Goal: Task Accomplishment & Management: Contribute content

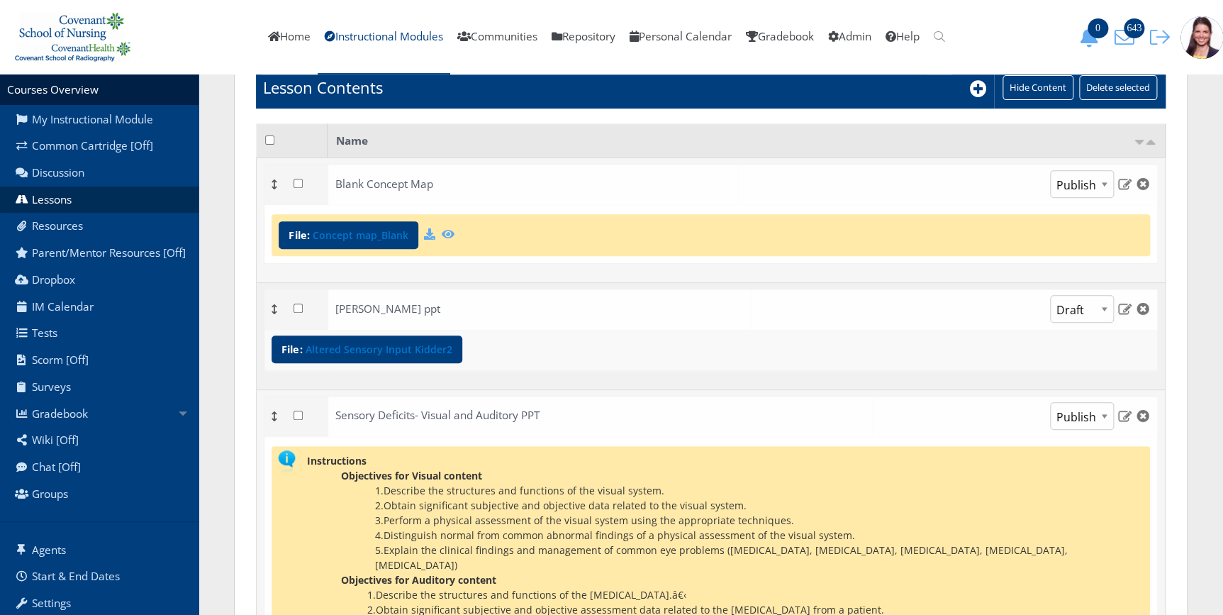
scroll to position [193, 0]
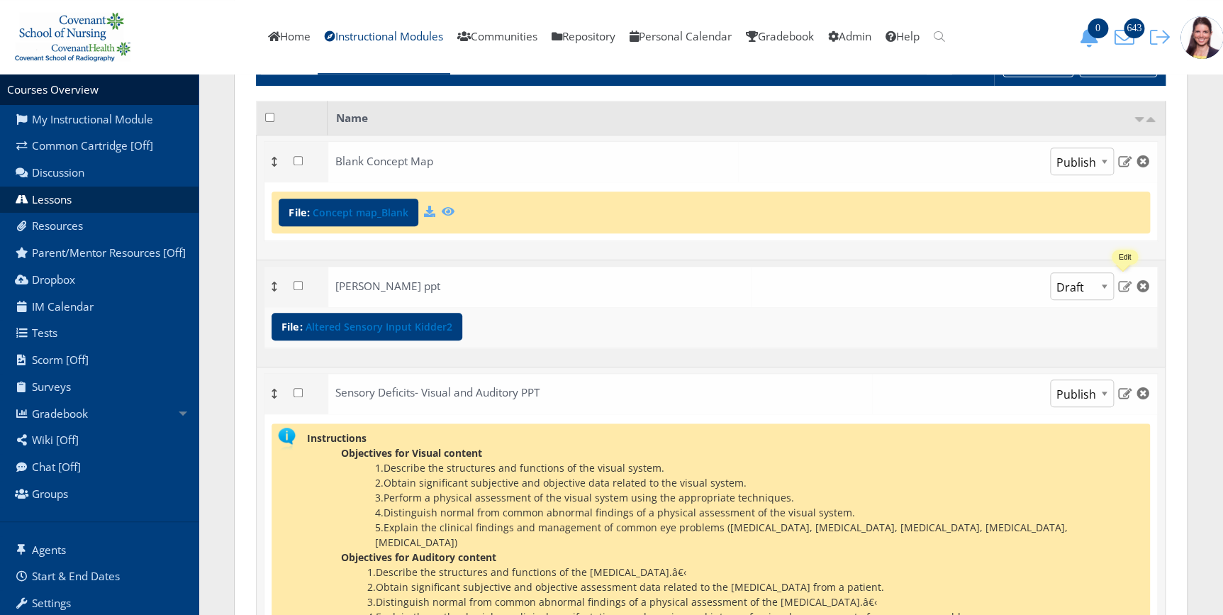
click at [1124, 286] on img at bounding box center [1124, 285] width 15 height 13
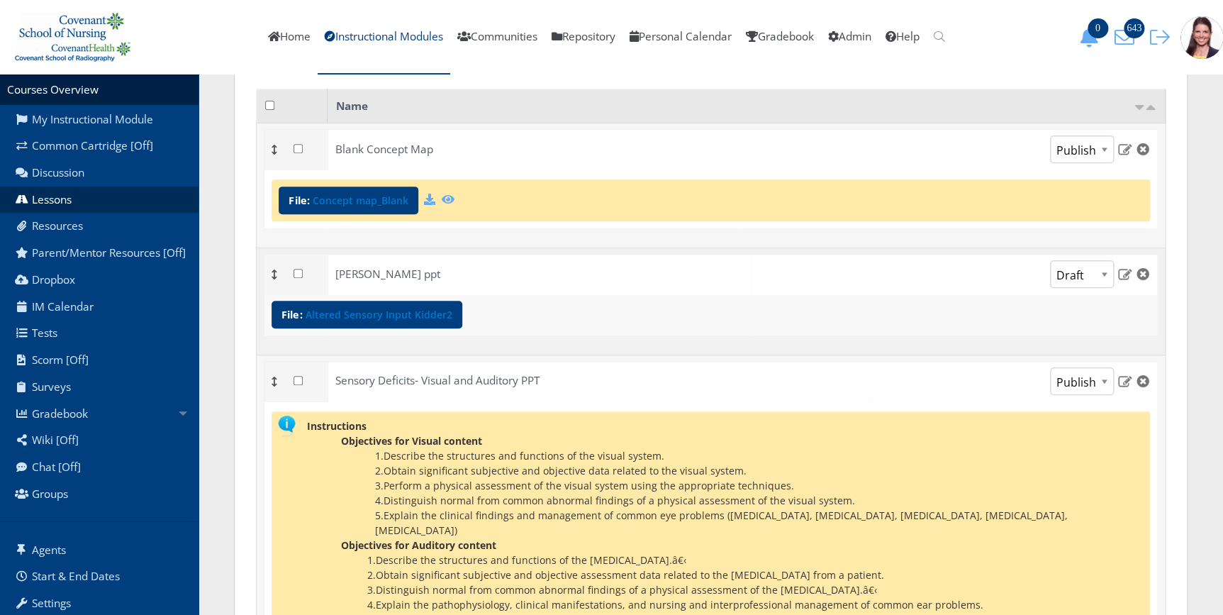
scroll to position [185, 0]
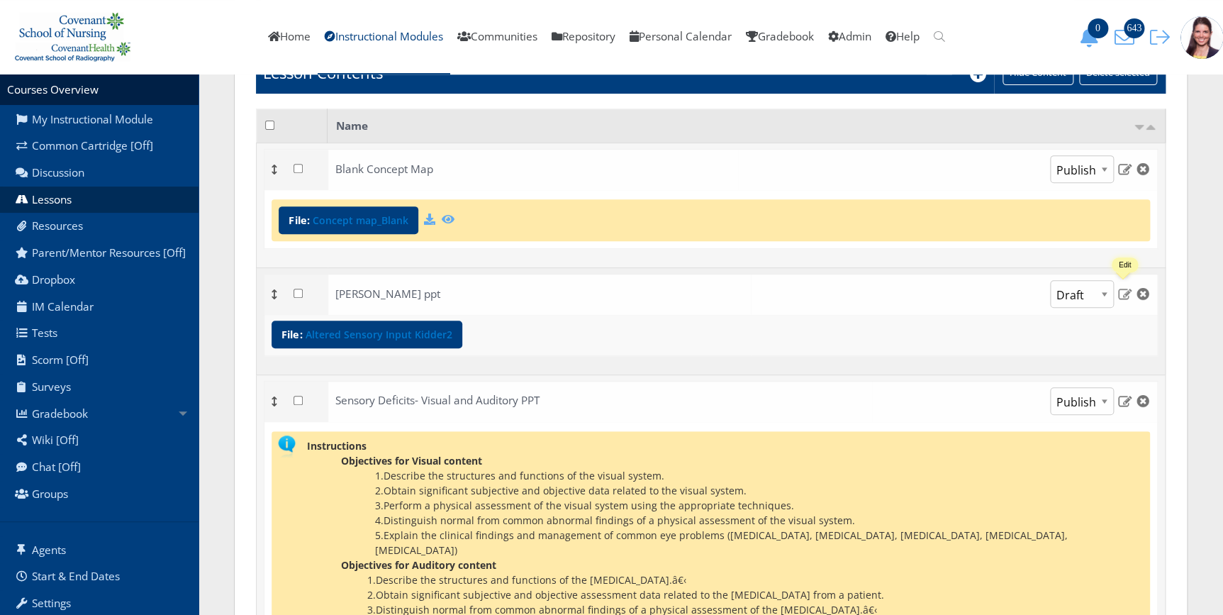
click at [1125, 292] on img at bounding box center [1124, 293] width 15 height 13
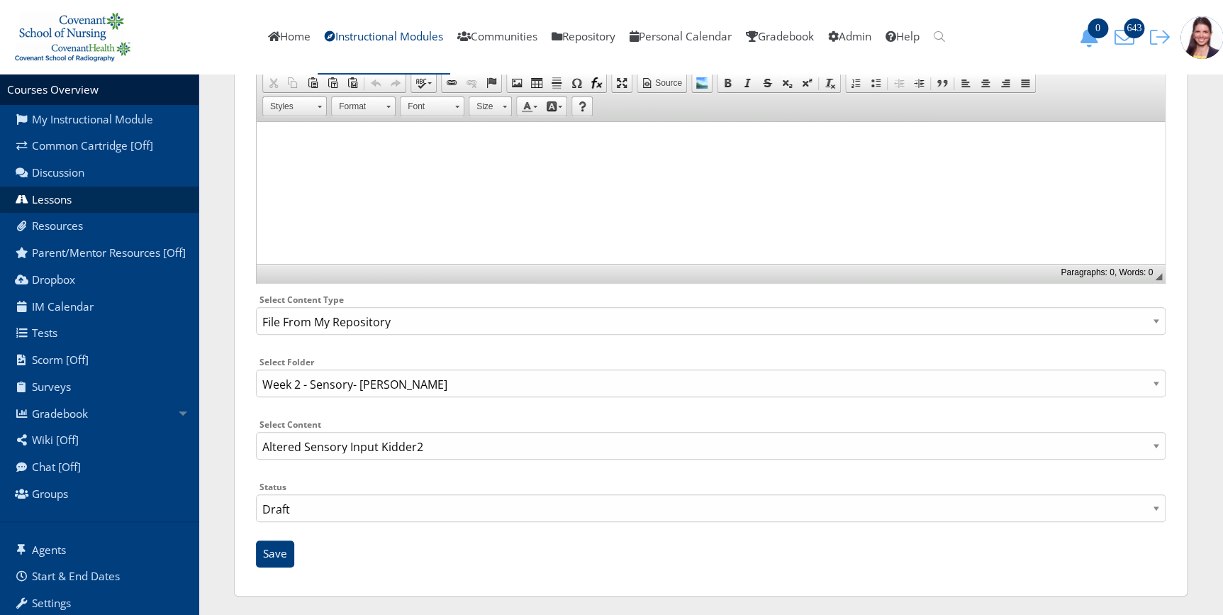
scroll to position [240, 0]
click at [380, 315] on select "Select Content Type: Add Audio File Add File Discussion Forum Discussion Post D…" at bounding box center [710, 318] width 909 height 28
select select "NewFile"
click at [256, 332] on select "Select Content Type: Add Audio File Add File Discussion Forum Discussion Post D…" at bounding box center [710, 318] width 909 height 28
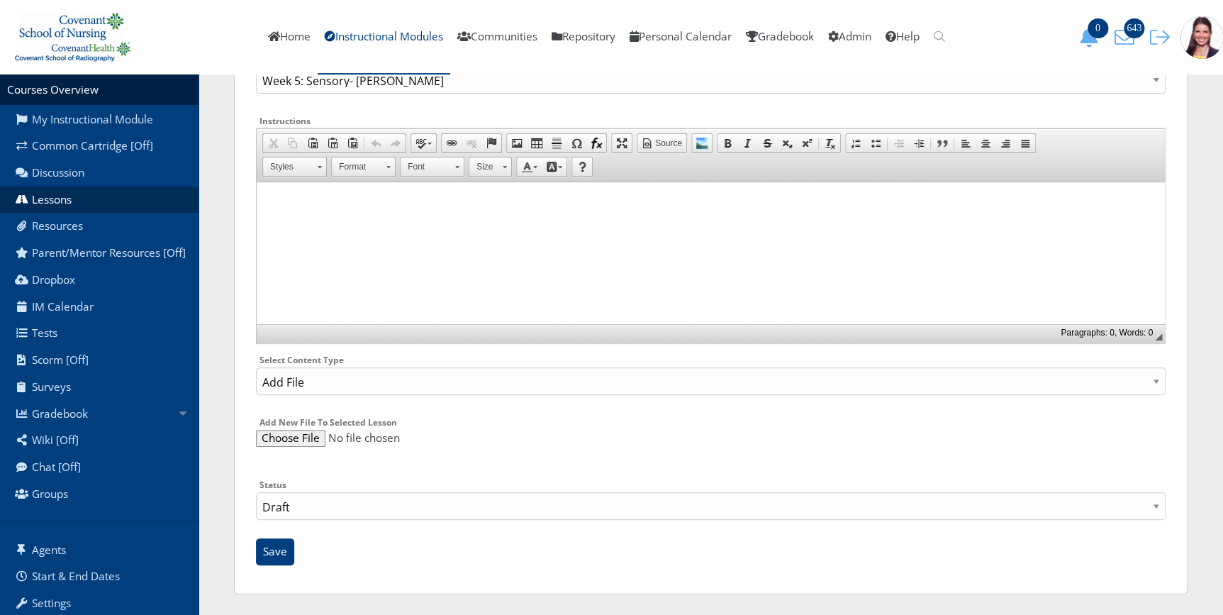
click at [293, 437] on input "file" at bounding box center [710, 438] width 909 height 17
type input "C:\fakepath\Altered Sensory Input Kidder.pptx"
click at [278, 549] on input "Save" at bounding box center [275, 551] width 38 height 27
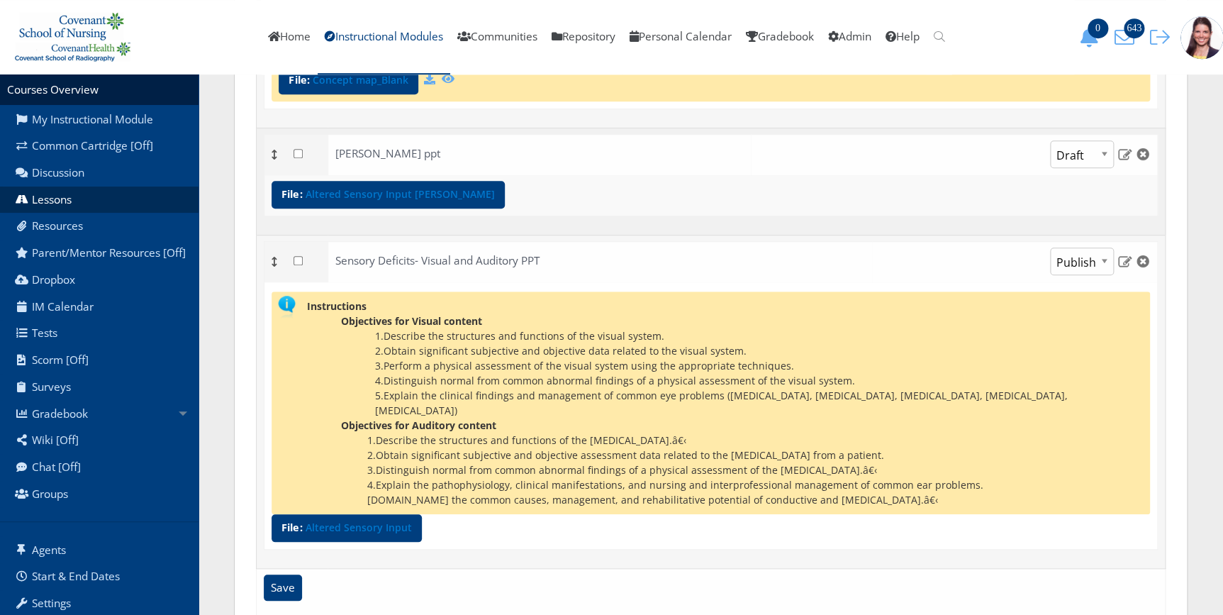
scroll to position [440, 0]
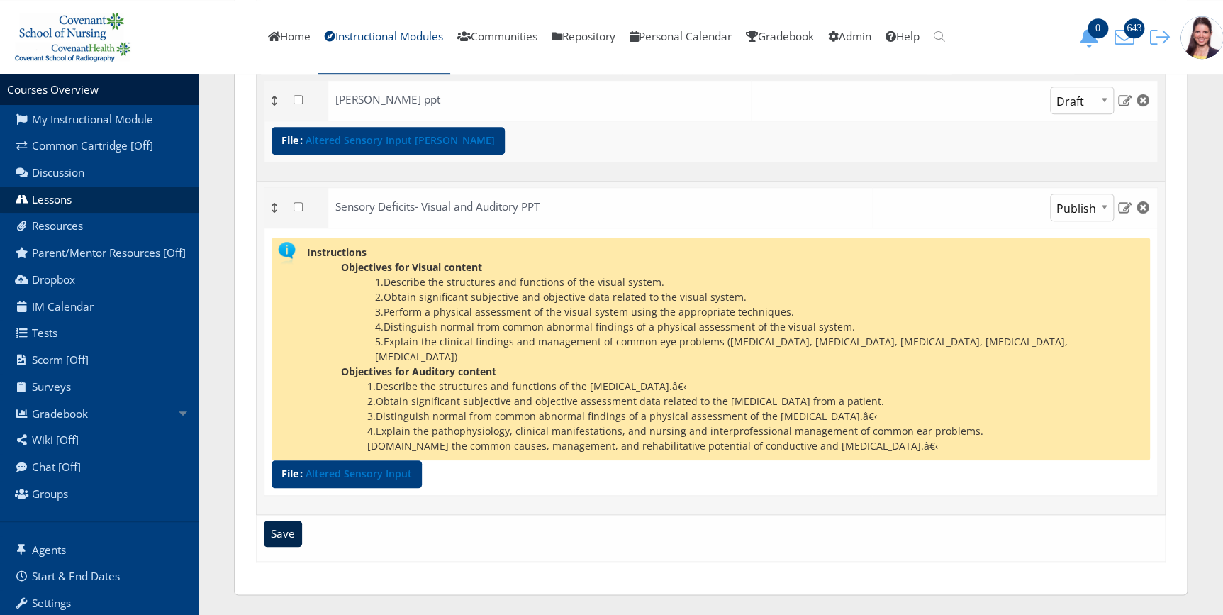
click at [279, 527] on input "Save" at bounding box center [283, 533] width 38 height 27
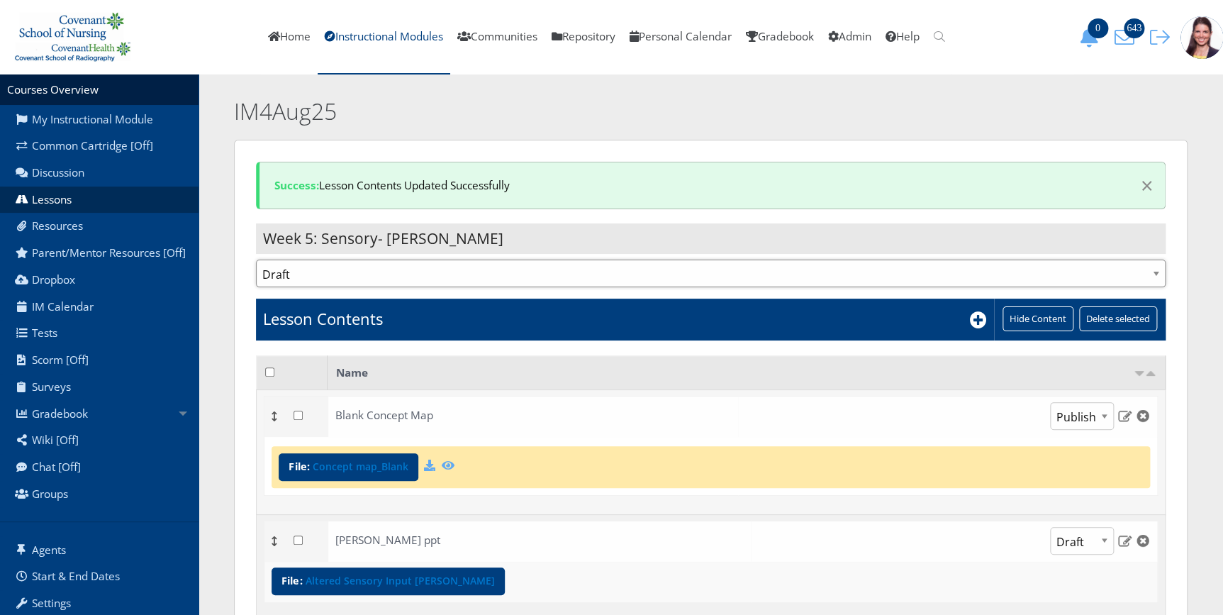
click at [666, 264] on select "Publish Draft" at bounding box center [710, 273] width 909 height 28
select select "1"
click at [256, 259] on select "Publish Draft" at bounding box center [710, 273] width 909 height 28
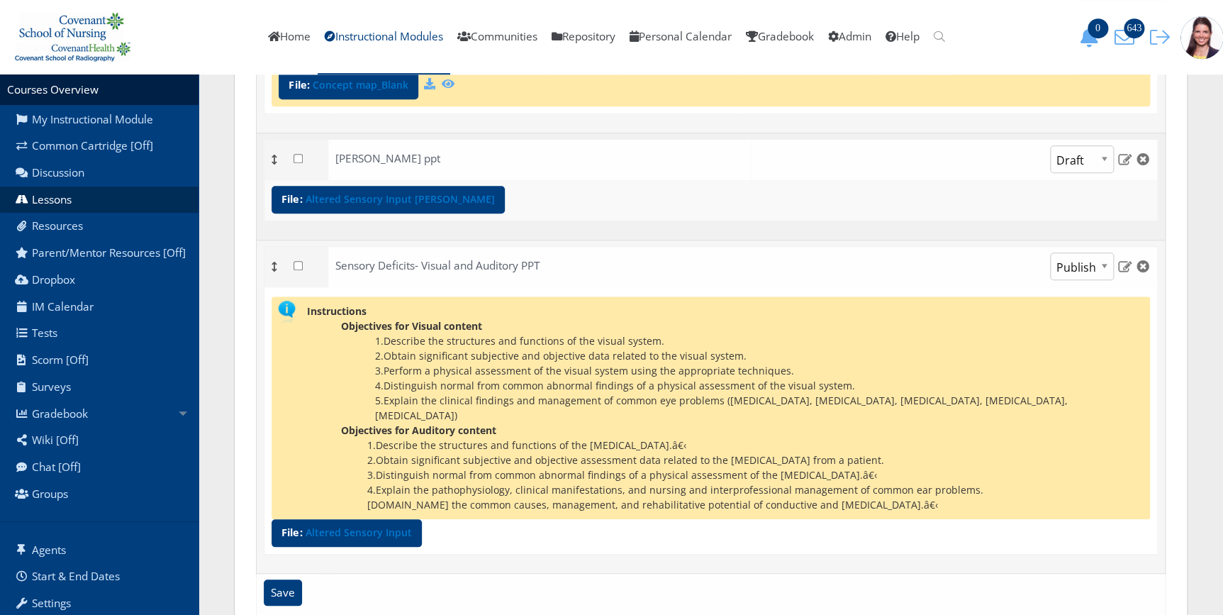
scroll to position [440, 0]
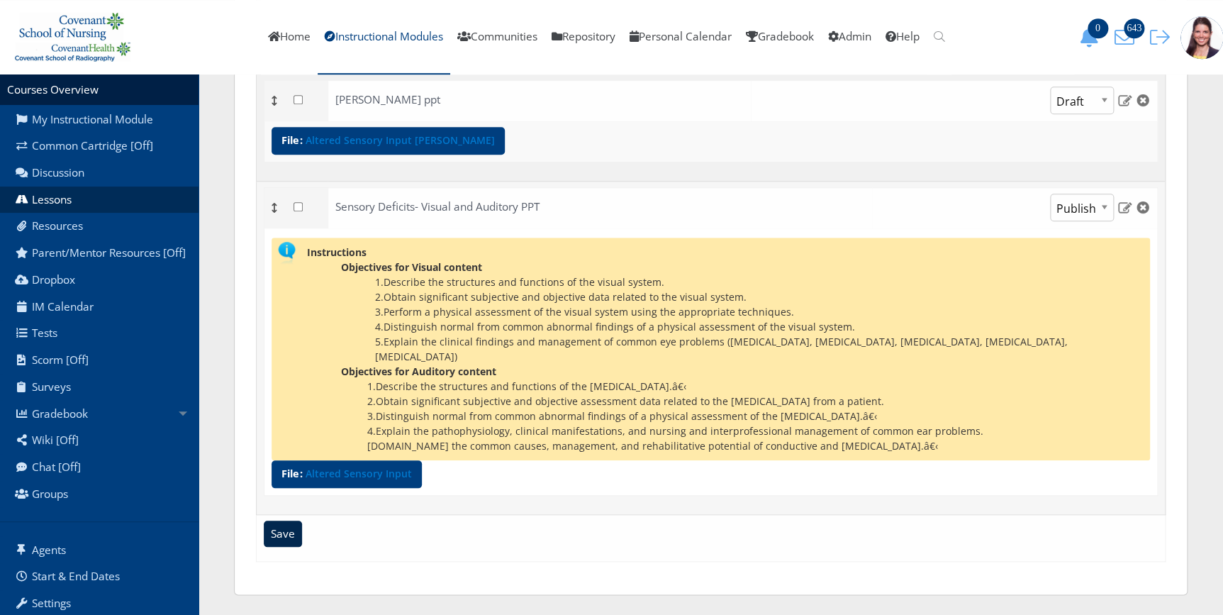
click at [293, 538] on input "Save" at bounding box center [283, 533] width 38 height 27
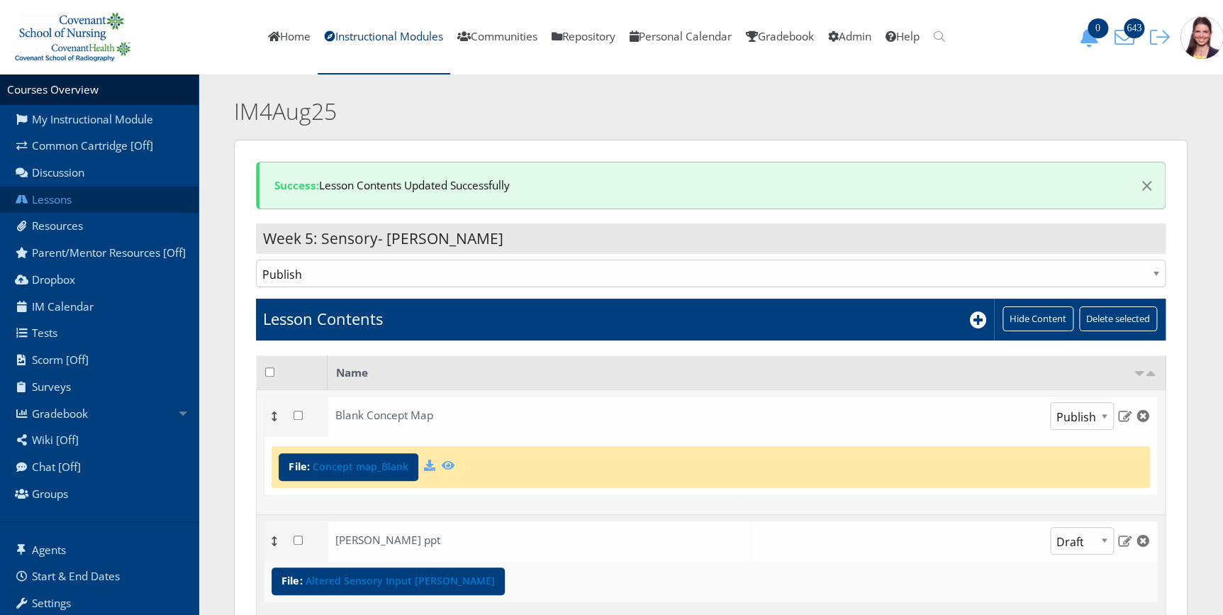
click at [55, 201] on link "Lessons" at bounding box center [99, 199] width 198 height 27
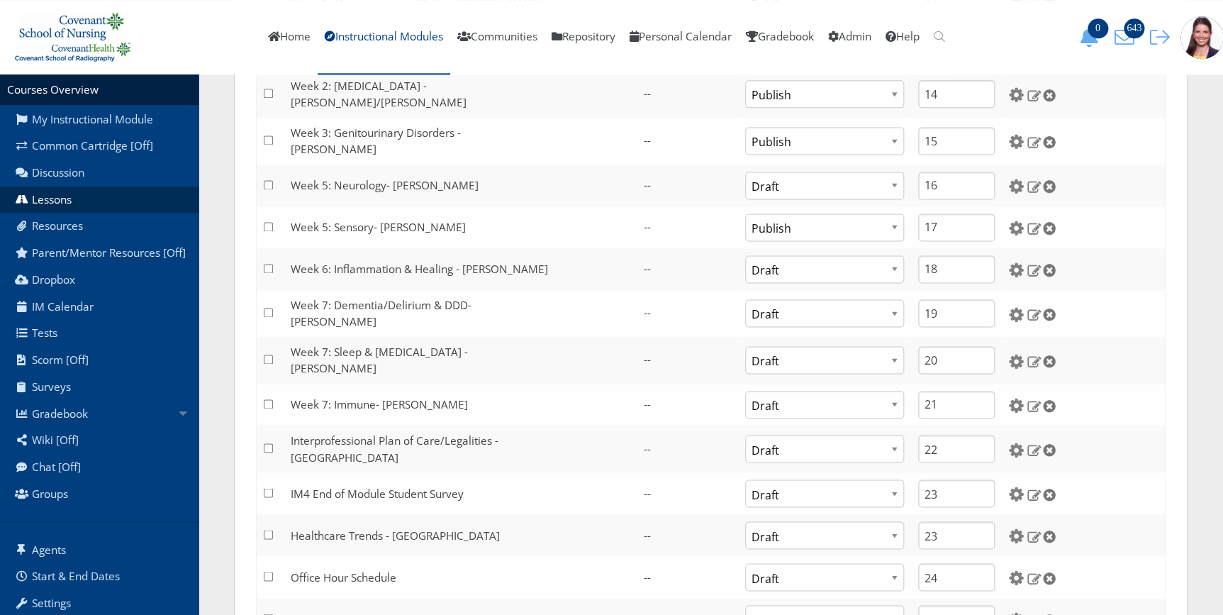
scroll to position [902, 0]
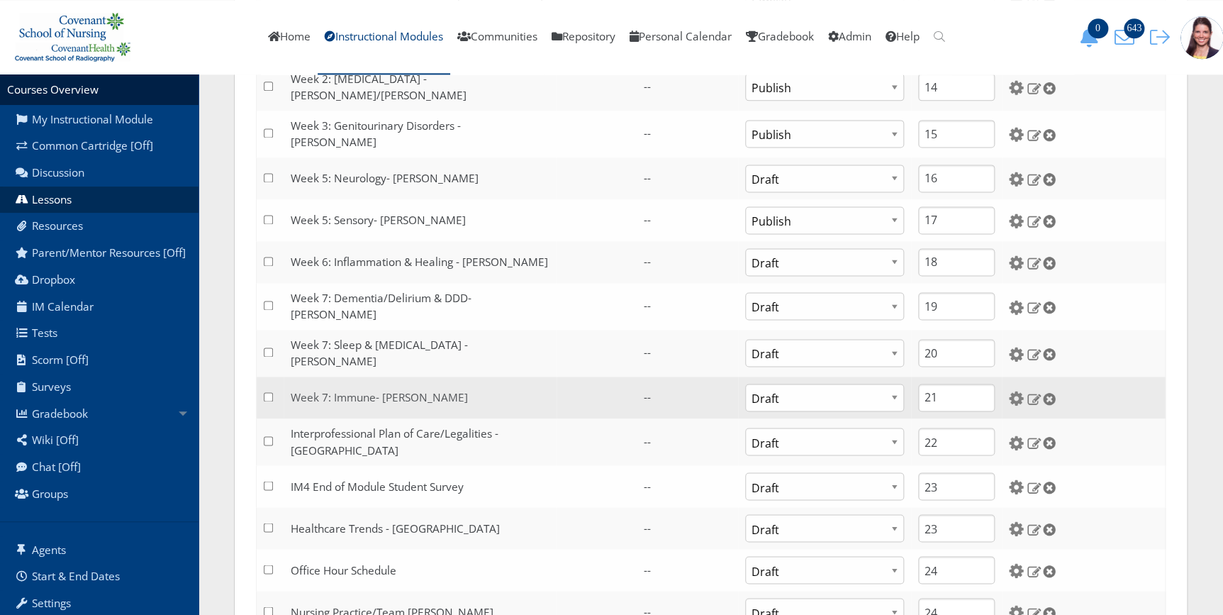
click at [373, 390] on link "Week 7: Immune- Kidder" at bounding box center [379, 397] width 177 height 15
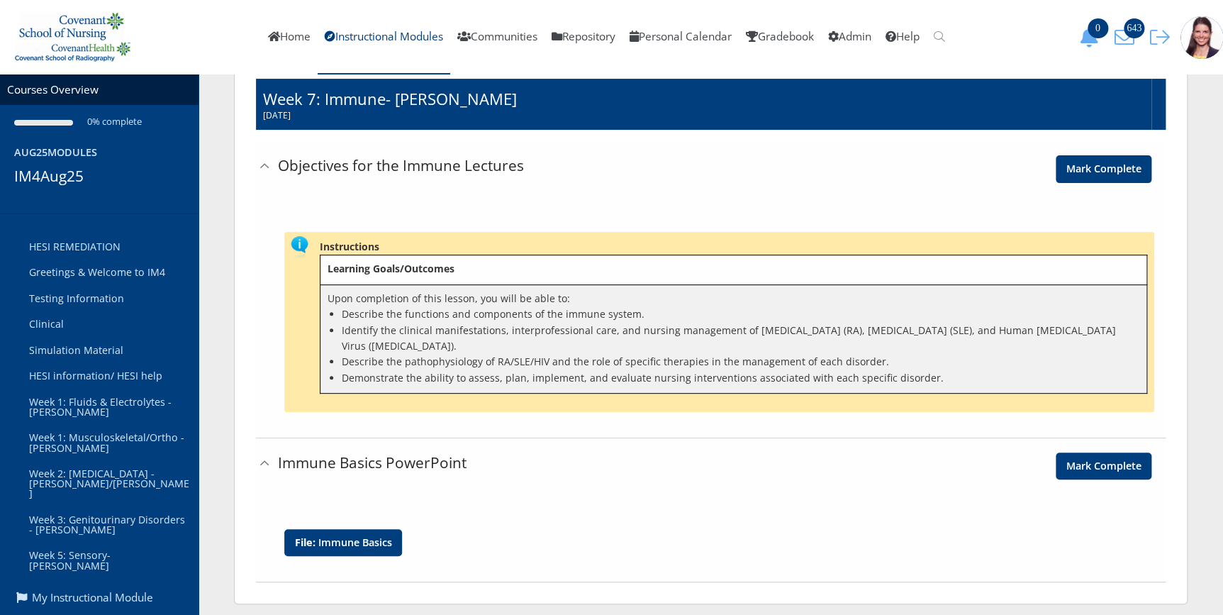
scroll to position [93, 0]
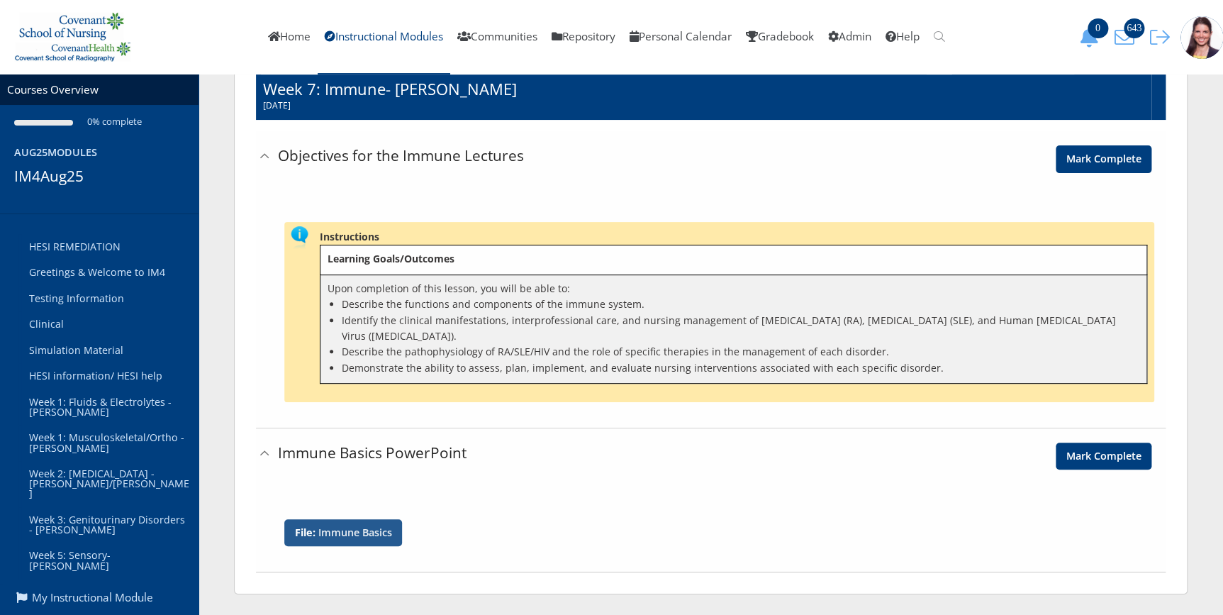
click at [352, 532] on link "Immune Basics" at bounding box center [355, 532] width 74 height 10
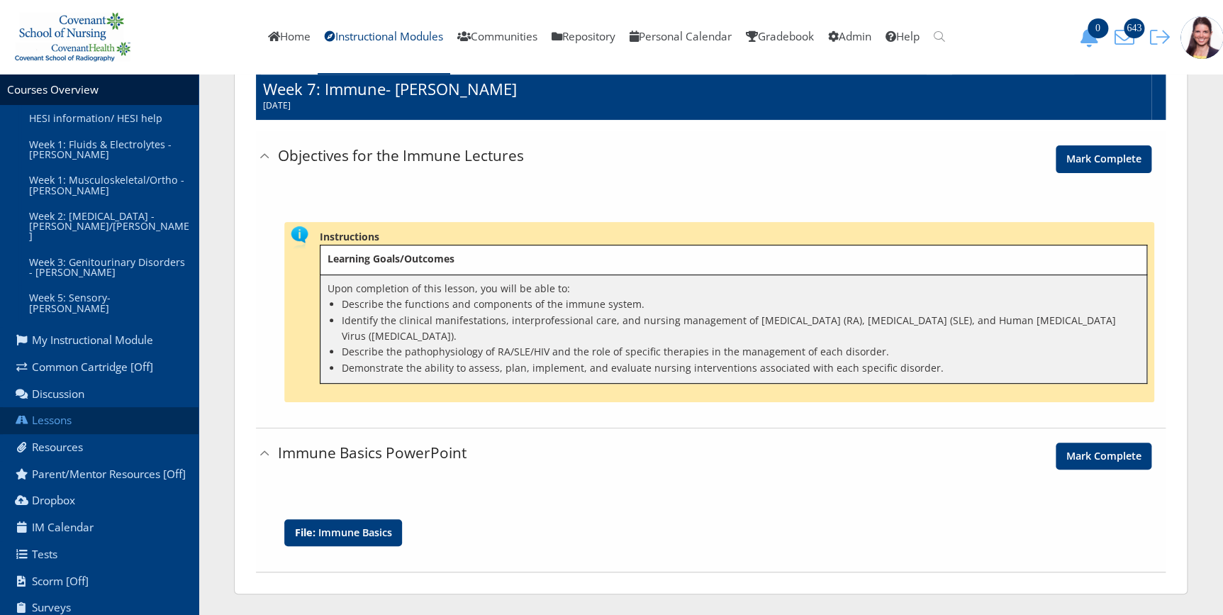
click at [52, 407] on link "Lessons" at bounding box center [99, 420] width 198 height 27
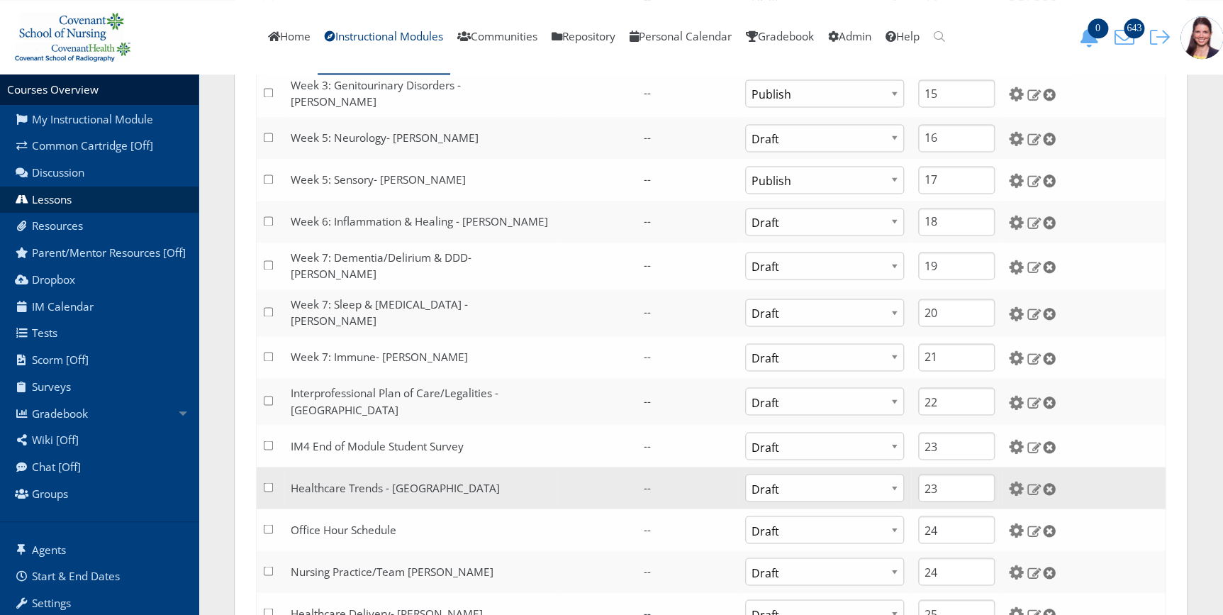
scroll to position [796, 0]
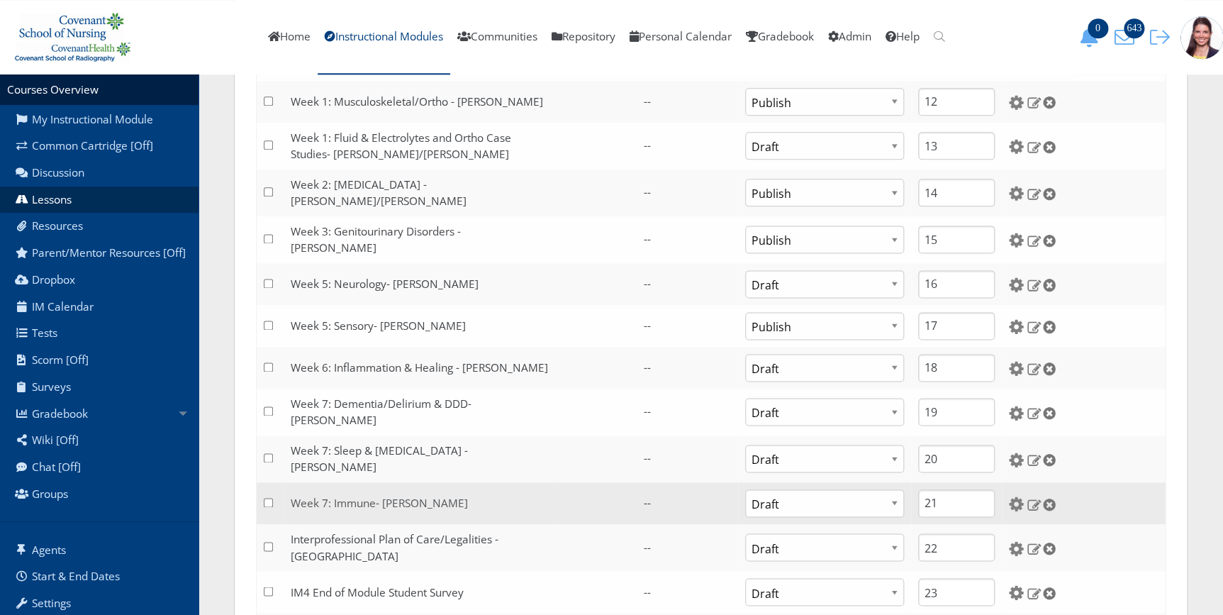
click at [332, 495] on link "Week 7: Immune- [PERSON_NAME]" at bounding box center [379, 502] width 177 height 15
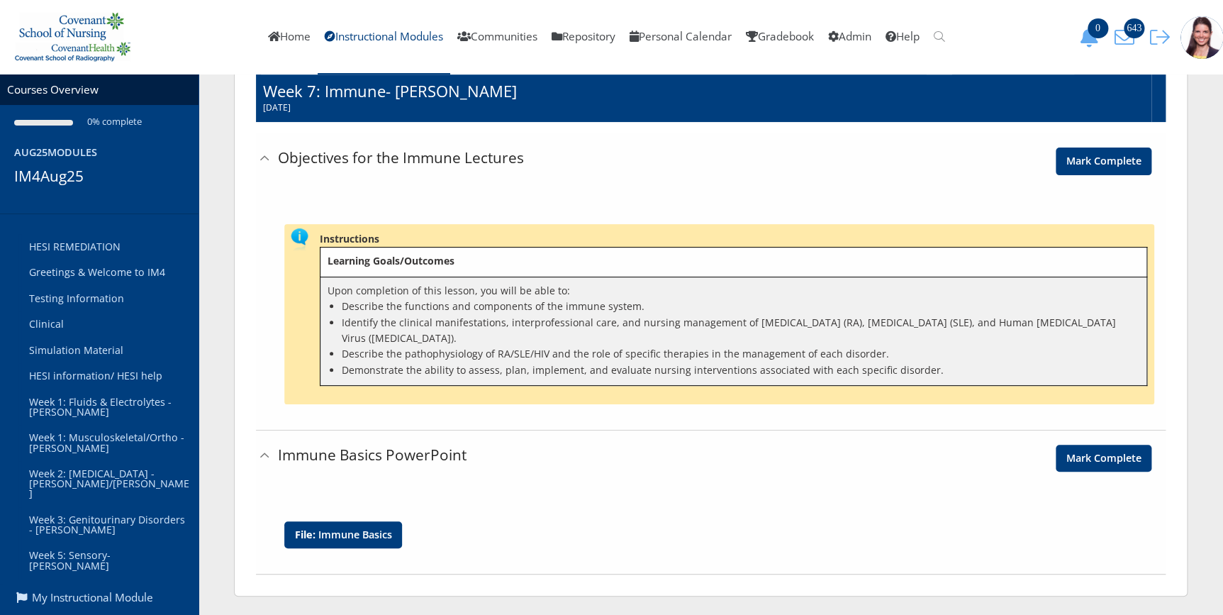
scroll to position [93, 0]
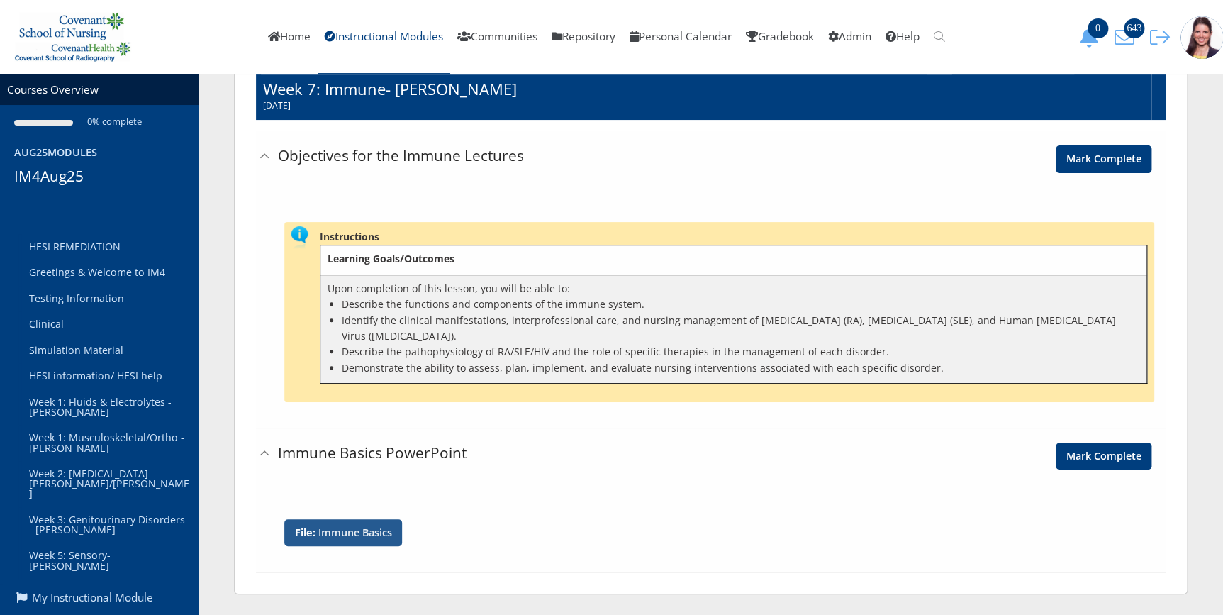
click at [379, 535] on link "Immune Basics" at bounding box center [355, 532] width 74 height 10
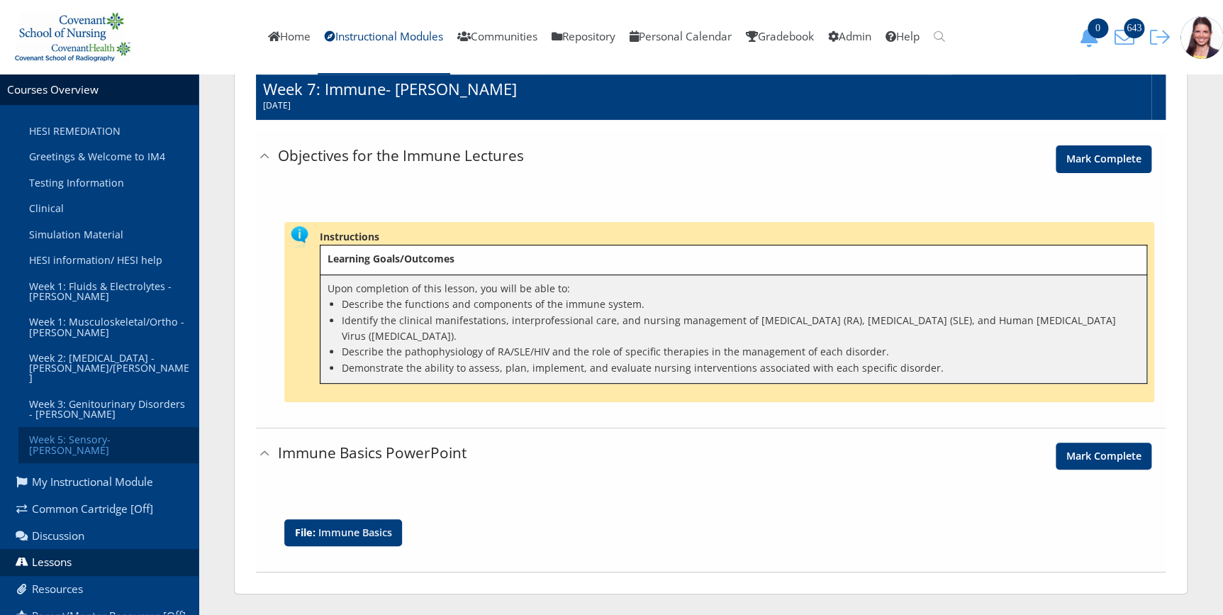
scroll to position [128, 0]
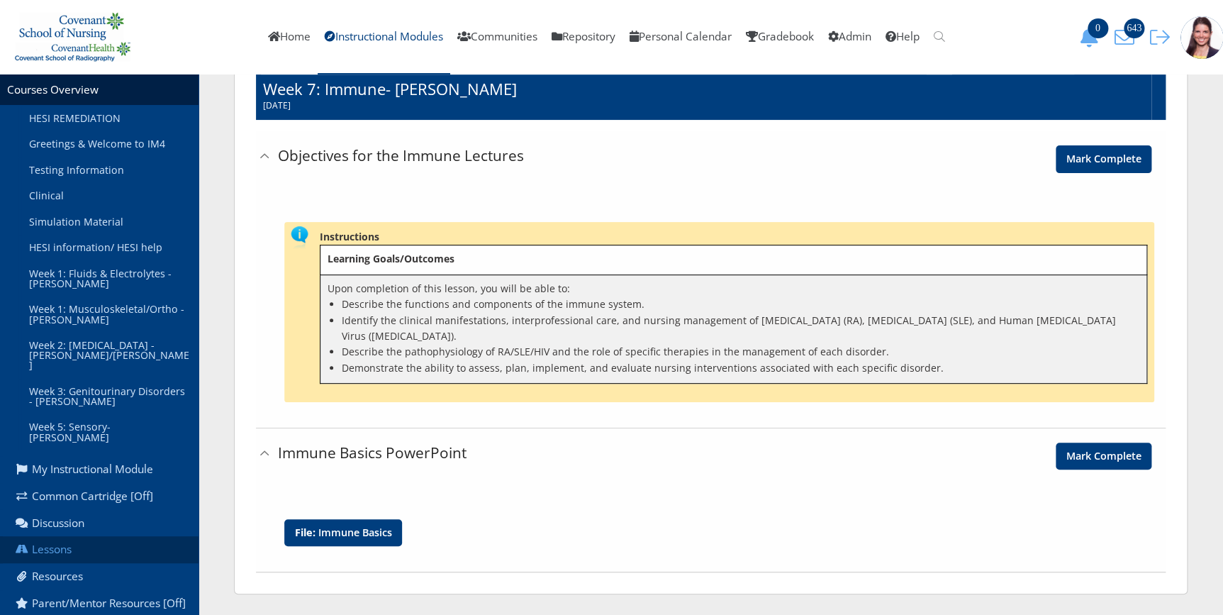
click at [51, 536] on link "Lessons" at bounding box center [99, 549] width 198 height 27
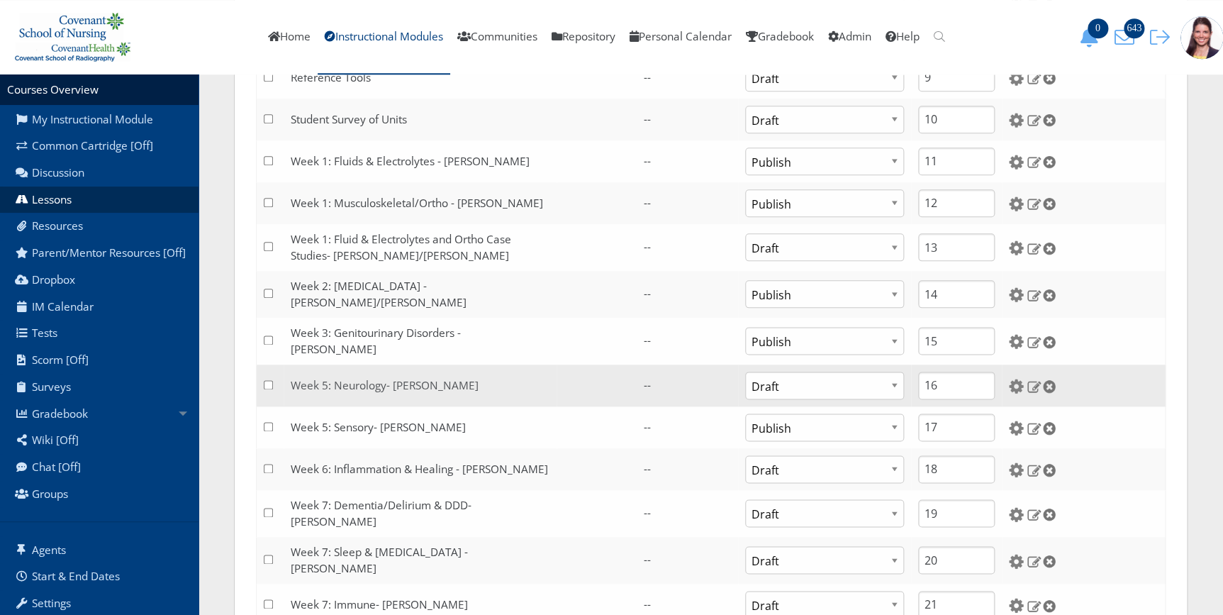
scroll to position [709, 0]
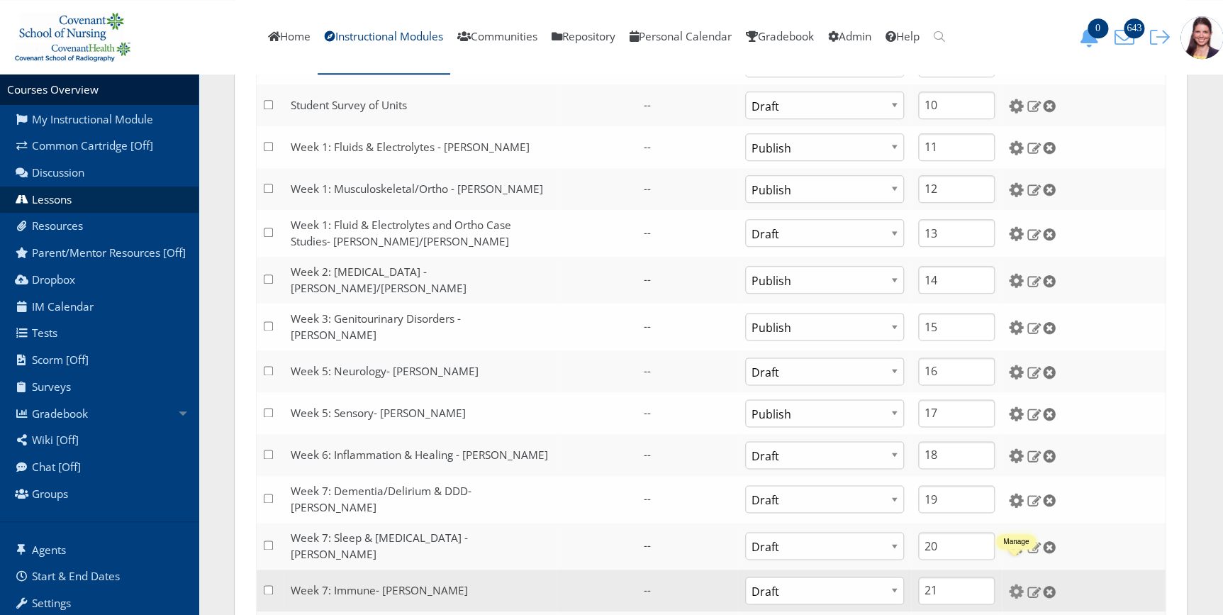
click at [1018, 583] on img at bounding box center [1016, 590] width 15 height 15
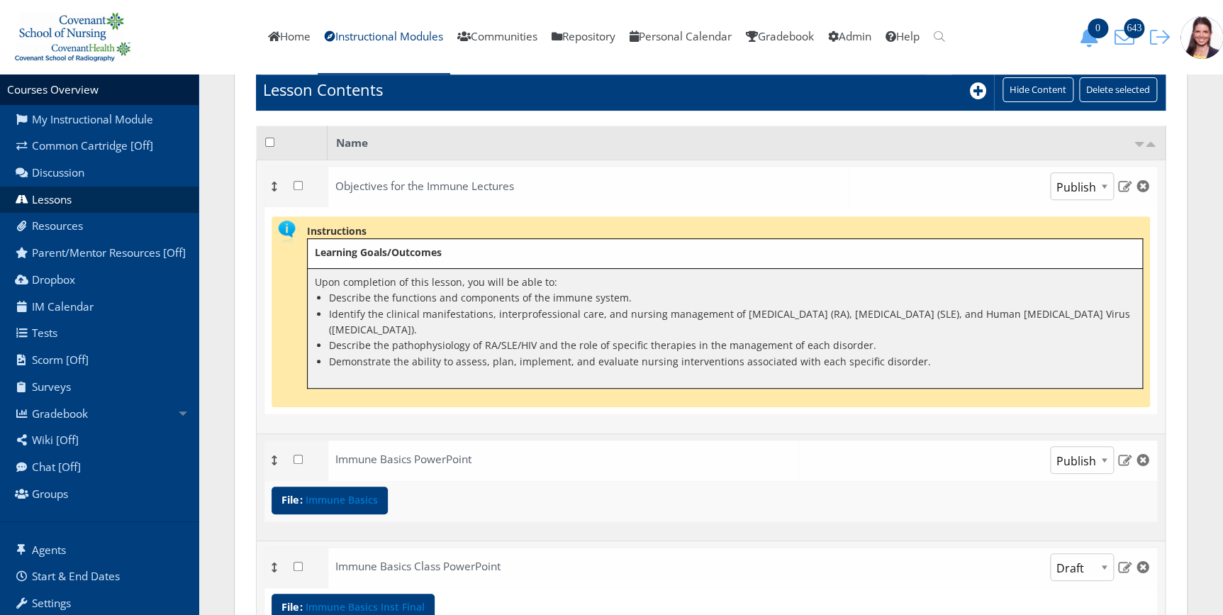
scroll to position [108, 0]
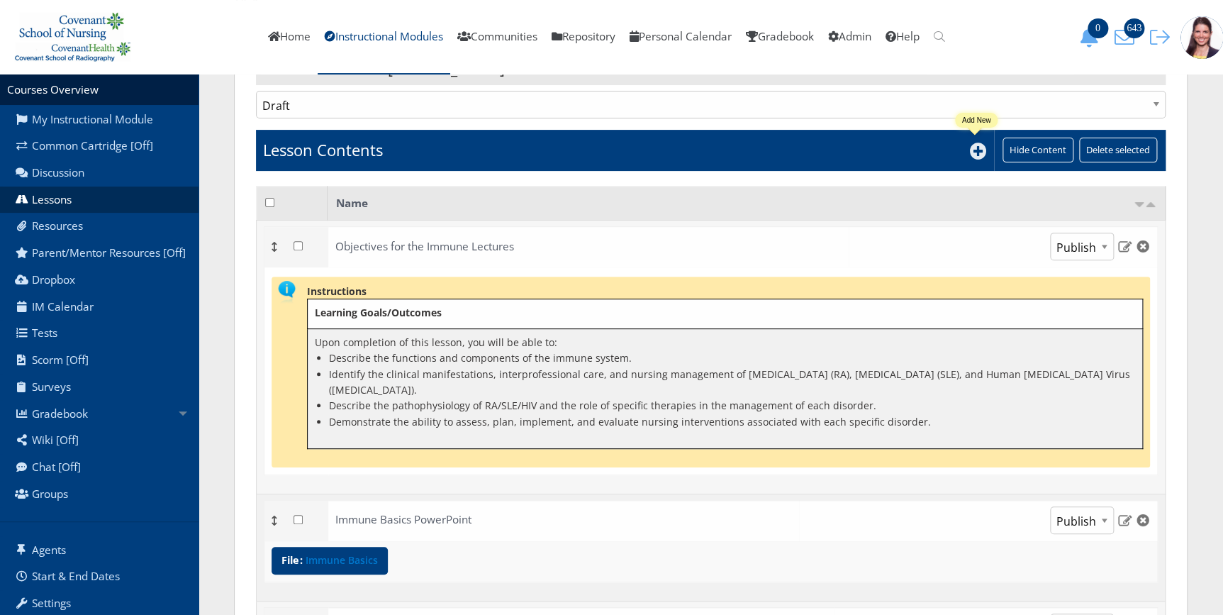
click at [971, 147] on icon at bounding box center [978, 150] width 17 height 17
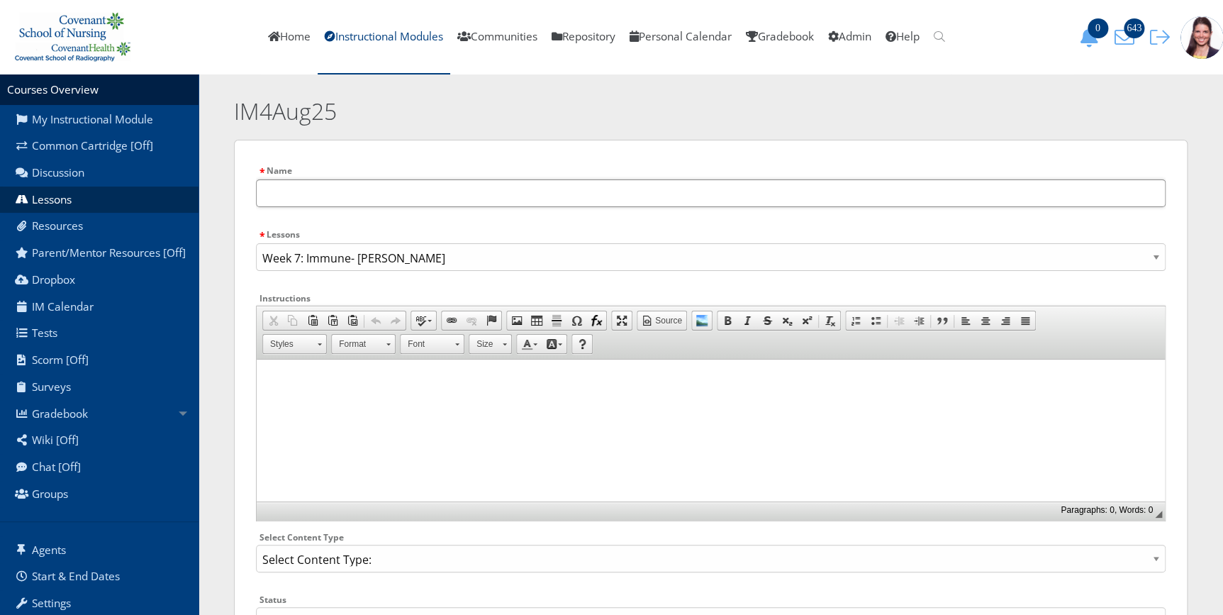
click at [375, 194] on input "text" at bounding box center [710, 193] width 909 height 28
type input "[MEDICAL_DATA] AIDS PowerPoint"
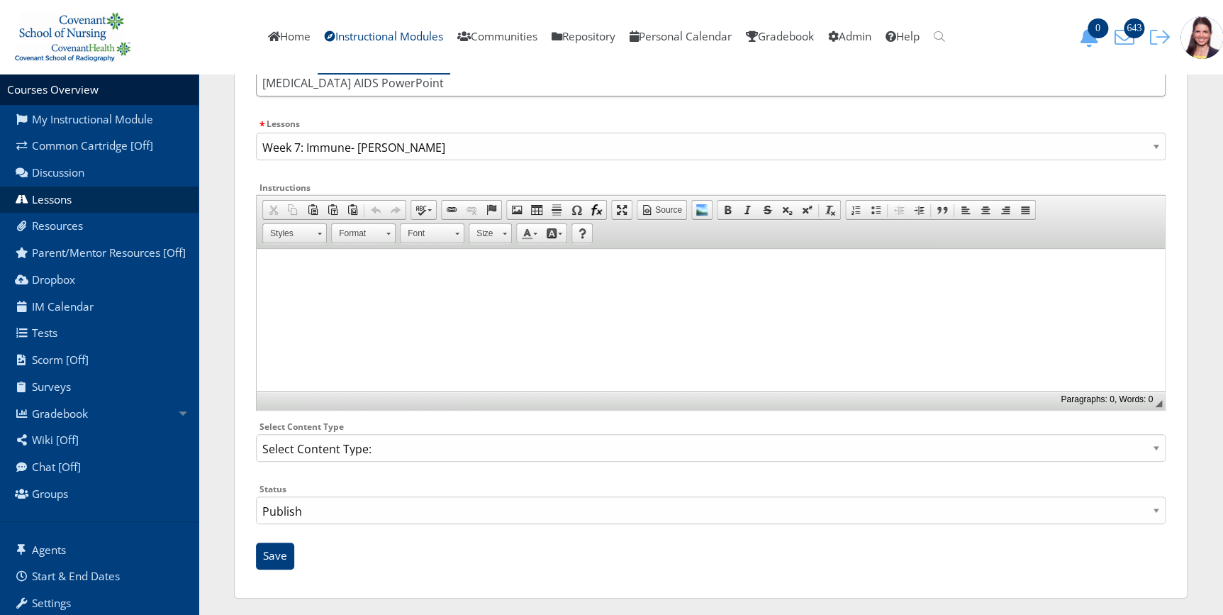
scroll to position [116, 0]
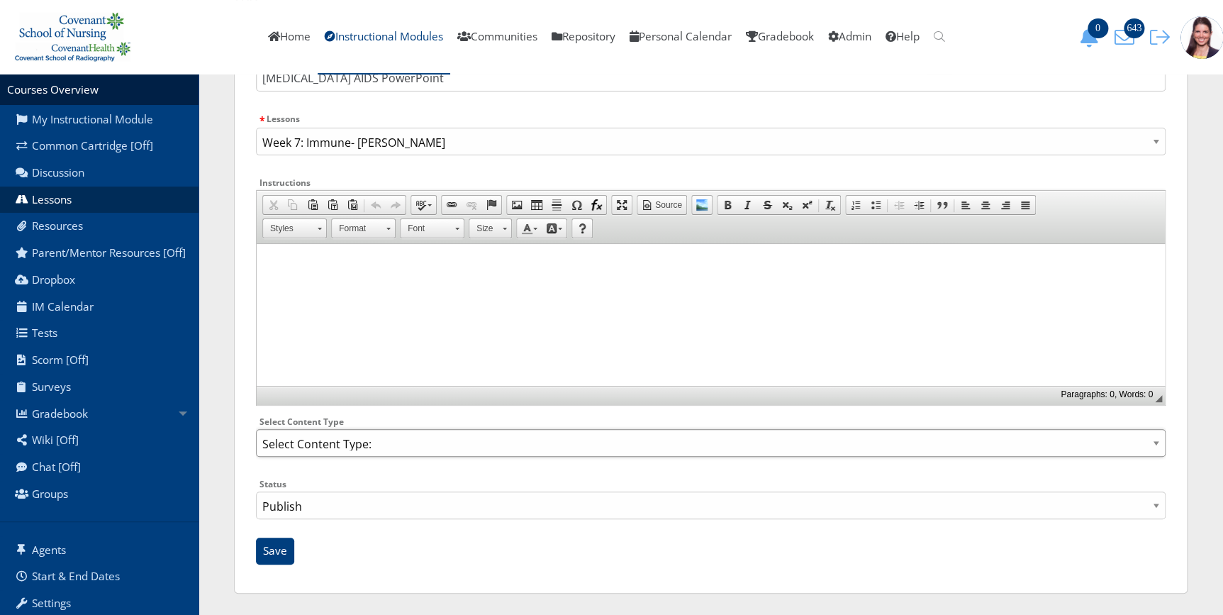
click at [422, 447] on select "Select Content Type: Add Audio File Add File Discussion Forum Discussion Post D…" at bounding box center [710, 443] width 909 height 28
select select "NewFile"
click at [256, 429] on select "Select Content Type: Add Audio File Add File Discussion Forum Discussion Post D…" at bounding box center [710, 443] width 909 height 28
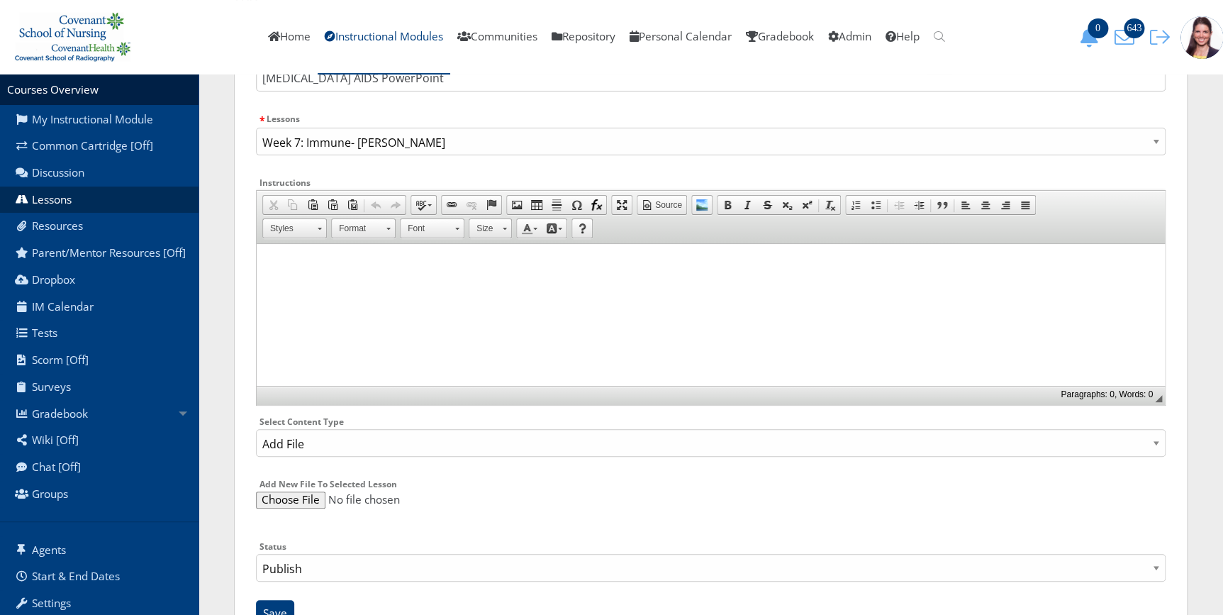
click at [291, 493] on input "file" at bounding box center [710, 499] width 909 height 17
type input "C:\fakepath\HIV-AIDS kidder 2.pptx"
click at [418, 500] on input "file" at bounding box center [710, 499] width 909 height 17
click at [303, 494] on input "file" at bounding box center [710, 499] width 909 height 17
type input "C:\fakepath\HIV-AIDS kidder 2.pptx"
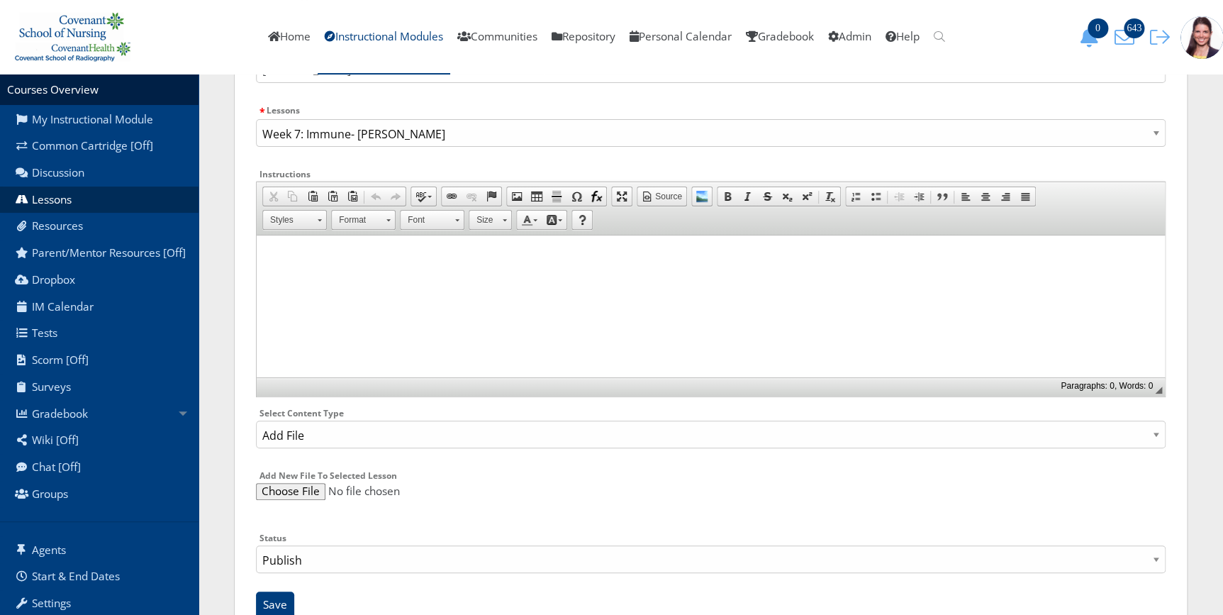
scroll to position [177, 0]
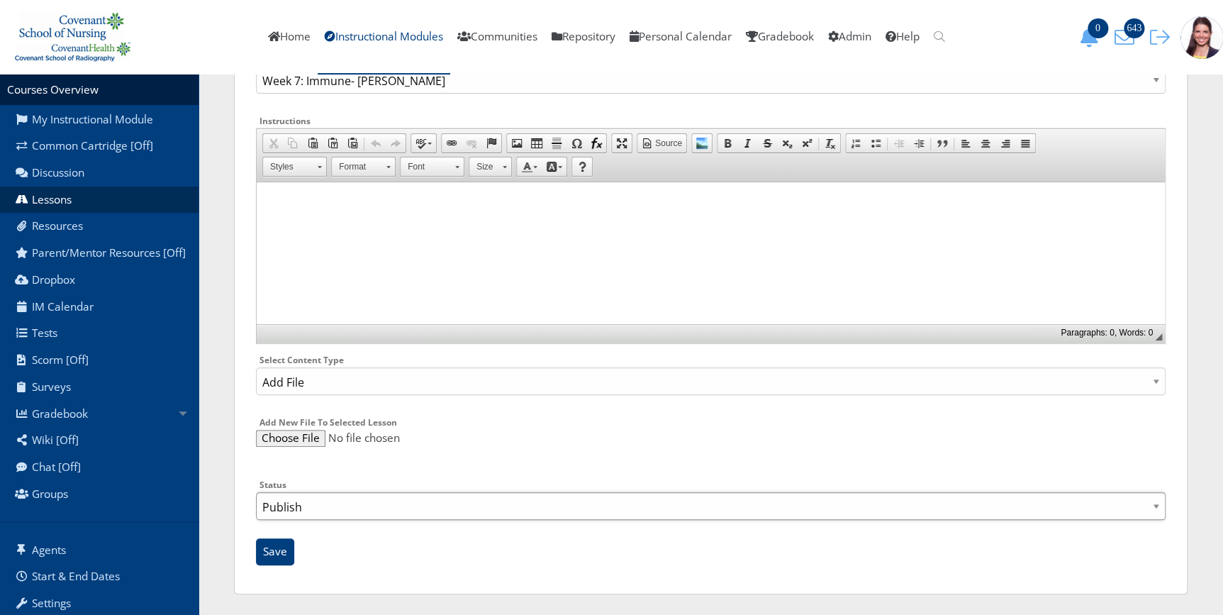
click at [302, 512] on select "Publish Draft" at bounding box center [710, 506] width 909 height 28
click at [256, 492] on select "Publish Draft" at bounding box center [710, 506] width 909 height 28
click at [293, 511] on select "Publish Draft" at bounding box center [710, 506] width 909 height 28
select select "1"
click at [256, 492] on select "Publish Draft" at bounding box center [710, 506] width 909 height 28
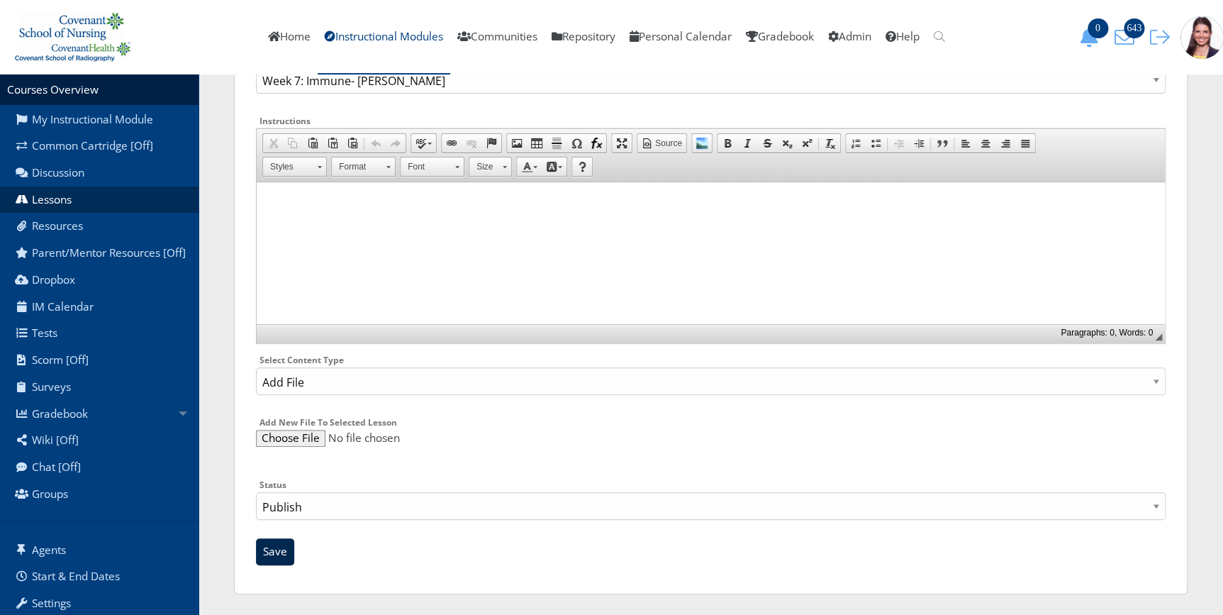
click at [284, 549] on input "Save" at bounding box center [275, 551] width 38 height 27
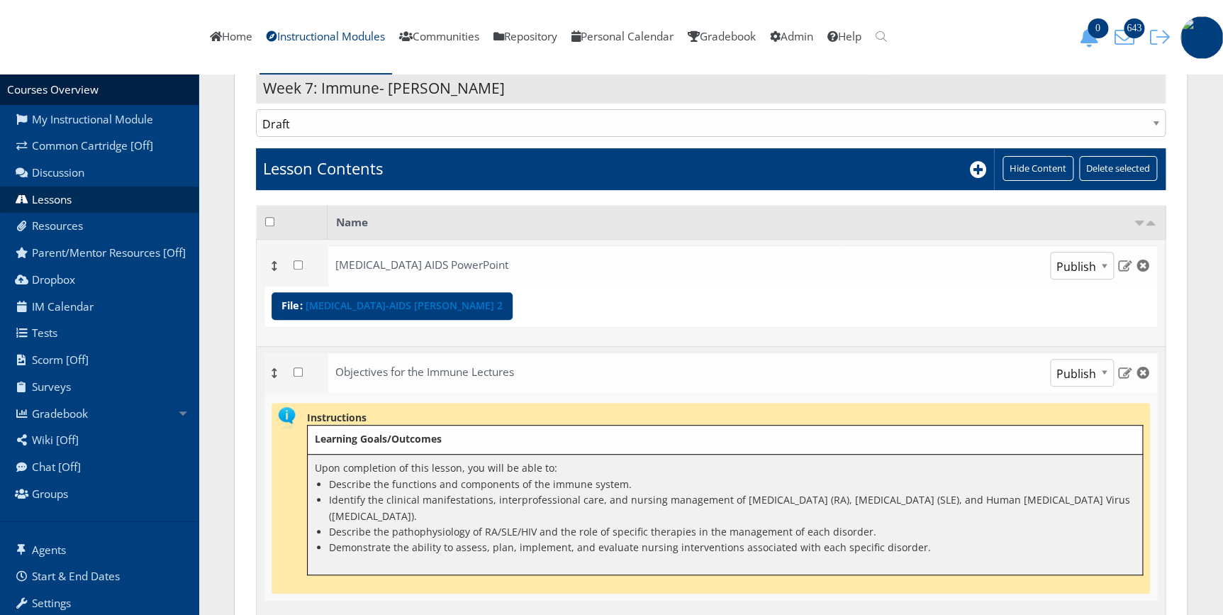
scroll to position [147, 0]
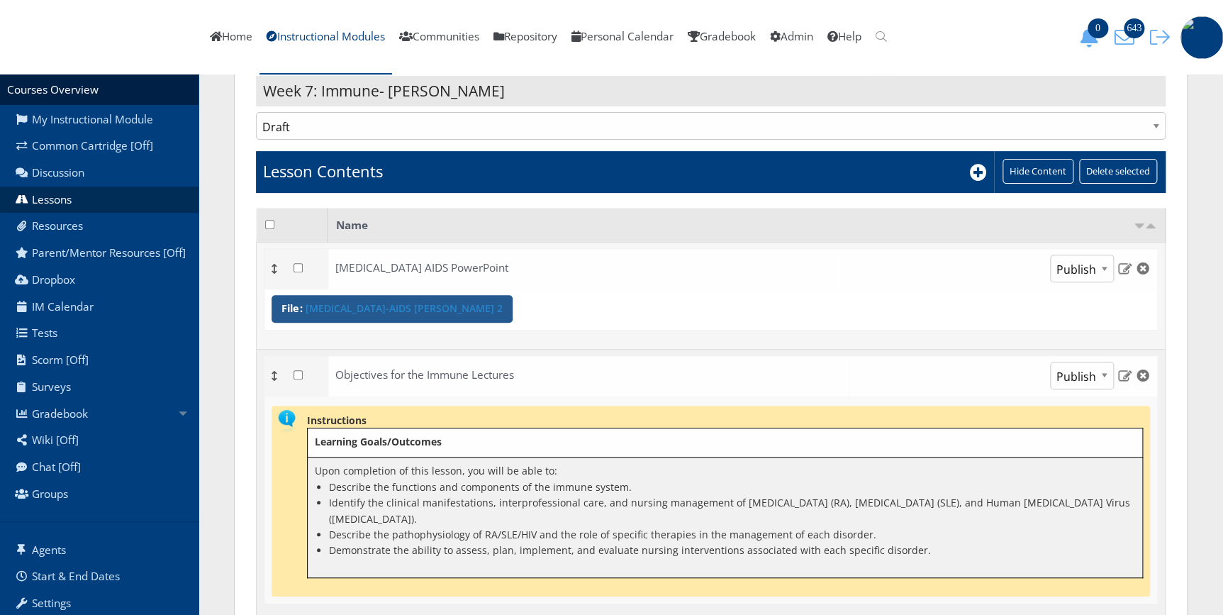
click at [324, 311] on link "HIV-AIDS kidder 2" at bounding box center [403, 308] width 197 height 10
click at [1128, 266] on img at bounding box center [1124, 268] width 15 height 13
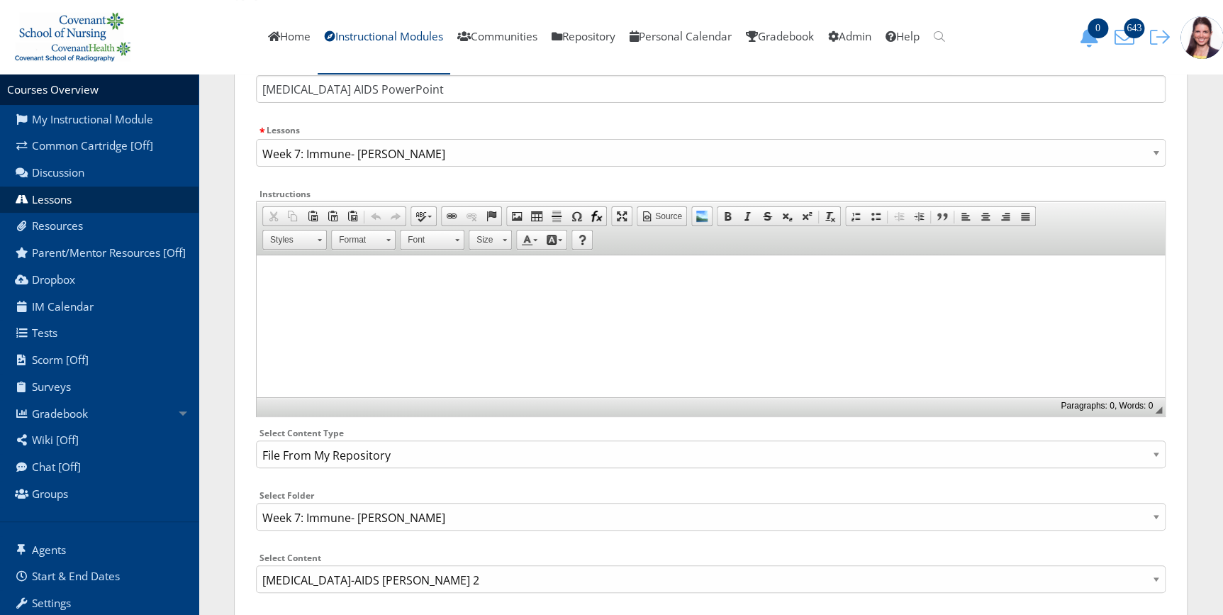
scroll to position [240, 0]
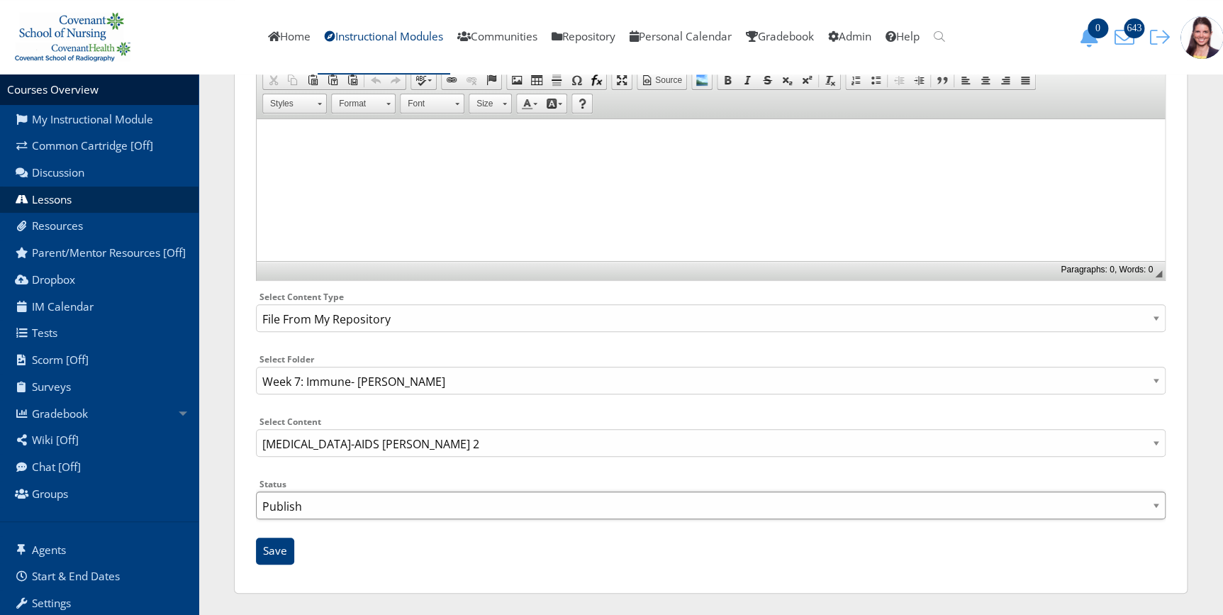
click at [320, 507] on select "Publish Draft" at bounding box center [710, 505] width 909 height 28
select select "0"
click at [256, 491] on select "Publish Draft" at bounding box center [710, 505] width 909 height 28
click at [271, 541] on input "Save" at bounding box center [275, 550] width 38 height 27
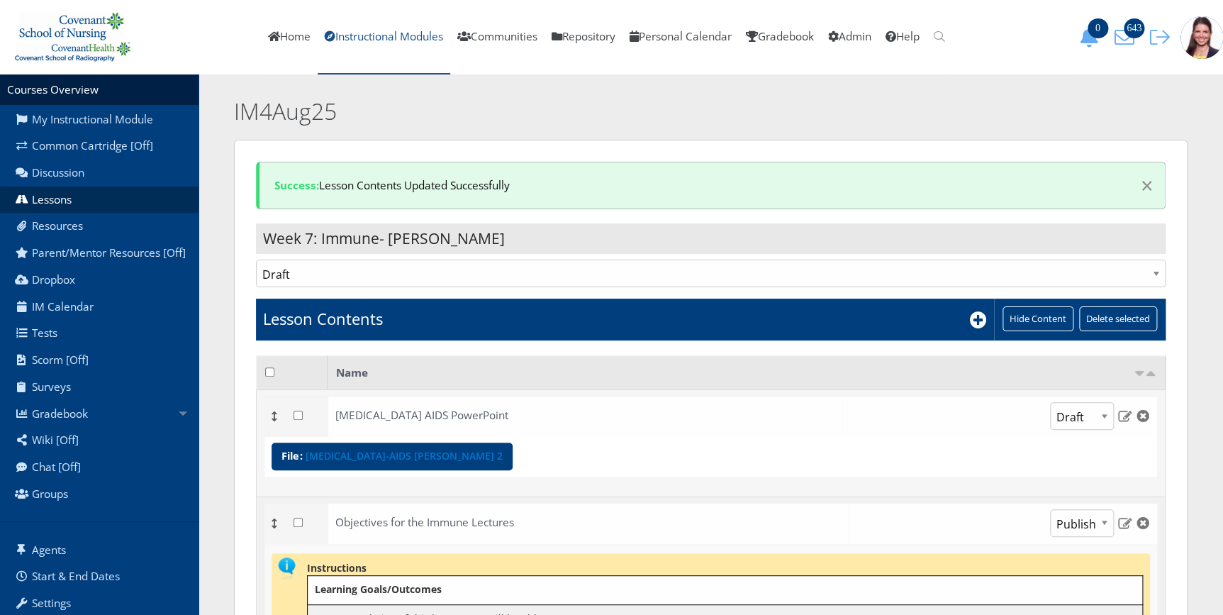
click at [351, 36] on link "Instructional Modules" at bounding box center [384, 37] width 133 height 74
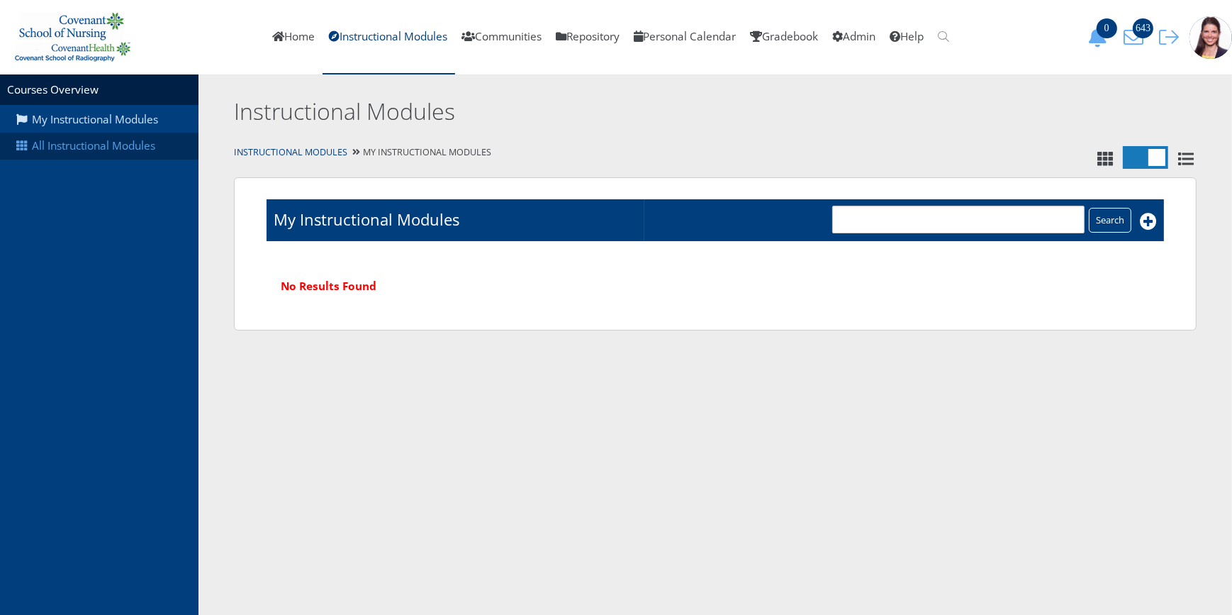
click at [128, 148] on link "All Instructional Modules" at bounding box center [99, 146] width 198 height 27
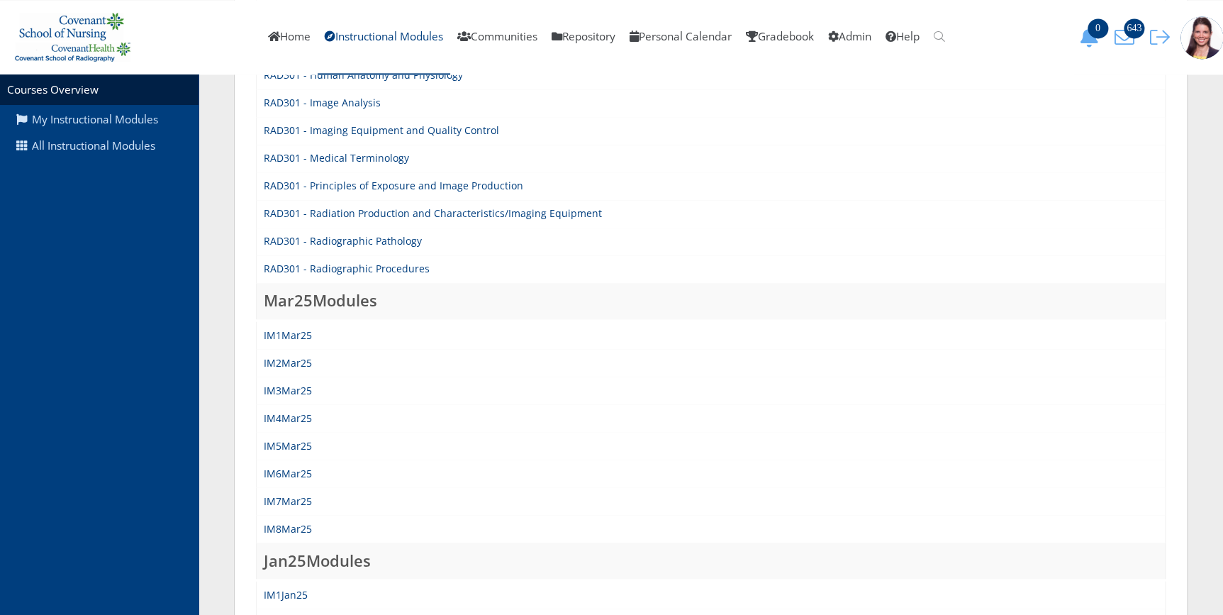
scroll to position [1095, 0]
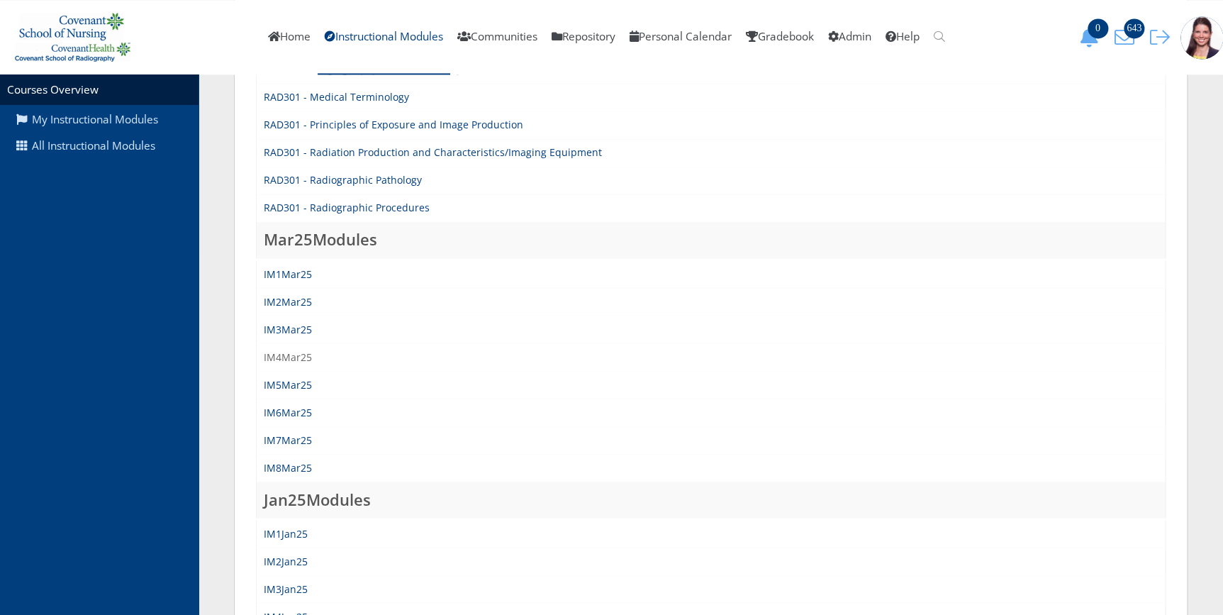
click at [290, 358] on link "IM4Mar25" at bounding box center [288, 355] width 48 height 13
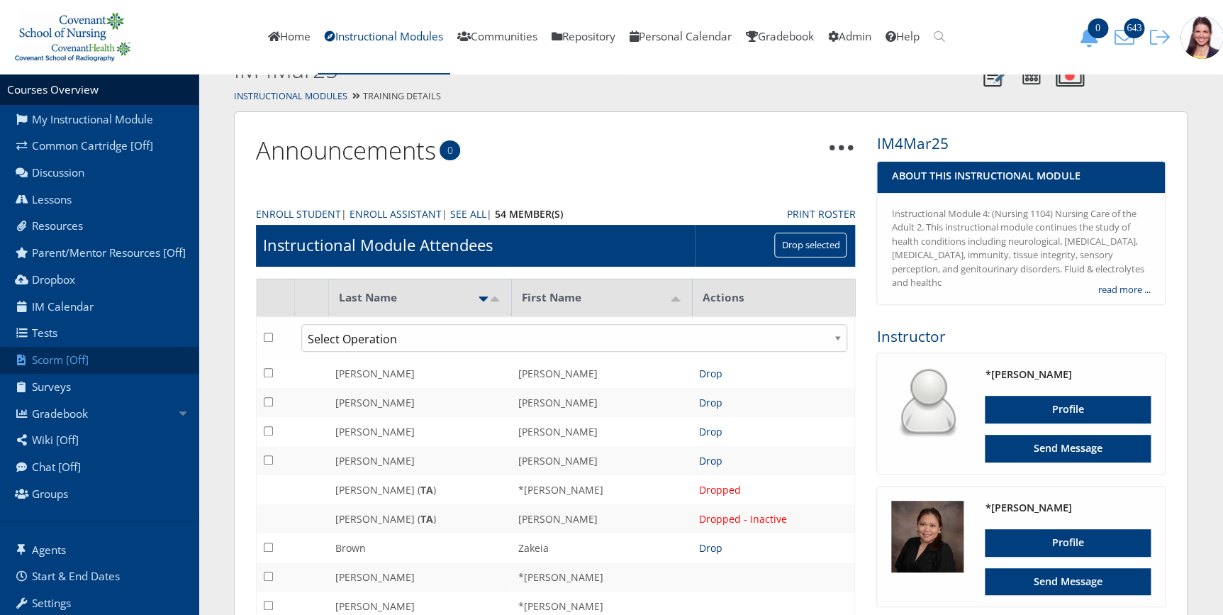
scroll to position [64, 0]
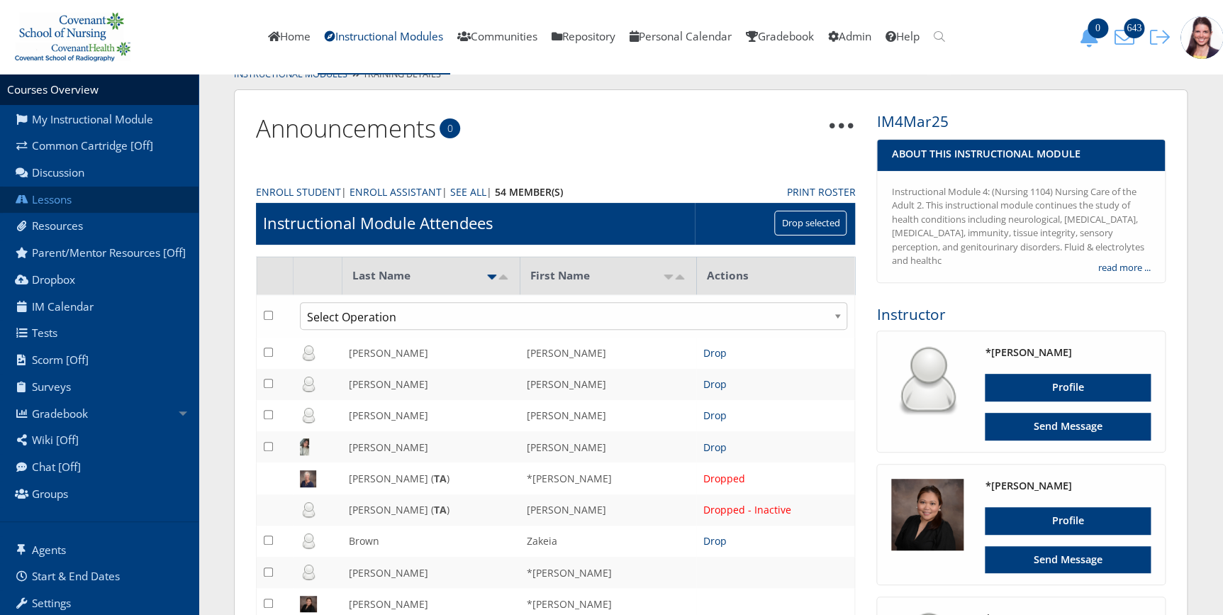
click at [64, 198] on link "Lessons" at bounding box center [99, 199] width 198 height 27
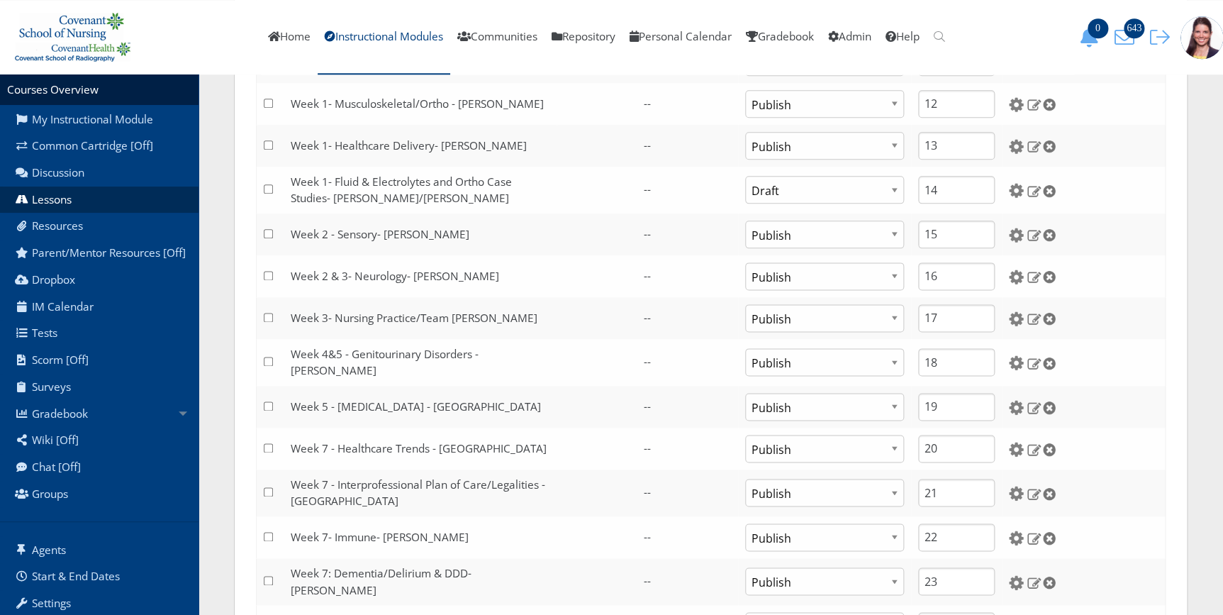
scroll to position [773, 0]
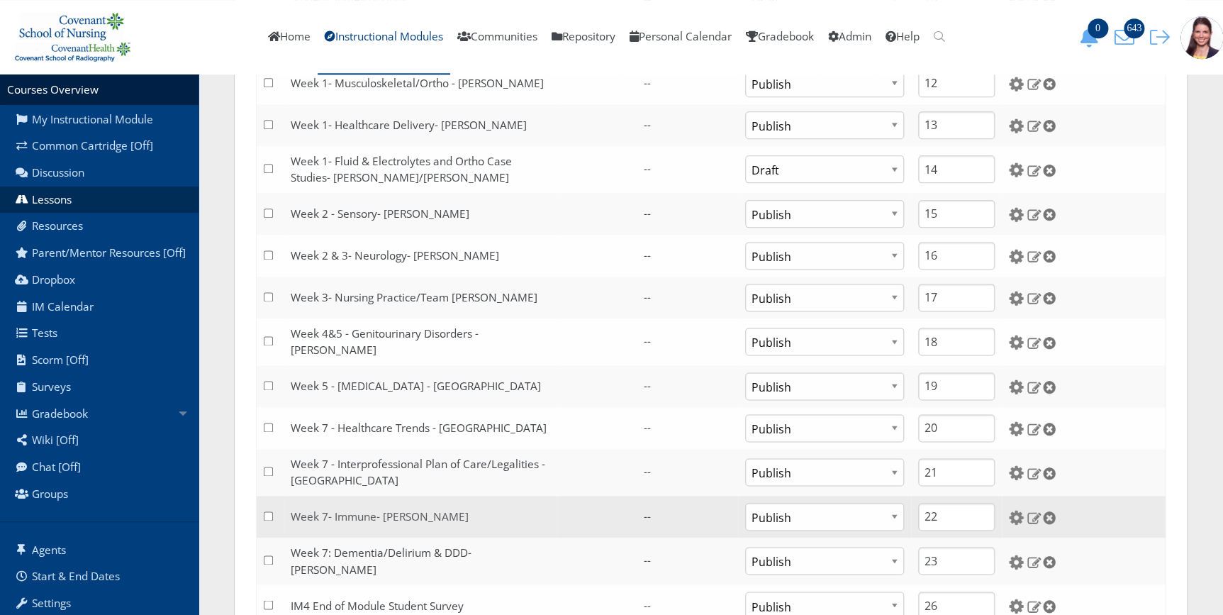
click at [369, 513] on link "Week 7- Immune- [PERSON_NAME]" at bounding box center [380, 516] width 178 height 15
click at [1012, 510] on img at bounding box center [1016, 517] width 15 height 15
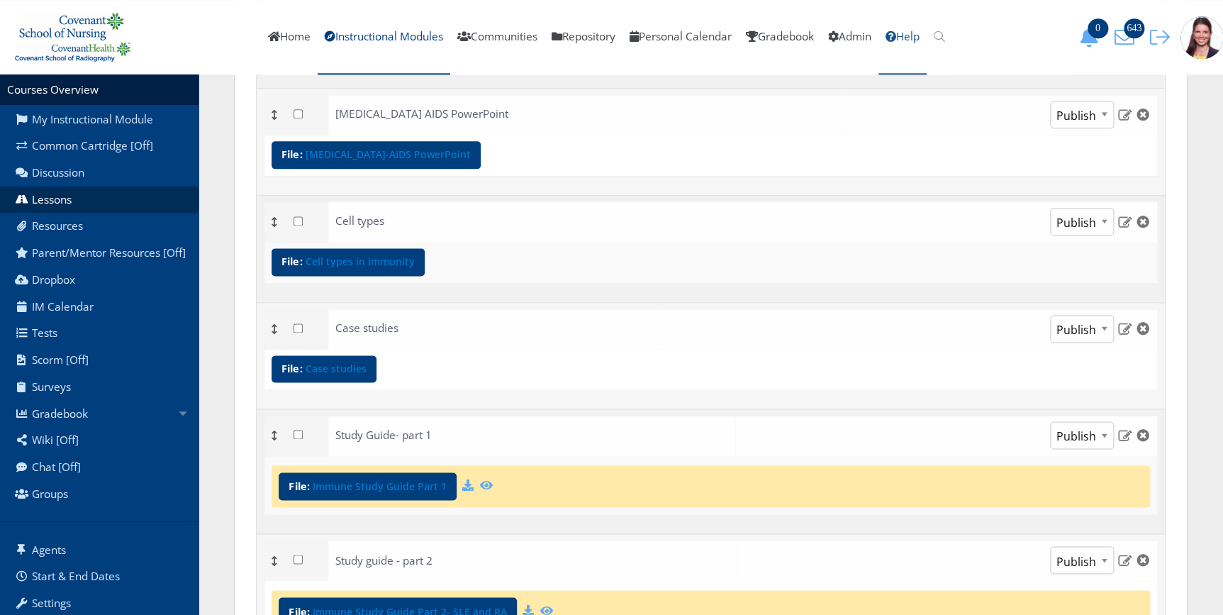
scroll to position [824, 0]
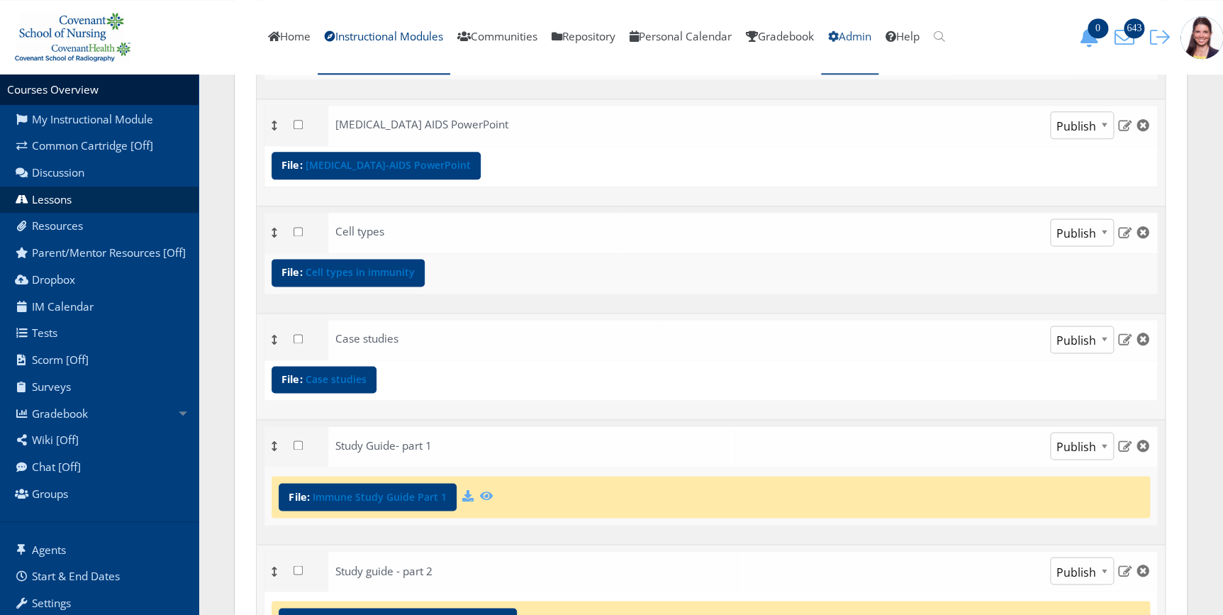
click at [871, 33] on link "Admin" at bounding box center [849, 37] width 57 height 74
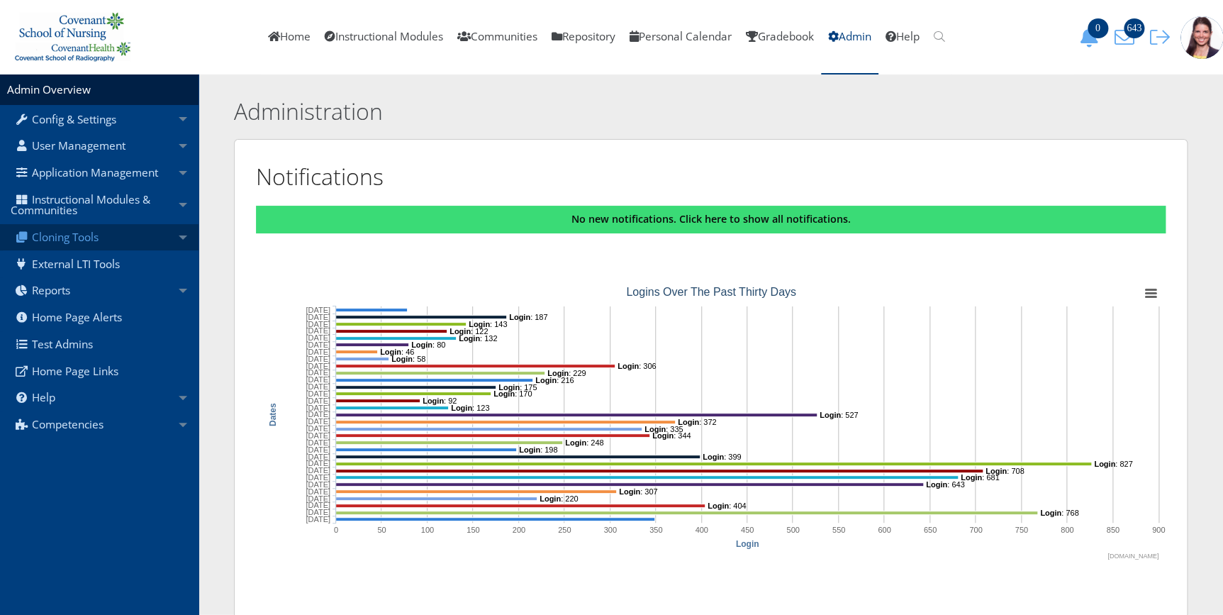
click at [64, 232] on link "Cloning Tools" at bounding box center [99, 237] width 198 height 27
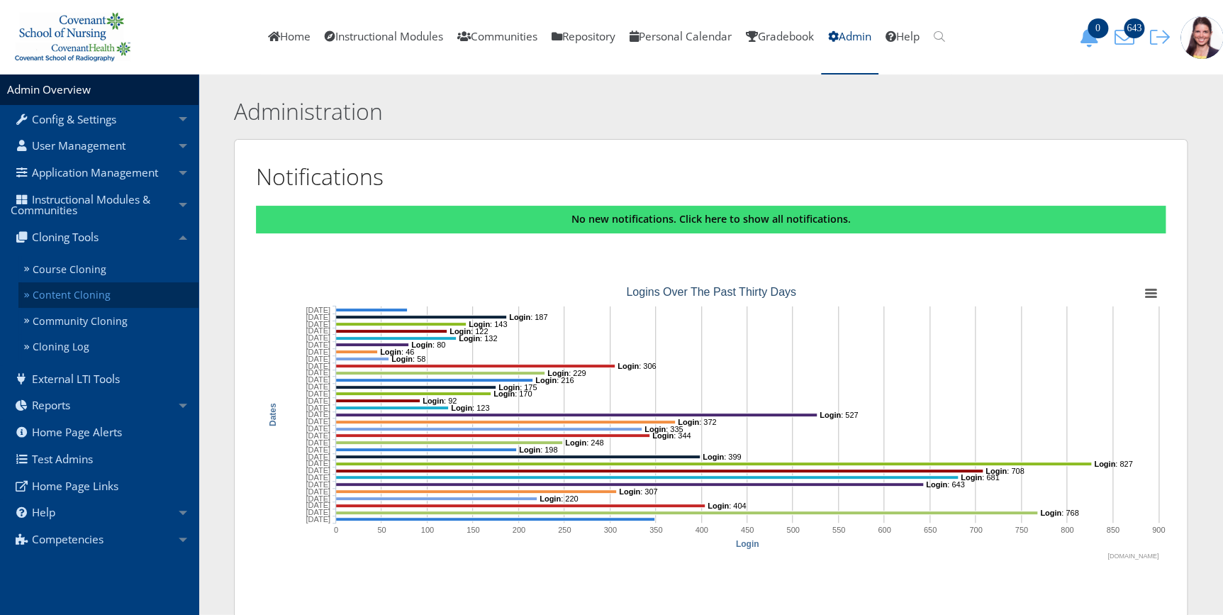
click at [62, 294] on link "Content Cloning" at bounding box center [108, 295] width 180 height 26
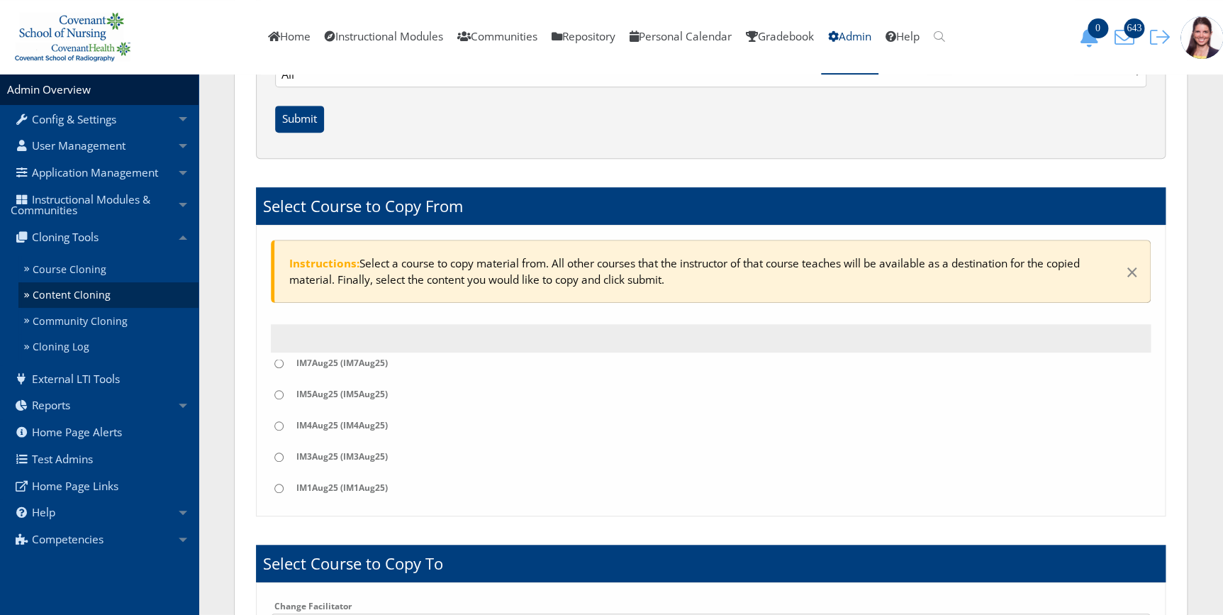
scroll to position [322, 0]
click at [276, 405] on input "radio" at bounding box center [278, 409] width 9 height 9
radio input "true"
click at [276, 469] on input "radio" at bounding box center [278, 473] width 9 height 9
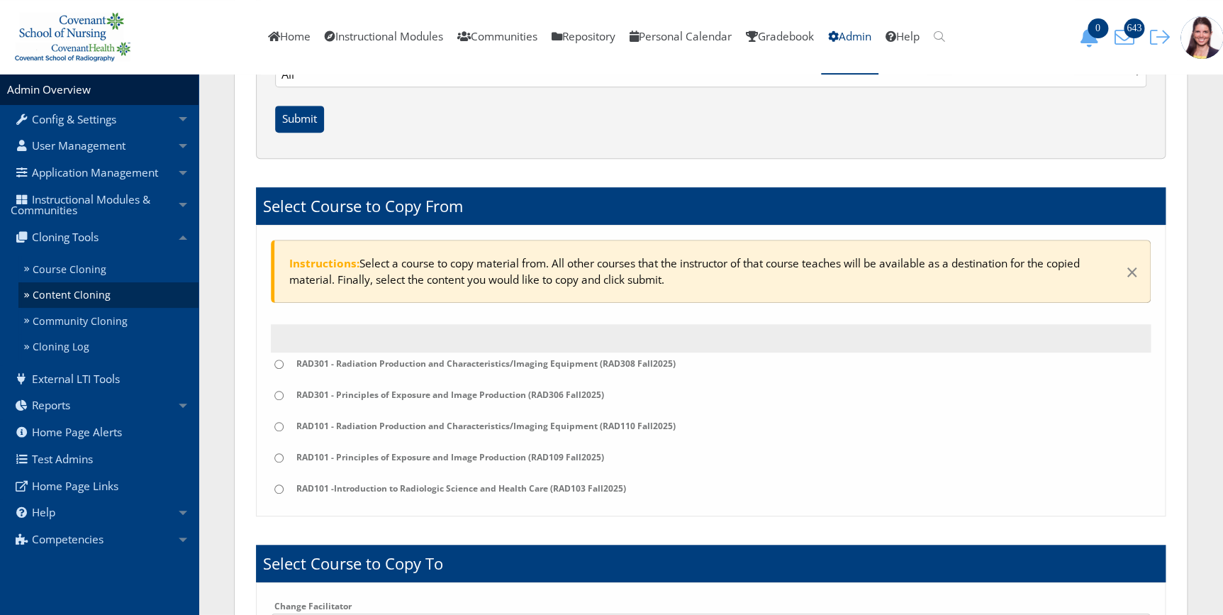
scroll to position [1224, 0]
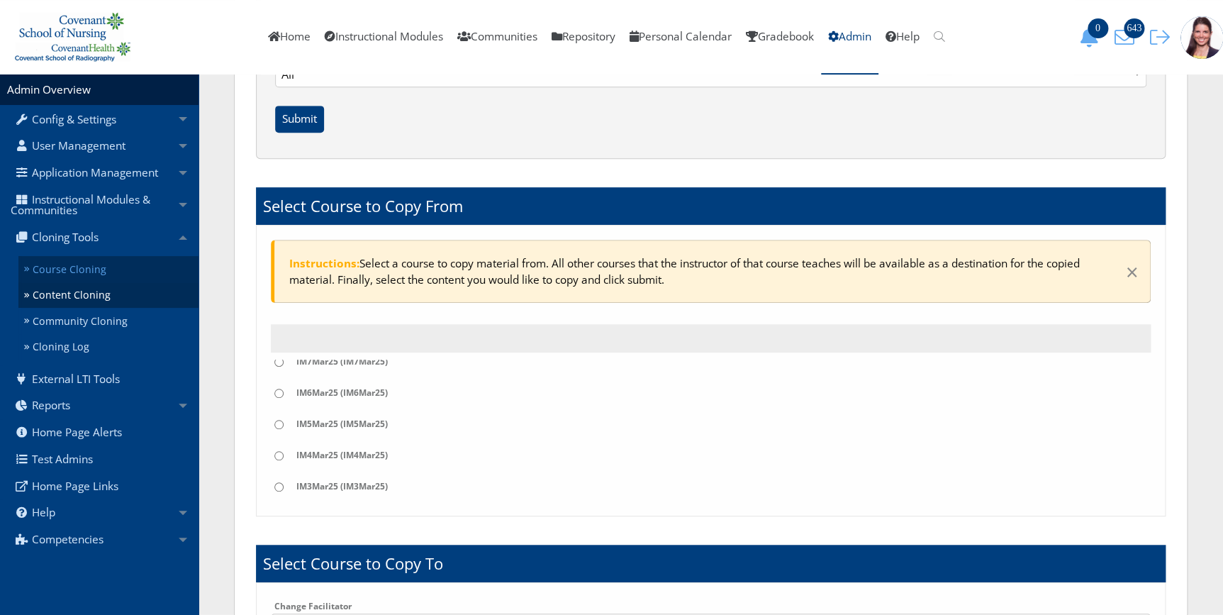
click at [86, 265] on link "Course Cloning" at bounding box center [108, 269] width 180 height 26
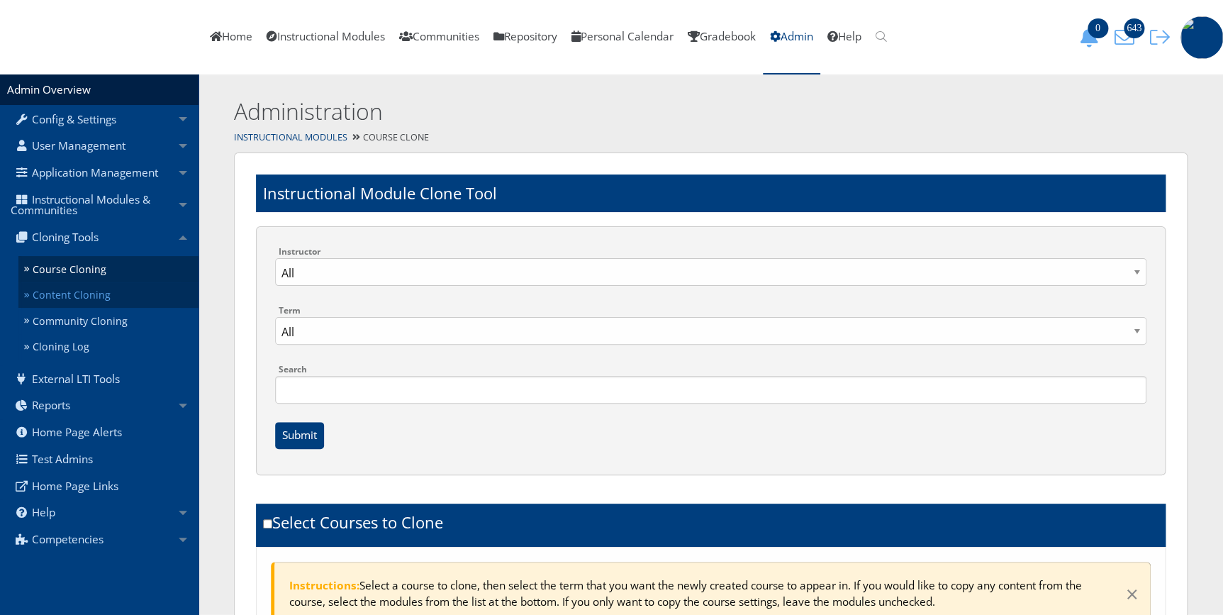
click at [80, 301] on link "Content Cloning" at bounding box center [108, 295] width 180 height 26
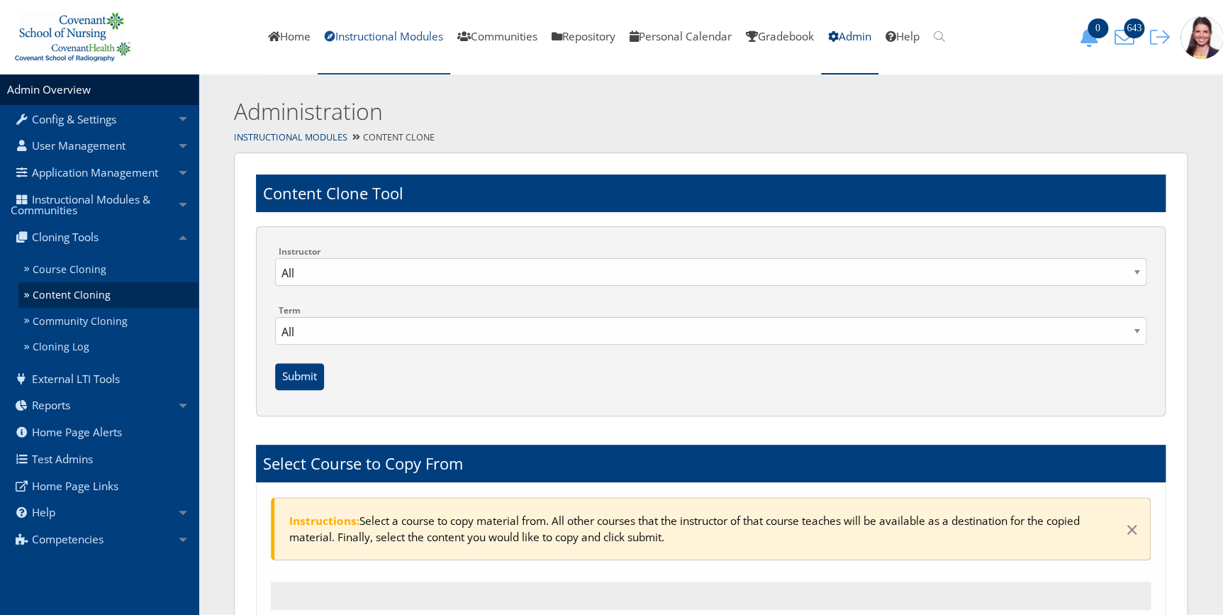
click at [404, 35] on link "Instructional Modules" at bounding box center [384, 37] width 133 height 74
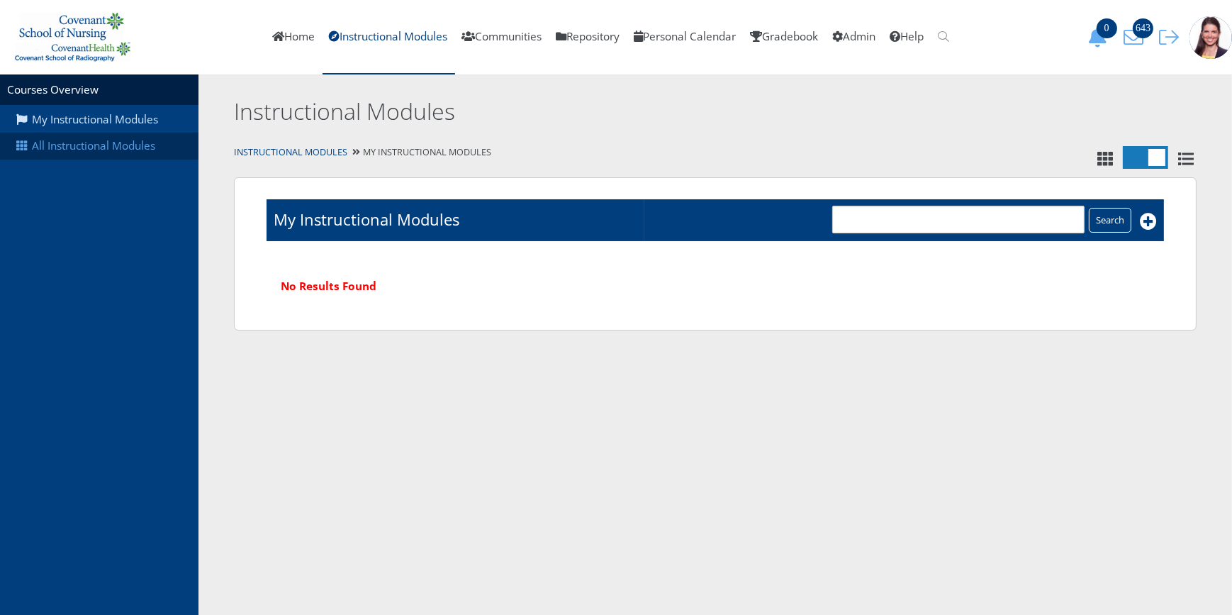
click at [72, 149] on link "All Instructional Modules" at bounding box center [99, 146] width 198 height 27
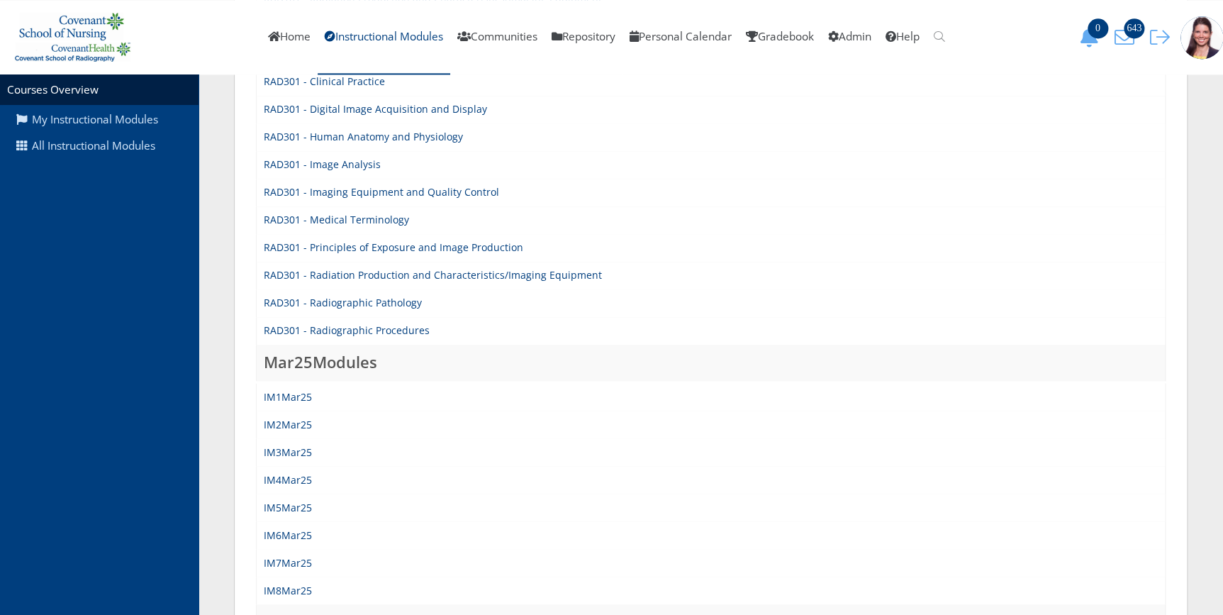
scroll to position [1095, 0]
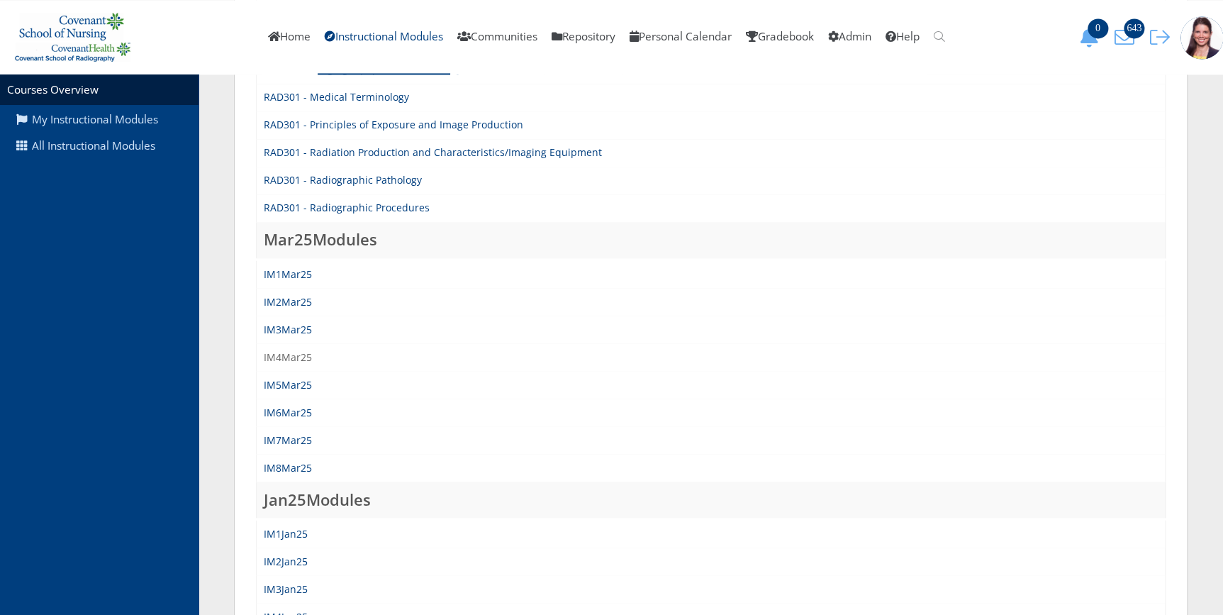
click at [301, 358] on link "IM4Mar25" at bounding box center [288, 355] width 48 height 13
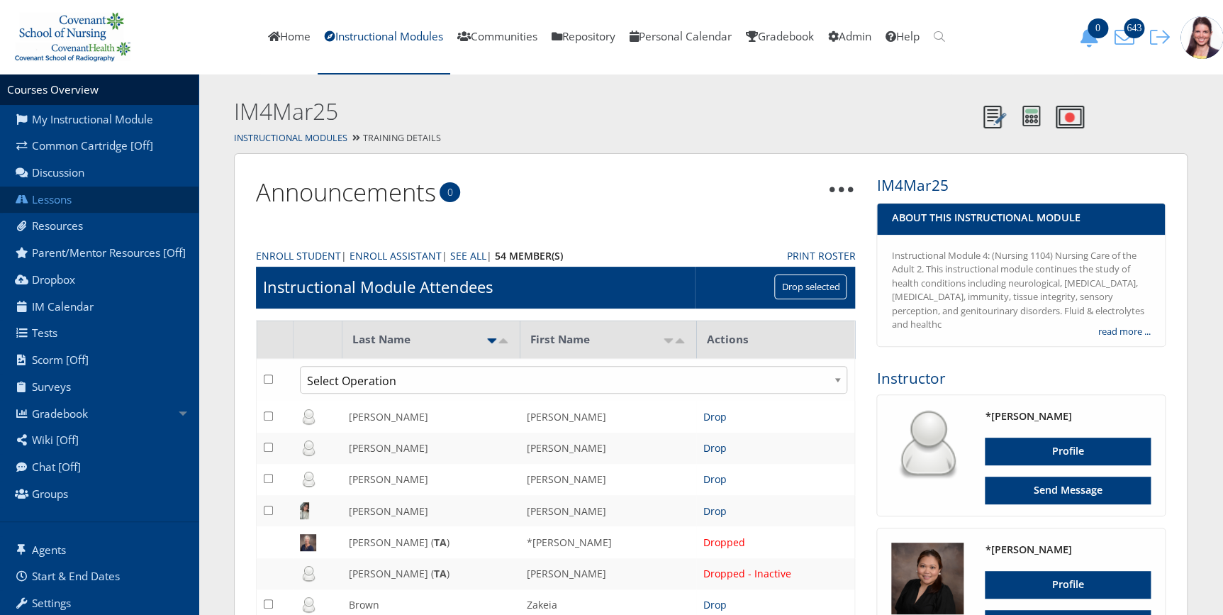
click at [66, 196] on link "Lessons" at bounding box center [99, 199] width 198 height 27
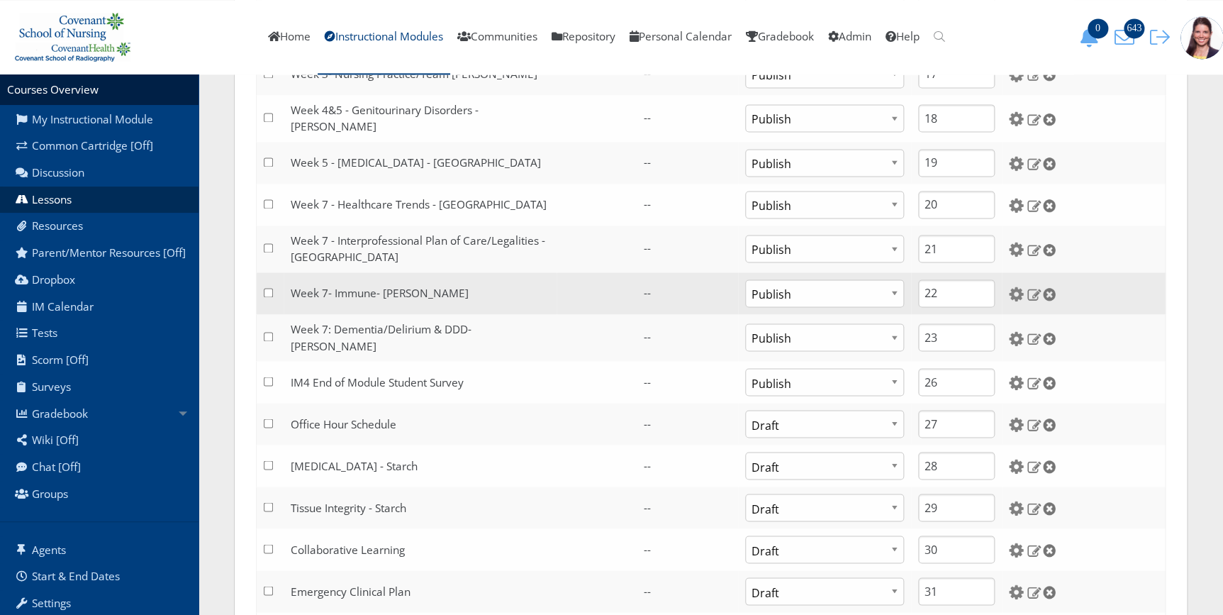
scroll to position [966, 0]
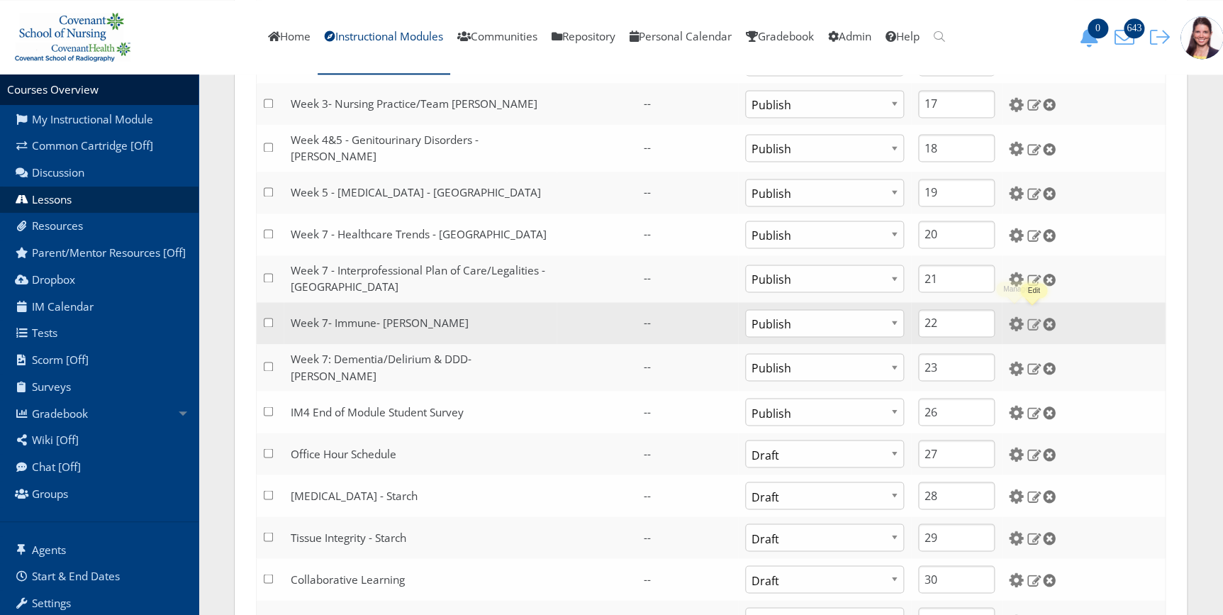
click at [1036, 317] on img at bounding box center [1033, 323] width 15 height 13
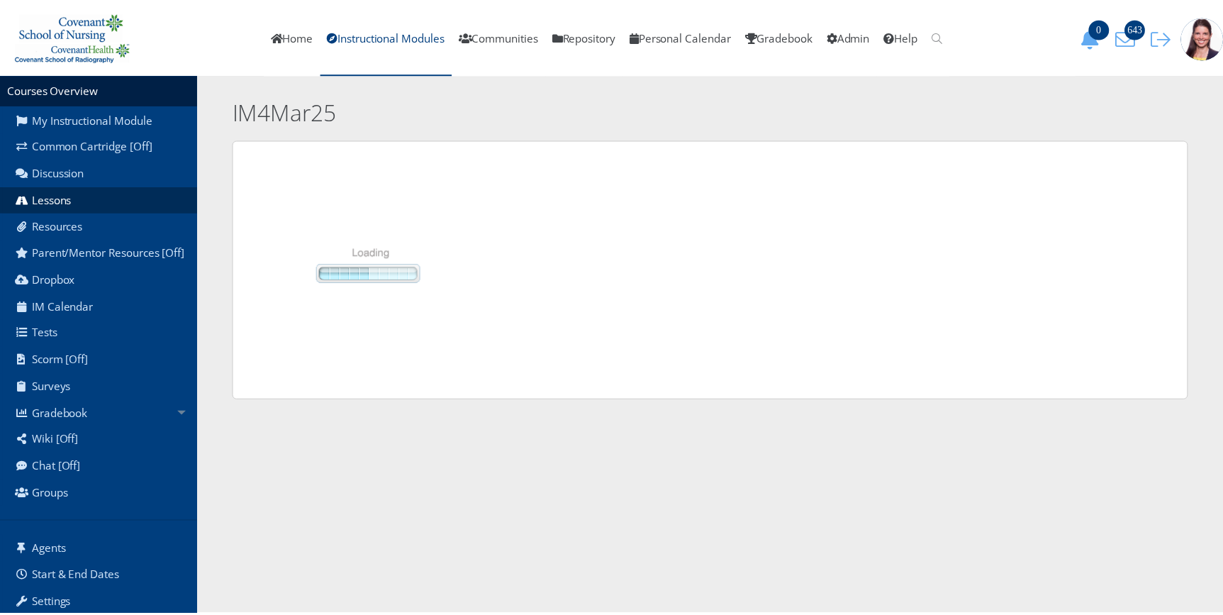
scroll to position [966, 0]
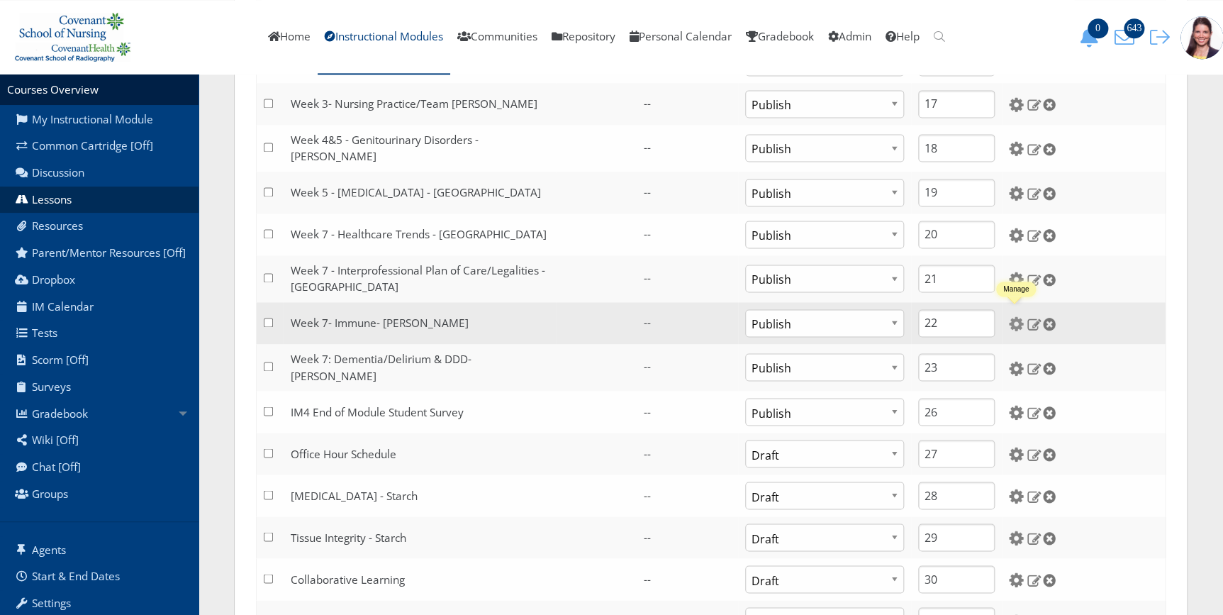
click at [1013, 317] on img at bounding box center [1016, 323] width 15 height 15
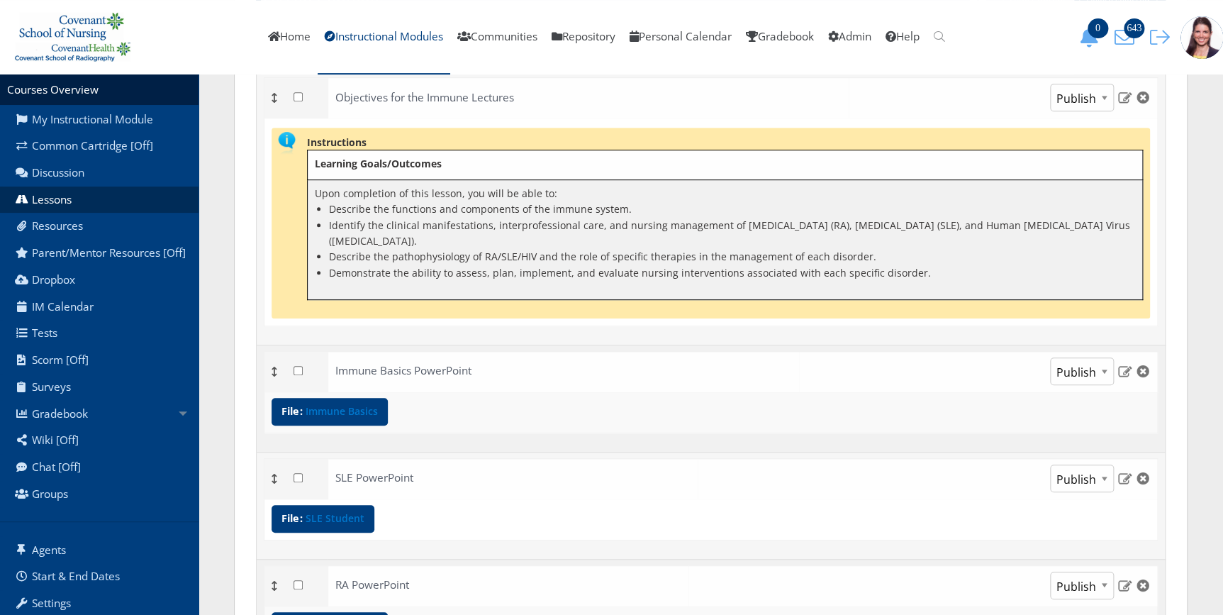
scroll to position [257, 0]
click at [359, 412] on link "Immune Basics" at bounding box center [341, 410] width 72 height 10
click at [335, 520] on link "SLE Student" at bounding box center [334, 517] width 59 height 10
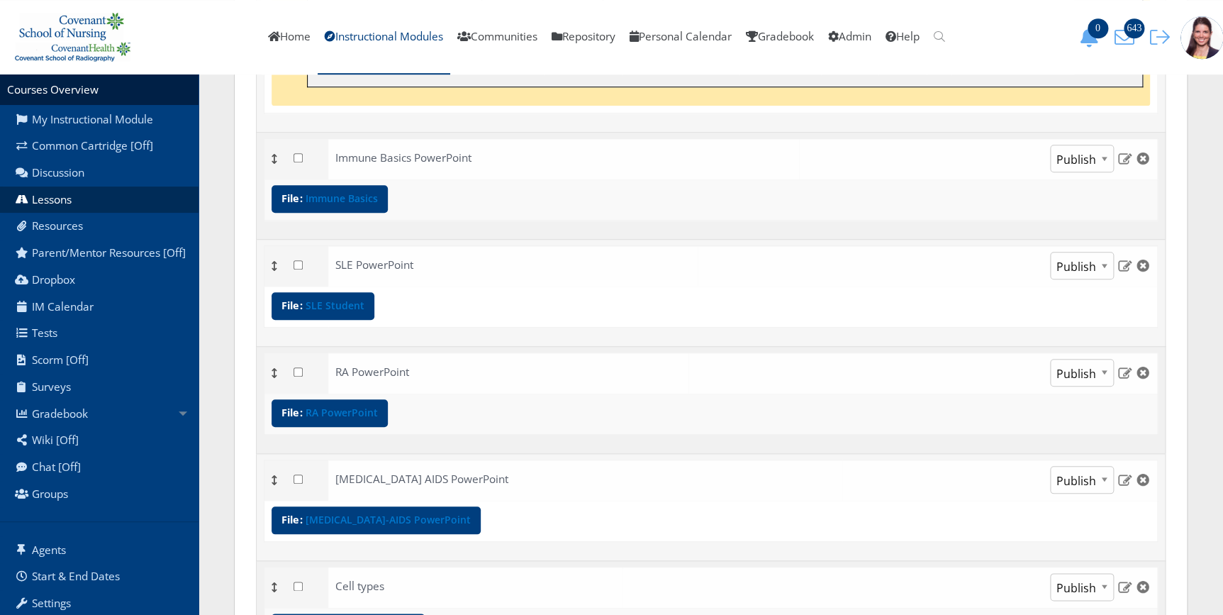
scroll to position [515, 0]
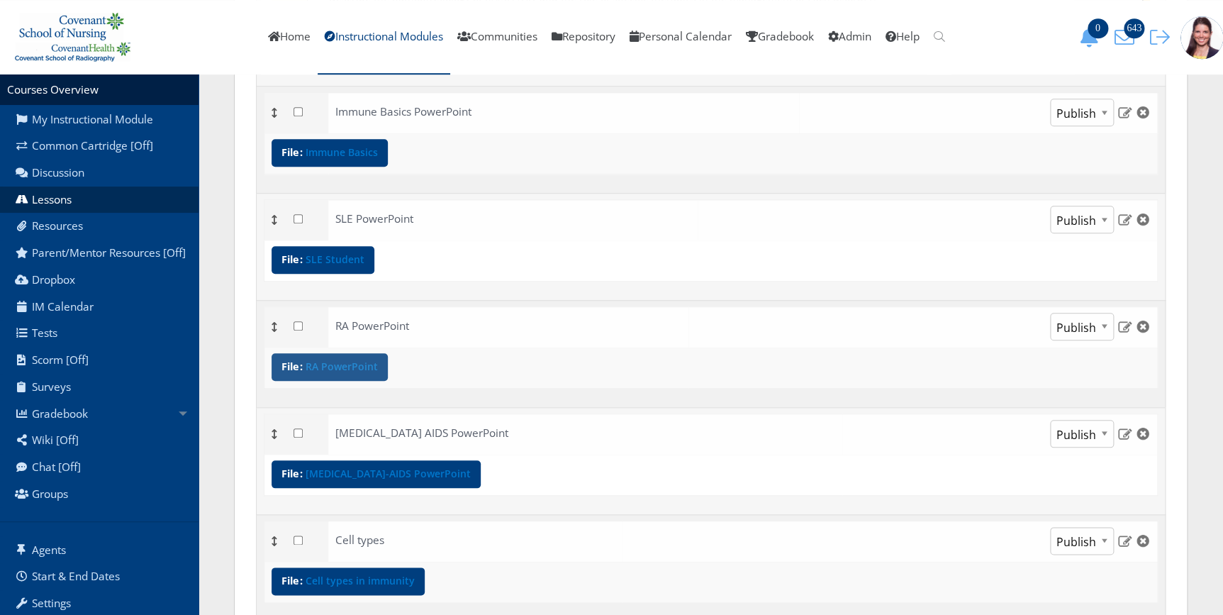
click at [374, 374] on div "File: RA PowerPoint" at bounding box center [329, 367] width 116 height 28
click at [378, 476] on link "HIV-AIDS PowerPoint" at bounding box center [387, 473] width 165 height 10
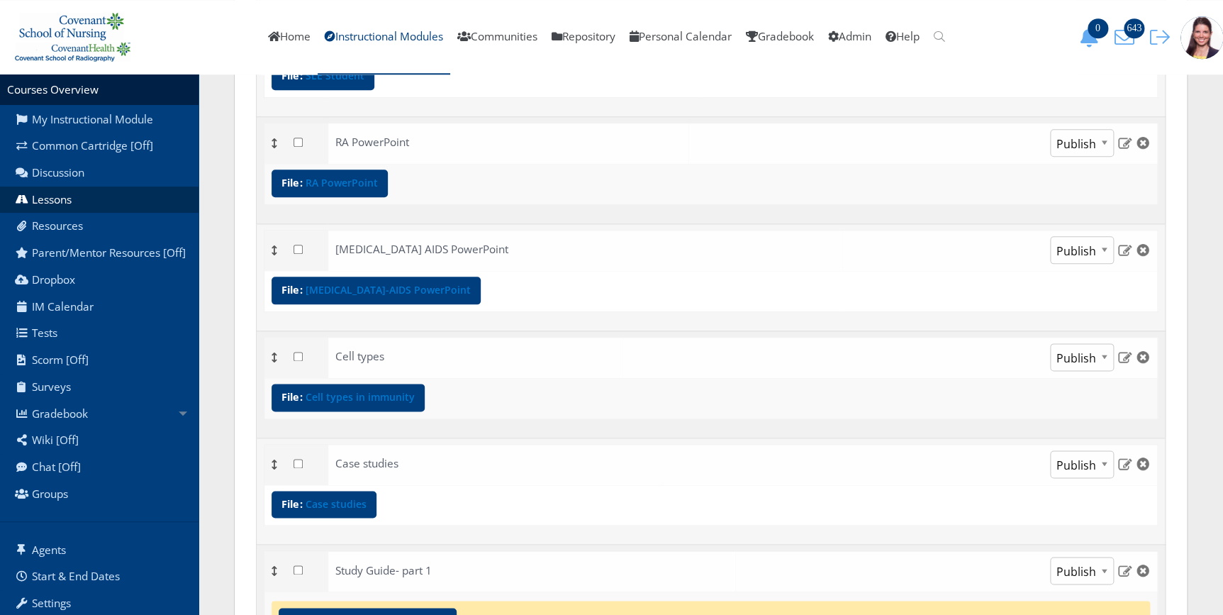
scroll to position [709, 0]
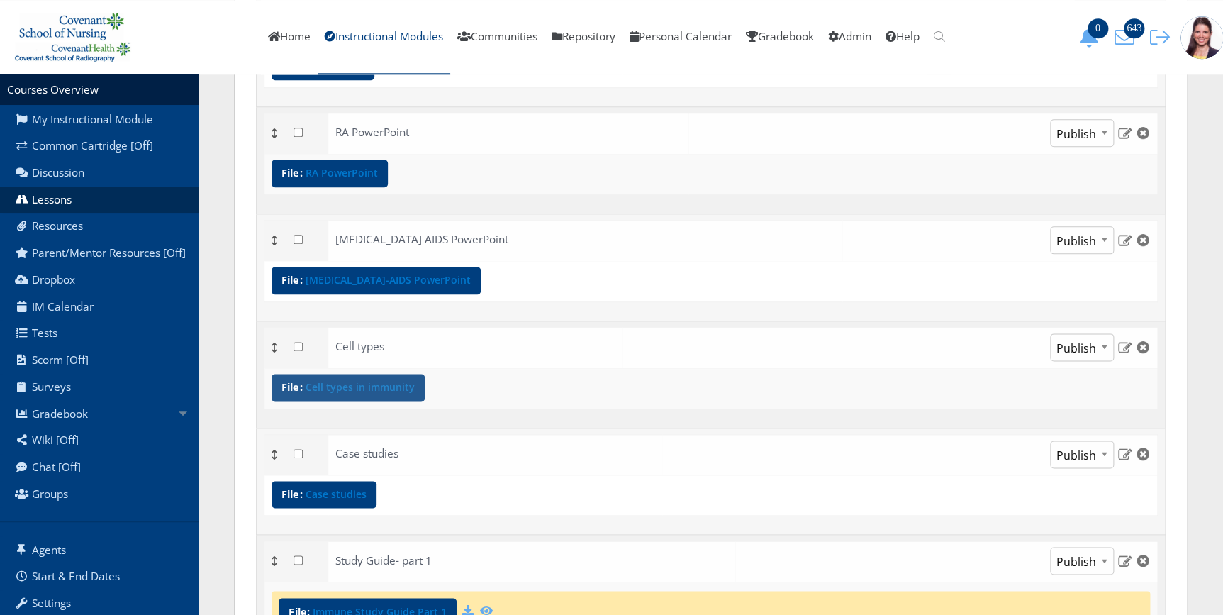
click at [399, 385] on link "Cell types in immunity" at bounding box center [359, 387] width 109 height 10
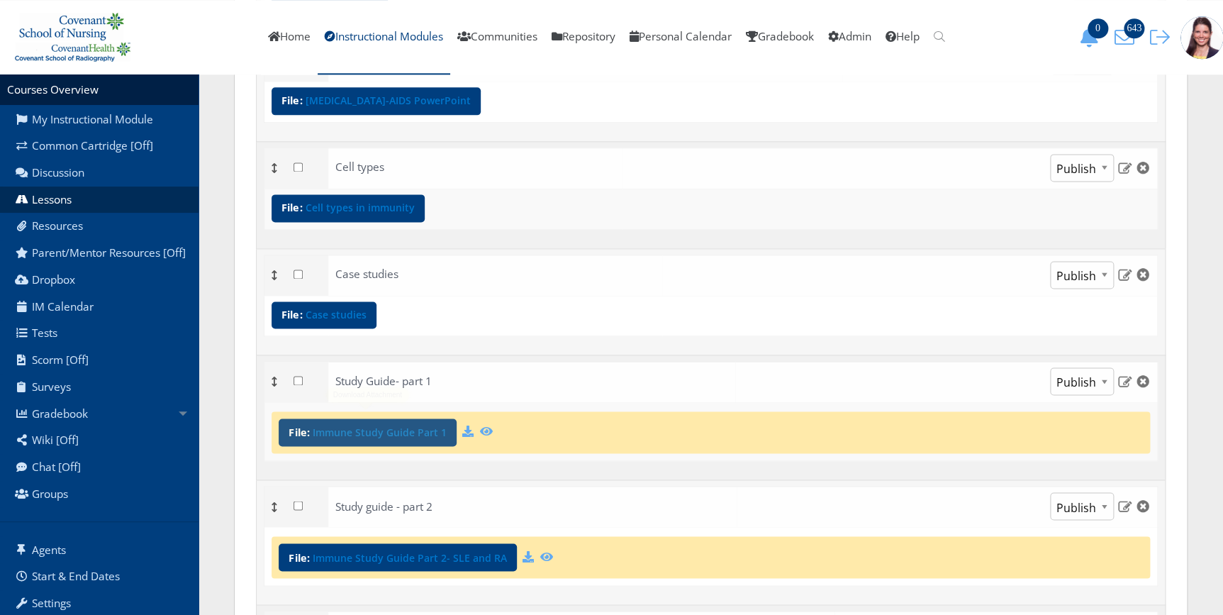
scroll to position [902, 0]
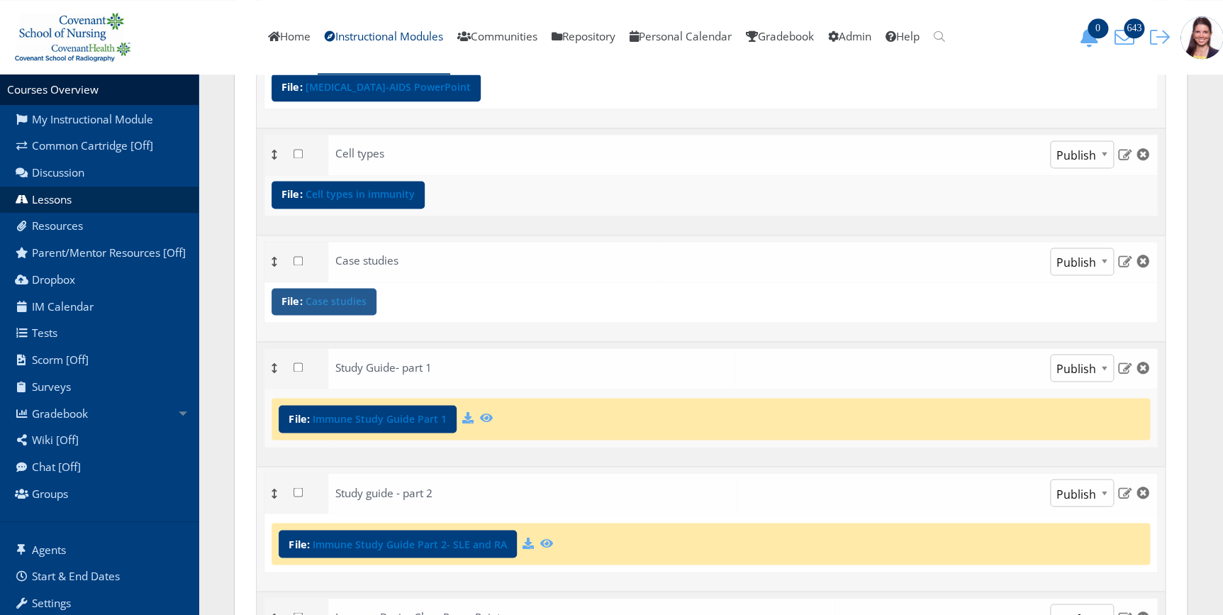
click at [343, 296] on link "Case studies" at bounding box center [335, 301] width 61 height 10
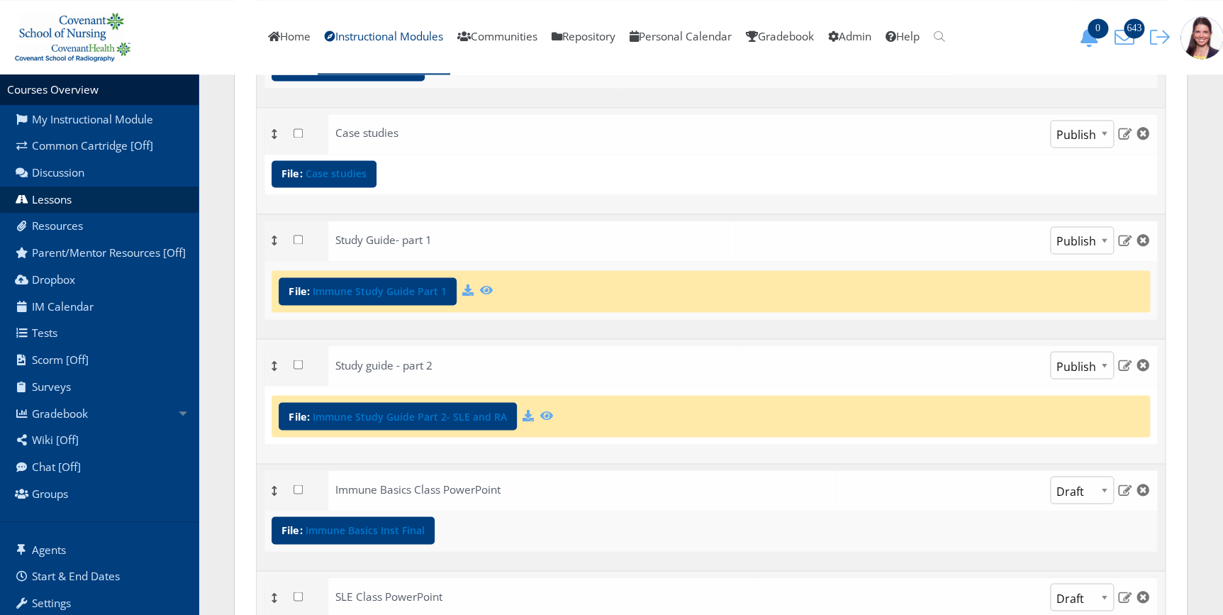
scroll to position [1031, 0]
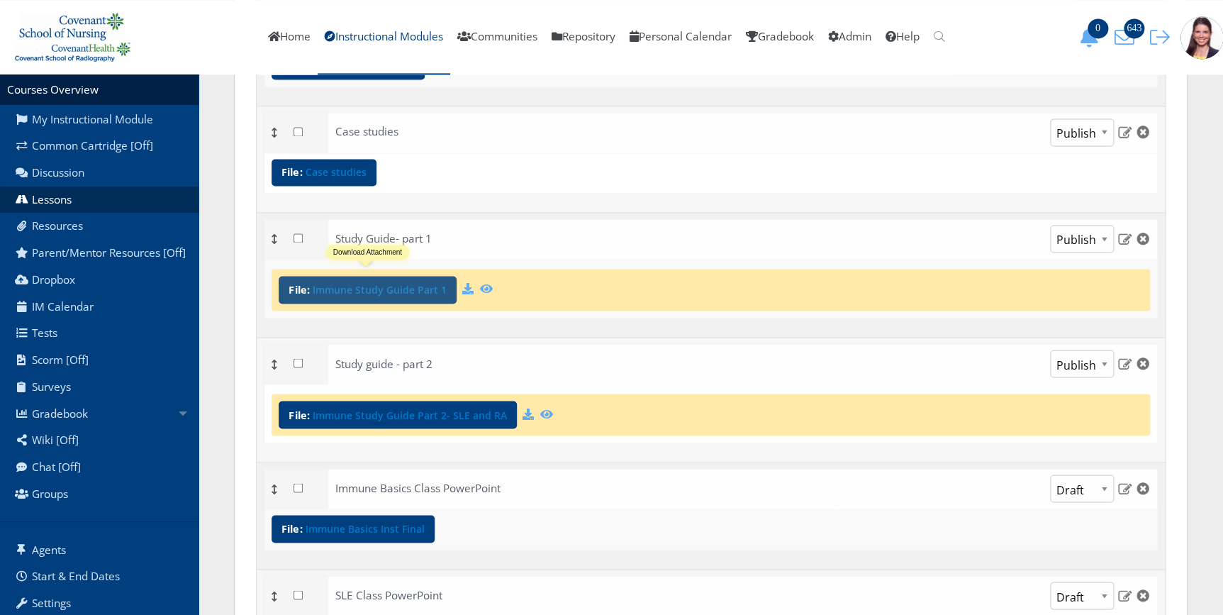
click at [351, 298] on span "File: Immune Study Guide Part 1" at bounding box center [368, 290] width 178 height 28
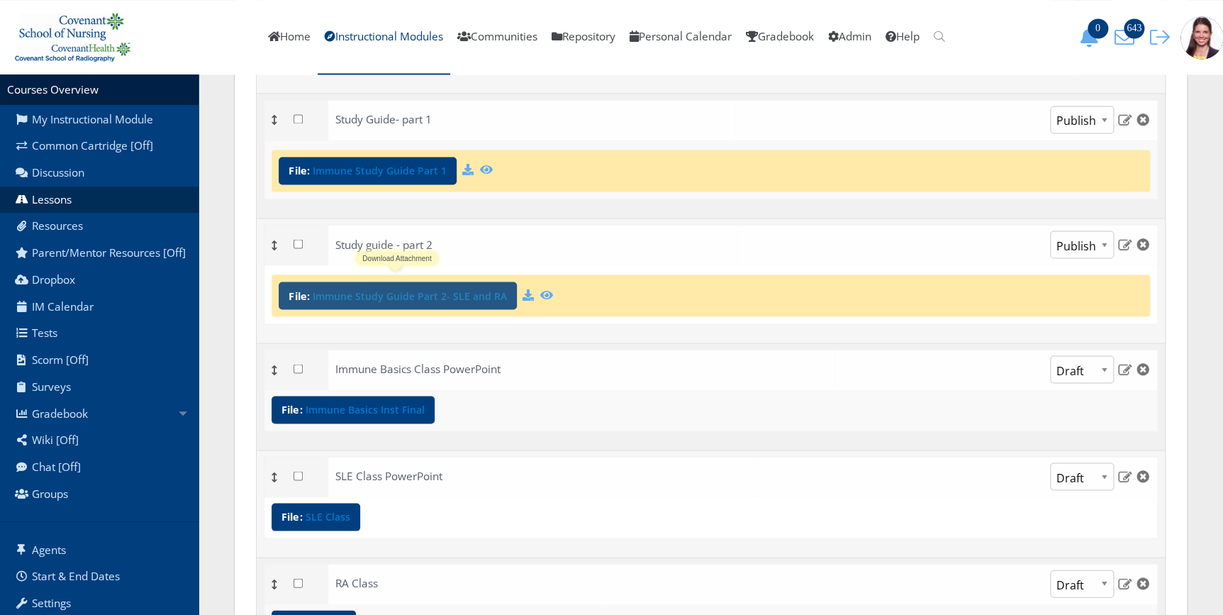
scroll to position [1160, 0]
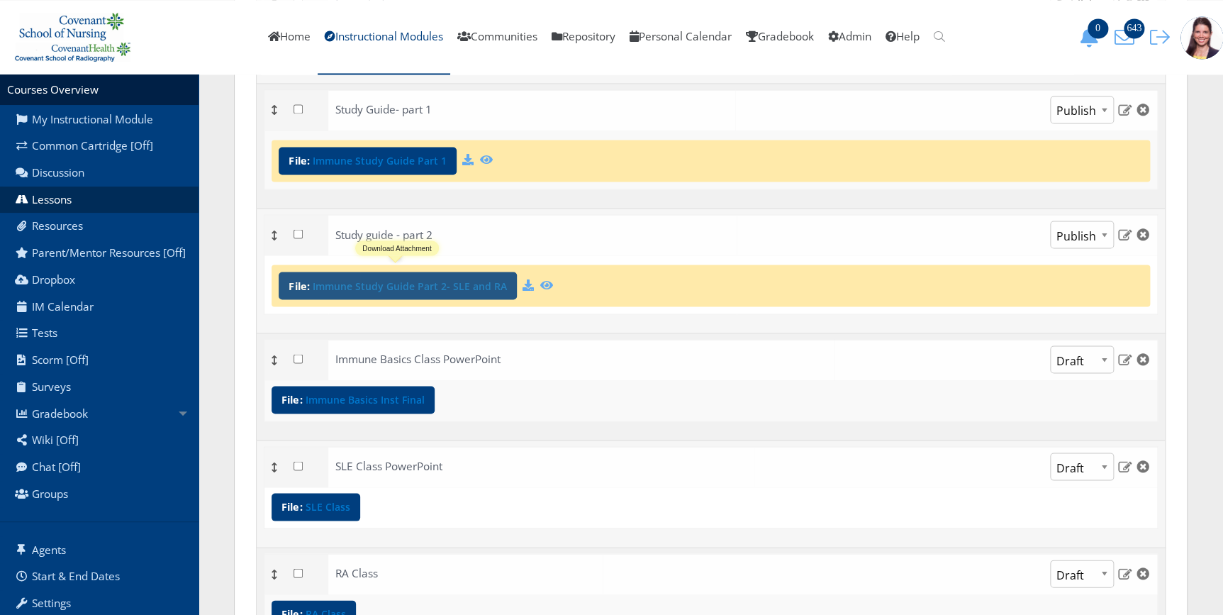
click at [381, 284] on link "Immune Study Guide Part 2- SLE and RA" at bounding box center [409, 286] width 194 height 10
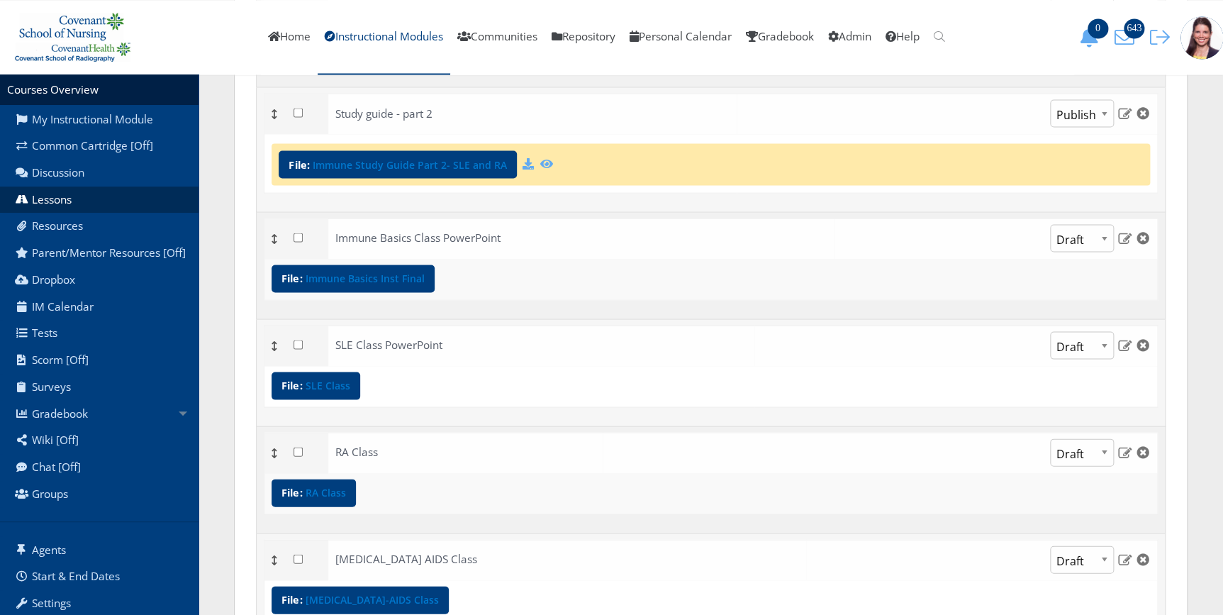
scroll to position [1289, 0]
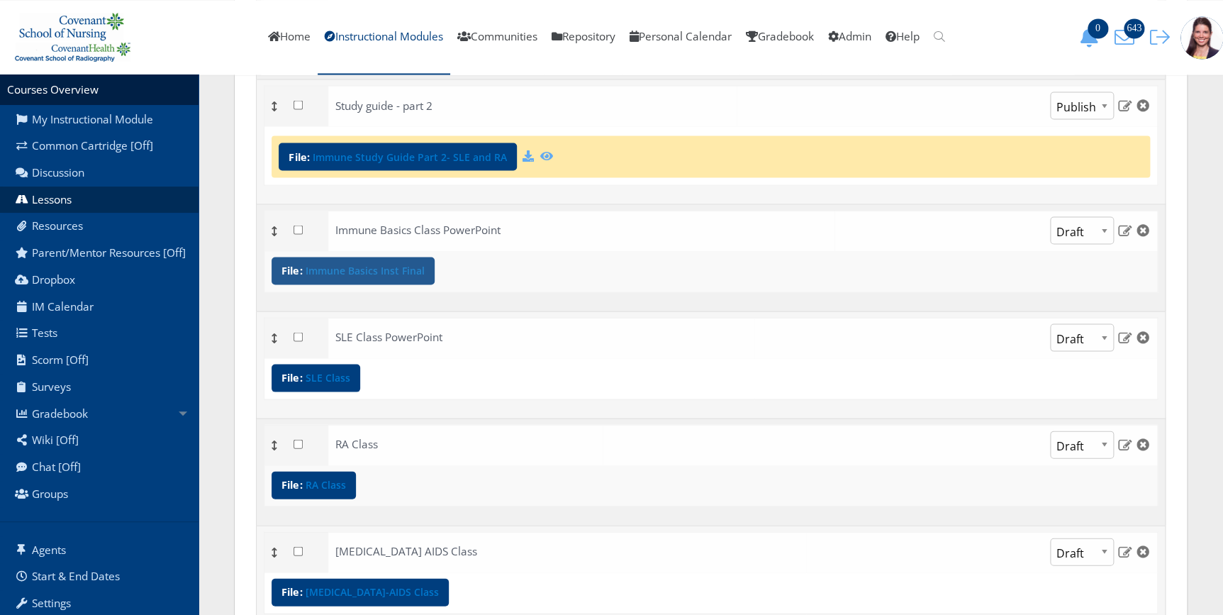
click at [390, 265] on link "Immune Basics Inst Final" at bounding box center [364, 270] width 119 height 10
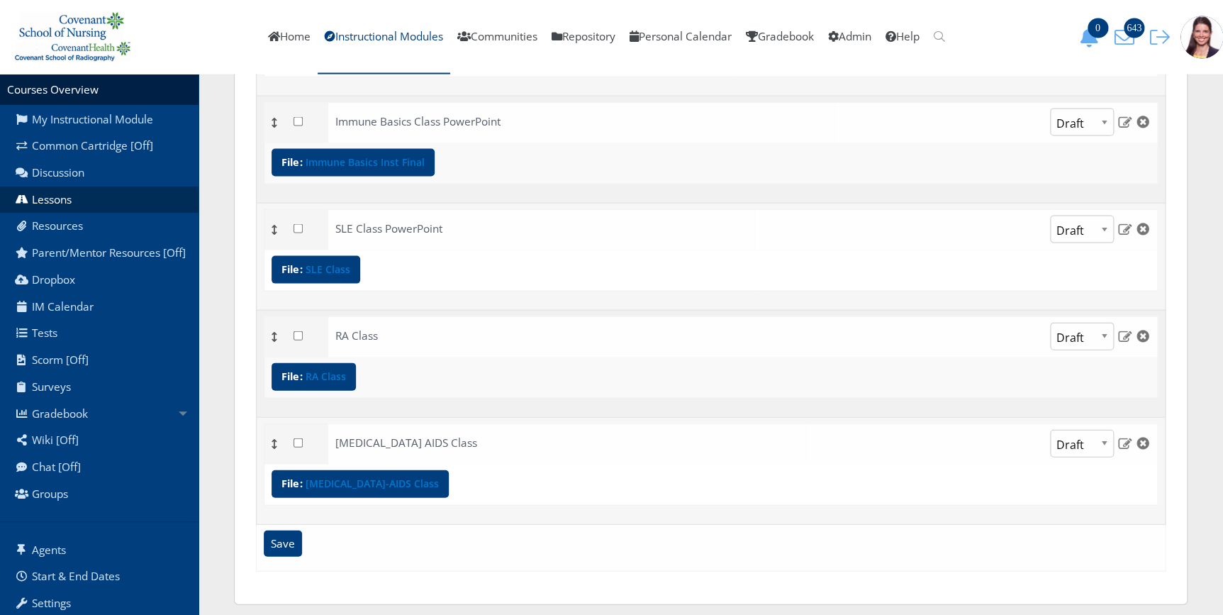
scroll to position [1403, 0]
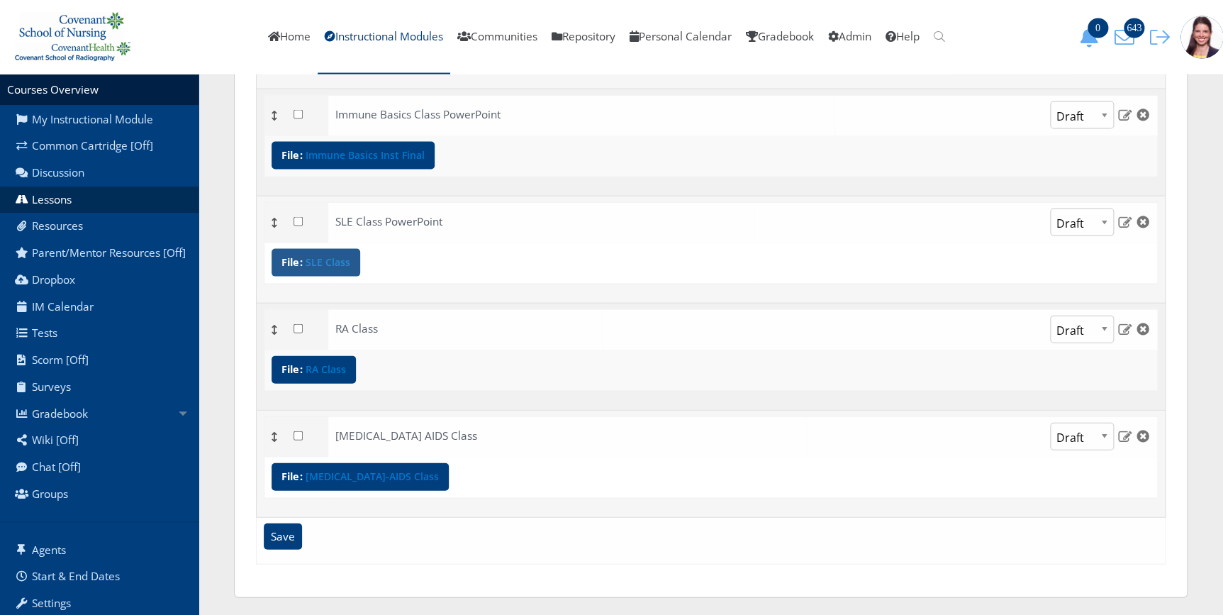
click at [337, 266] on div "File: SLE Class" at bounding box center [315, 263] width 89 height 28
click at [332, 369] on link "RA Class" at bounding box center [325, 369] width 40 height 10
click at [318, 262] on link "SLE Class" at bounding box center [327, 262] width 45 height 10
click at [347, 475] on link "HIV-AIDS Class" at bounding box center [371, 476] width 133 height 10
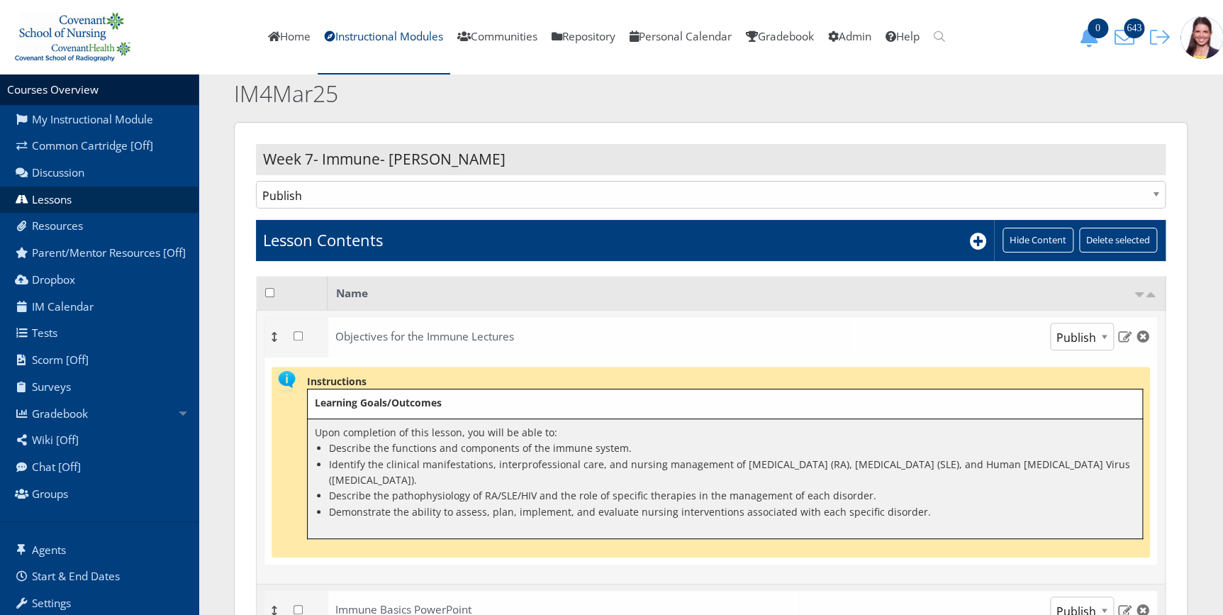
scroll to position [0, 0]
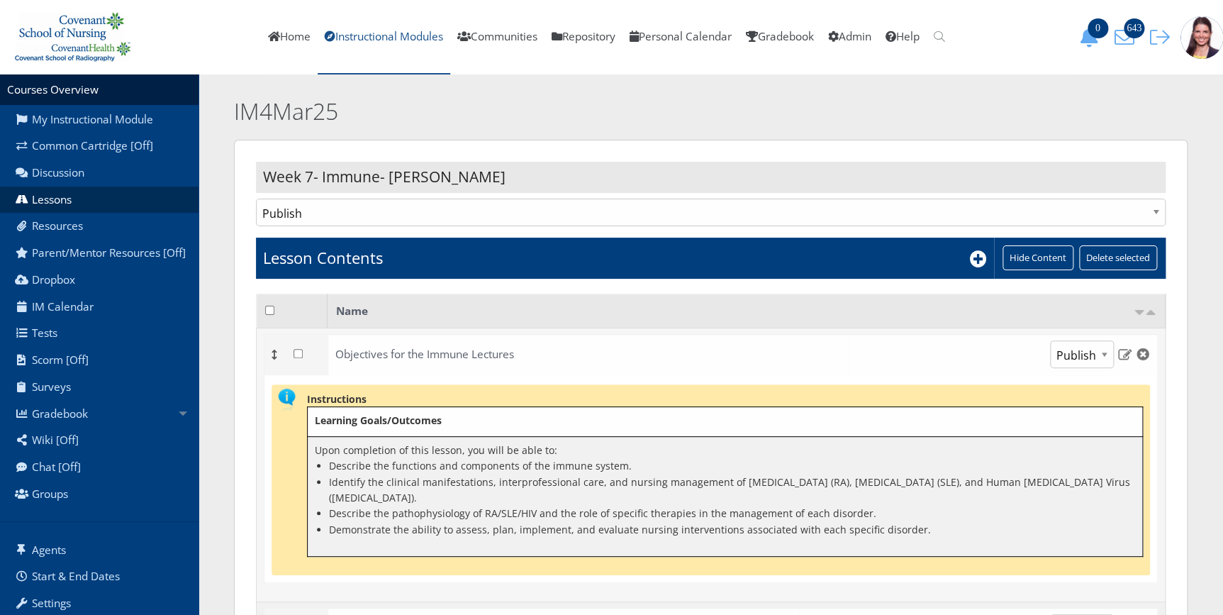
click at [376, 33] on link "Instructional Modules" at bounding box center [384, 37] width 133 height 74
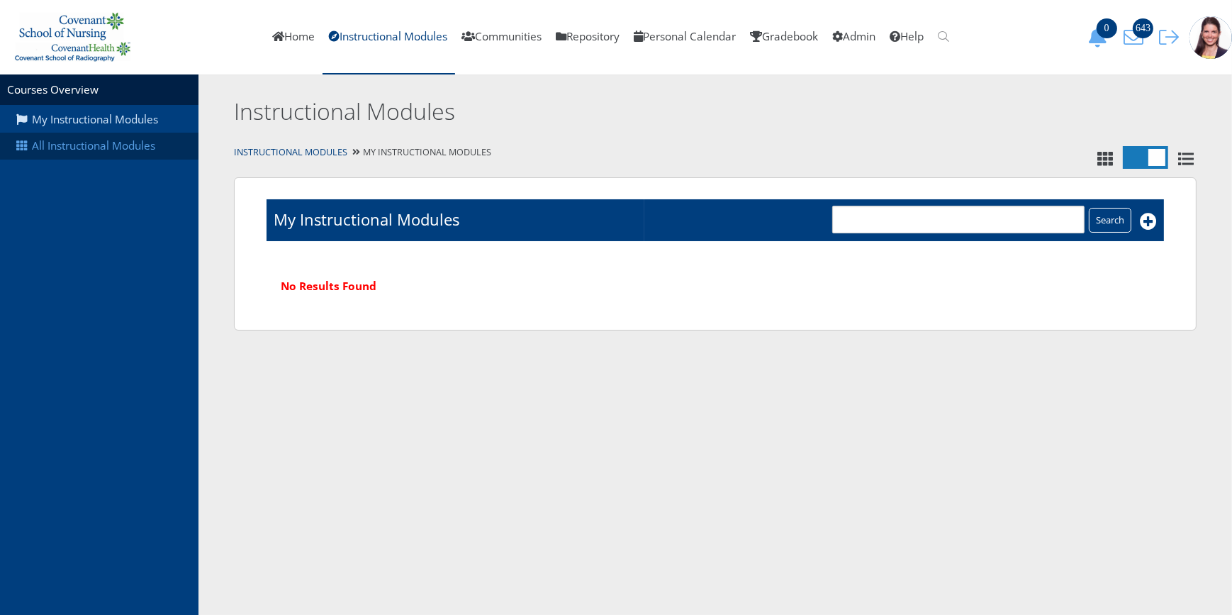
click at [125, 142] on link "All Instructional Modules" at bounding box center [99, 146] width 198 height 27
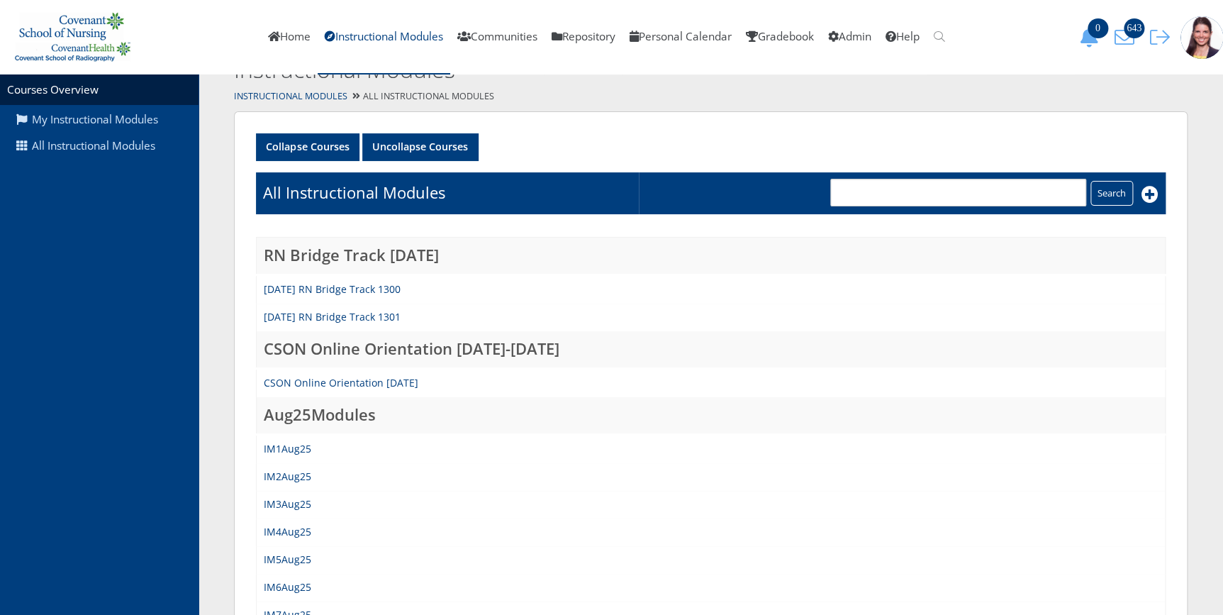
scroll to position [64, 0]
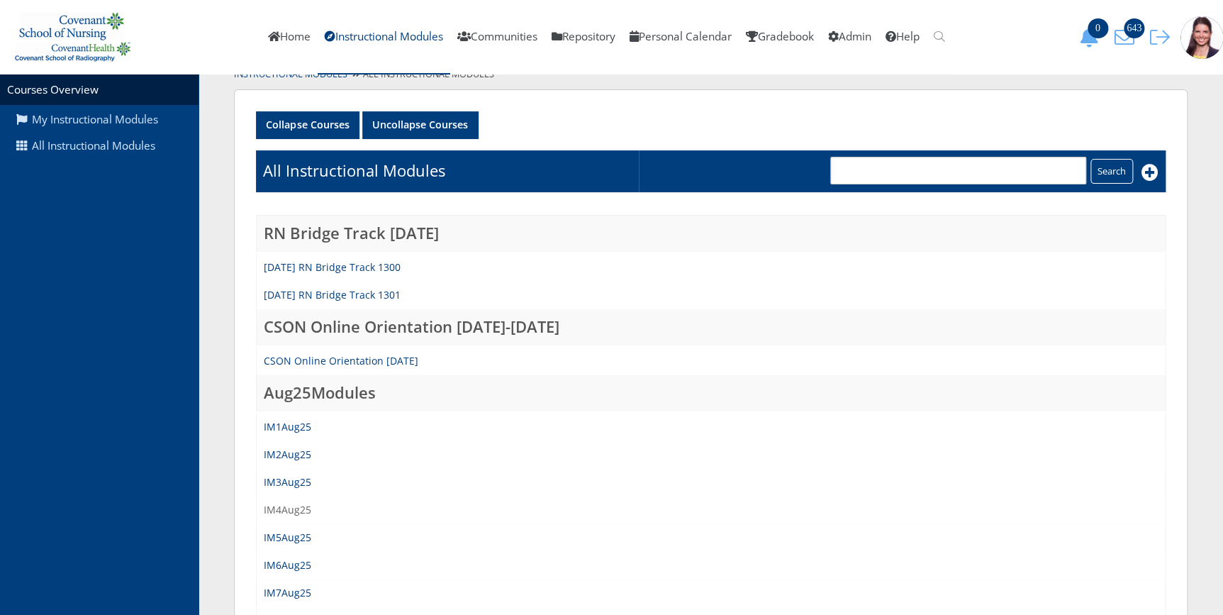
click at [292, 509] on link "IM4Aug25" at bounding box center [287, 509] width 47 height 13
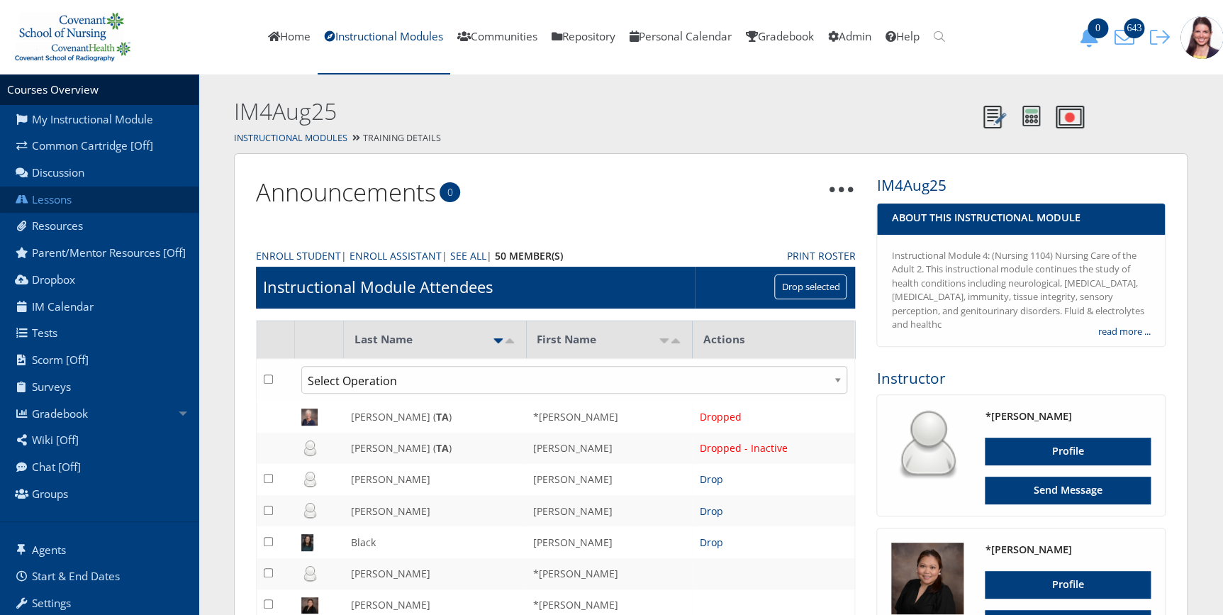
click at [69, 197] on link "Lessons" at bounding box center [99, 199] width 198 height 27
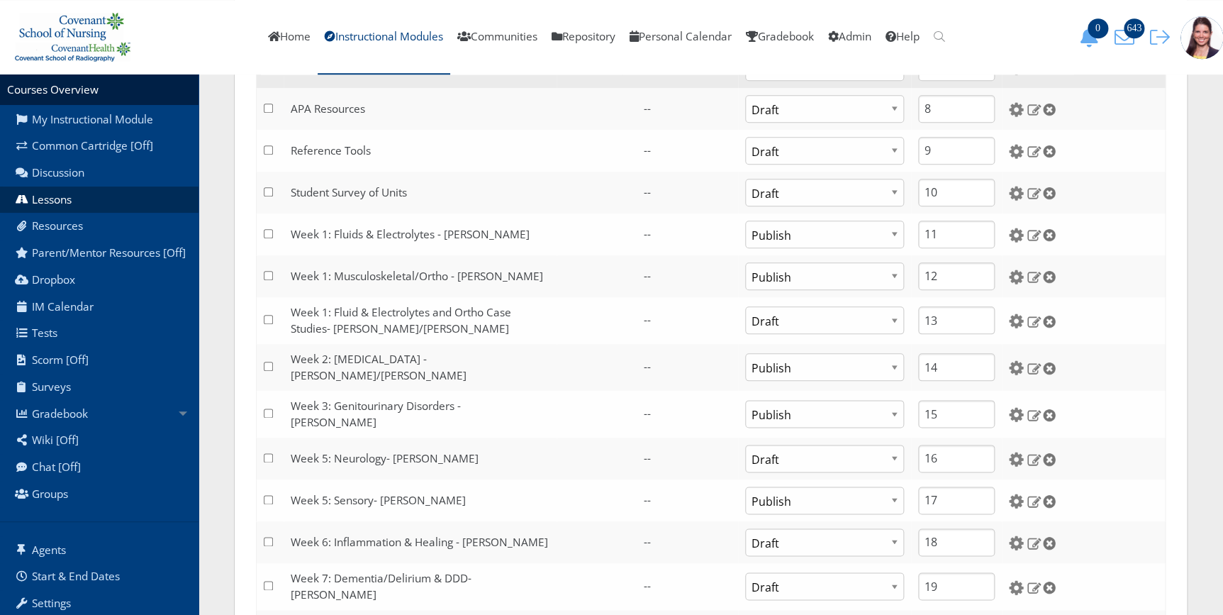
scroll to position [644, 0]
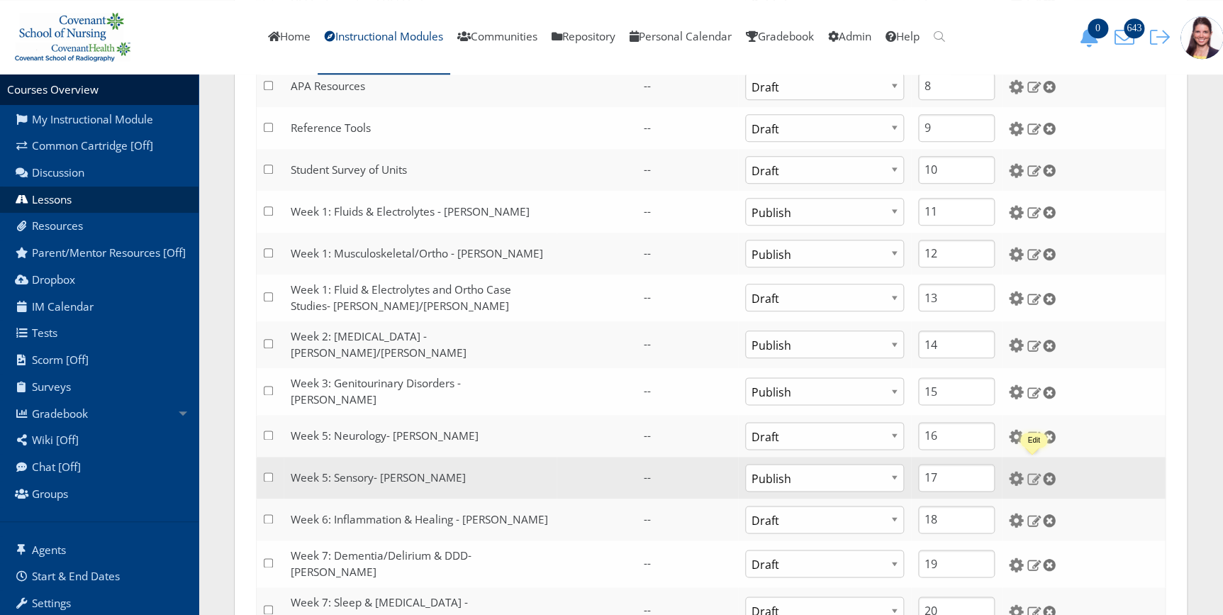
click at [1035, 471] on img at bounding box center [1033, 477] width 15 height 13
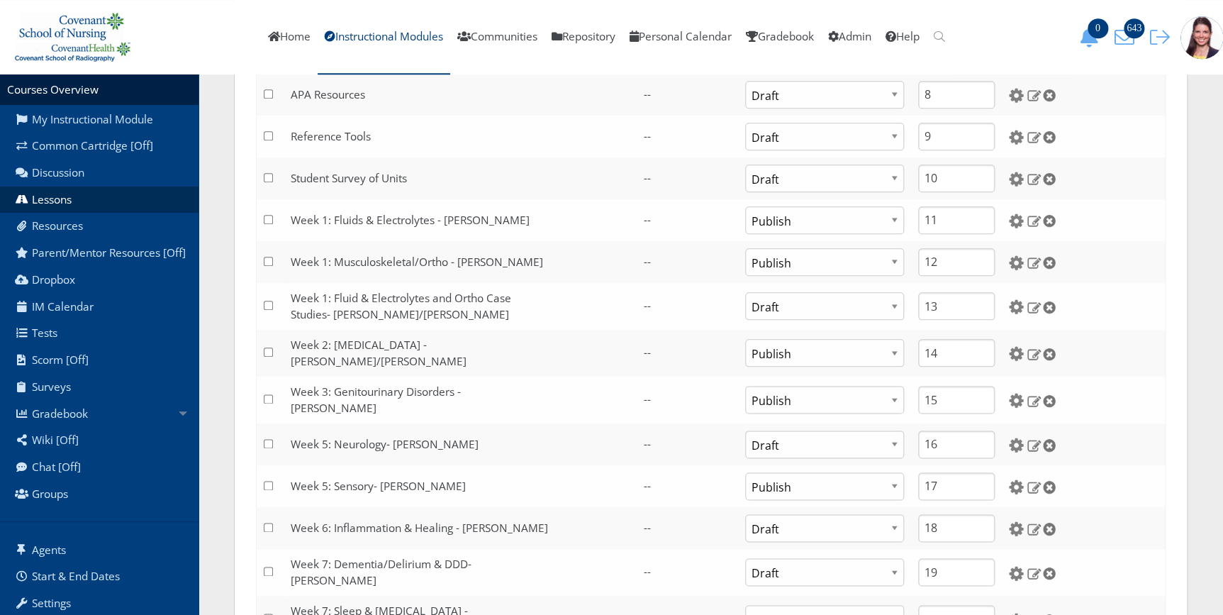
scroll to position [709, 0]
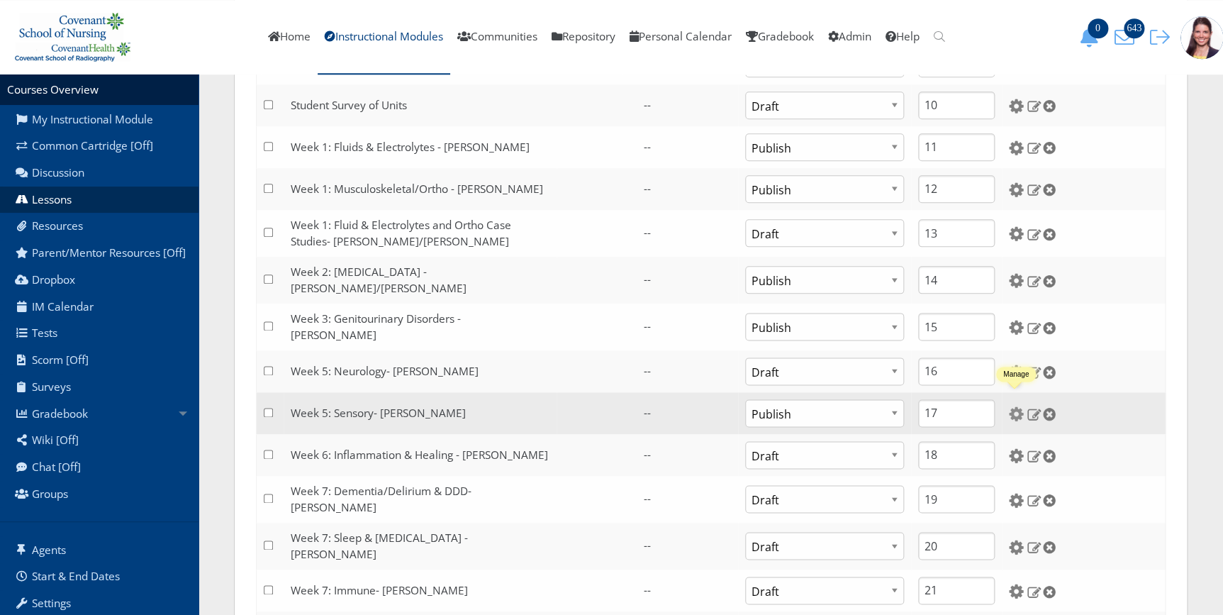
click at [1016, 406] on img at bounding box center [1016, 413] width 15 height 15
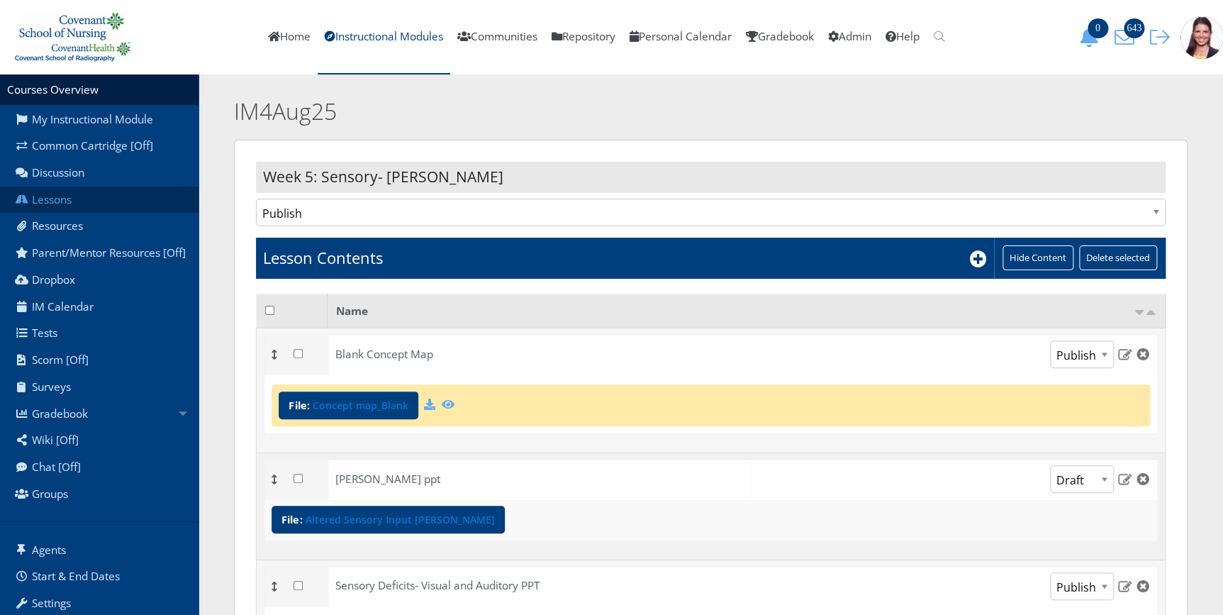
click at [45, 200] on link "Lessons" at bounding box center [99, 199] width 198 height 27
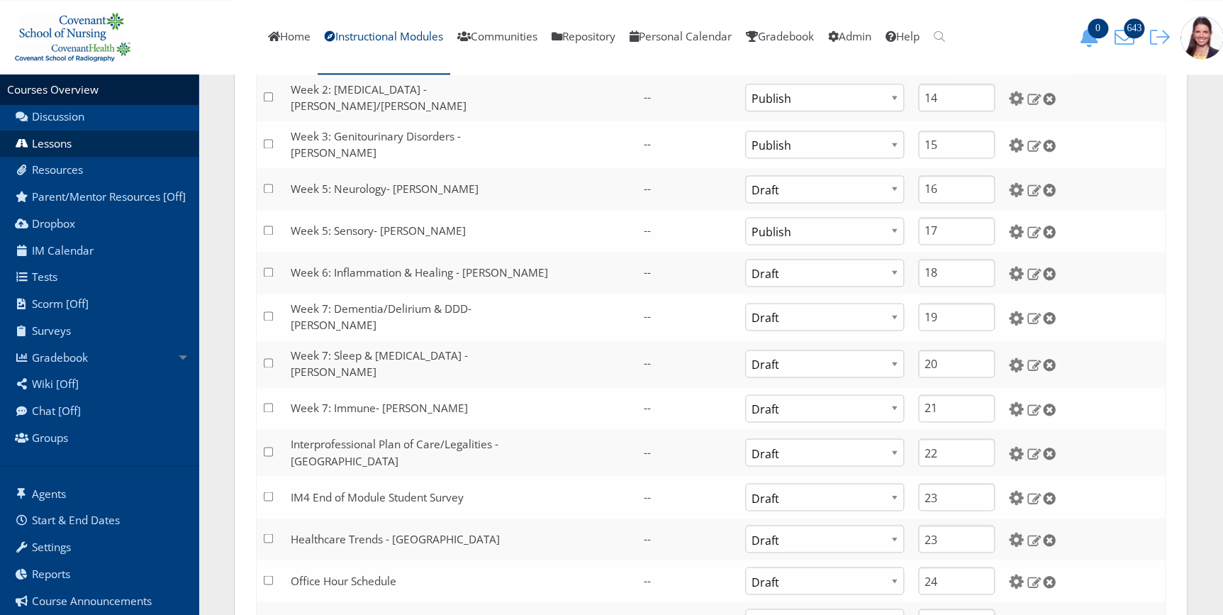
scroll to position [902, 0]
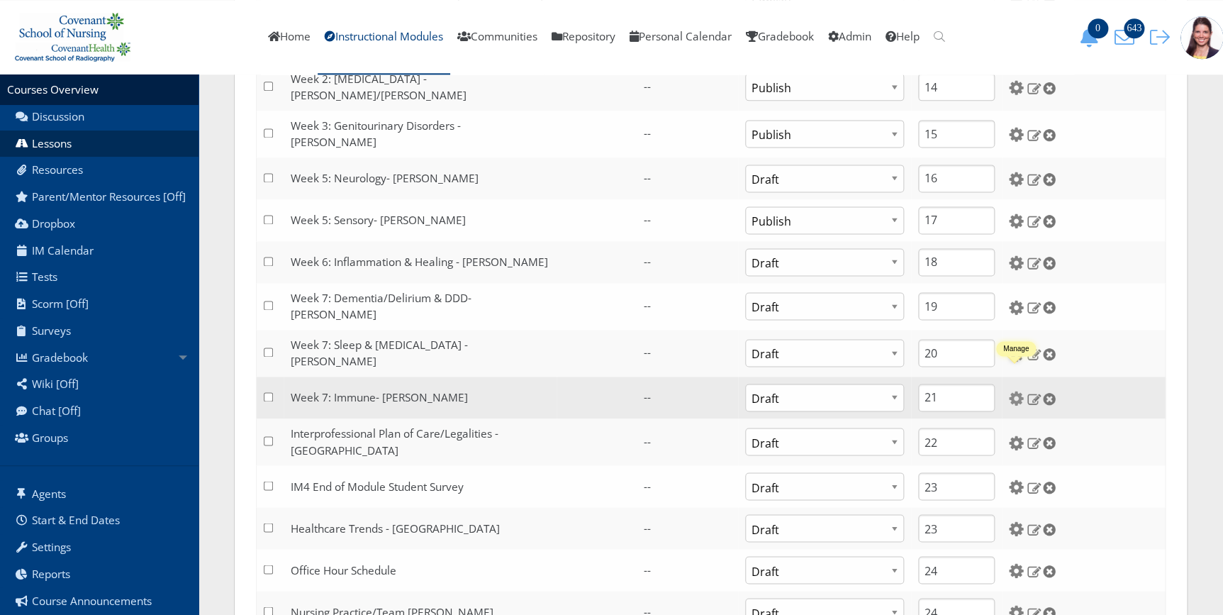
click at [1018, 391] on img at bounding box center [1016, 398] width 15 height 15
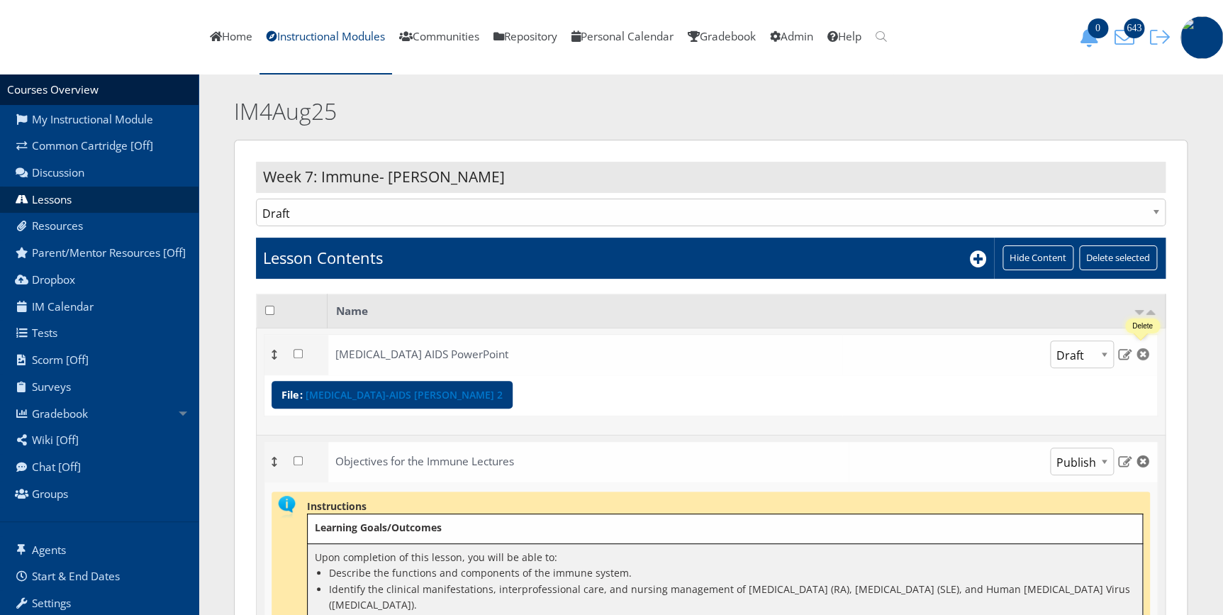
click at [1140, 353] on img at bounding box center [1142, 353] width 15 height 13
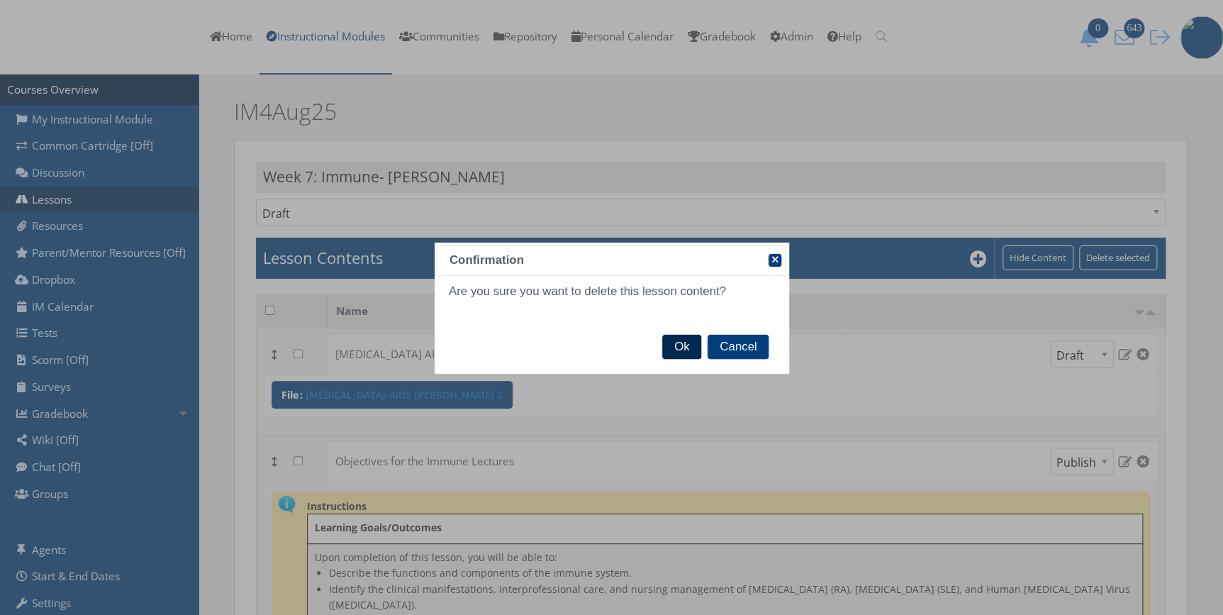
click at [675, 346] on span "Ok" at bounding box center [681, 347] width 39 height 24
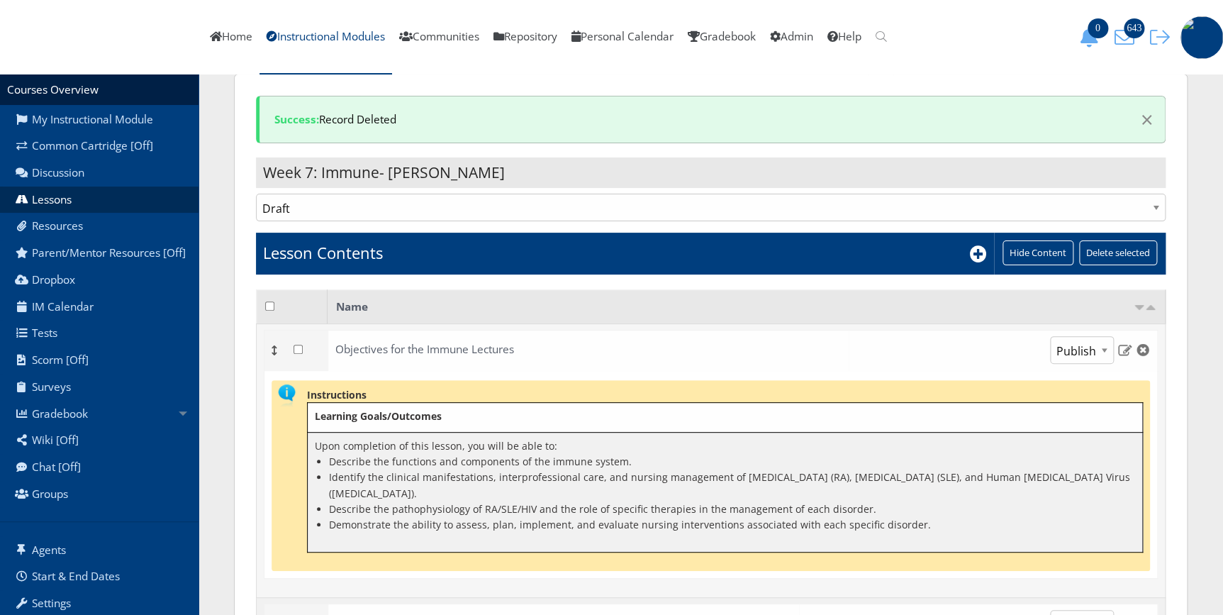
scroll to position [64, 0]
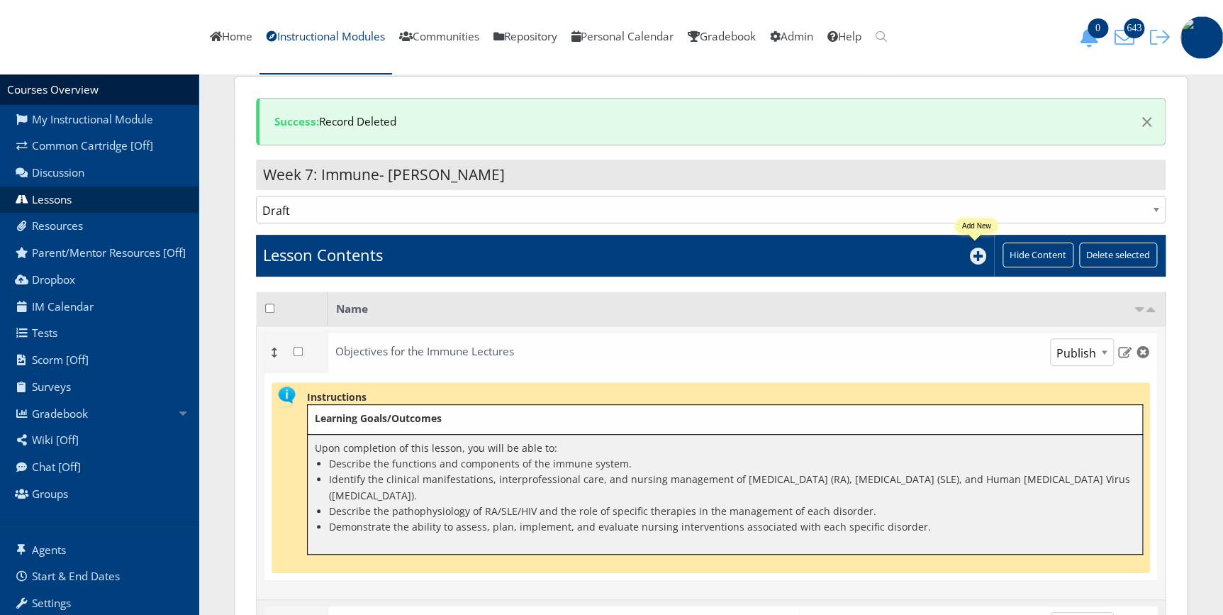
click at [972, 254] on icon at bounding box center [978, 255] width 17 height 17
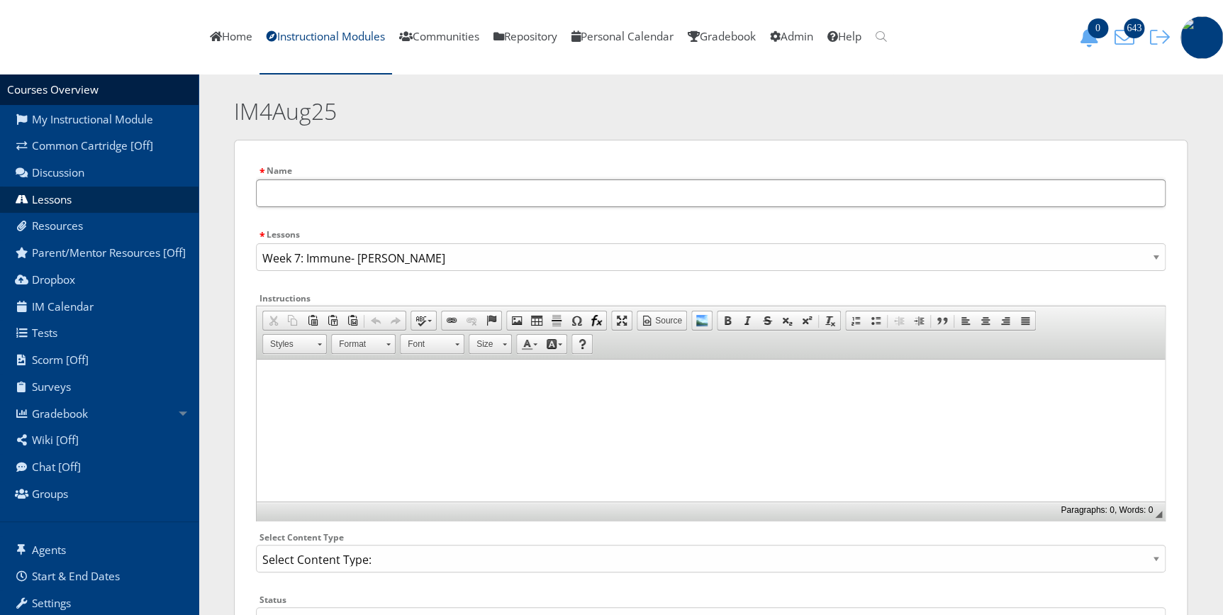
click at [505, 188] on input "text" at bounding box center [710, 193] width 909 height 28
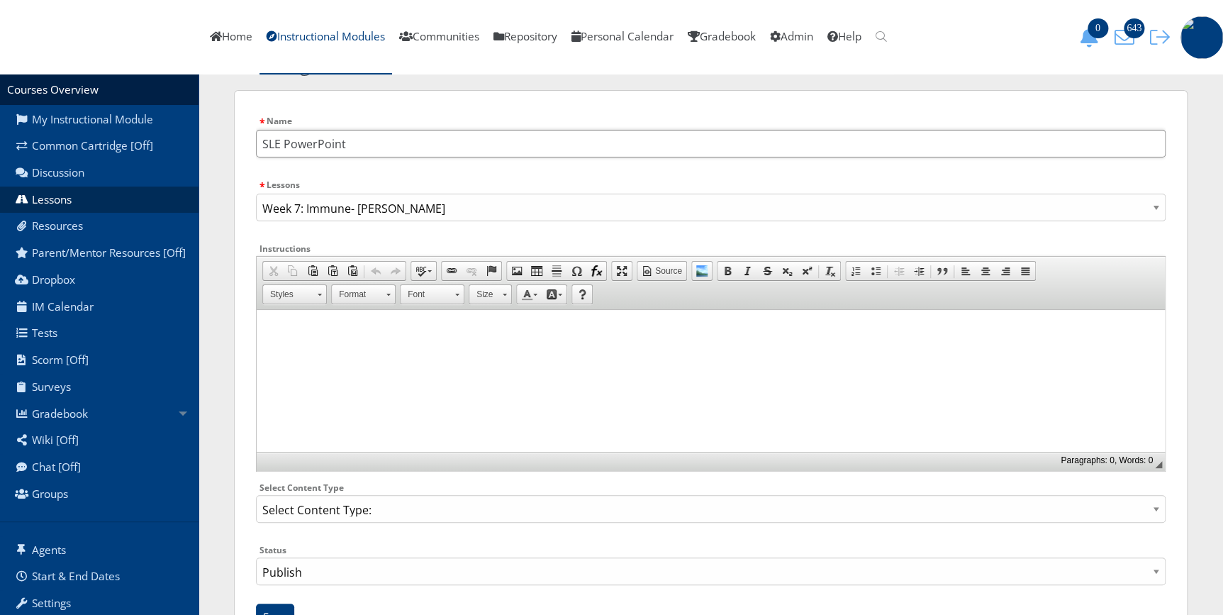
scroll to position [116, 0]
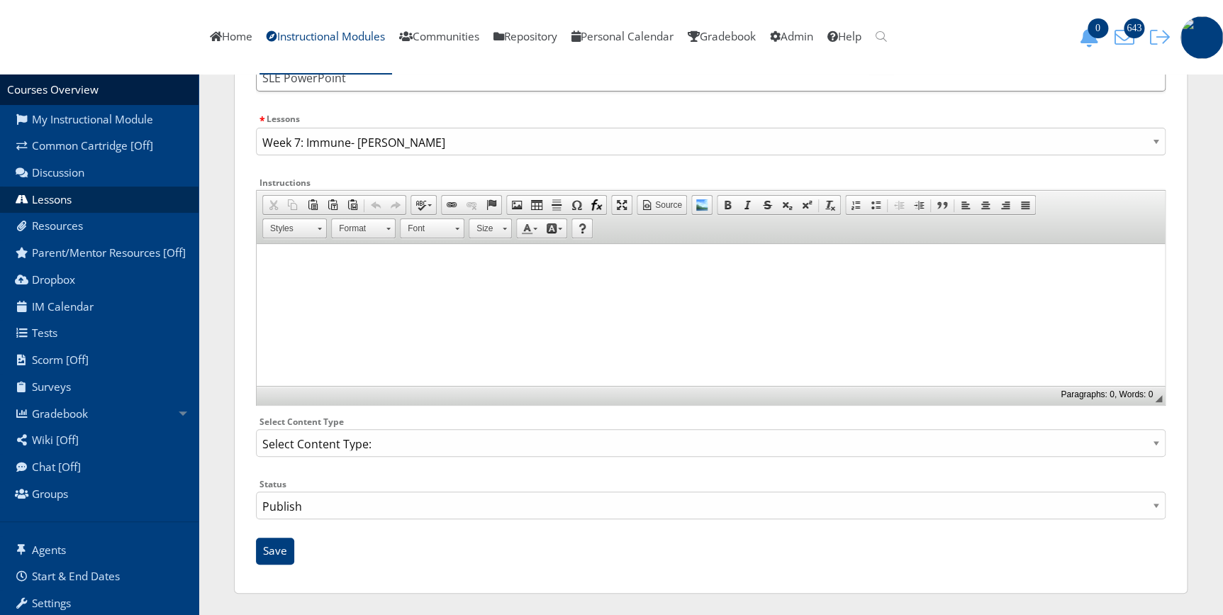
type input "SLE PowerPoint"
click at [335, 447] on select "Select Content Type: Add Audio File Add File Discussion Forum Discussion Post D…" at bounding box center [710, 443] width 909 height 28
select select "NewFile"
click at [256, 429] on select "Select Content Type: Add Audio File Add File Discussion Forum Discussion Post D…" at bounding box center [710, 443] width 909 height 28
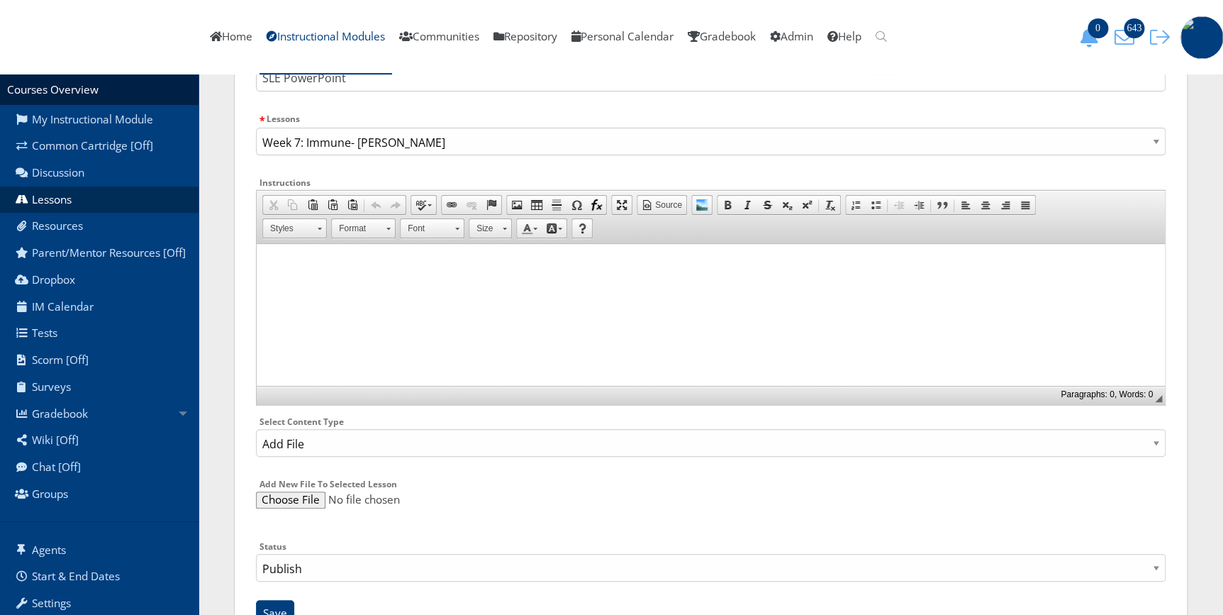
click at [301, 494] on input "file" at bounding box center [710, 499] width 909 height 17
click at [291, 497] on input "file" at bounding box center [710, 499] width 909 height 17
type input "C:\fakepath\SLE_Student.pptx"
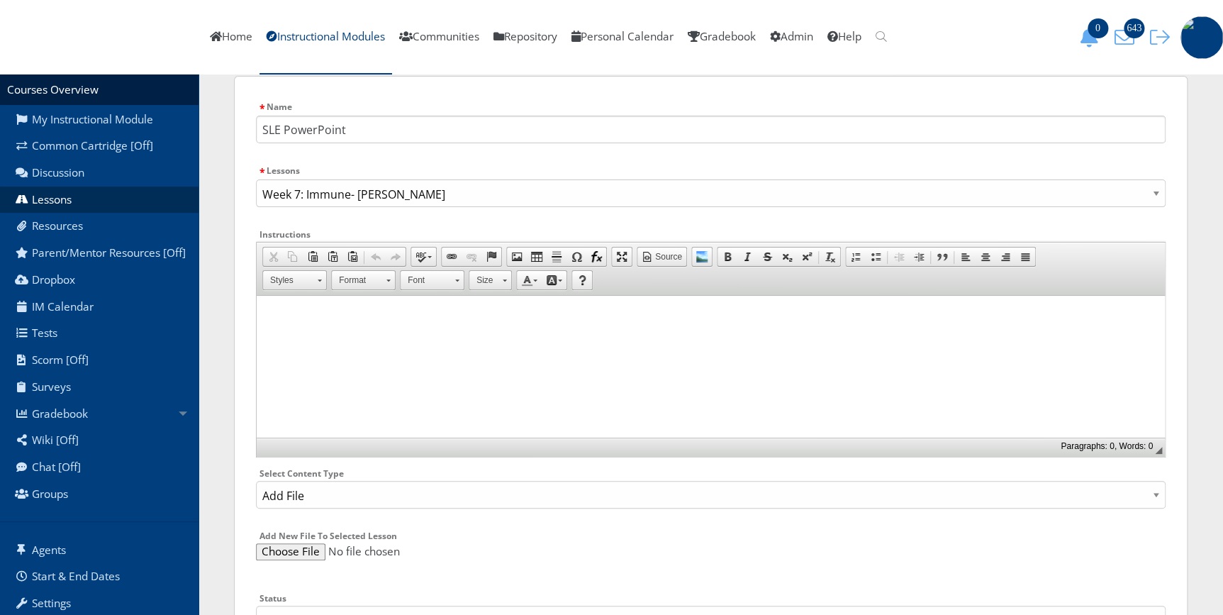
scroll to position [177, 0]
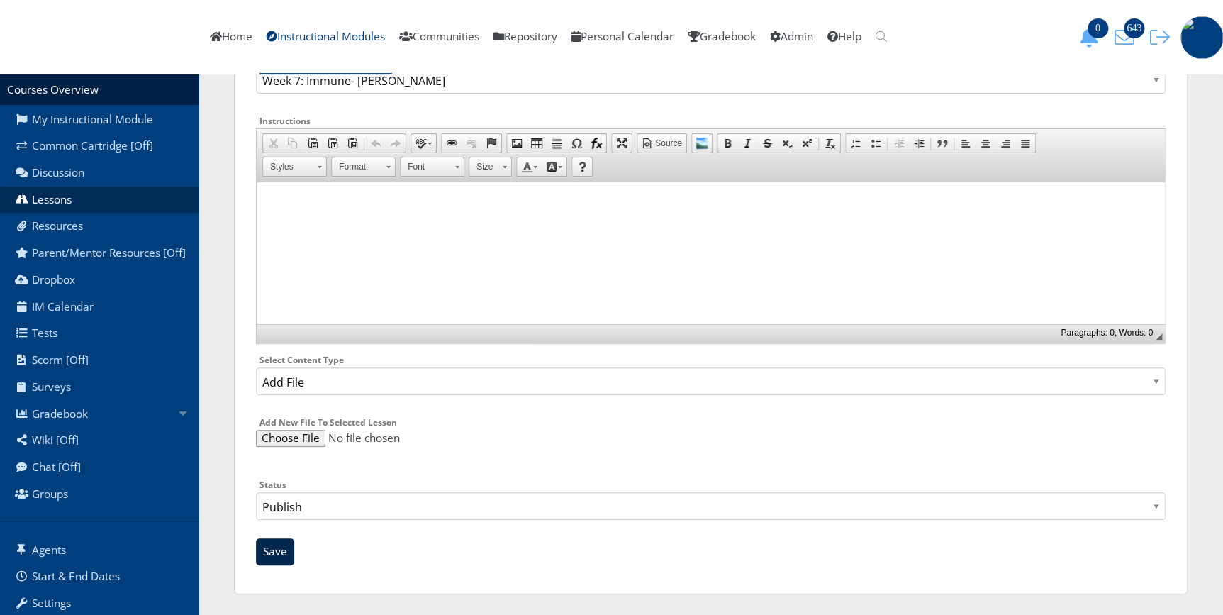
click at [270, 552] on input "Save" at bounding box center [275, 551] width 38 height 27
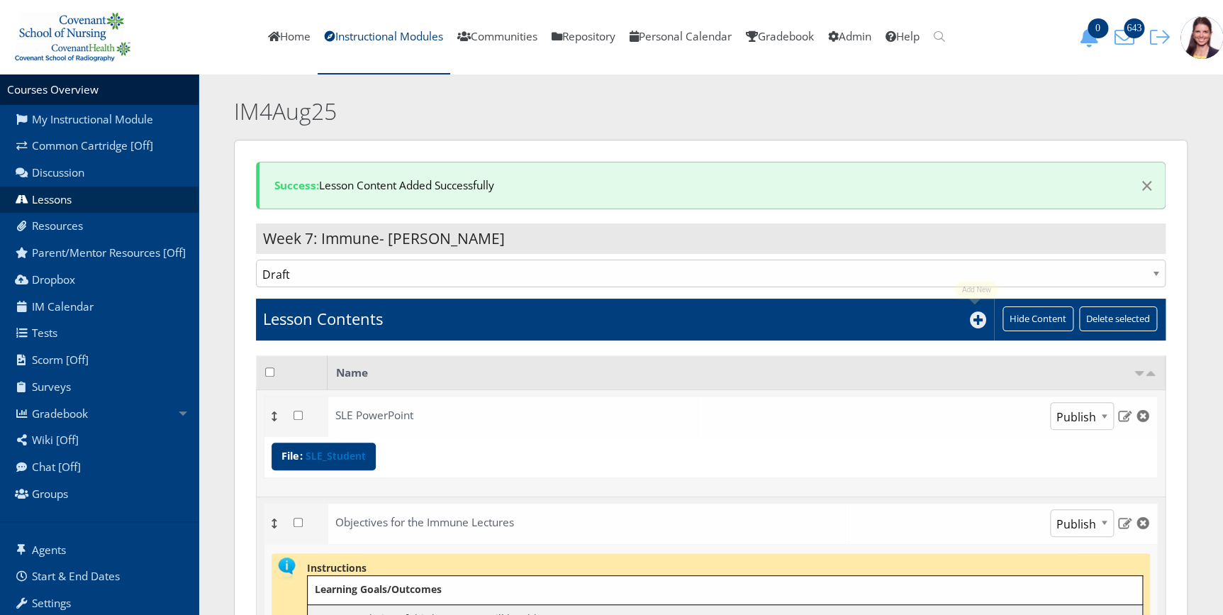
click at [974, 320] on icon at bounding box center [978, 319] width 17 height 17
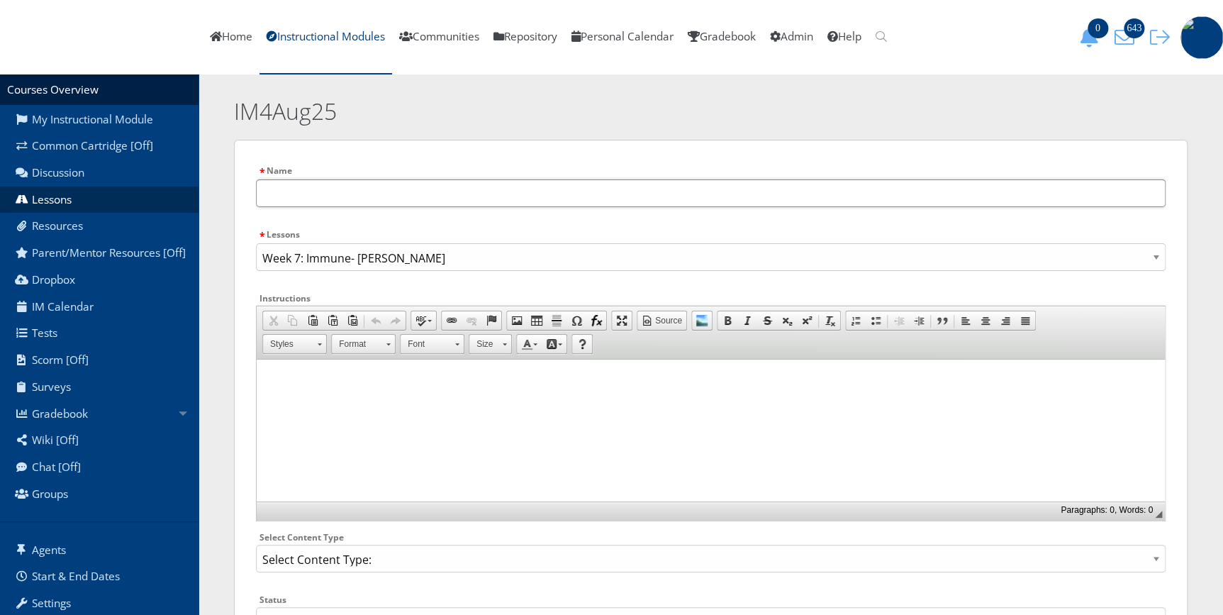
click at [286, 194] on input "text" at bounding box center [710, 193] width 909 height 28
type input "SLE Class PowerPoint"
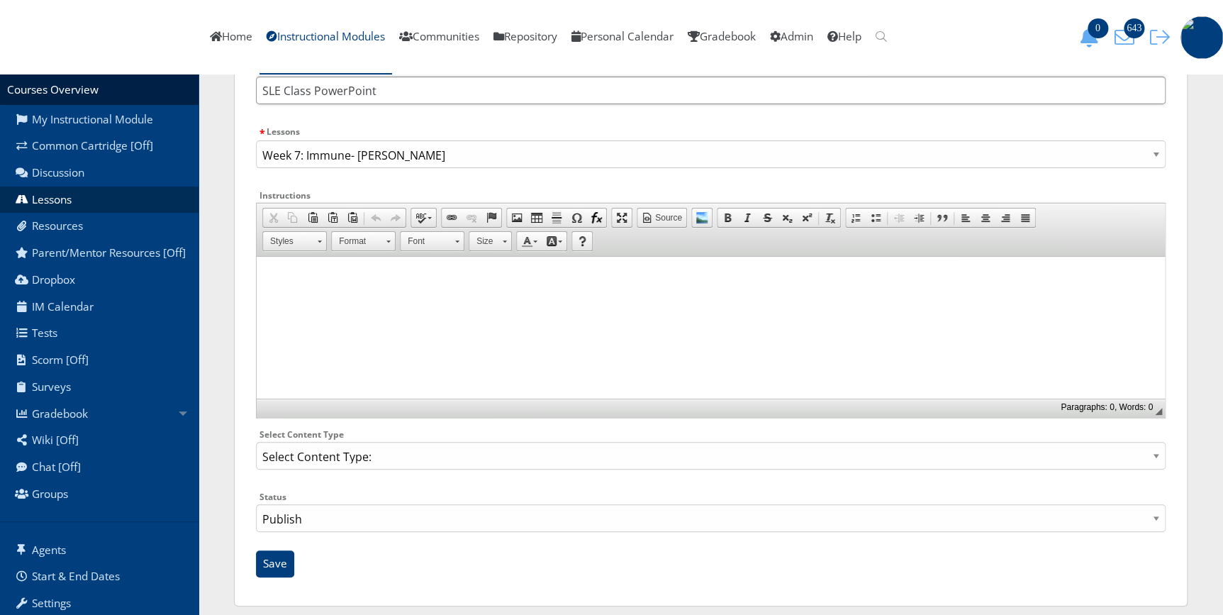
scroll to position [116, 0]
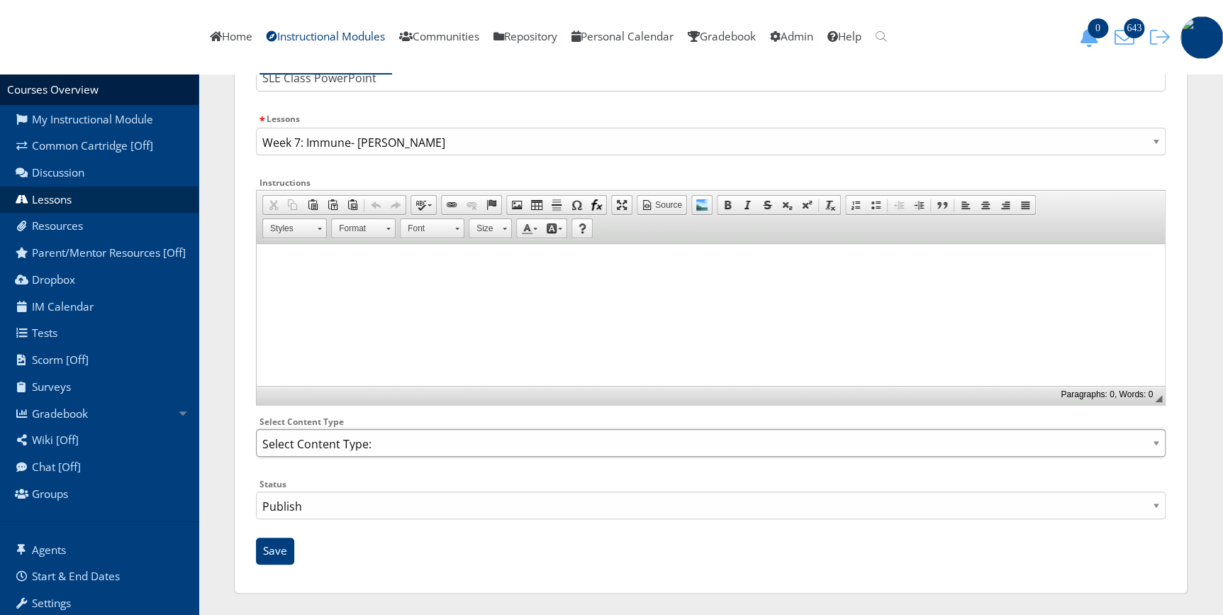
click at [307, 448] on select "Select Content Type: Add Audio File Add File Discussion Forum Discussion Post D…" at bounding box center [710, 443] width 909 height 28
select select "NewFile"
click at [256, 429] on select "Select Content Type: Add Audio File Add File Discussion Forum Discussion Post D…" at bounding box center [710, 443] width 909 height 28
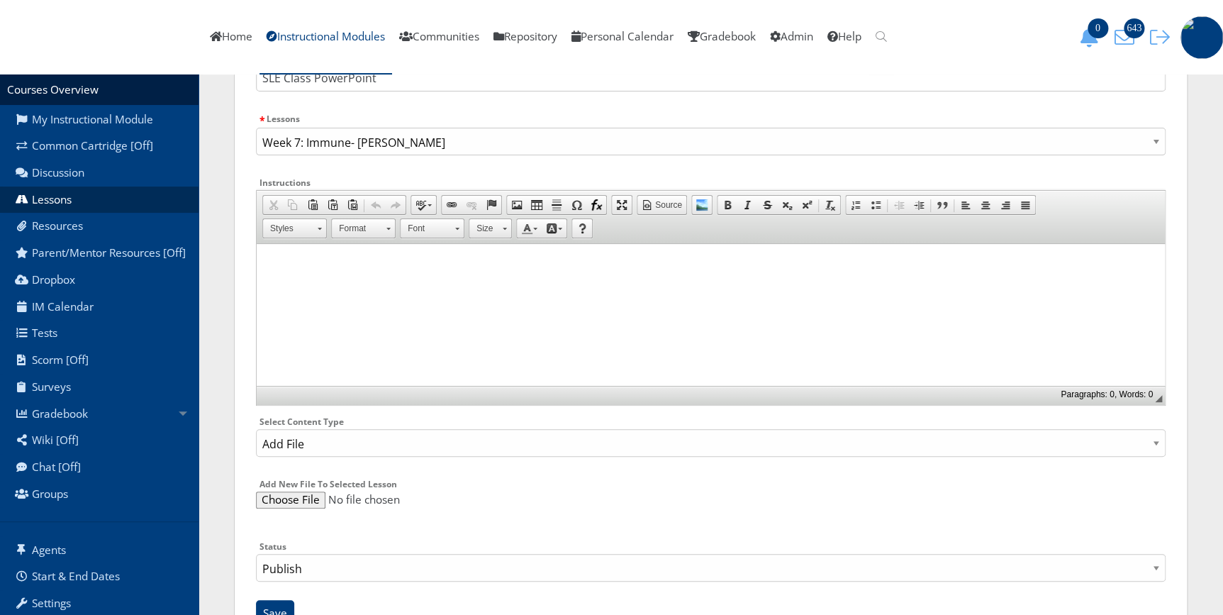
click at [291, 496] on input "file" at bounding box center [710, 499] width 909 height 17
type input "C:\fakepath\SLE Class (2).pptx"
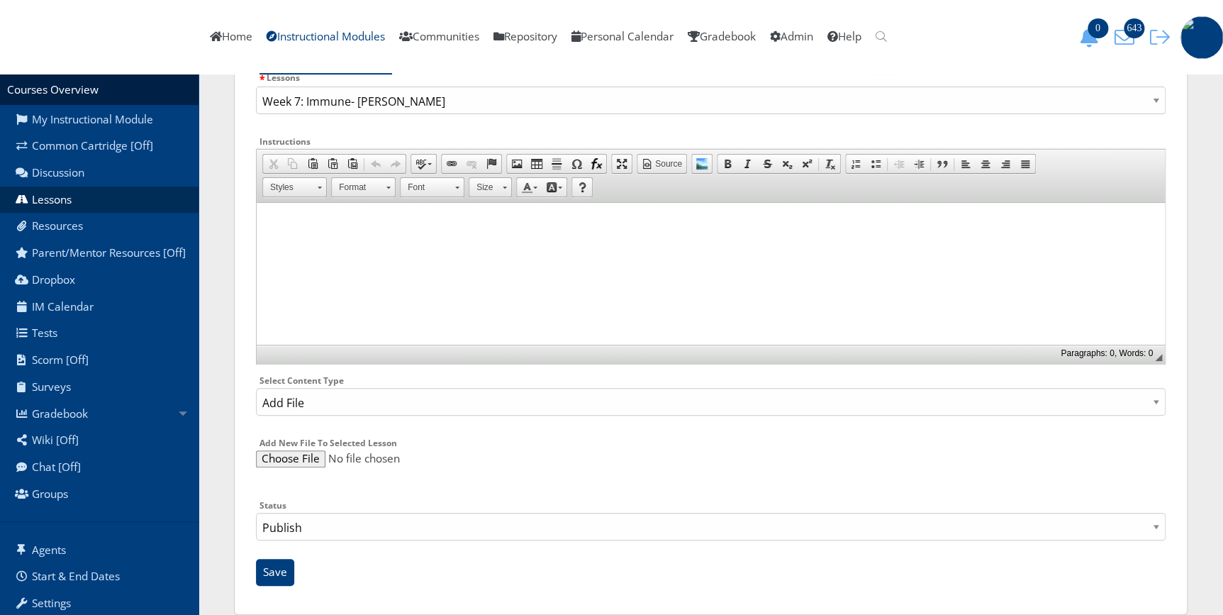
scroll to position [177, 0]
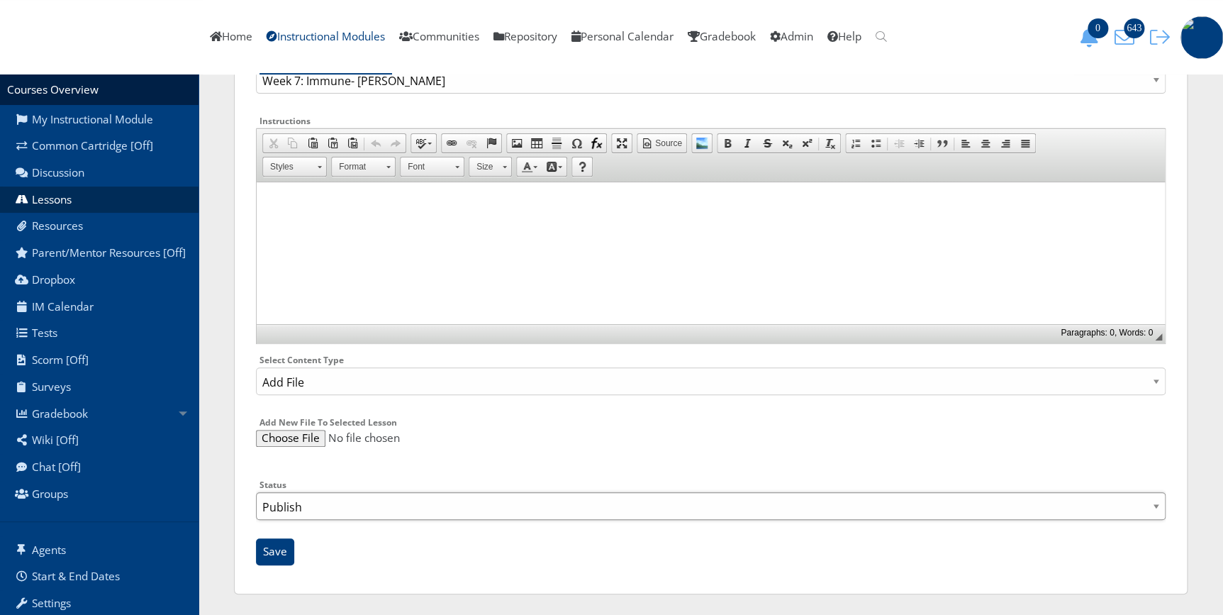
click at [317, 514] on select "Publish Draft" at bounding box center [710, 506] width 909 height 28
select select "0"
click at [256, 492] on select "Publish Draft" at bounding box center [710, 506] width 909 height 28
click at [284, 555] on input "Save" at bounding box center [275, 551] width 38 height 27
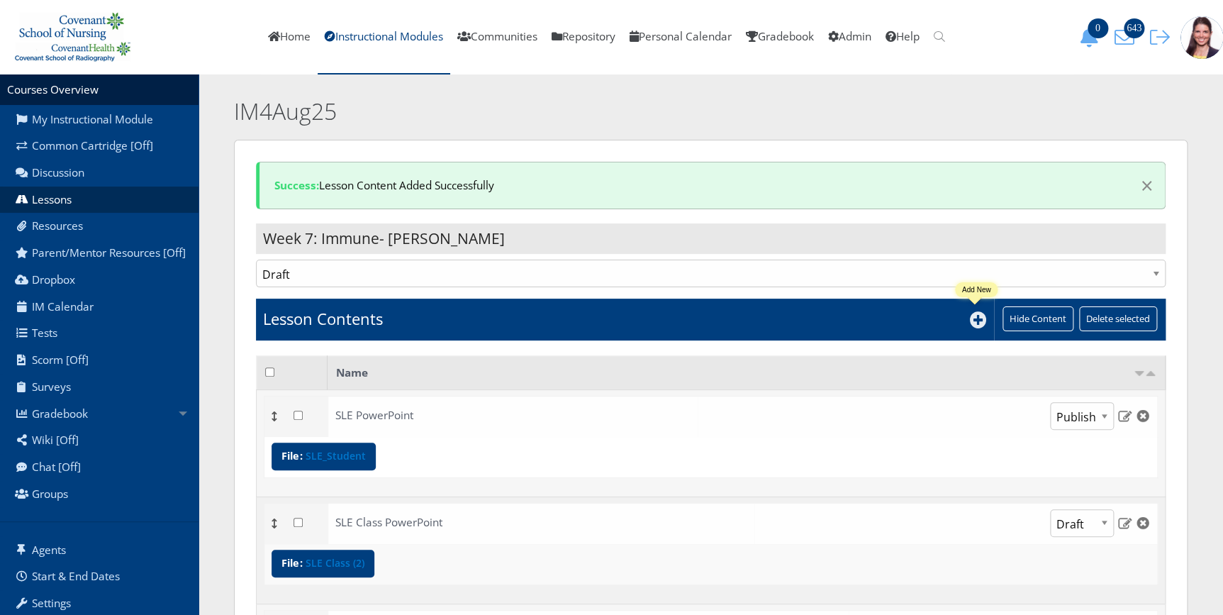
click at [975, 318] on icon at bounding box center [978, 319] width 17 height 17
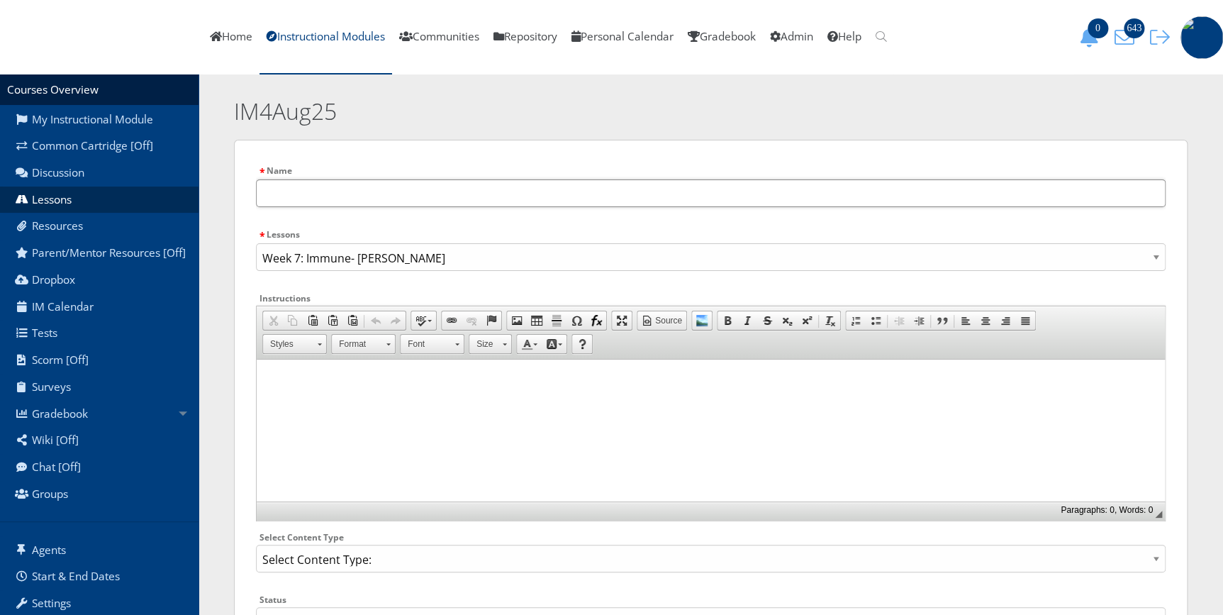
click at [295, 198] on input "text" at bounding box center [710, 193] width 909 height 28
type input "RA PowerPoint"
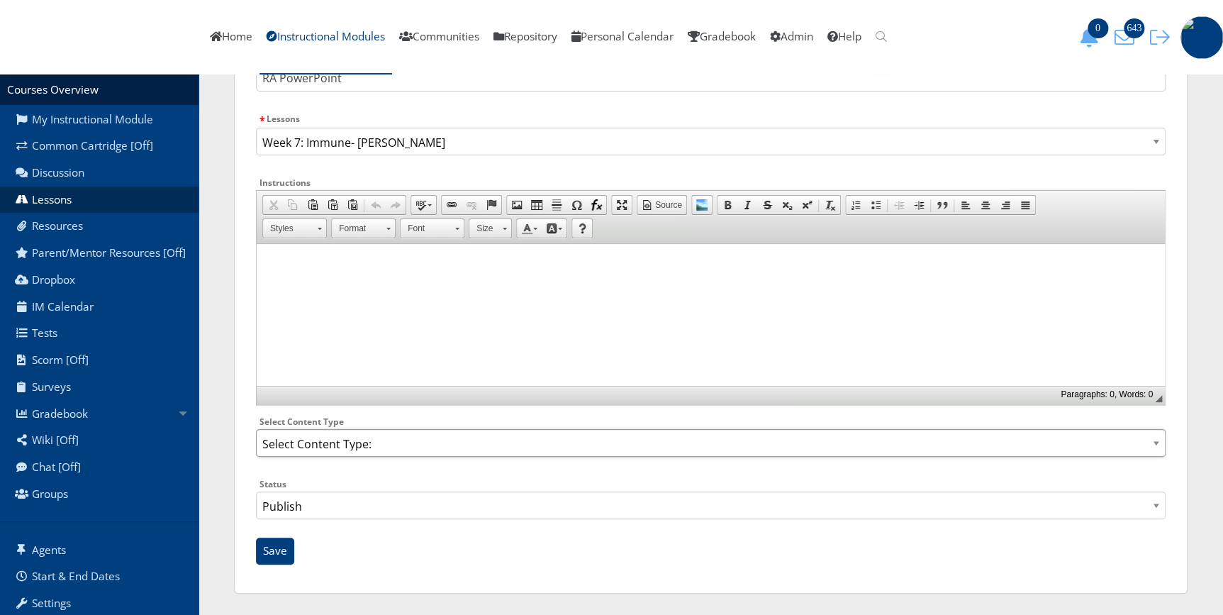
click at [318, 451] on select "Select Content Type: Add Audio File Add File Discussion Forum Discussion Post D…" at bounding box center [710, 443] width 909 height 28
click at [314, 439] on select "Select Content Type: Add Audio File Add File Discussion Forum Discussion Post D…" at bounding box center [710, 443] width 909 height 28
select select "NewFile"
click at [256, 429] on select "Select Content Type: Add Audio File Add File Discussion Forum Discussion Post D…" at bounding box center [710, 443] width 909 height 28
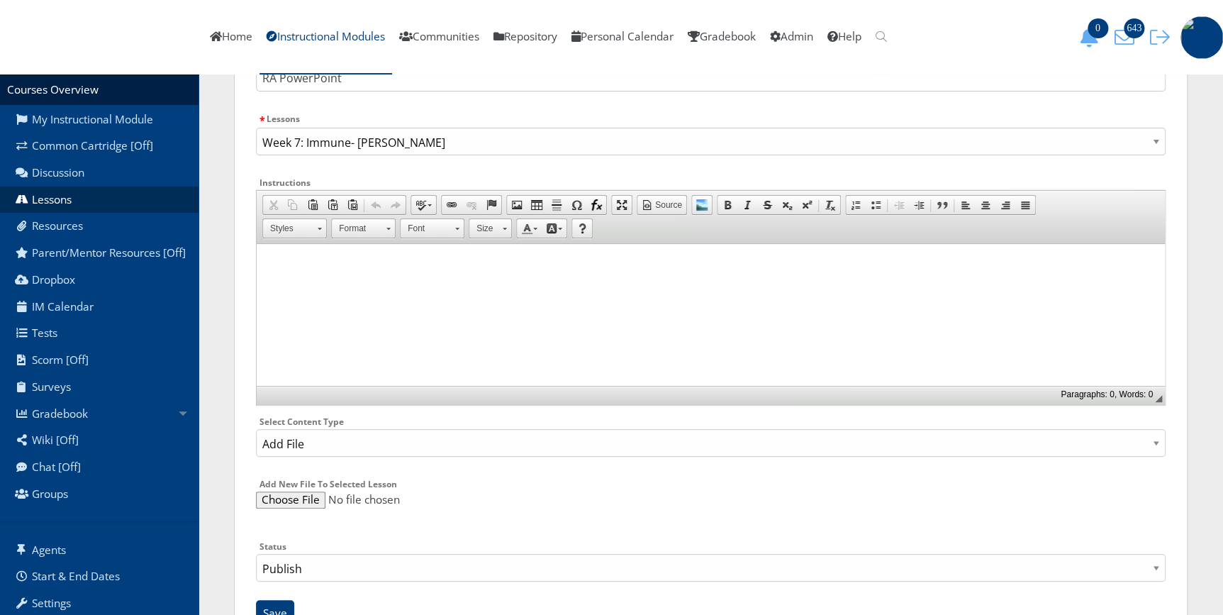
click at [282, 498] on input "file" at bounding box center [710, 499] width 909 height 17
type input "C:\fakepath\RA PowerPoint.pptx"
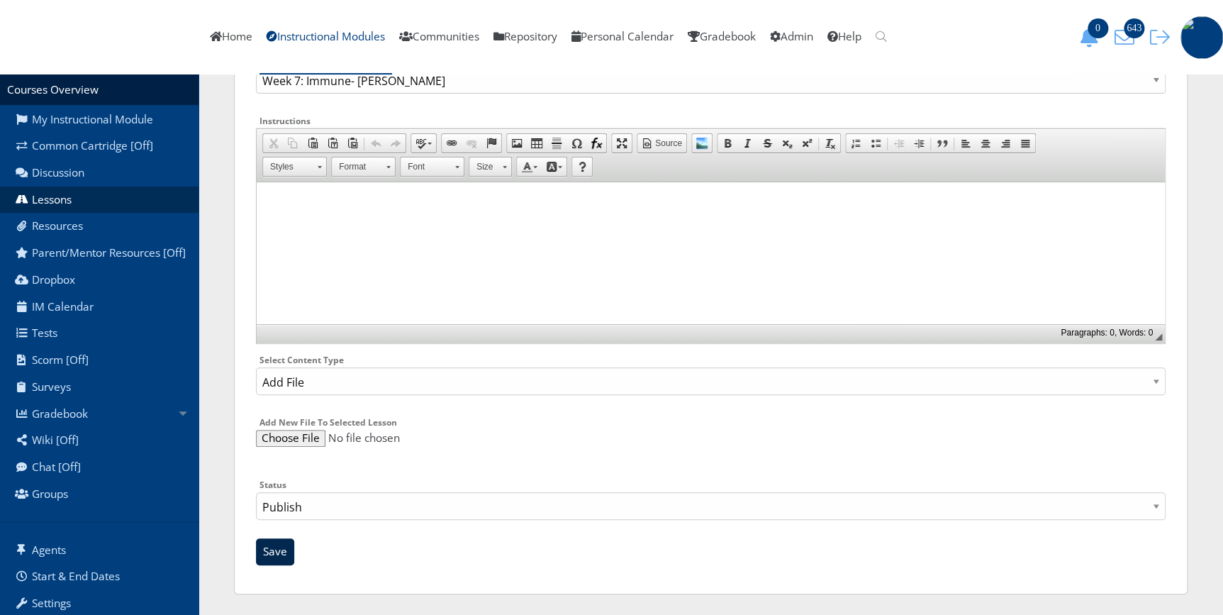
click at [278, 551] on input "Save" at bounding box center [275, 551] width 38 height 27
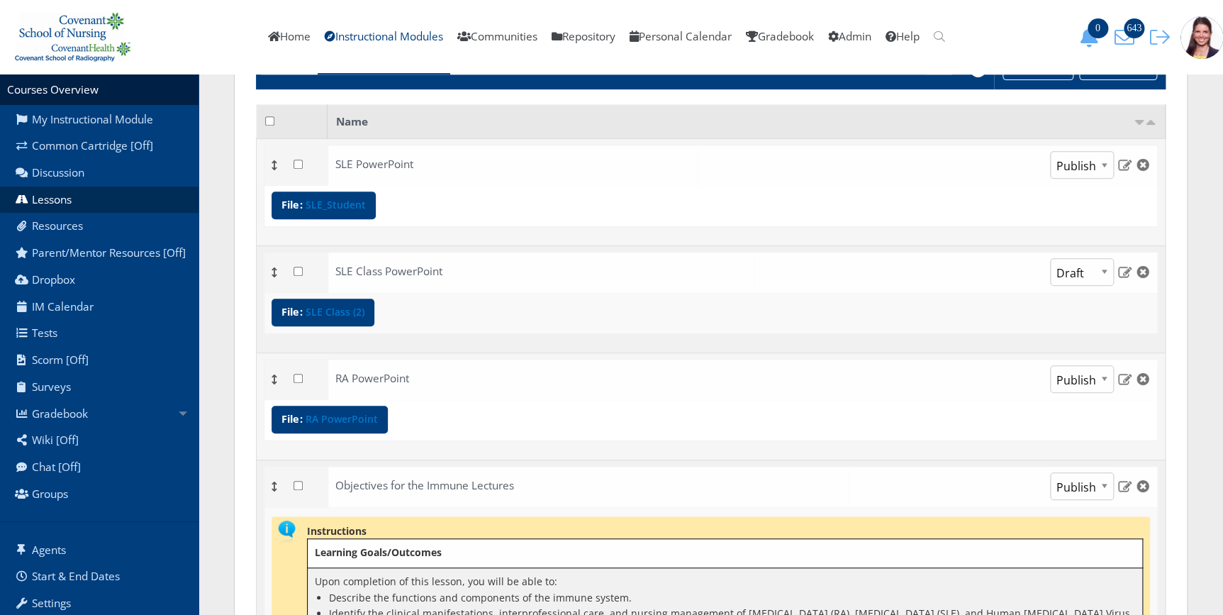
scroll to position [257, 0]
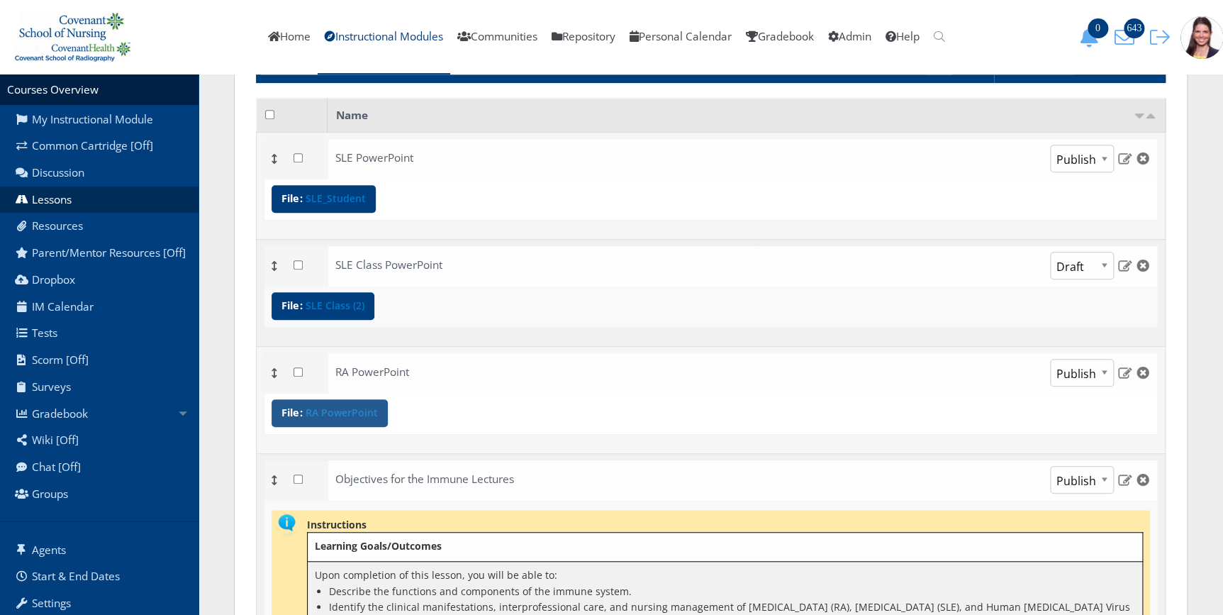
click at [349, 415] on link "RA PowerPoint" at bounding box center [341, 413] width 72 height 10
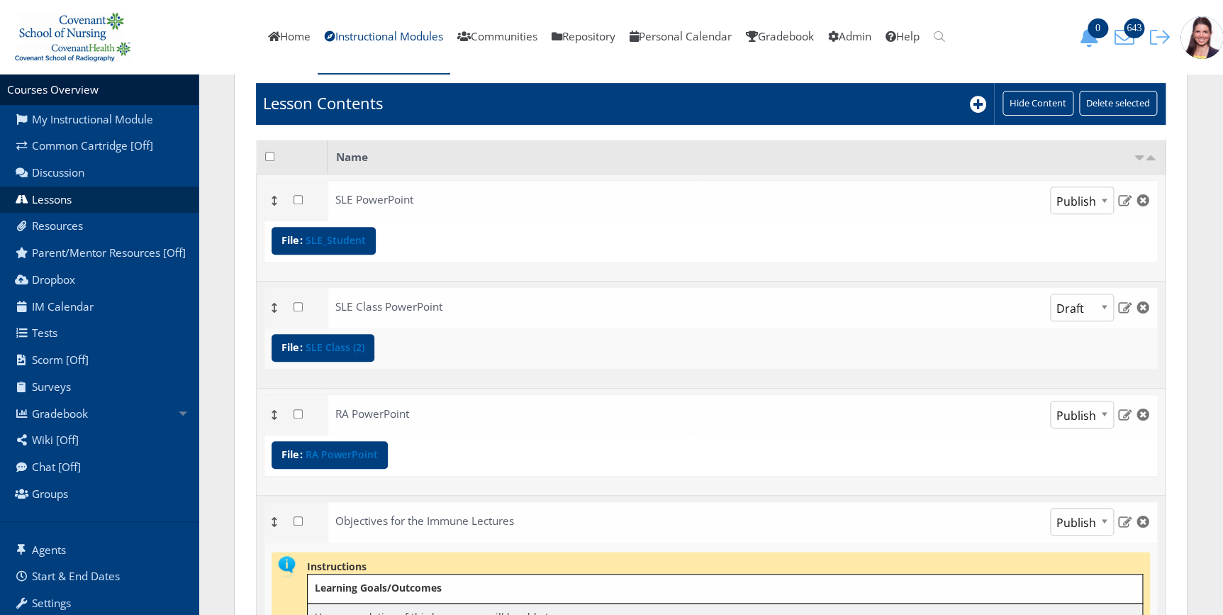
scroll to position [193, 0]
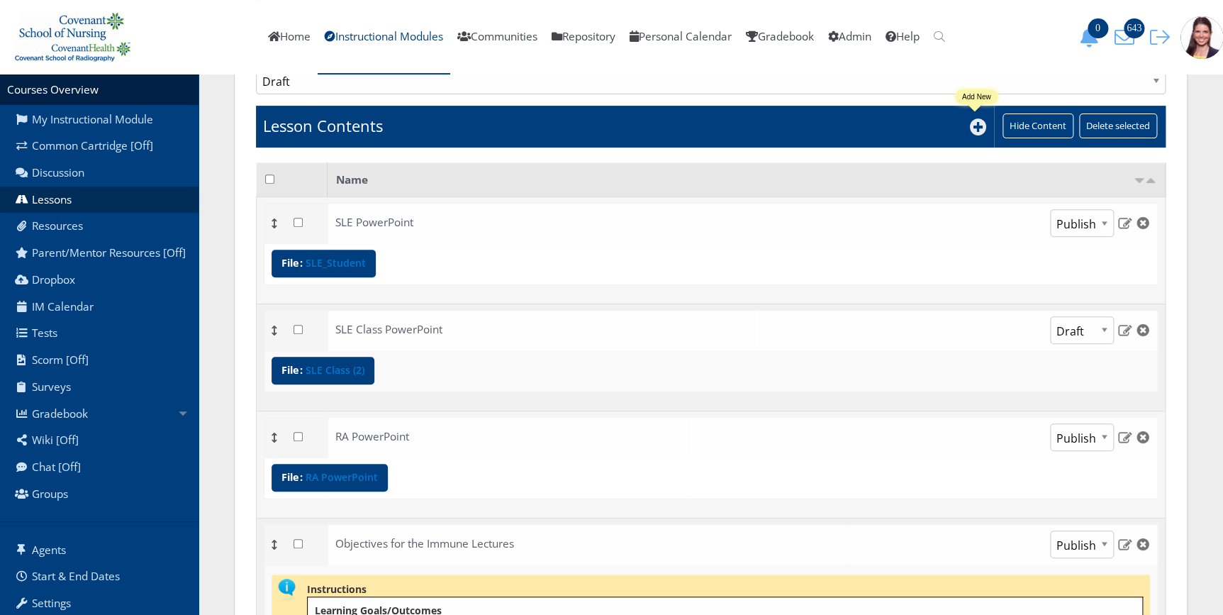
click at [977, 128] on icon at bounding box center [978, 126] width 17 height 17
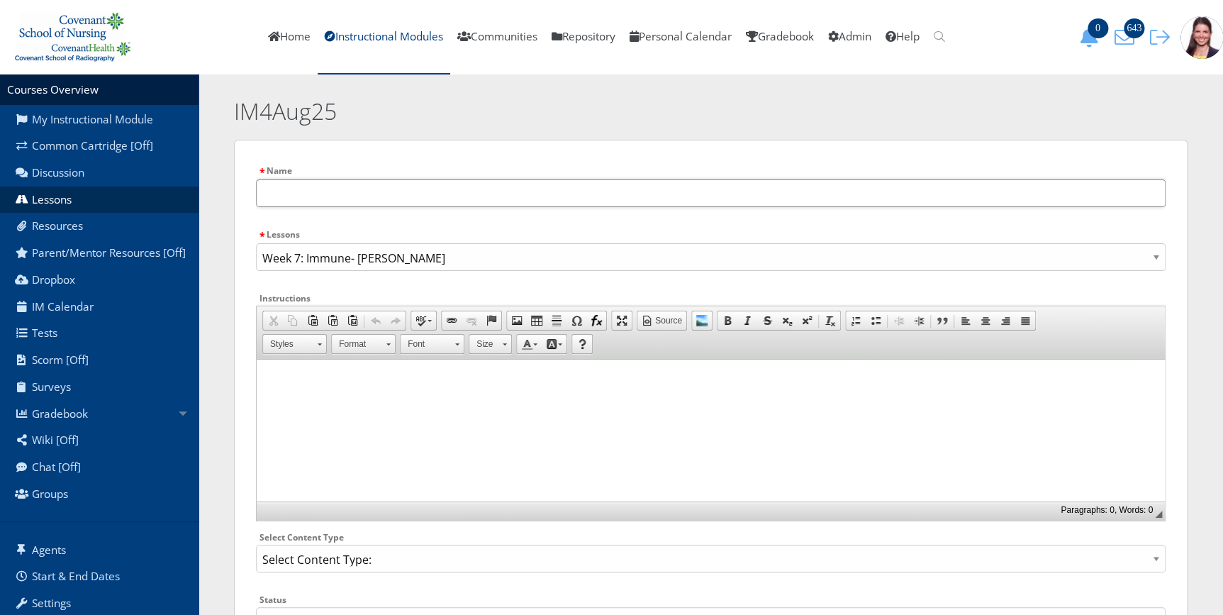
click at [325, 188] on input "text" at bounding box center [710, 193] width 909 height 28
type input "RA Class"
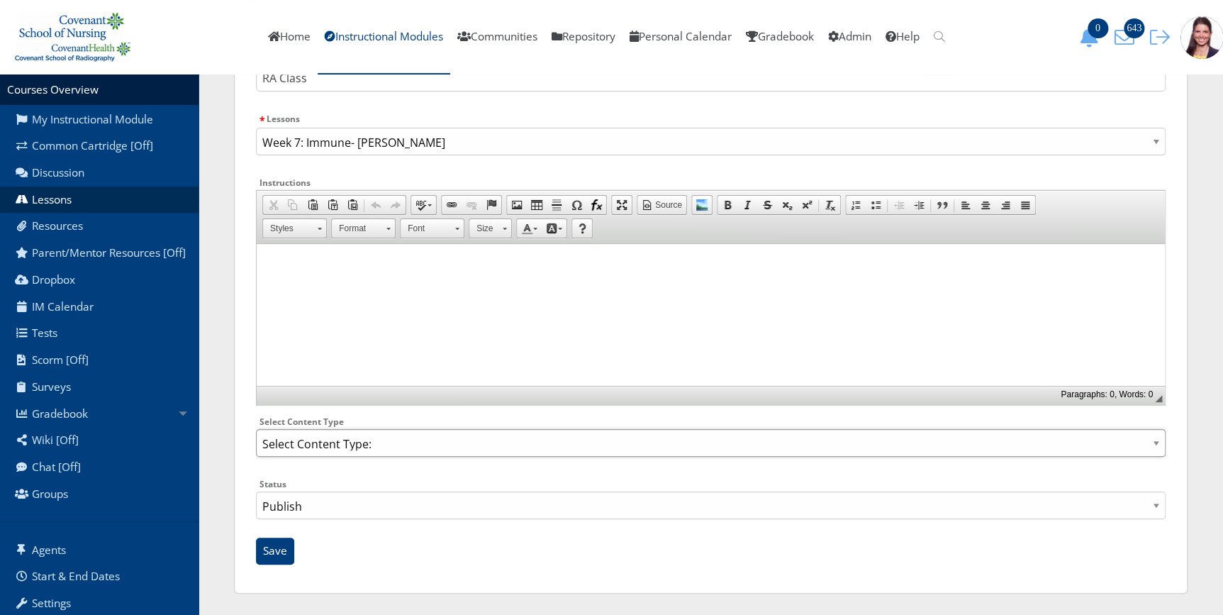
click at [274, 437] on select "Select Content Type: Add Audio File Add File Discussion Forum Discussion Post D…" at bounding box center [710, 443] width 909 height 28
select select "NewFile"
click at [256, 429] on select "Select Content Type: Add Audio File Add File Discussion Forum Discussion Post D…" at bounding box center [710, 443] width 909 height 28
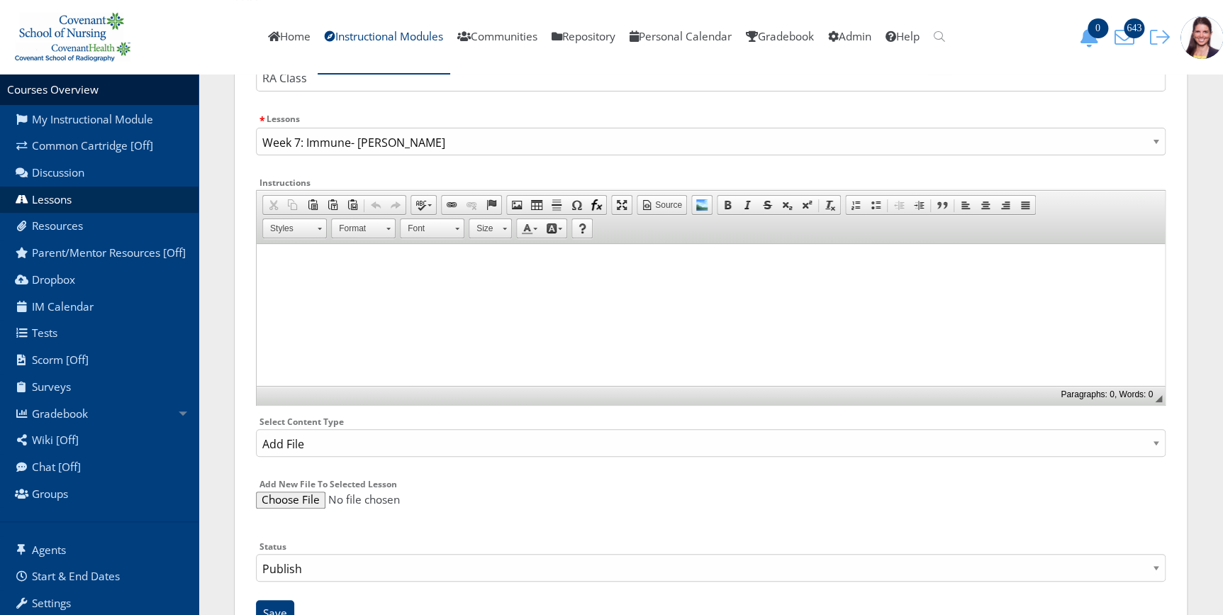
click at [294, 505] on input "file" at bounding box center [710, 499] width 909 height 17
type input "C:\fakepath\RA Class (1).pptx"
drag, startPoint x: 259, startPoint y: 514, endPoint x: 281, endPoint y: 604, distance: 92.7
click at [279, 605] on div "Name RA Class Lessons Concept Map- Blank Quarantine Contingency Plan for Studen…" at bounding box center [710, 340] width 909 height 588
click at [289, 565] on select "Publish Draft" at bounding box center [710, 568] width 909 height 28
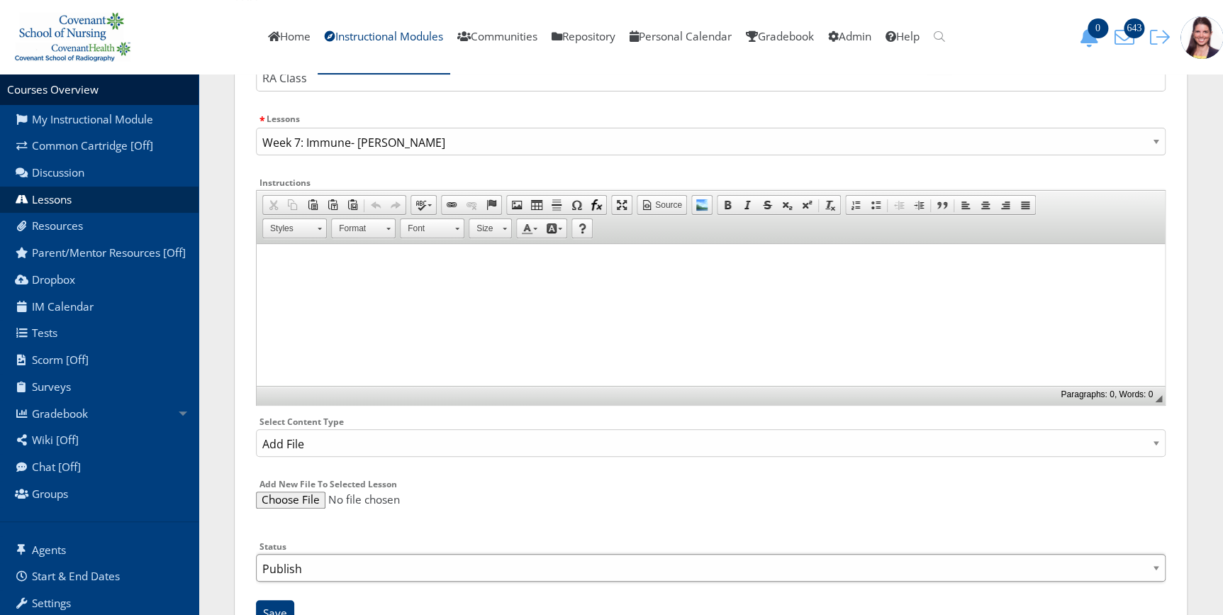
select select "0"
click at [256, 554] on select "Publish Draft" at bounding box center [710, 568] width 909 height 28
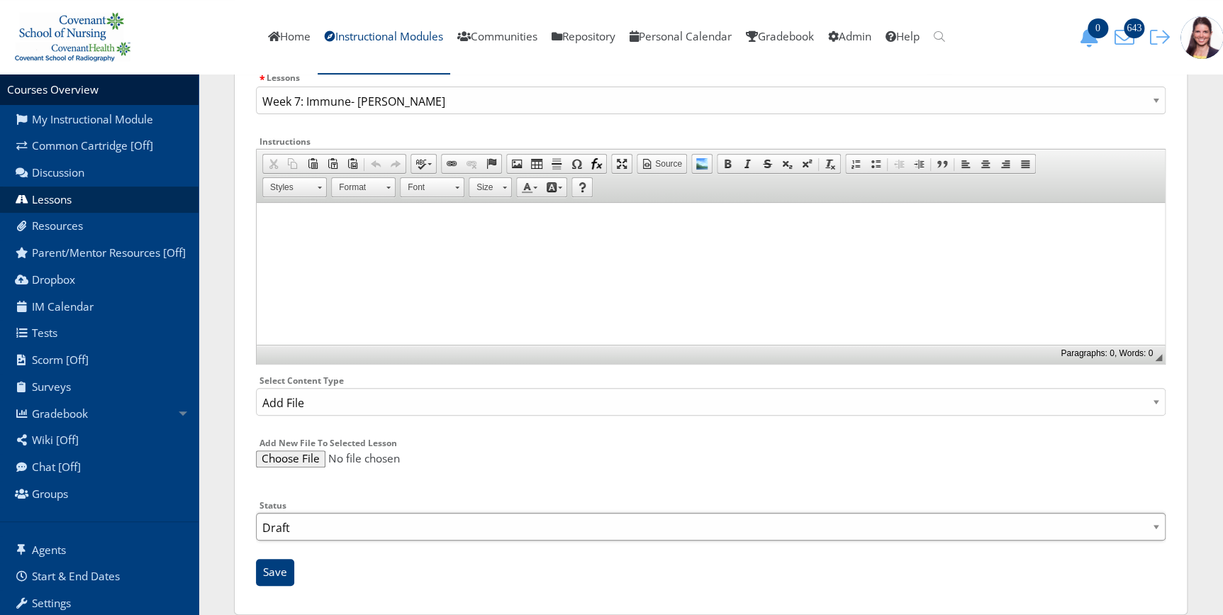
scroll to position [177, 0]
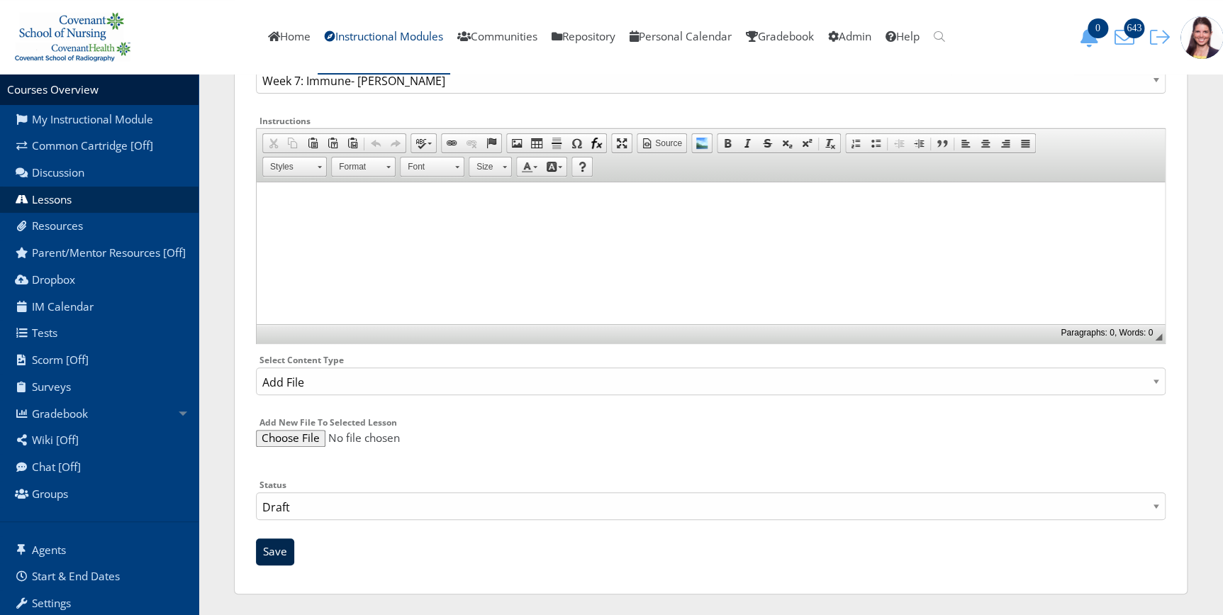
click at [280, 552] on input "Save" at bounding box center [275, 551] width 38 height 27
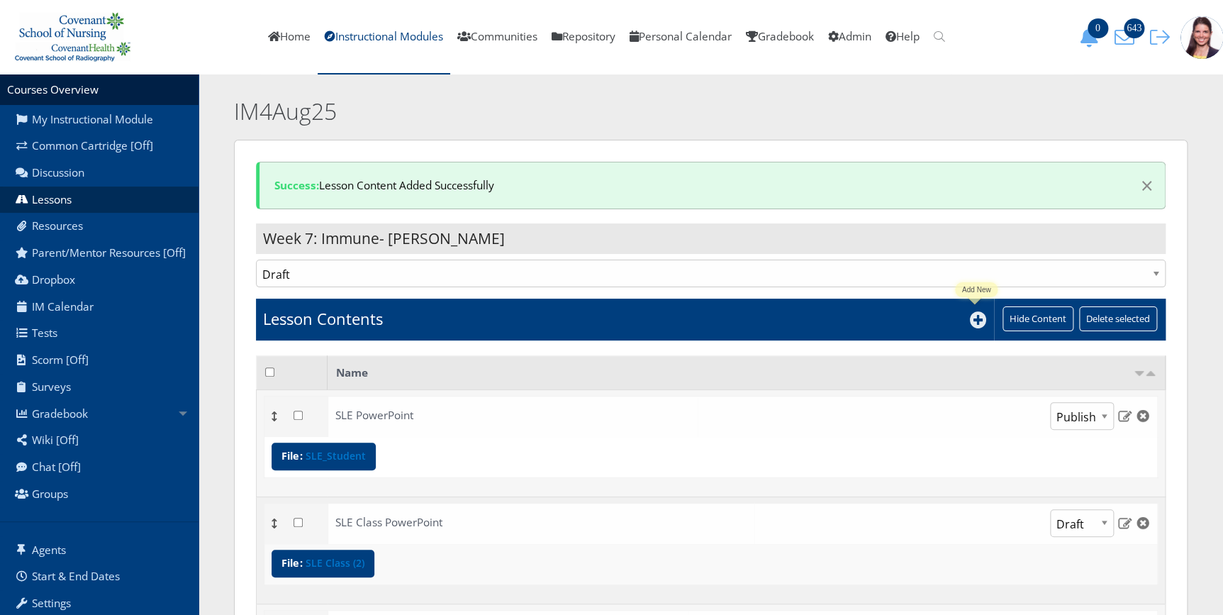
click at [980, 318] on icon at bounding box center [978, 319] width 17 height 17
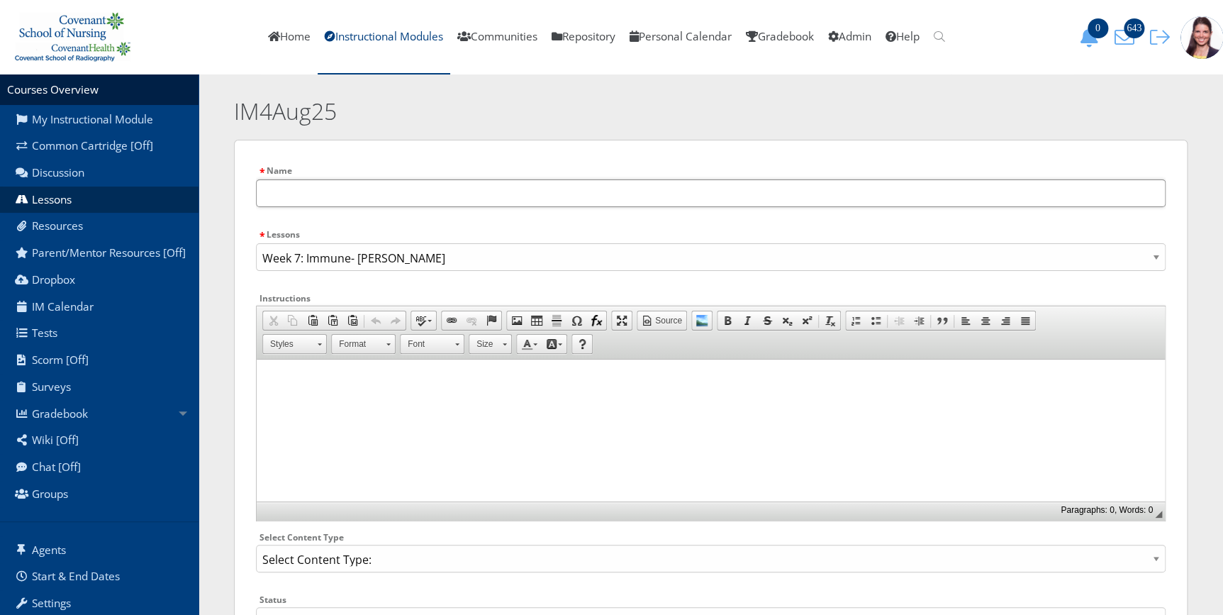
click at [319, 190] on input "text" at bounding box center [710, 193] width 909 height 28
type input "[MEDICAL_DATA] AIDS PowerPoint"
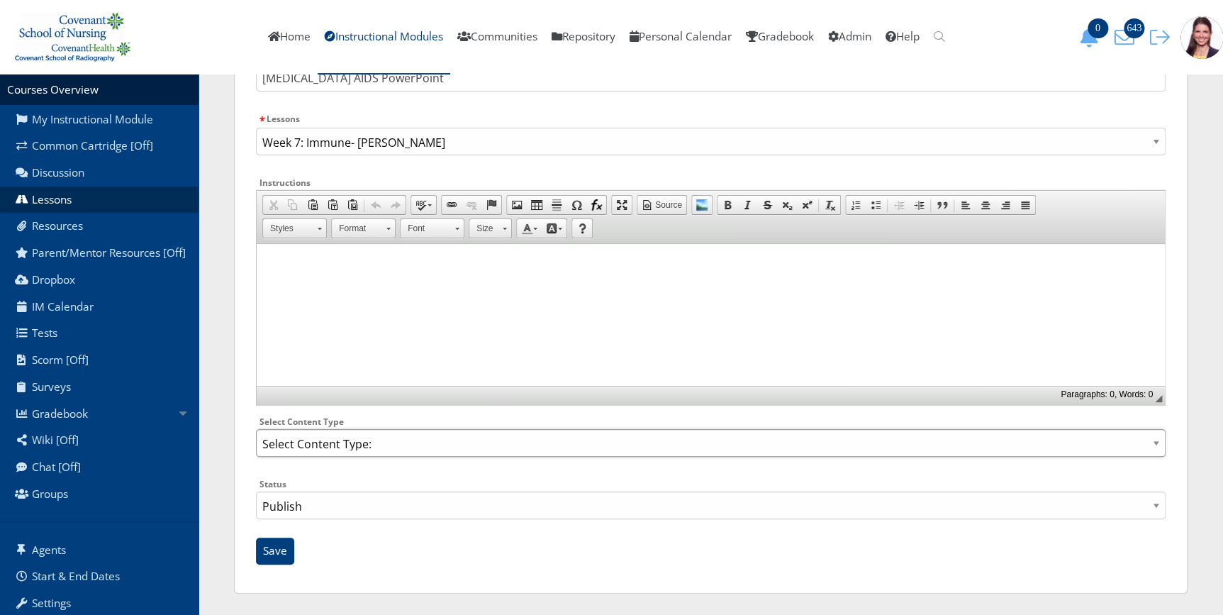
click at [311, 439] on select "Select Content Type: Add Audio File Add File Discussion Forum Discussion Post D…" at bounding box center [710, 443] width 909 height 28
select select "NewFile"
click at [256, 429] on select "Select Content Type: Add Audio File Add File Discussion Forum Discussion Post D…" at bounding box center [710, 443] width 909 height 28
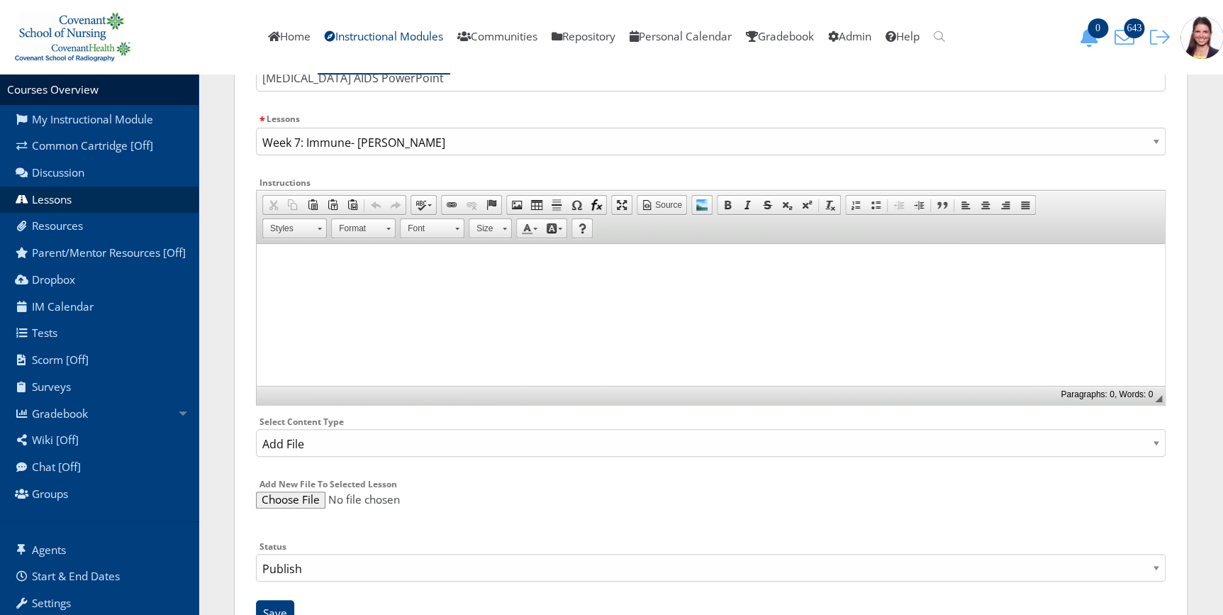
click at [281, 497] on input "file" at bounding box center [710, 499] width 909 height 17
type input "C:\fakepath\HIV-AIDS PowerPoint (1).pptx"
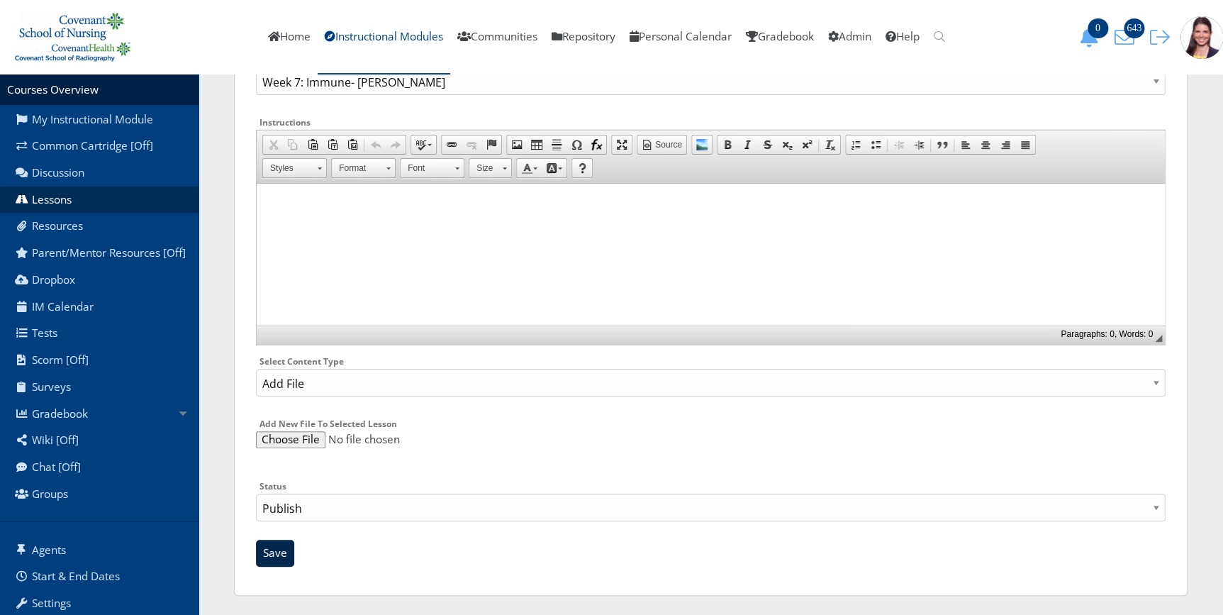
scroll to position [177, 0]
click at [281, 554] on input "Save" at bounding box center [275, 551] width 38 height 27
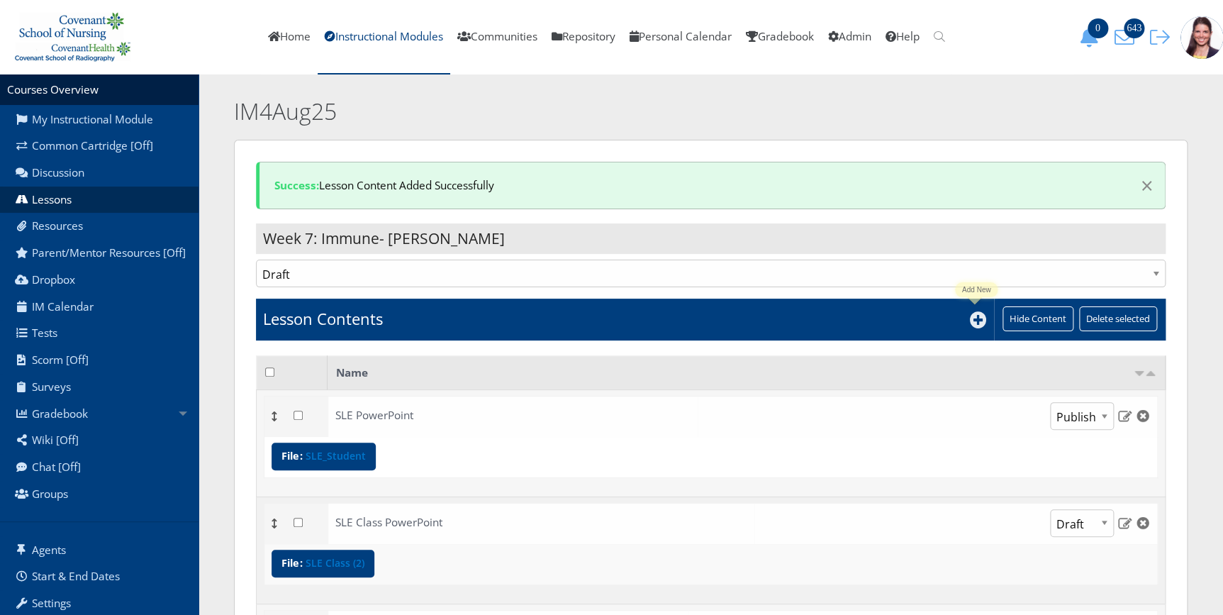
click at [971, 323] on icon at bounding box center [978, 319] width 17 height 17
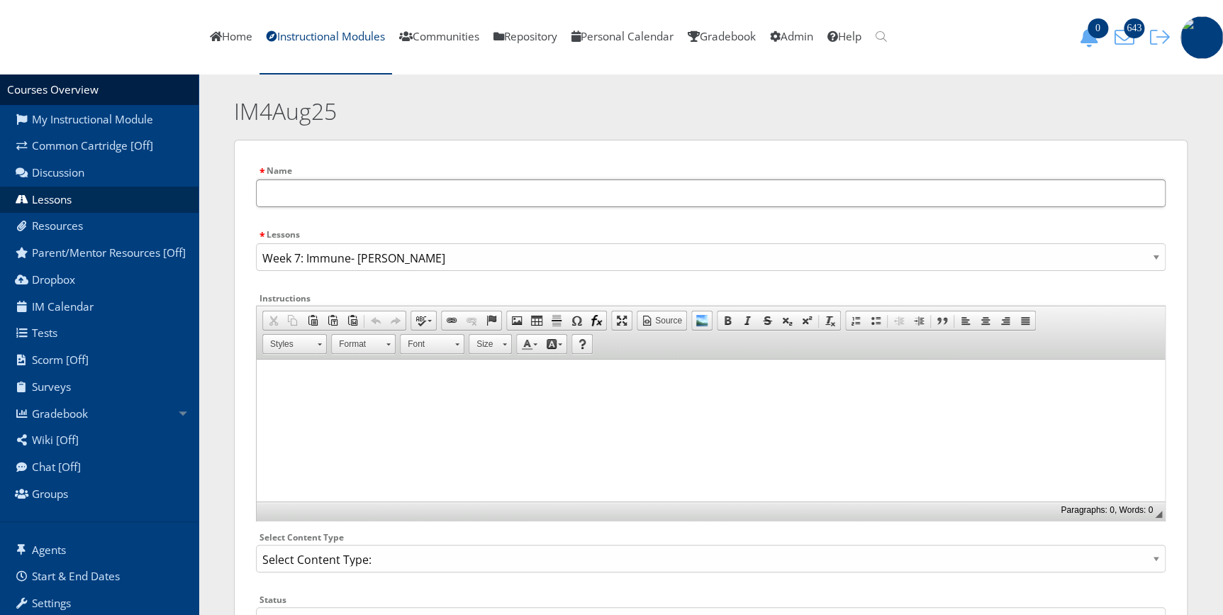
click at [324, 196] on input "text" at bounding box center [710, 193] width 909 height 28
type input "HIV AIDS Class"
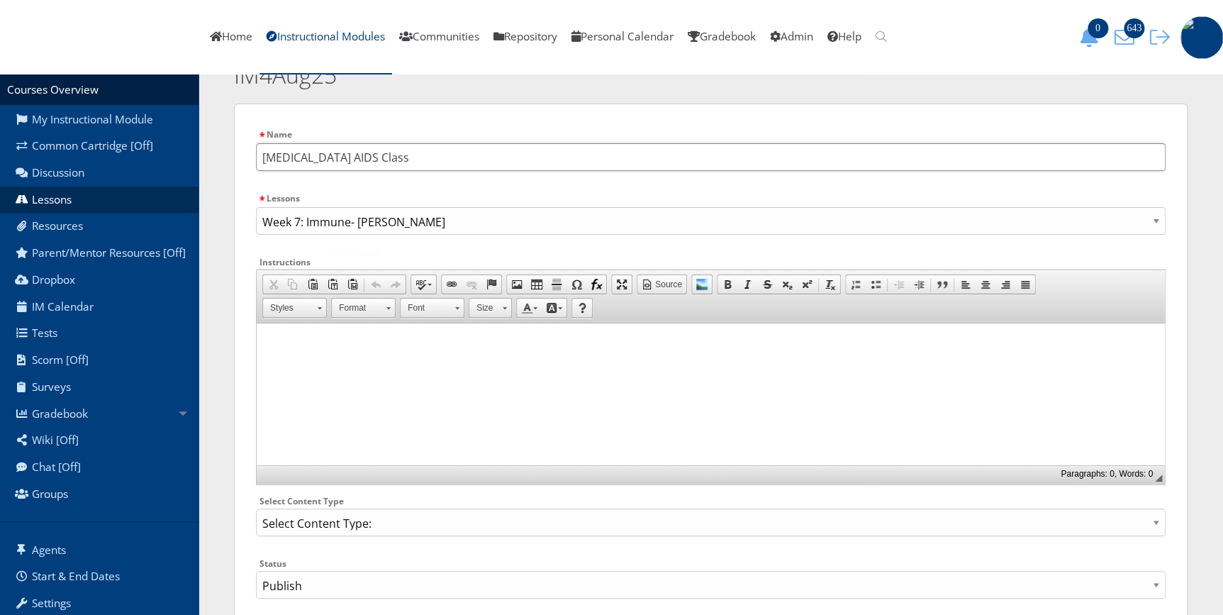
scroll to position [116, 0]
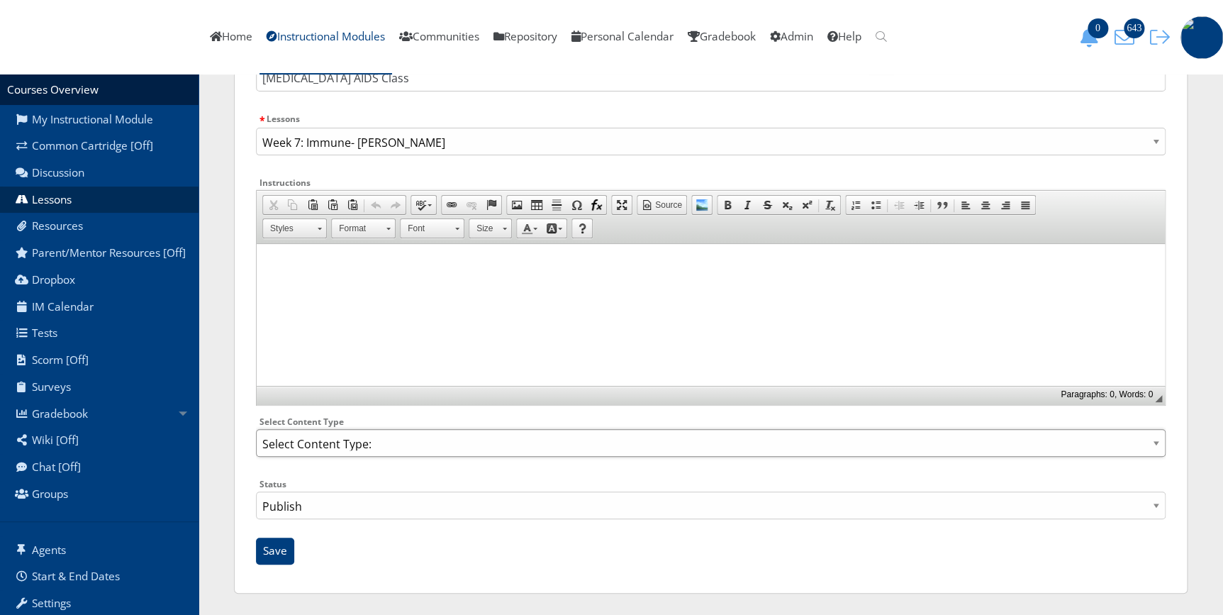
click at [300, 448] on select "Select Content Type: Add Audio File Add File Discussion Forum Discussion Post D…" at bounding box center [710, 443] width 909 height 28
select select "NewFile"
click at [256, 429] on select "Select Content Type: Add Audio File Add File Discussion Forum Discussion Post D…" at bounding box center [710, 443] width 909 height 28
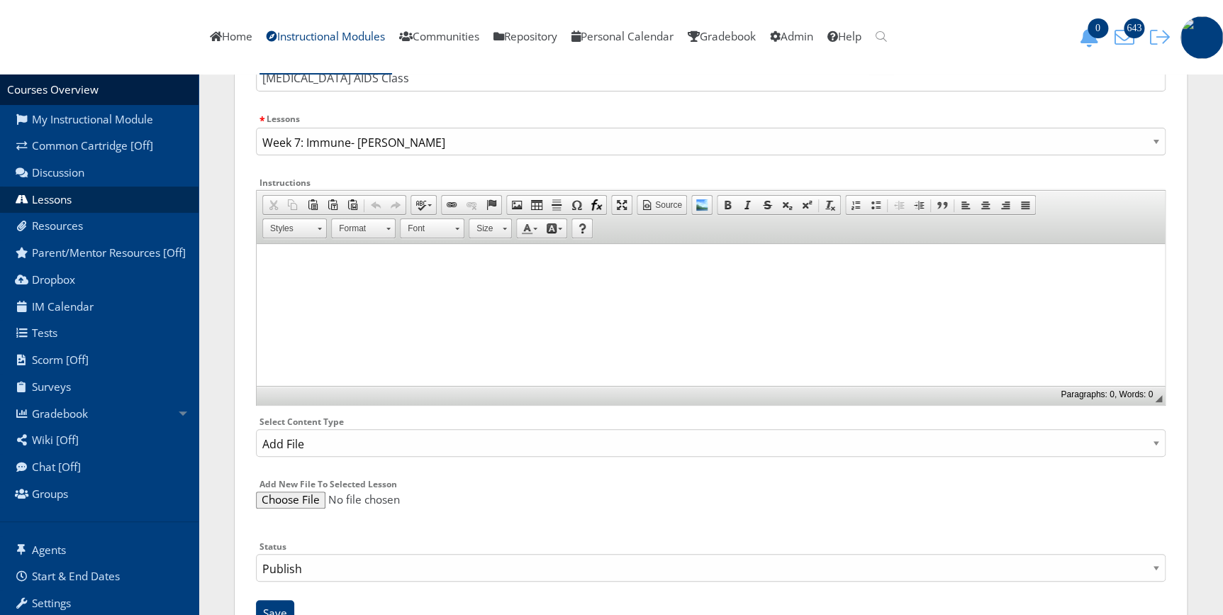
click at [279, 506] on input "file" at bounding box center [710, 499] width 909 height 17
type input "C:\fakepath\HIV-AIDS Class (1).pptx"
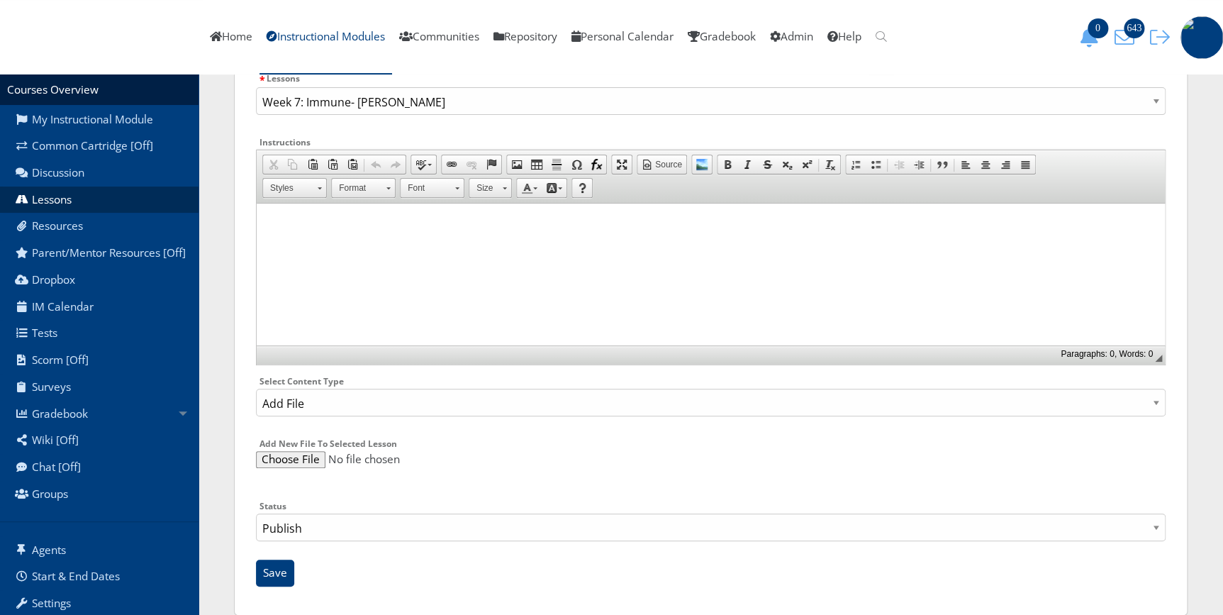
scroll to position [177, 0]
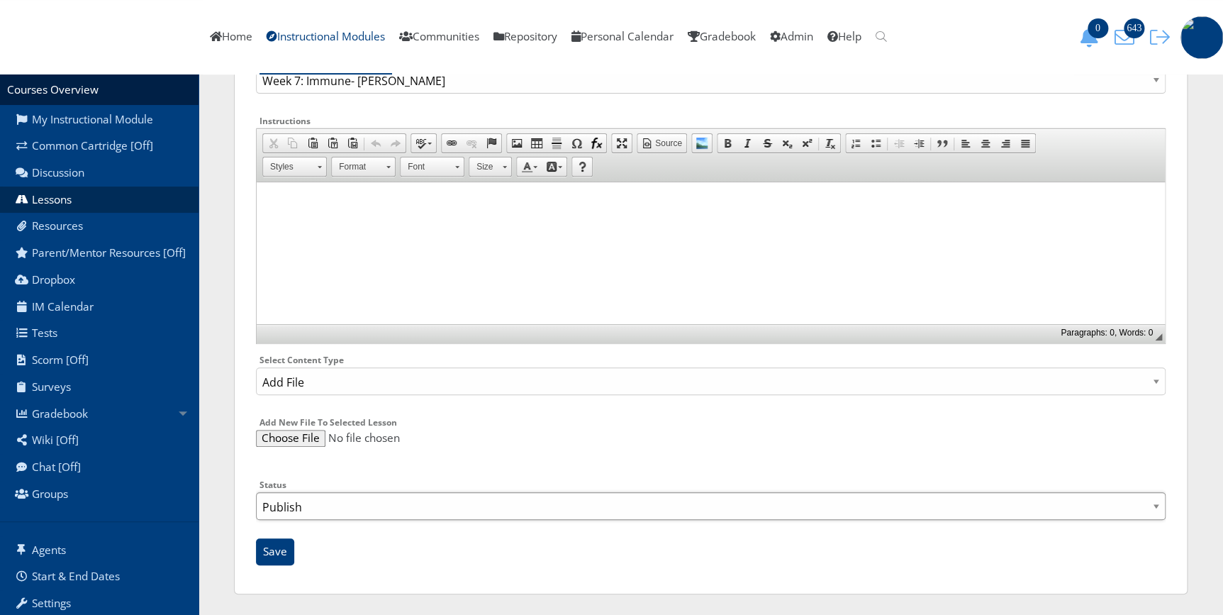
click at [305, 505] on select "Publish Draft" at bounding box center [710, 506] width 909 height 28
select select "0"
click at [256, 492] on select "Publish Draft" at bounding box center [710, 506] width 909 height 28
click at [275, 553] on input "Save" at bounding box center [275, 551] width 38 height 27
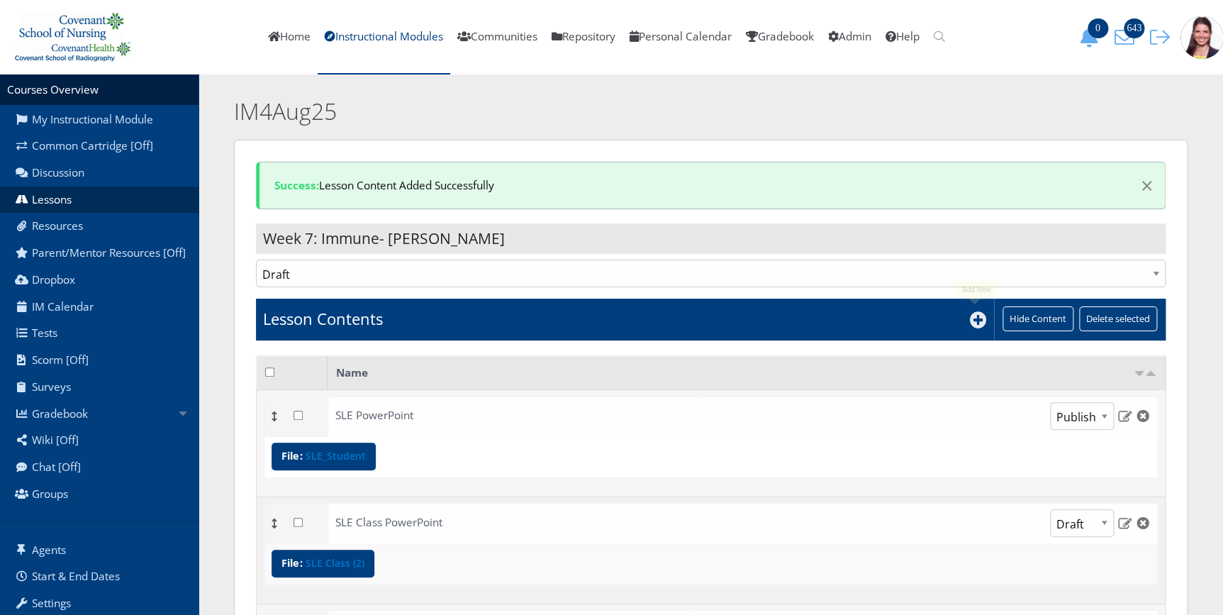
click at [979, 319] on icon at bounding box center [978, 319] width 17 height 17
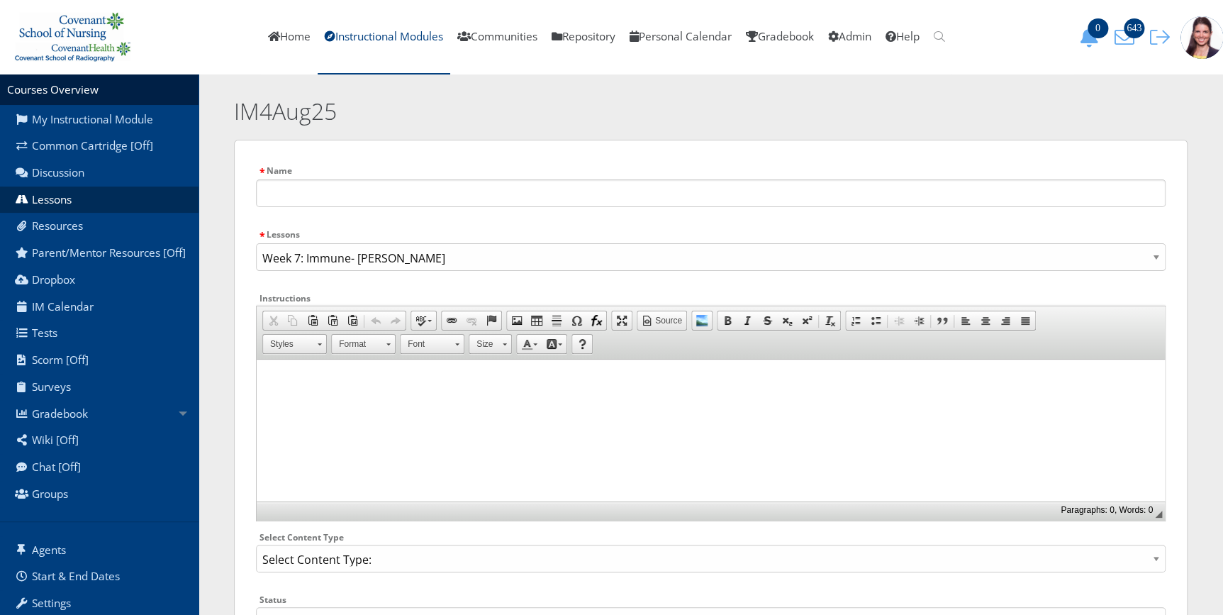
click at [437, 174] on div "Name" at bounding box center [710, 190] width 909 height 57
click at [440, 199] on input "text" at bounding box center [710, 193] width 909 height 28
type input "c"
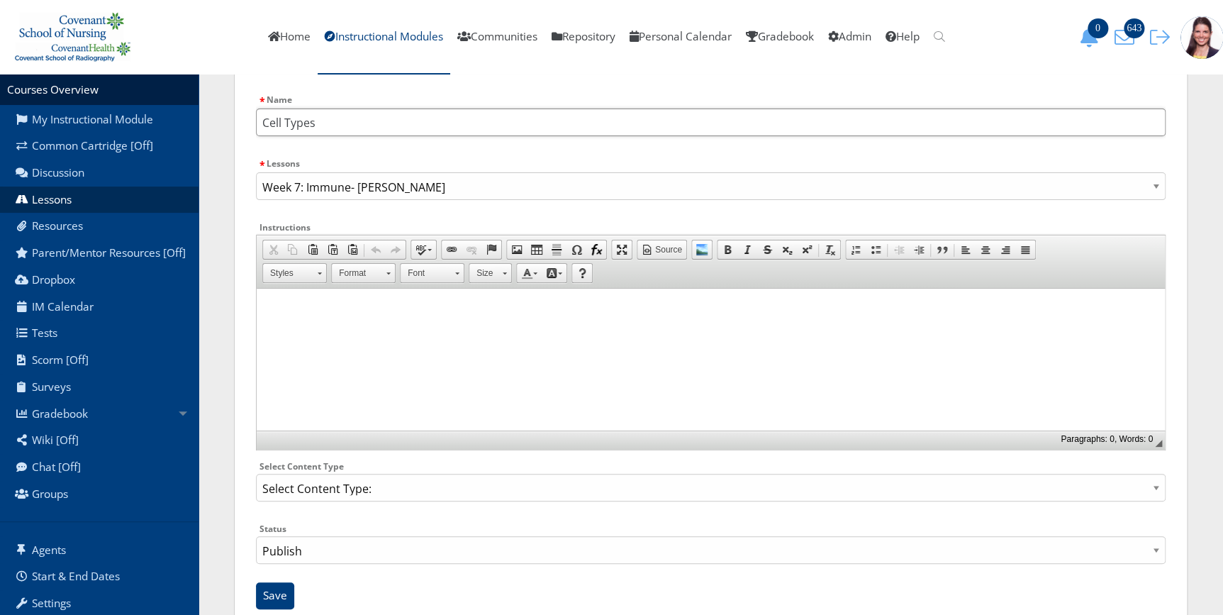
scroll to position [116, 0]
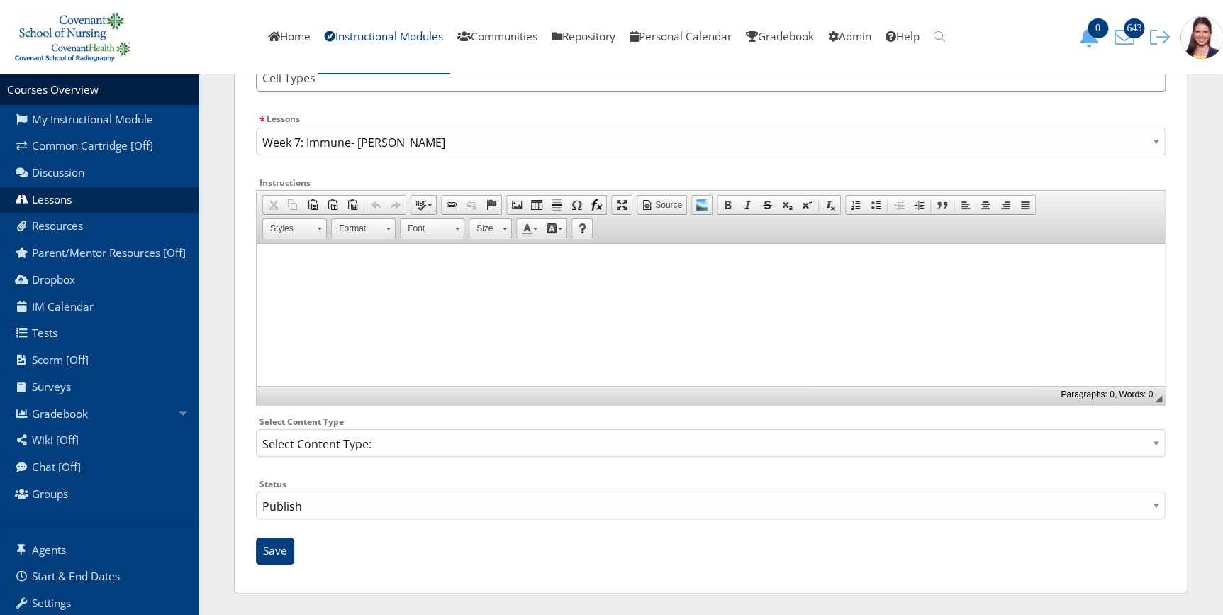
type input "Cell Types"
click at [330, 447] on select "Select Content Type: Add Audio File Add File Discussion Forum Discussion Post D…" at bounding box center [710, 443] width 909 height 28
select select "NewFile"
click at [256, 429] on select "Select Content Type: Add Audio File Add File Discussion Forum Discussion Post D…" at bounding box center [710, 443] width 909 height 28
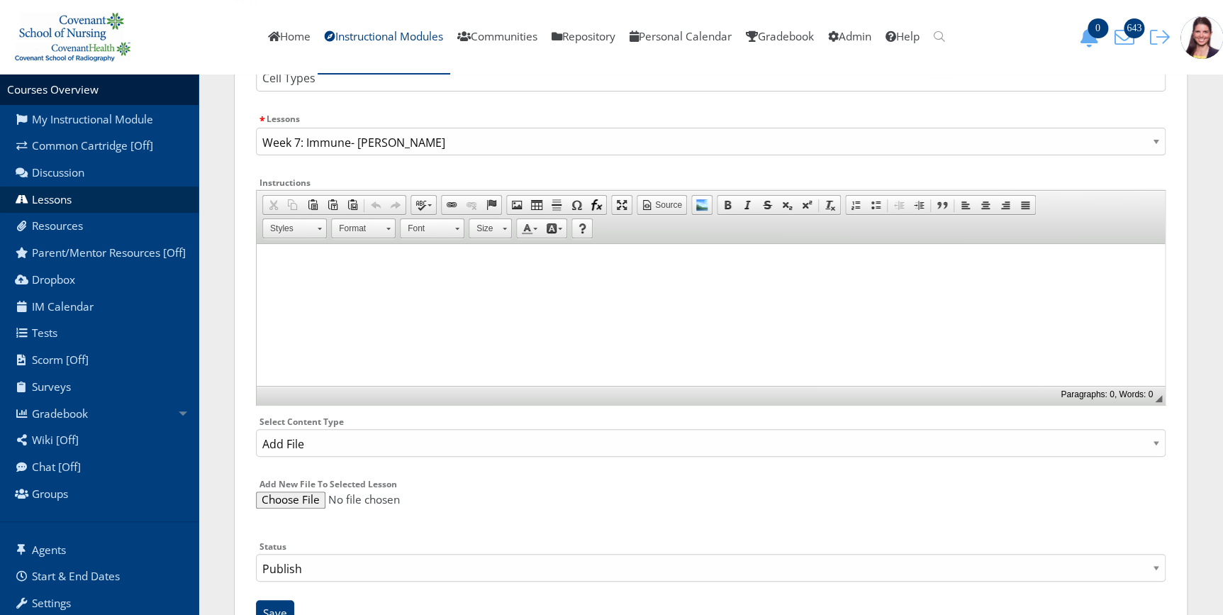
click at [281, 493] on input "file" at bounding box center [710, 499] width 909 height 17
type input "C:\fakepath\Cell types in immunity.pptx"
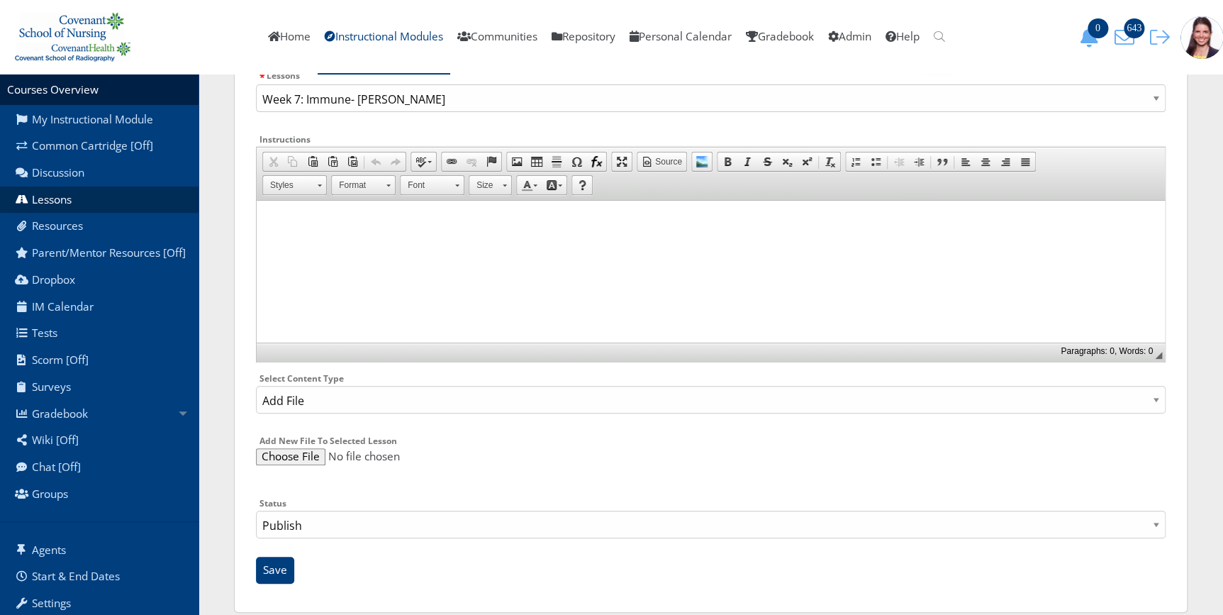
scroll to position [177, 0]
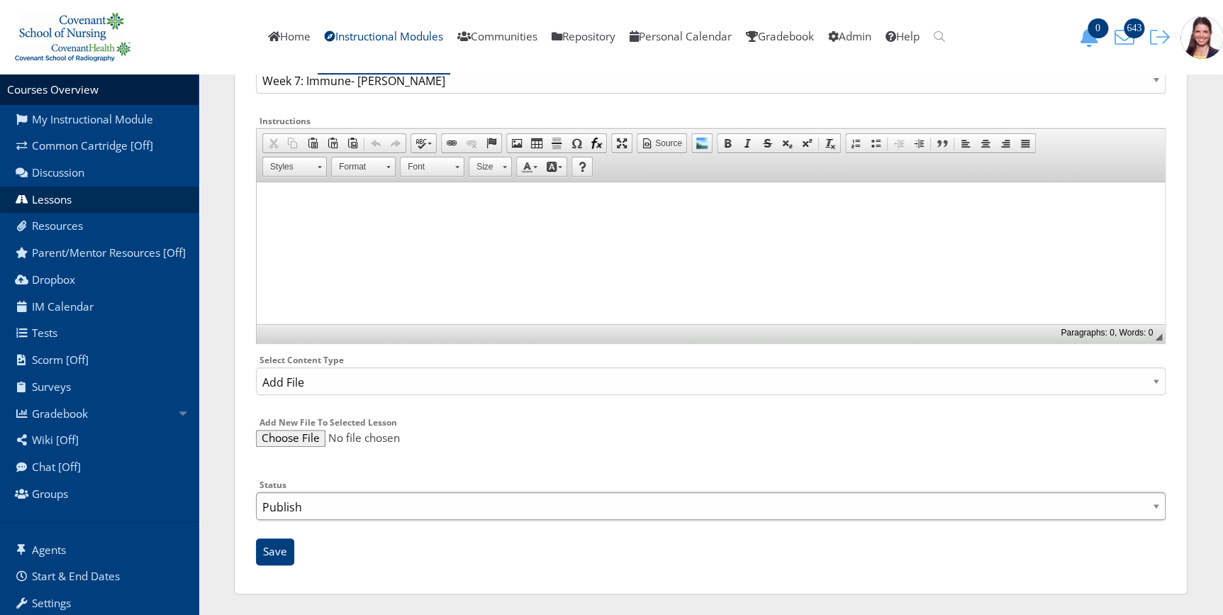
click at [323, 503] on select "Publish Draft" at bounding box center [710, 506] width 909 height 28
select select "0"
click at [256, 492] on select "Publish Draft" at bounding box center [710, 506] width 909 height 28
click at [287, 544] on input "Save" at bounding box center [275, 551] width 38 height 27
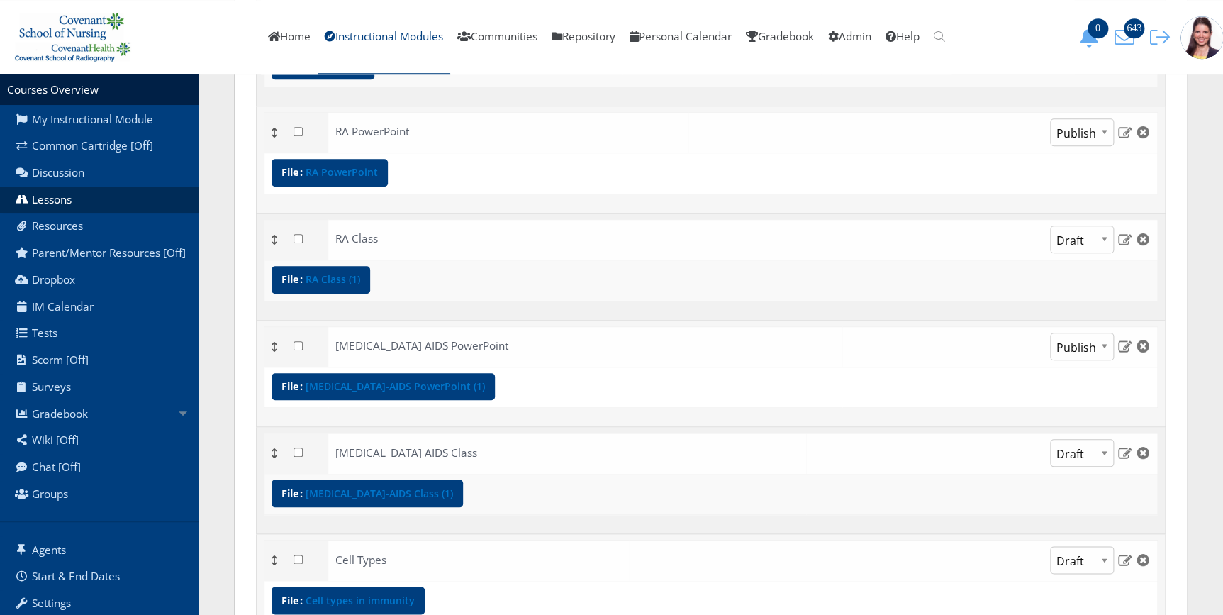
scroll to position [644, 0]
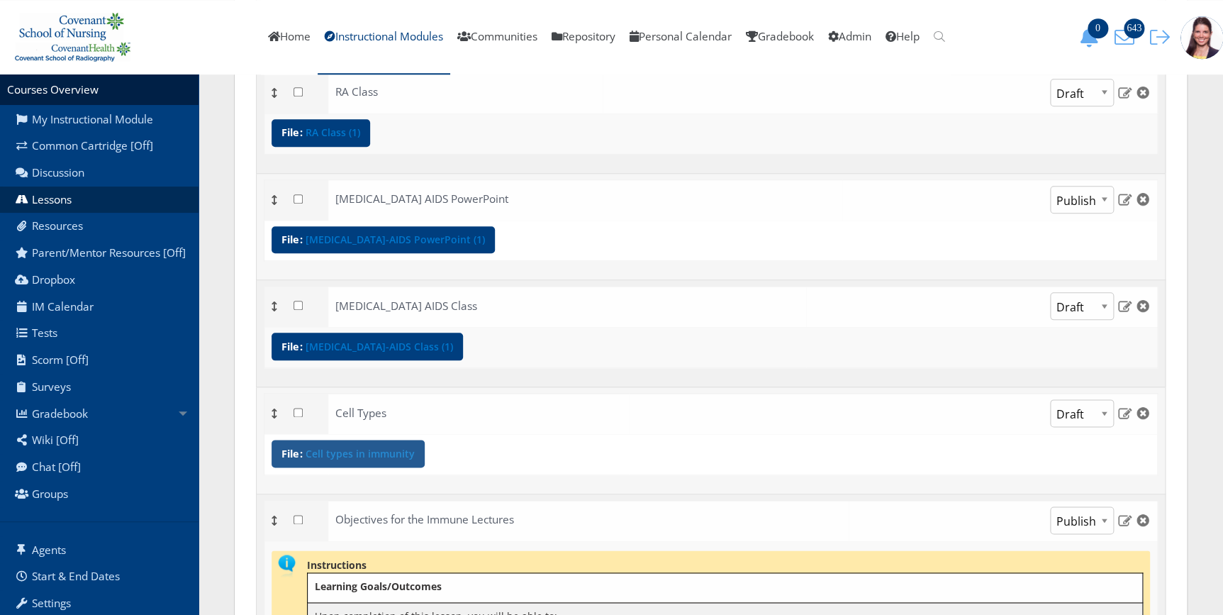
click at [371, 459] on div "File: Cell types in immunity" at bounding box center [347, 453] width 153 height 28
click at [391, 459] on div "File: Cell types in immunity" at bounding box center [347, 453] width 153 height 28
click at [393, 454] on link "Cell types in immunity" at bounding box center [359, 454] width 109 height 10
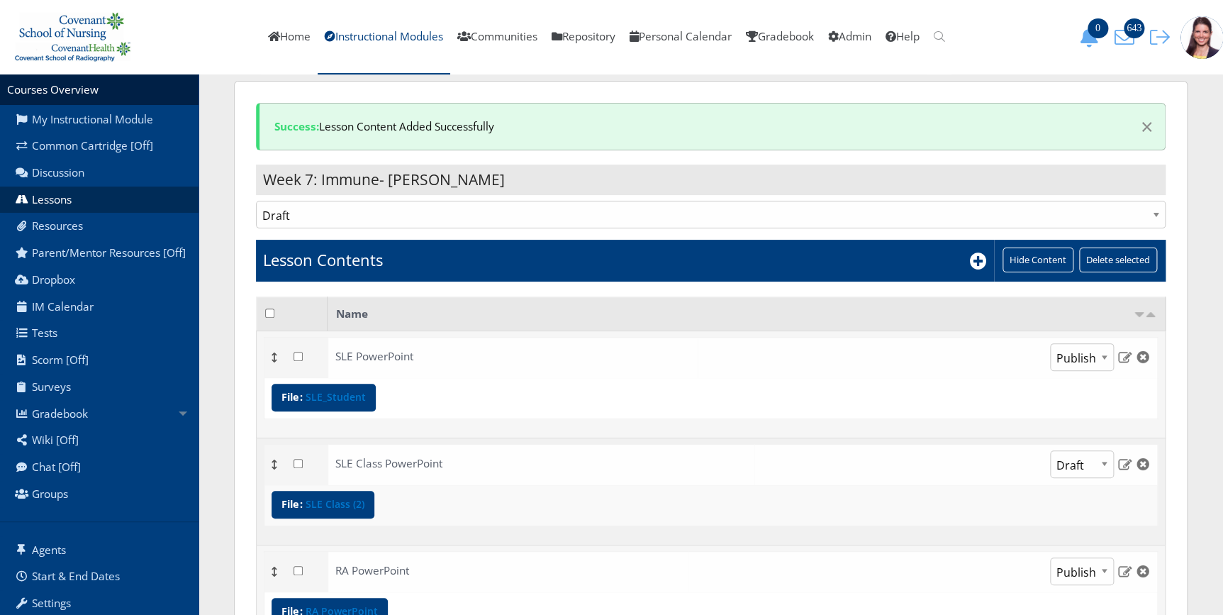
scroll to position [0, 0]
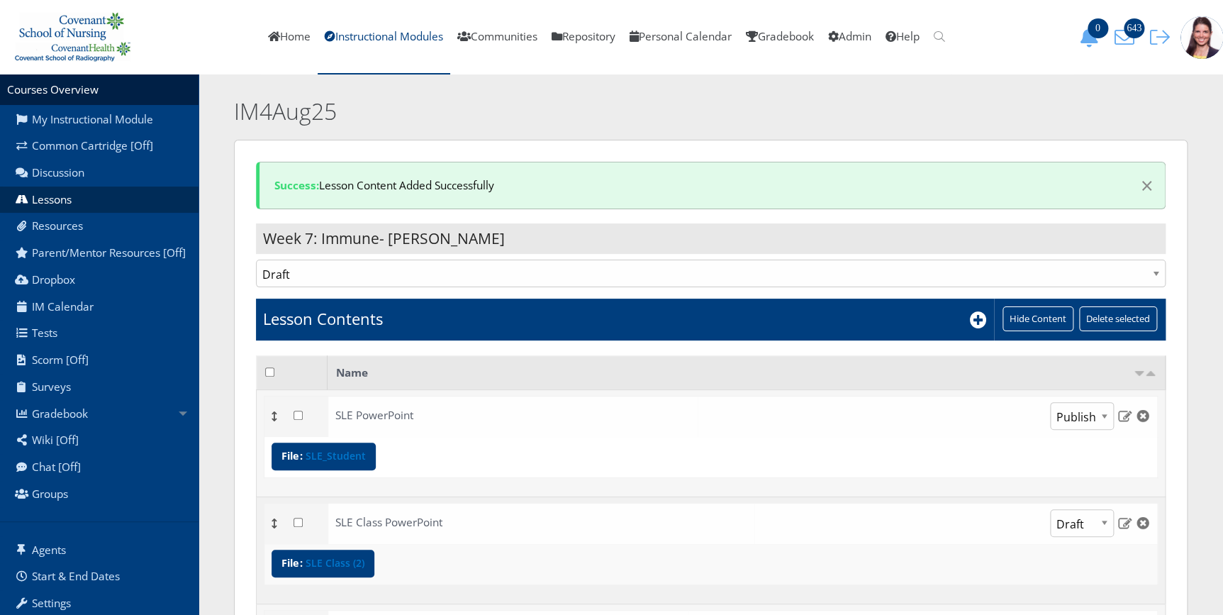
drag, startPoint x: 831, startPoint y: 115, endPoint x: 865, endPoint y: 130, distance: 36.5
click at [831, 115] on h2 "IM4Aug25" at bounding box center [604, 112] width 741 height 32
click at [972, 320] on icon at bounding box center [978, 319] width 17 height 17
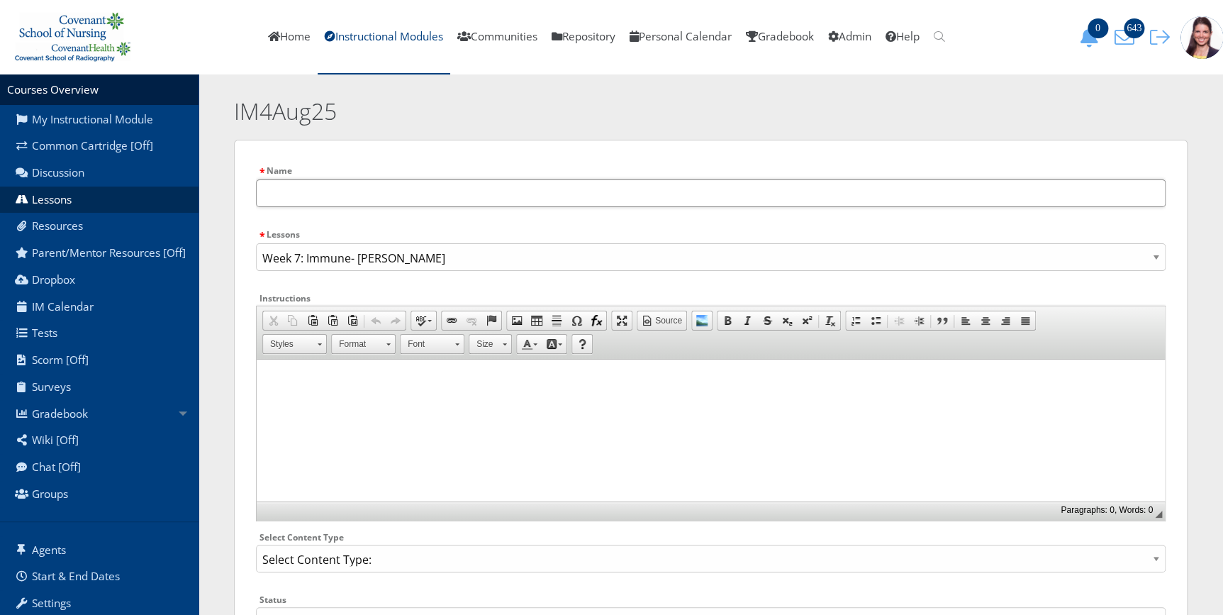
click at [325, 191] on input "text" at bounding box center [710, 193] width 909 height 28
type input "C"
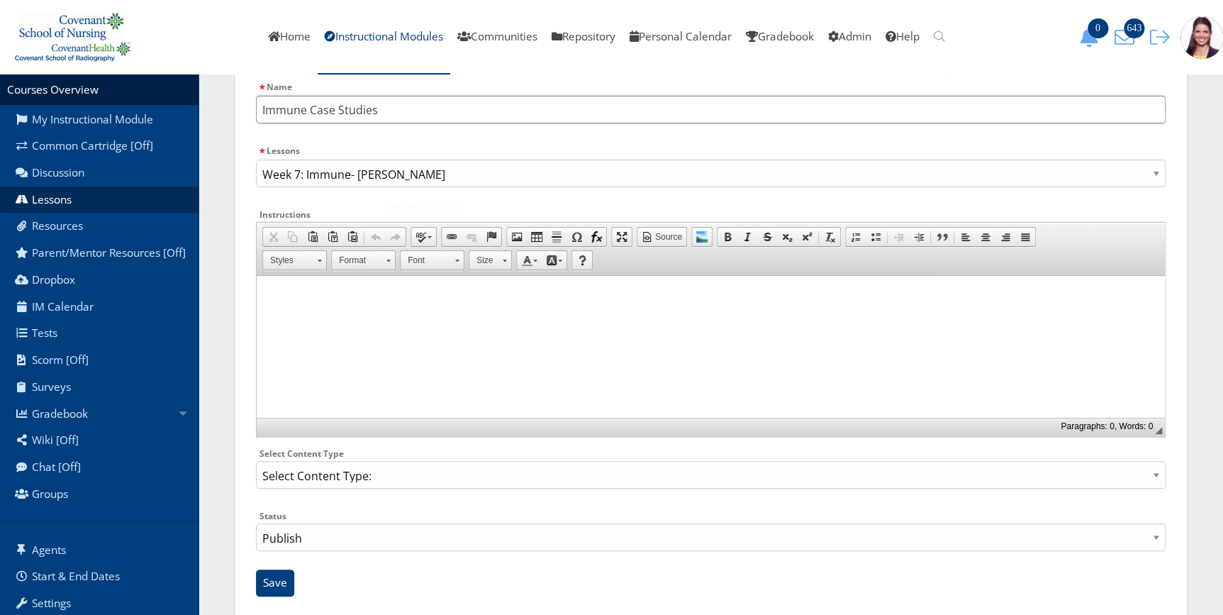
scroll to position [116, 0]
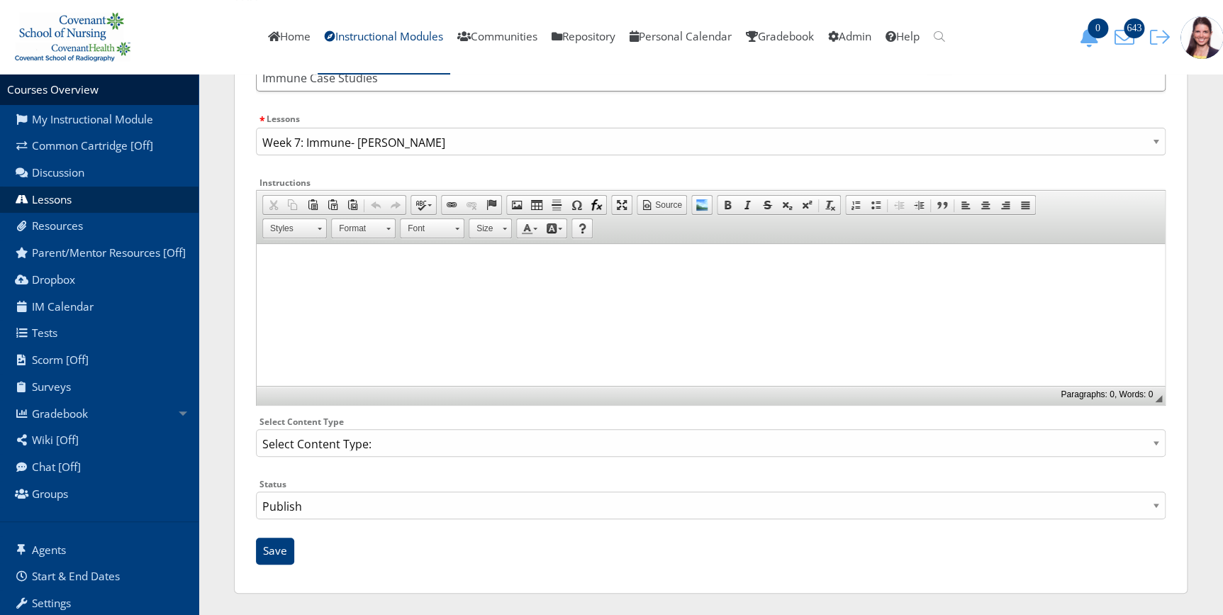
type input "Immune Case Studies"
click at [437, 437] on select "Select Content Type: Add Audio File Add File Discussion Forum Discussion Post D…" at bounding box center [710, 443] width 909 height 28
select select "NewFile"
click at [256, 429] on select "Select Content Type: Add Audio File Add File Discussion Forum Discussion Post D…" at bounding box center [710, 443] width 909 height 28
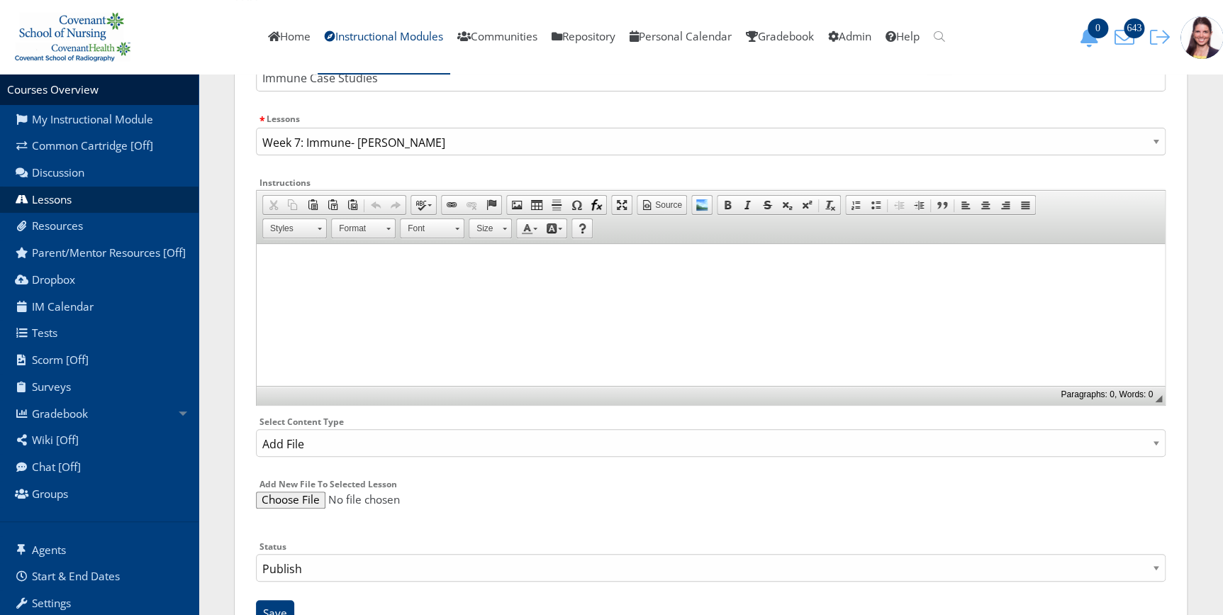
click at [285, 500] on input "file" at bounding box center [710, 499] width 909 height 17
type input "C:\fakepath\Case studies.pptx"
click at [354, 560] on select "Publish Draft" at bounding box center [710, 568] width 909 height 28
select select "0"
click at [256, 554] on select "Publish Draft" at bounding box center [710, 568] width 909 height 28
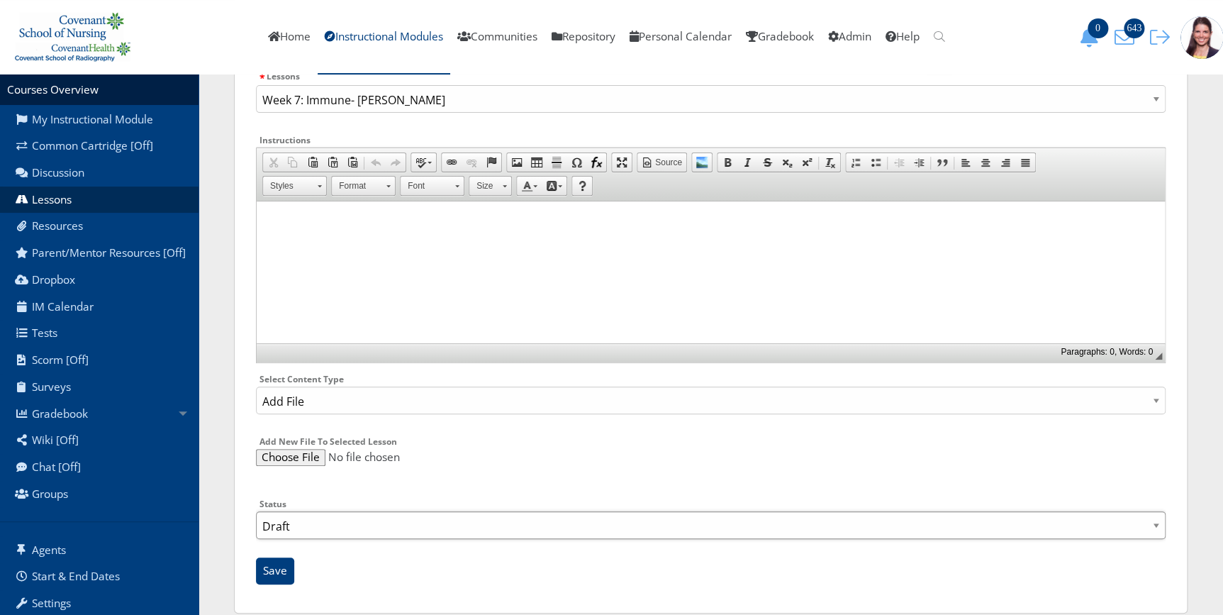
scroll to position [177, 0]
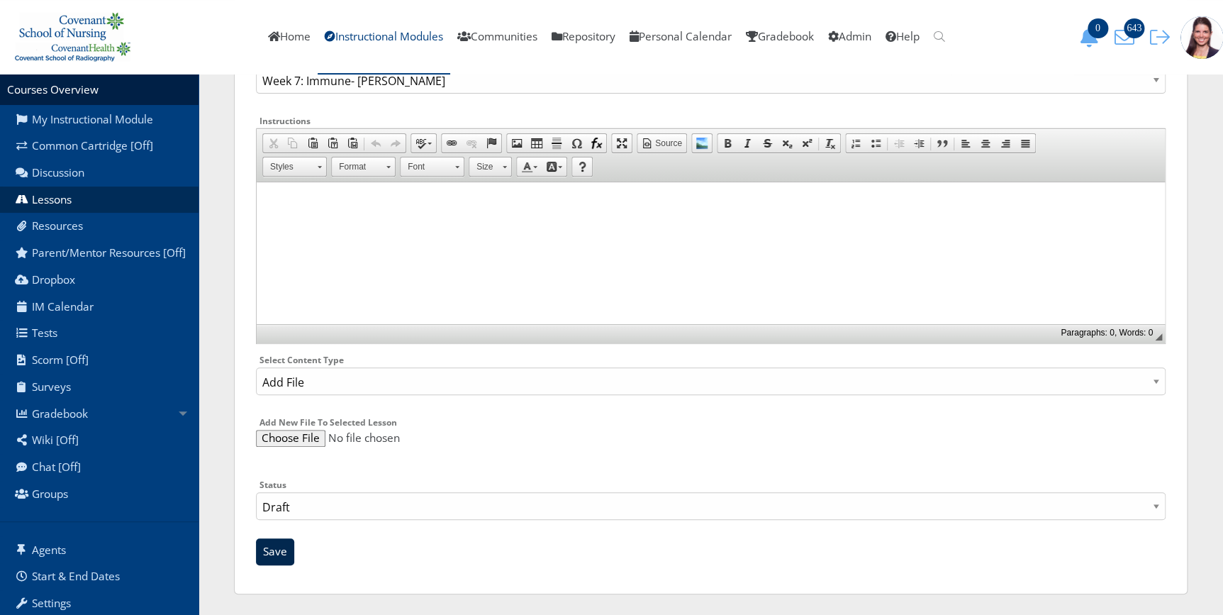
click at [283, 549] on input "Save" at bounding box center [275, 551] width 38 height 27
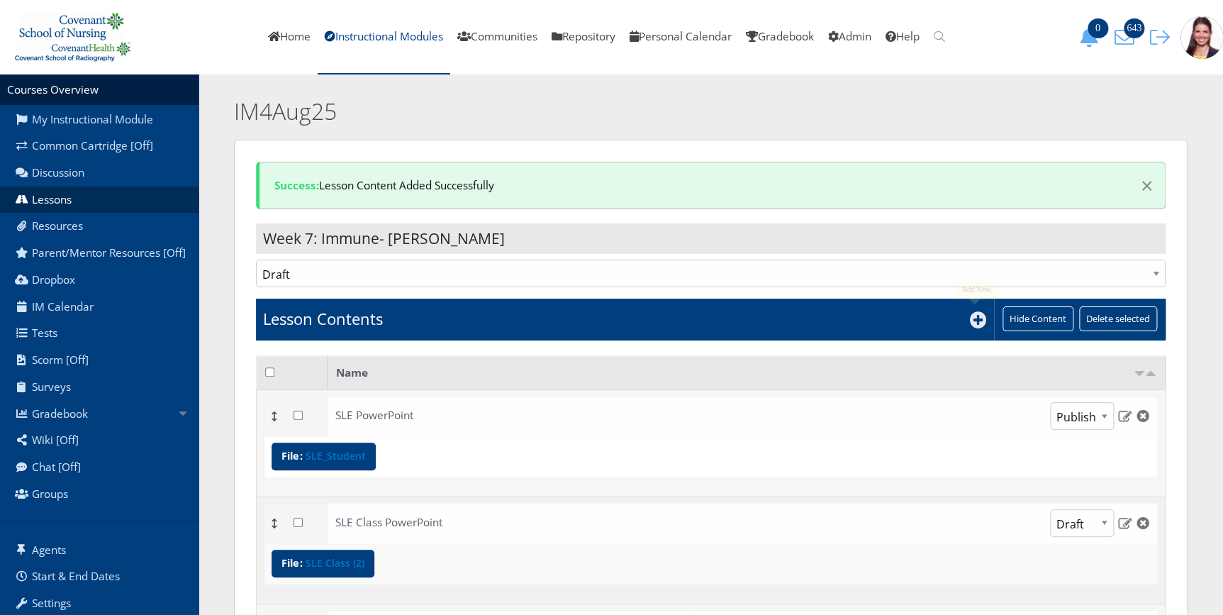
click at [976, 314] on icon at bounding box center [978, 319] width 17 height 17
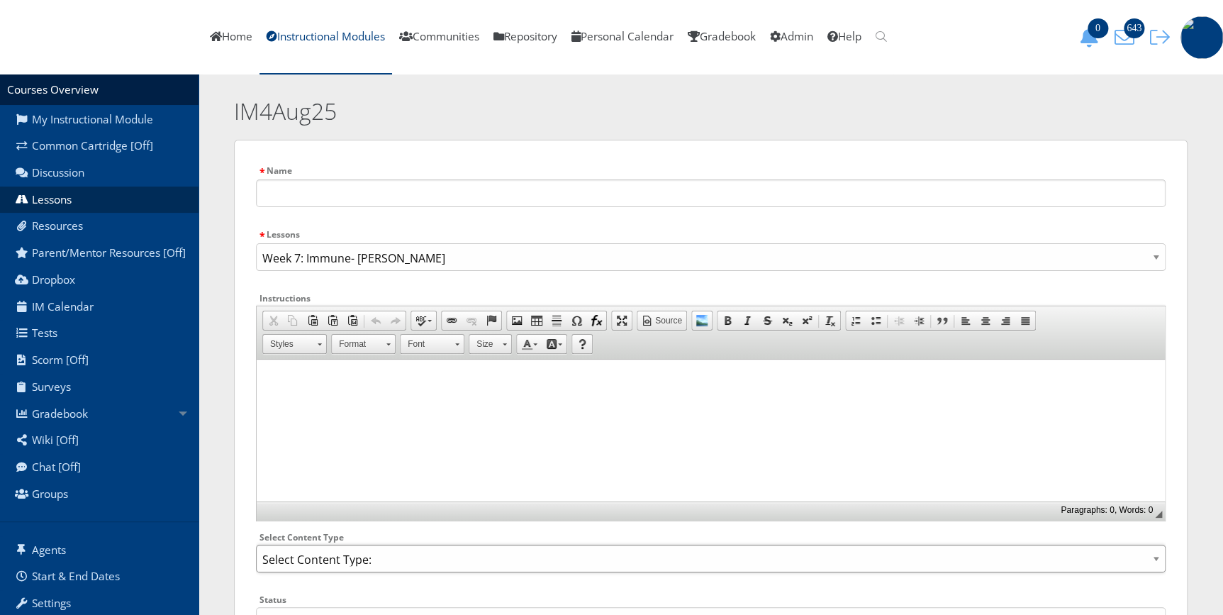
click at [322, 560] on select "Select Content Type: Add Audio File Add File Discussion Forum Discussion Post D…" at bounding box center [710, 558] width 909 height 28
select select "NewFile"
click at [256, 544] on select "Select Content Type: Add Audio File Add File Discussion Forum Discussion Post D…" at bounding box center [710, 558] width 909 height 28
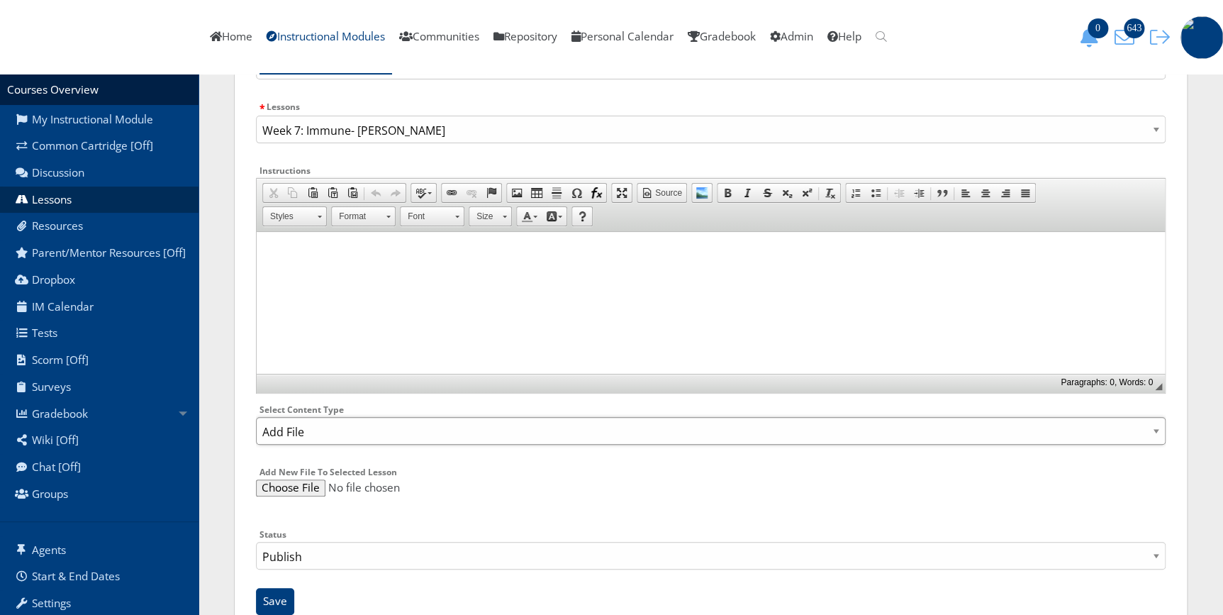
scroll to position [128, 0]
click at [294, 486] on input "file" at bounding box center [710, 486] width 909 height 17
type input "C:\fakepath\Immune Study Guide Part 2- SLE and RA (1).docx"
click at [322, 565] on select "Publish Draft" at bounding box center [710, 555] width 909 height 28
select select "0"
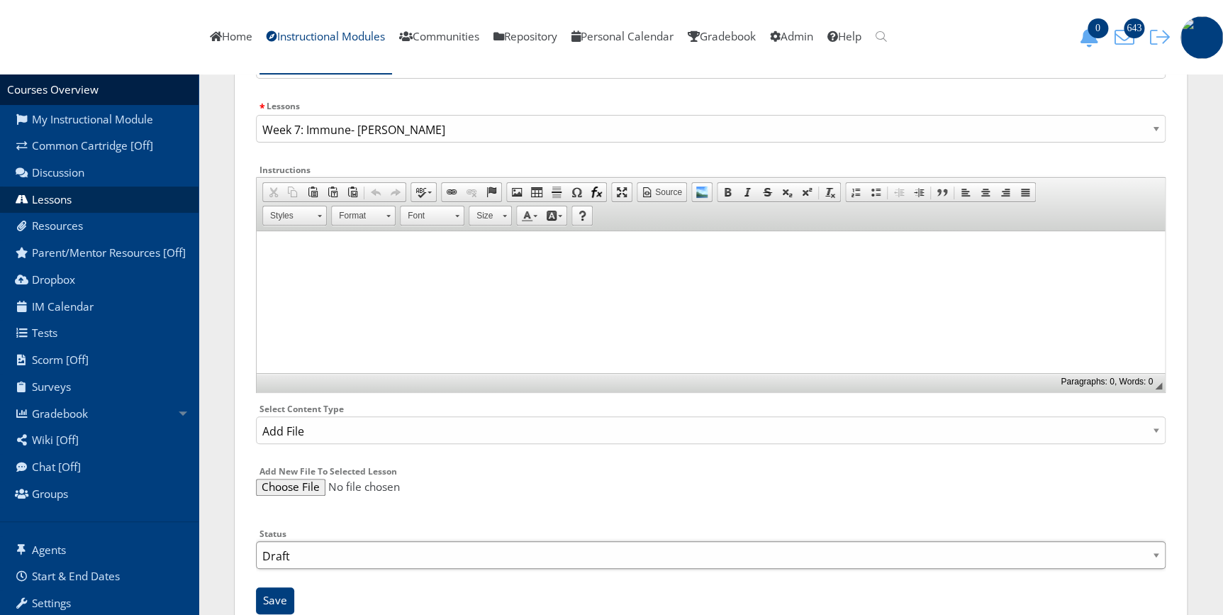
click at [256, 541] on select "Publish Draft" at bounding box center [710, 555] width 909 height 28
click at [281, 595] on input "Save" at bounding box center [275, 600] width 38 height 27
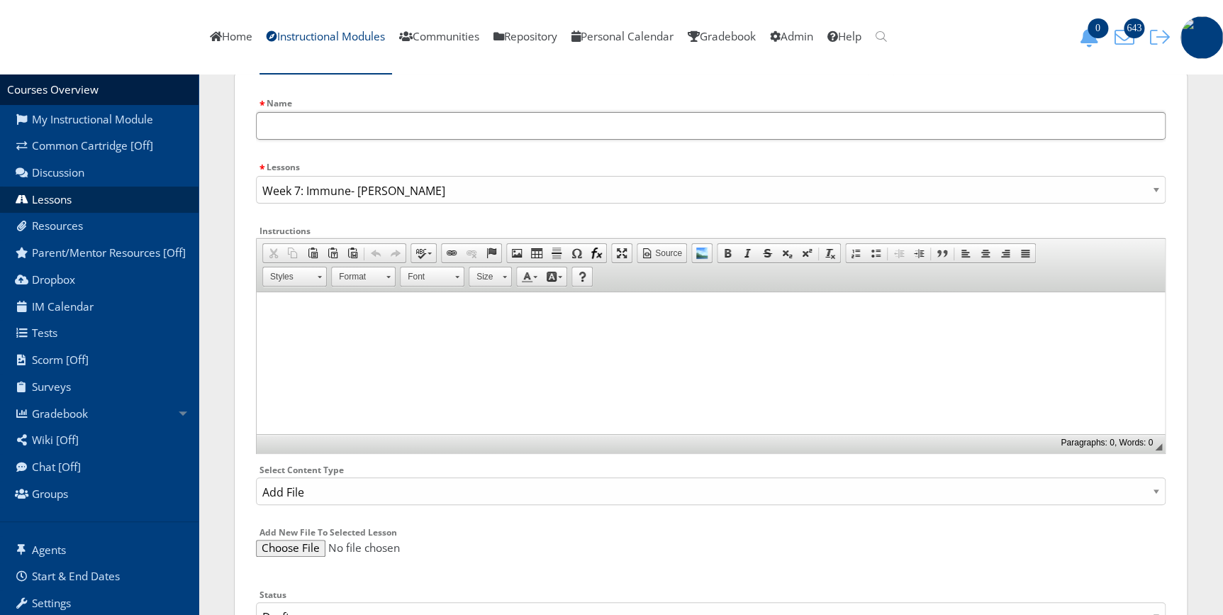
scroll to position [0, 0]
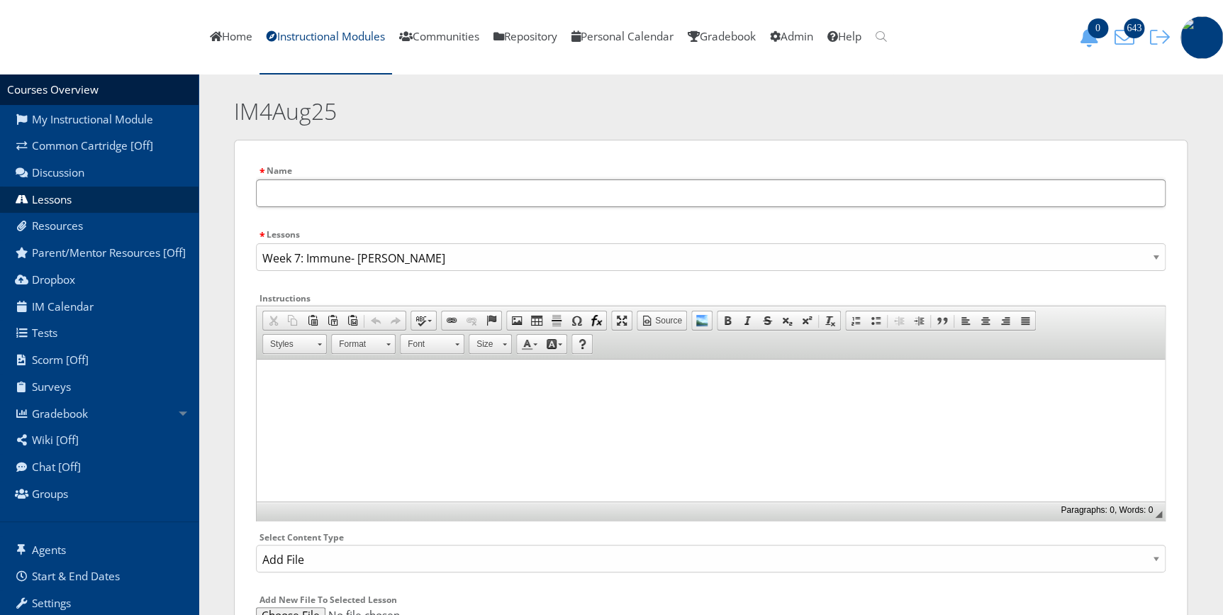
click at [398, 184] on input "text" at bounding box center [710, 193] width 909 height 28
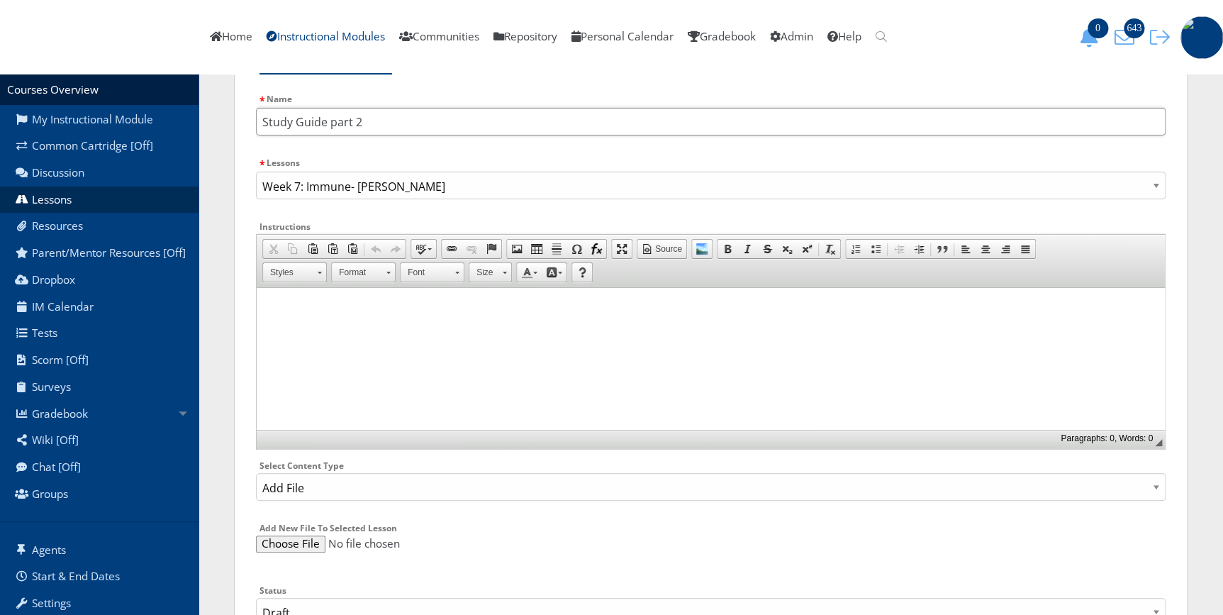
scroll to position [177, 0]
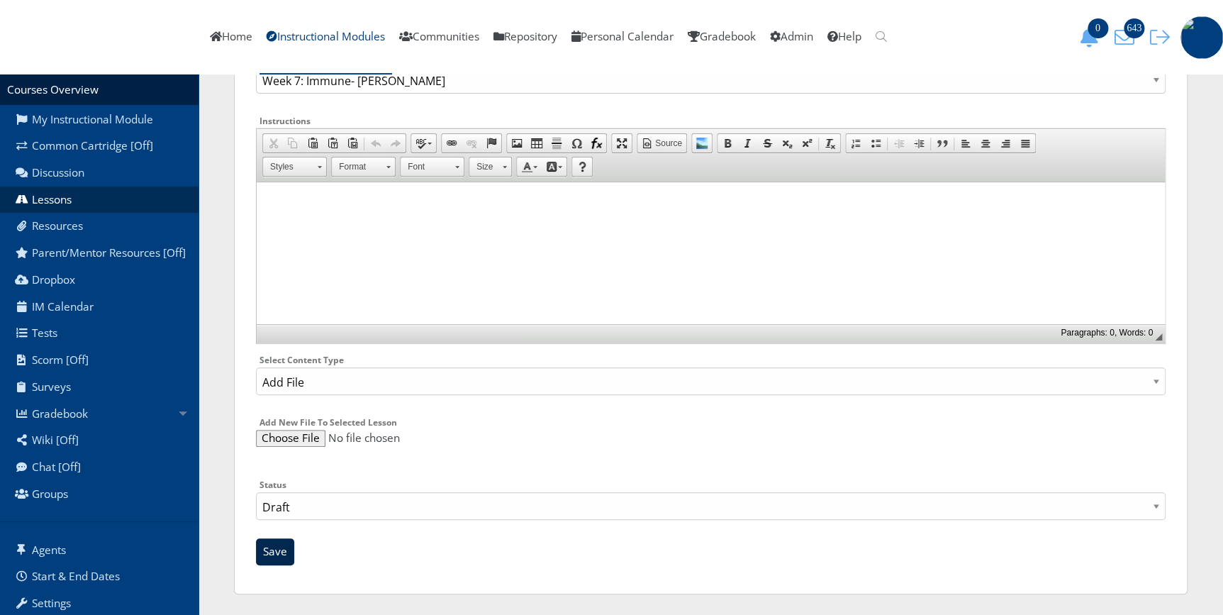
type input "Study Guide part 2"
click at [276, 546] on input "Save" at bounding box center [275, 551] width 38 height 27
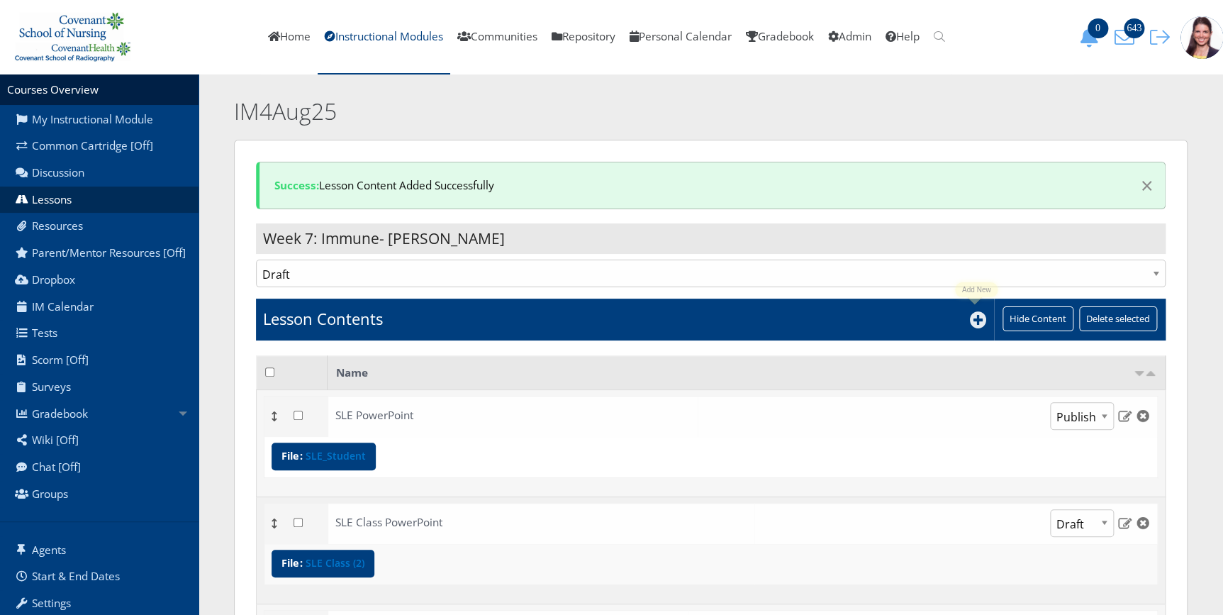
click at [972, 325] on icon at bounding box center [978, 319] width 17 height 17
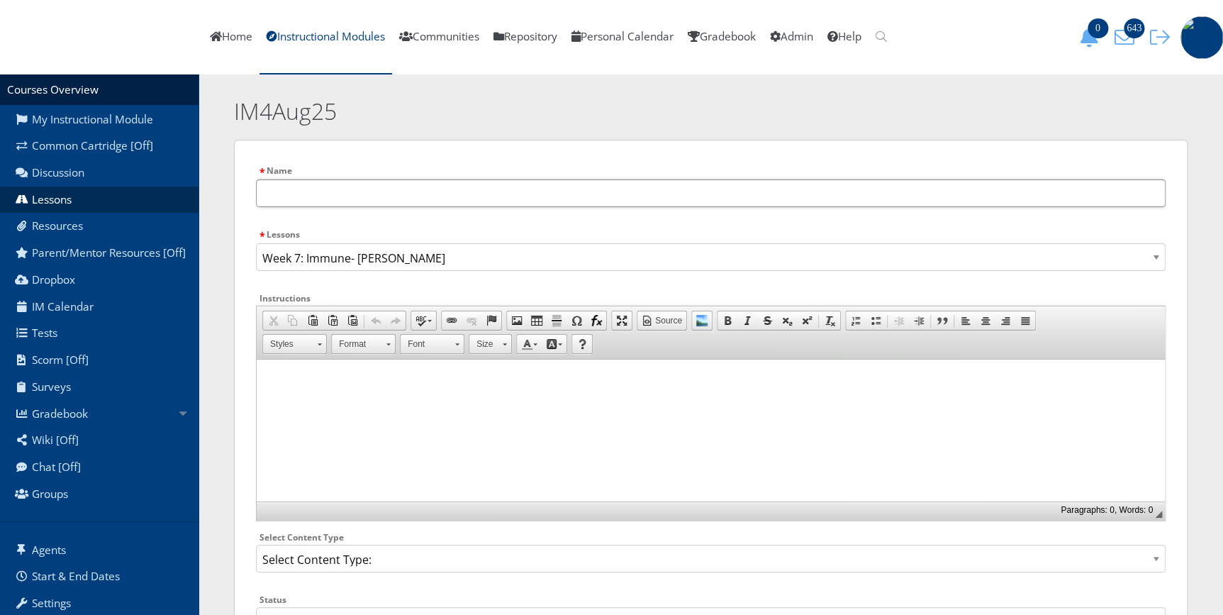
click at [392, 191] on input "text" at bounding box center [710, 193] width 909 height 28
click at [284, 564] on select "Select Content Type: Add Audio File Add File Discussion Forum Discussion Post D…" at bounding box center [710, 558] width 909 height 28
select select "NewFile"
click at [256, 544] on select "Select Content Type: Add Audio File Add File Discussion Forum Discussion Post D…" at bounding box center [710, 558] width 909 height 28
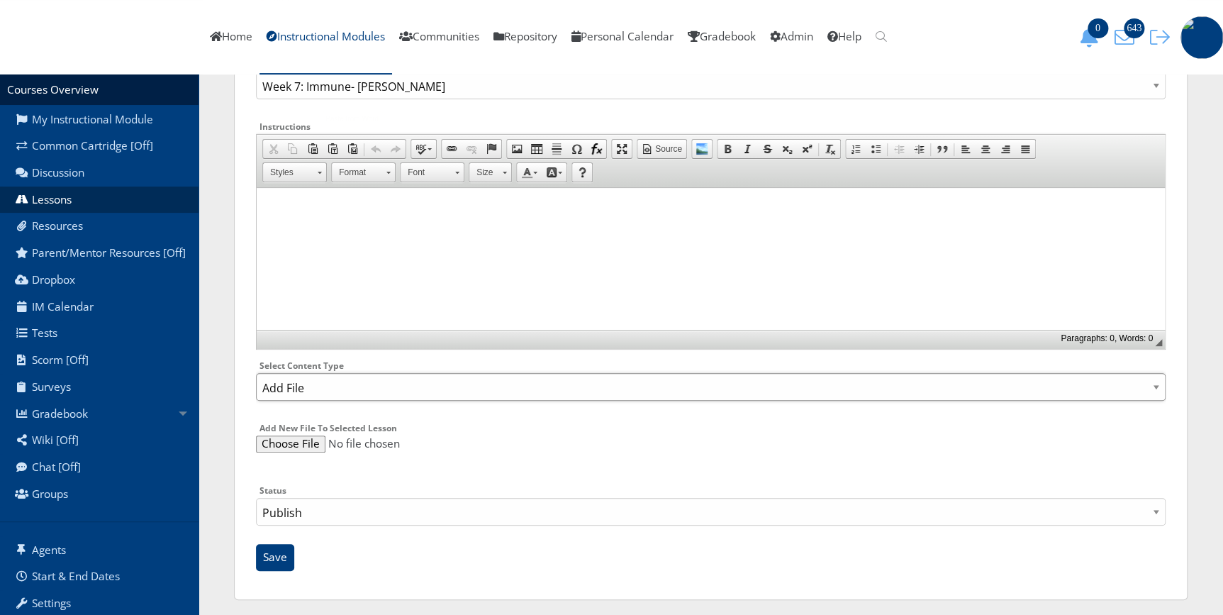
scroll to position [177, 0]
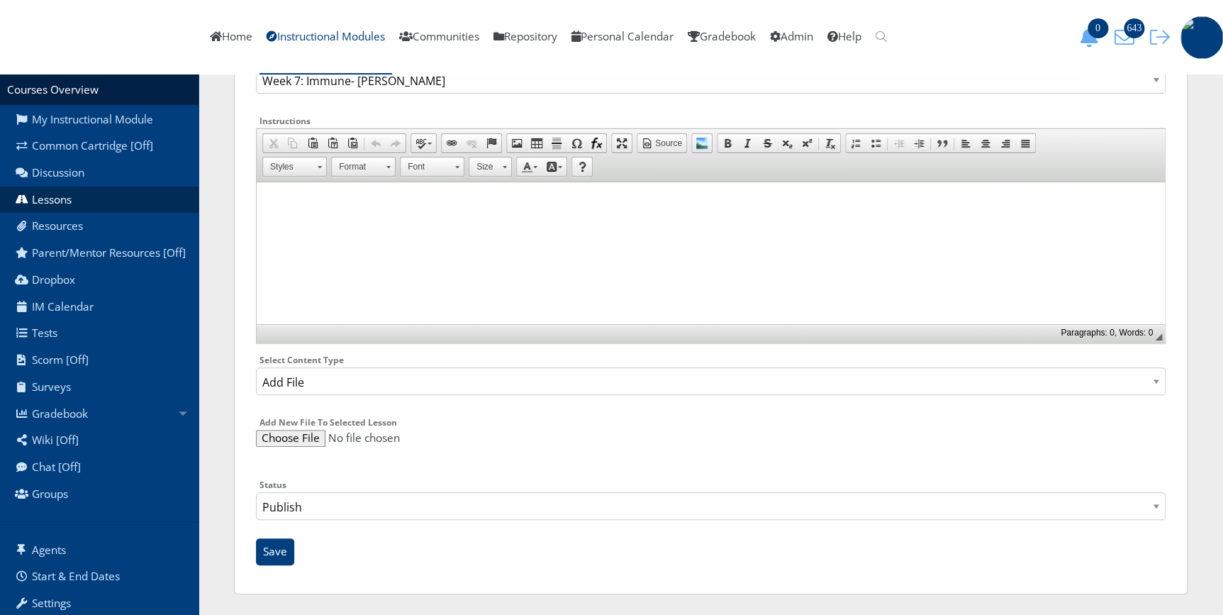
click at [298, 439] on input "file" at bounding box center [710, 438] width 909 height 17
type input "C:\fakepath\Immune Study Guide Part 1- Starch.docx"
click at [269, 553] on input "Save" at bounding box center [275, 551] width 38 height 27
click at [300, 506] on select "Publish Draft" at bounding box center [710, 506] width 909 height 28
select select "0"
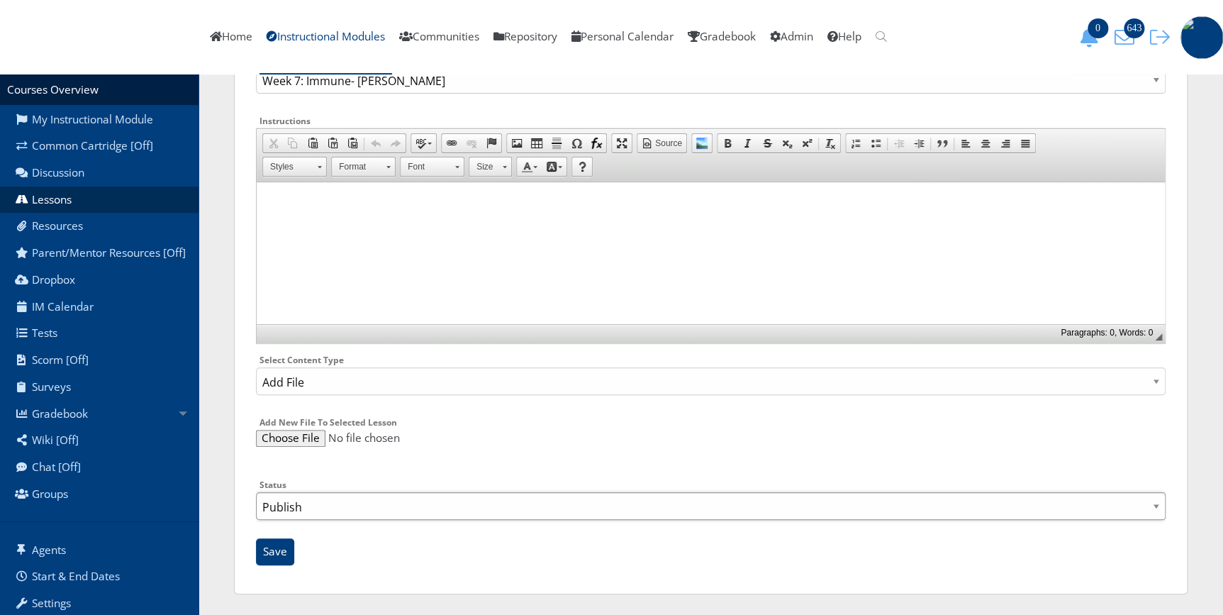
click at [256, 492] on select "Publish Draft" at bounding box center [710, 506] width 909 height 28
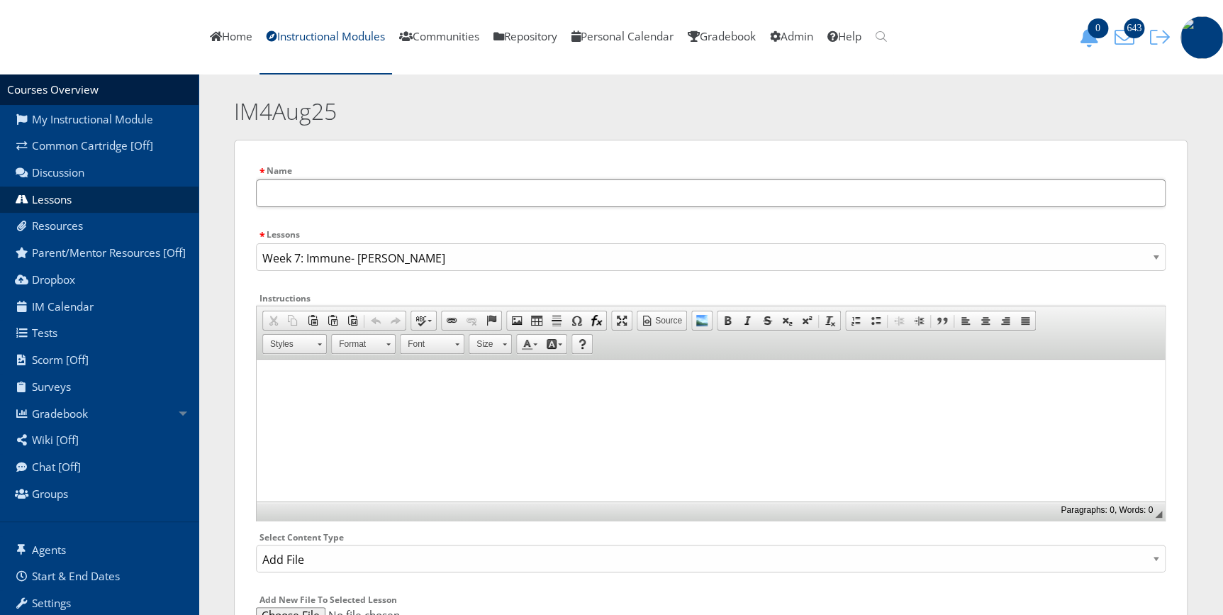
click at [381, 186] on input "text" at bounding box center [710, 193] width 909 height 28
type input "I"
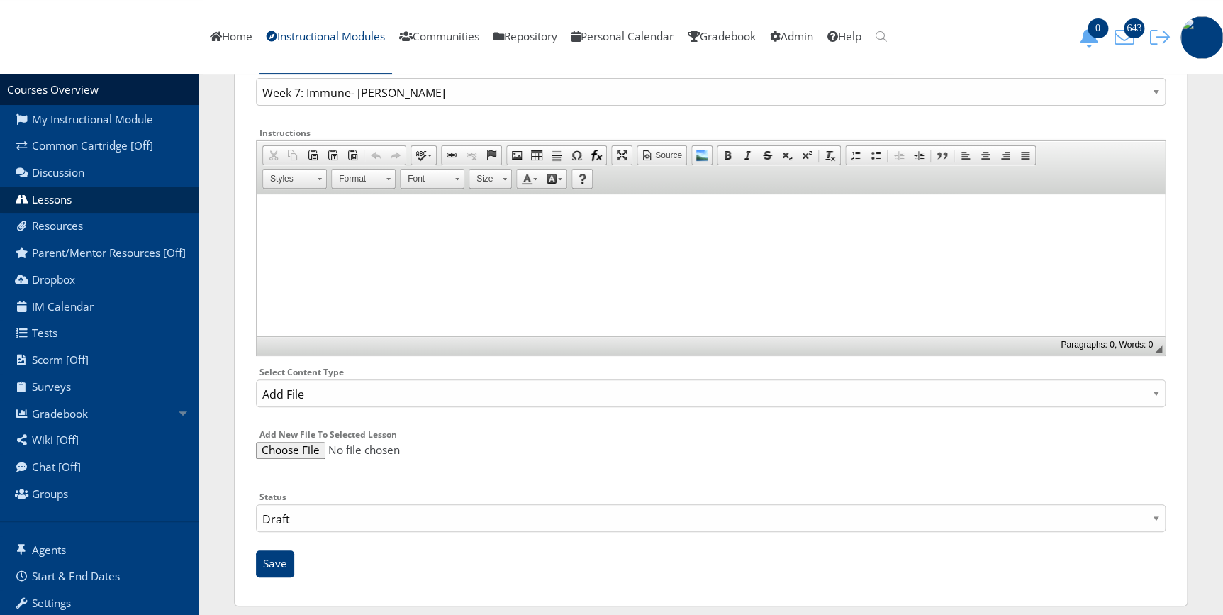
scroll to position [177, 0]
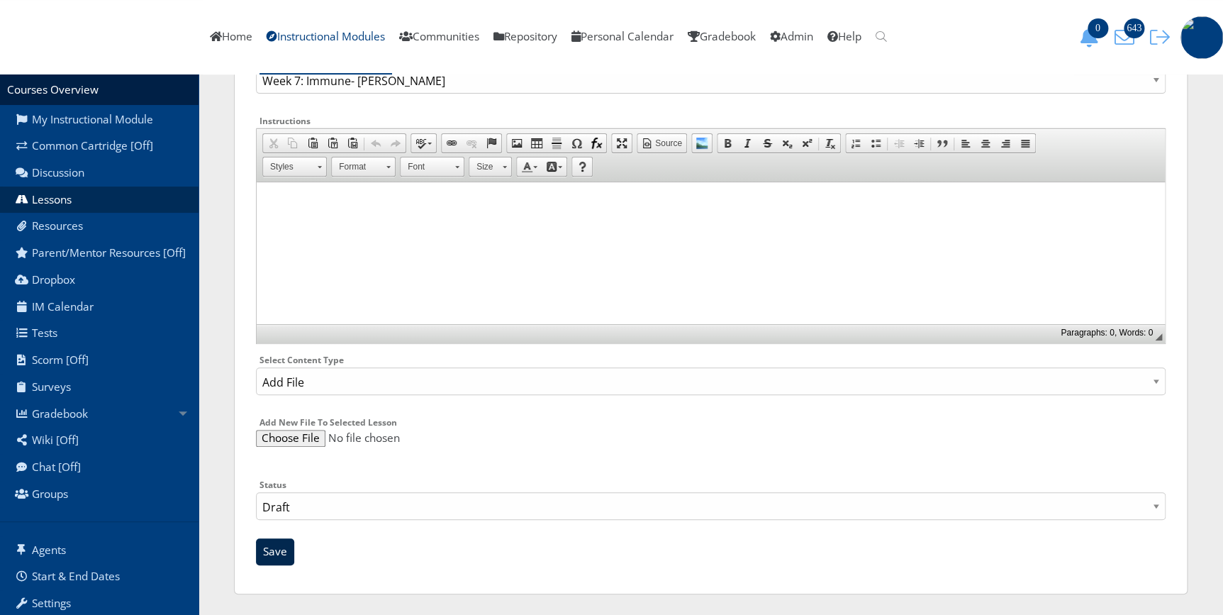
type input "Study Guide part 1"
click at [279, 556] on input "Save" at bounding box center [275, 551] width 38 height 27
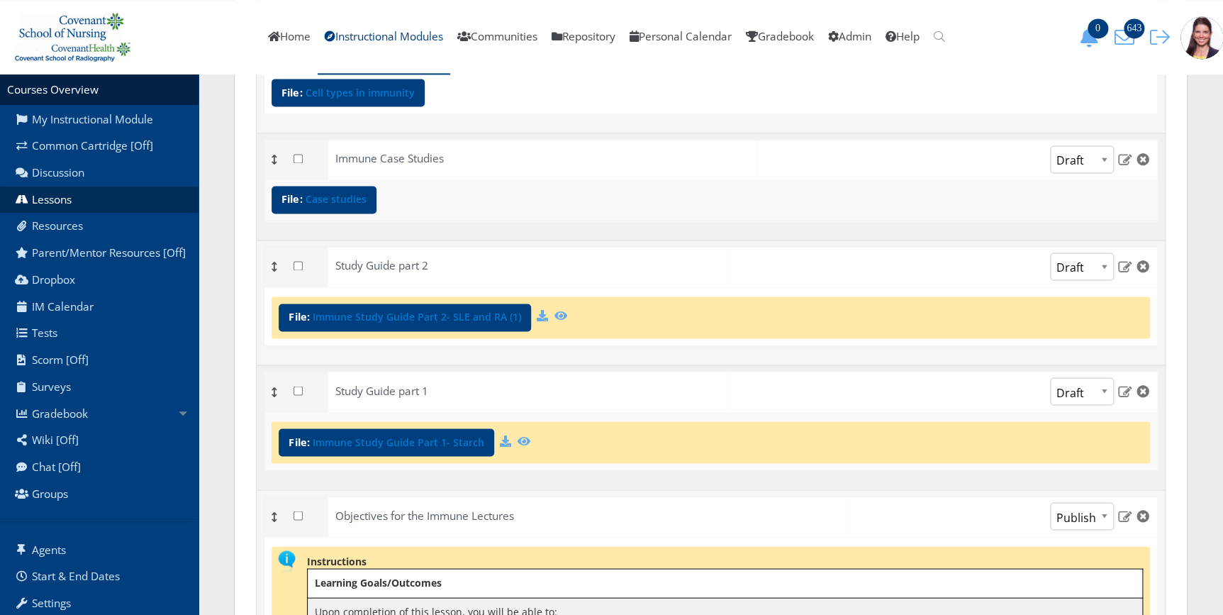
scroll to position [966, 0]
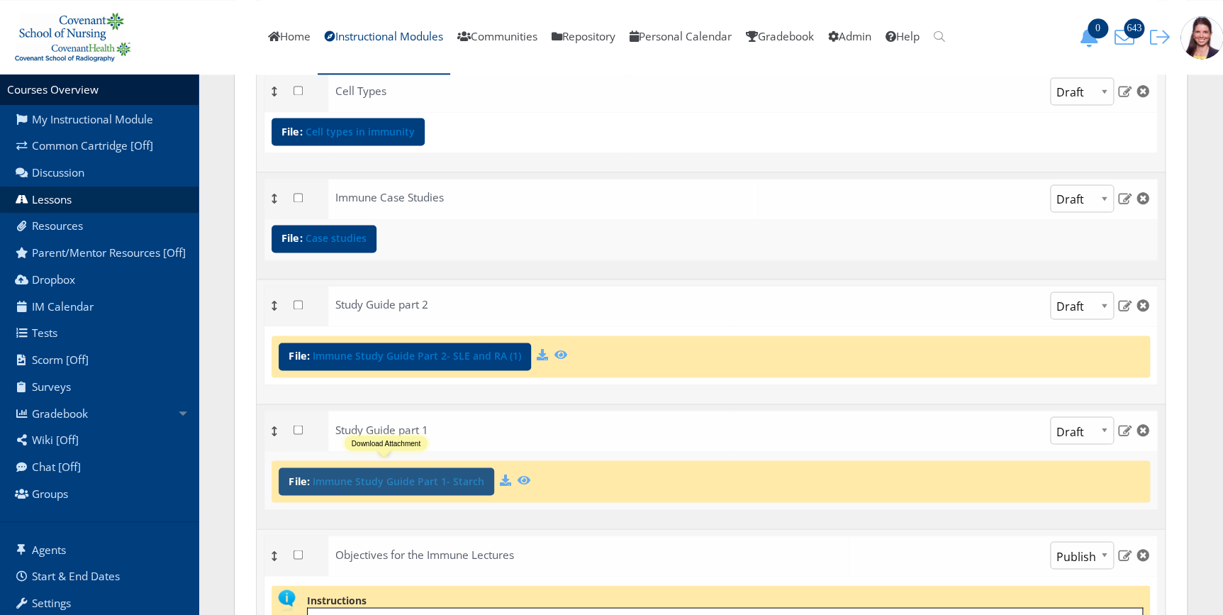
click at [372, 478] on link "Immune Study Guide Part 1- Starch" at bounding box center [398, 481] width 172 height 10
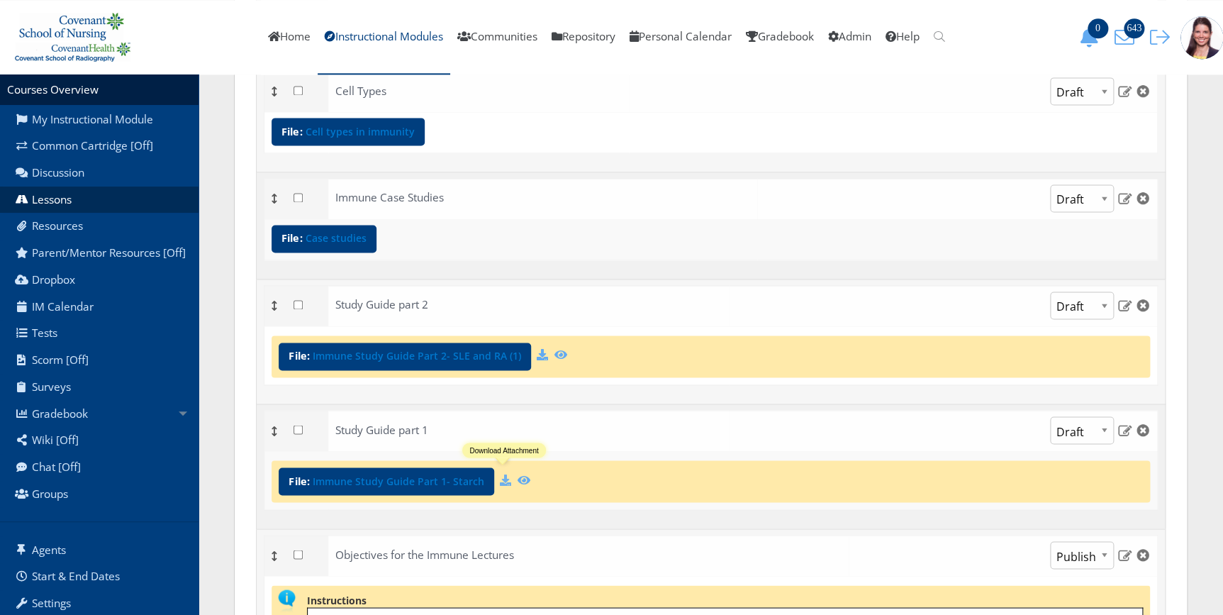
click at [503, 478] on icon at bounding box center [505, 478] width 11 height 11
click at [1121, 425] on img at bounding box center [1124, 429] width 15 height 13
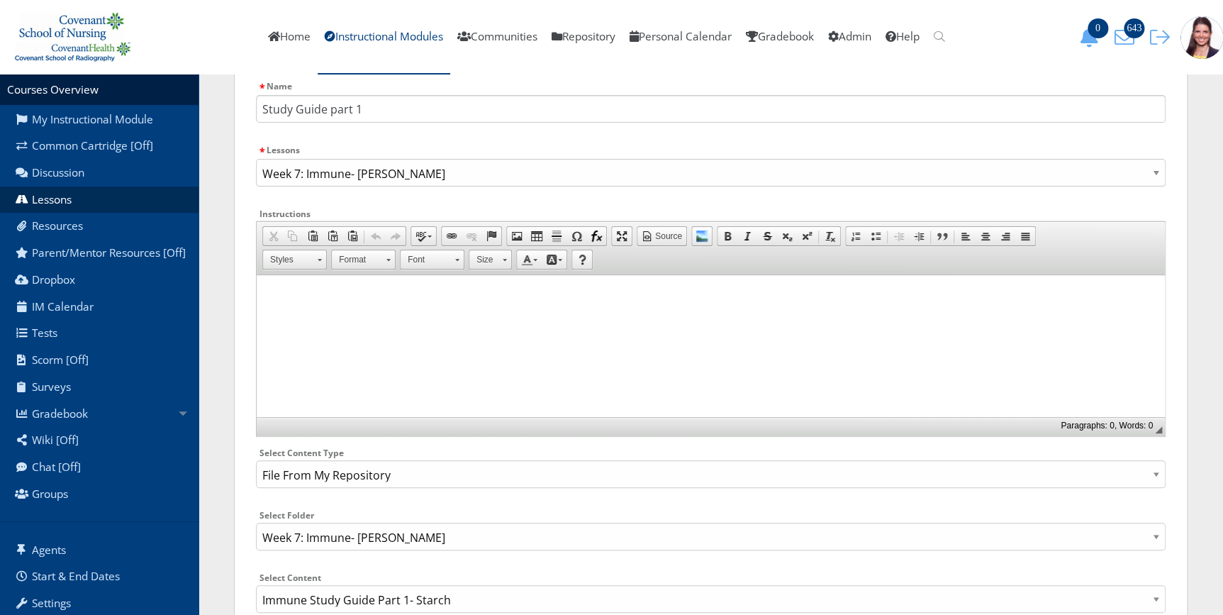
scroll to position [193, 0]
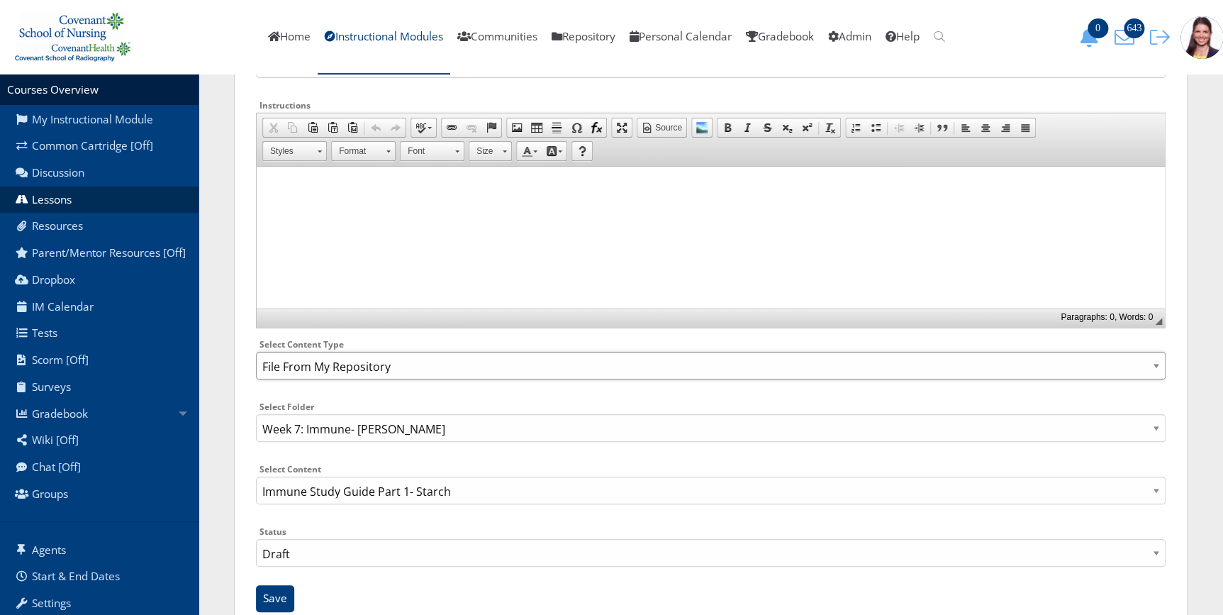
click at [304, 365] on select "Select Content Type: Add Audio File Add File Discussion Forum Discussion Post D…" at bounding box center [710, 366] width 909 height 28
select select "NewFile"
click at [256, 367] on select "Select Content Type: Add Audio File Add File Discussion Forum Discussion Post D…" at bounding box center [710, 366] width 909 height 28
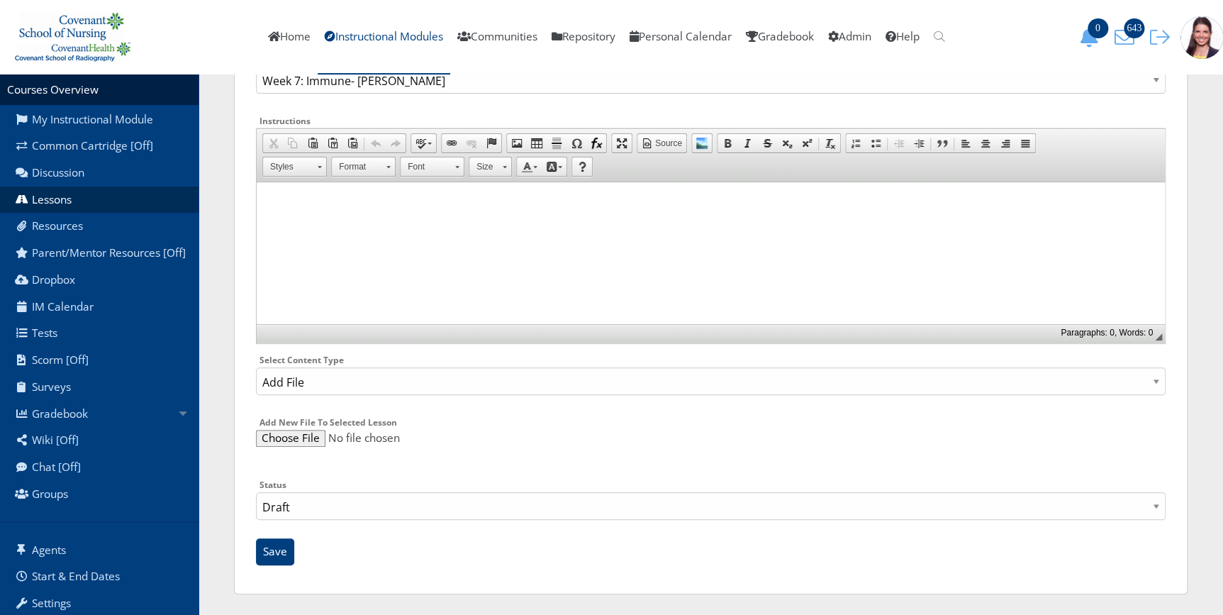
click at [298, 432] on input "file" at bounding box center [710, 438] width 909 height 17
type input "C:\fakepath\Immune Study Guide Part 1.docx"
click at [258, 564] on div "Name Study Guide part 1 Lessons Concept Map- Blank Quarantine Contingency Plan …" at bounding box center [710, 278] width 909 height 588
click at [268, 558] on input "Save" at bounding box center [275, 551] width 38 height 27
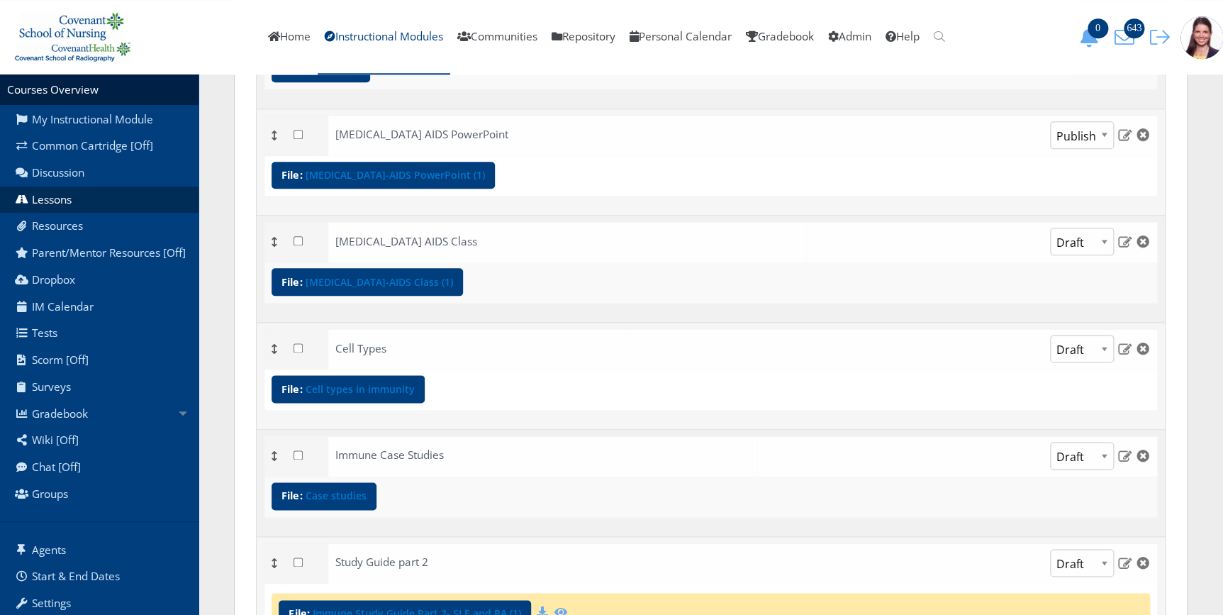
scroll to position [966, 0]
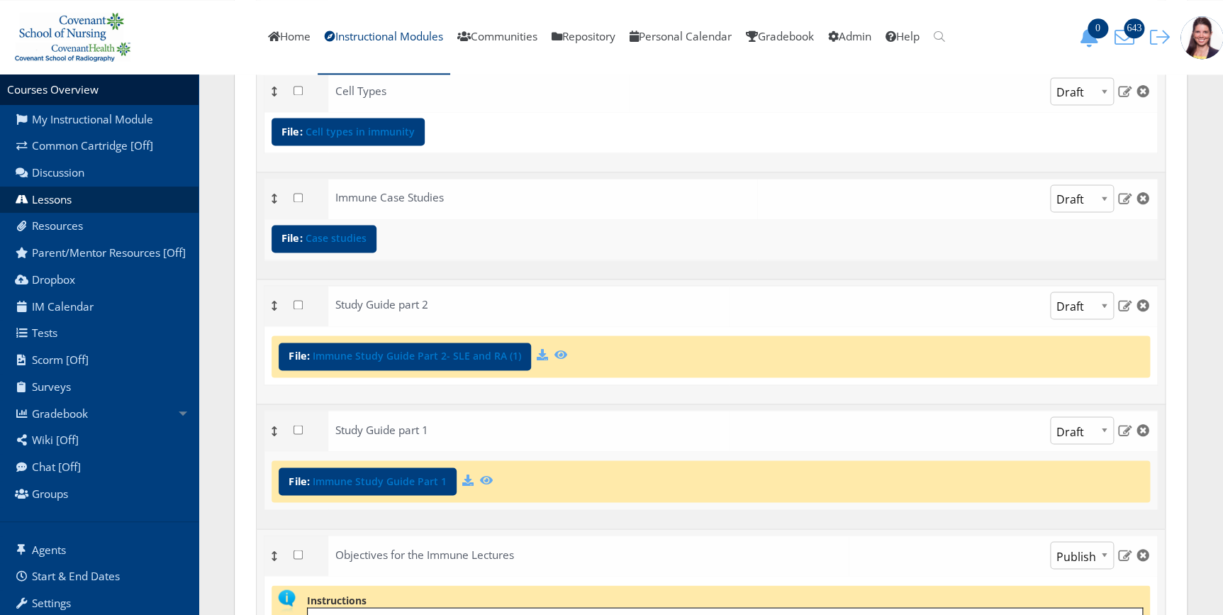
click at [275, 304] on icon at bounding box center [273, 306] width 5 height 10
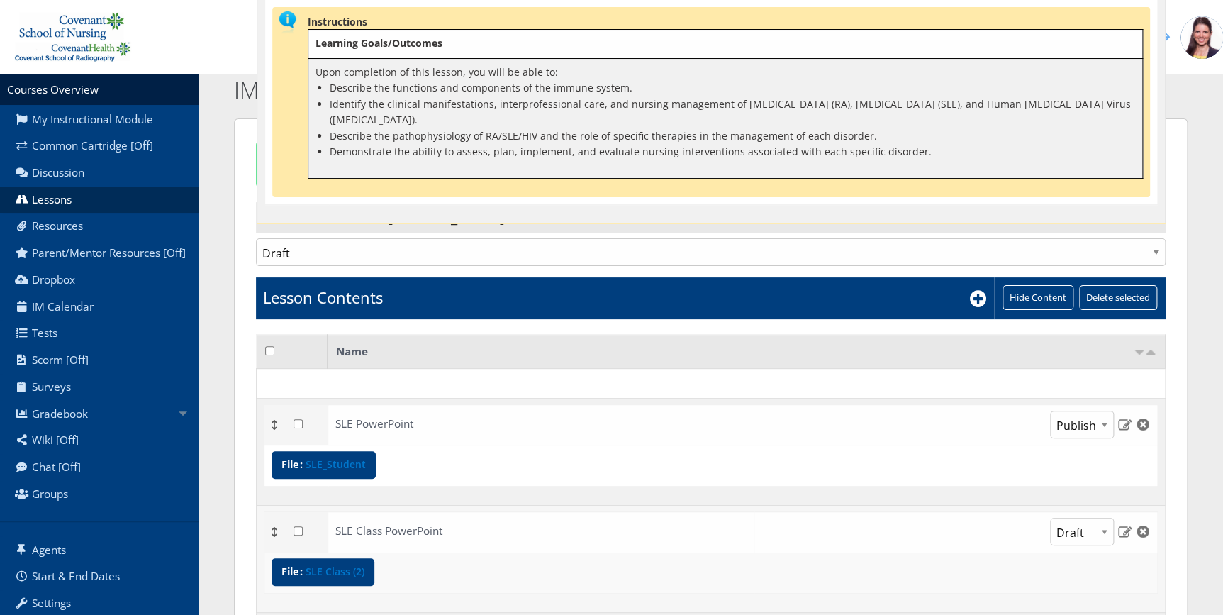
scroll to position [0, 0]
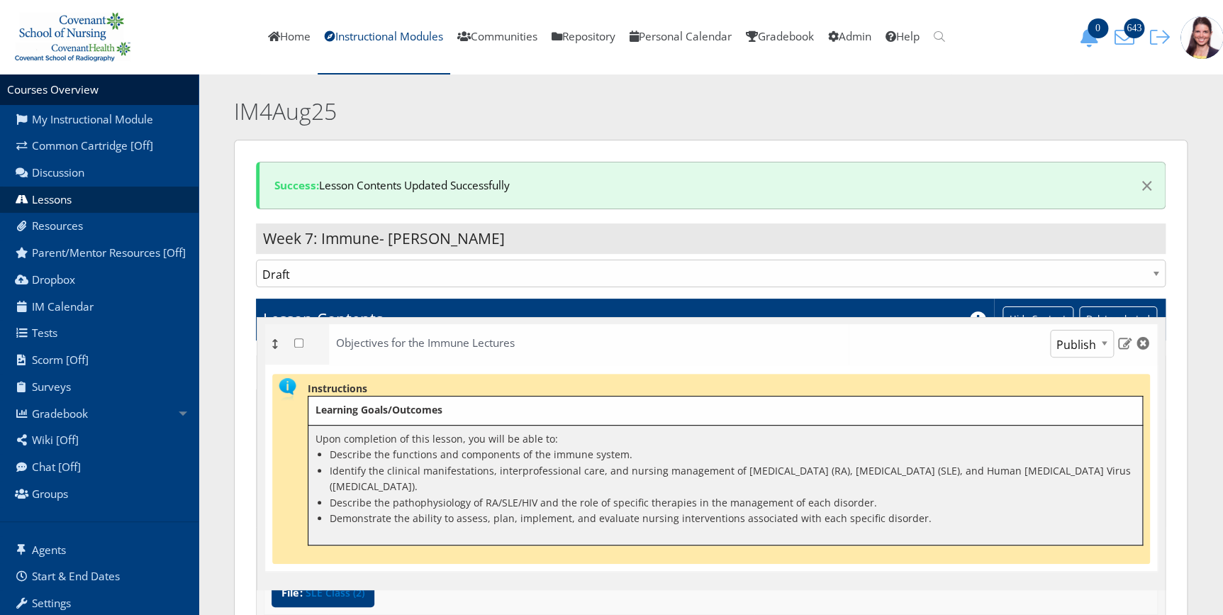
drag, startPoint x: 272, startPoint y: 356, endPoint x: -3, endPoint y: 341, distance: 275.4
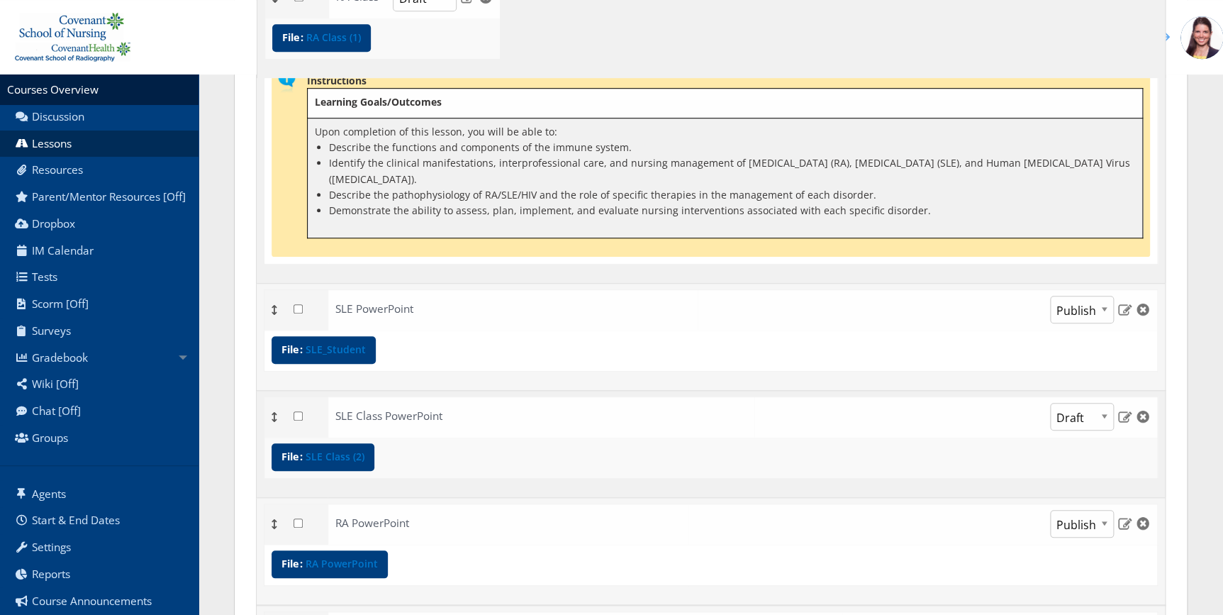
scroll to position [367, 0]
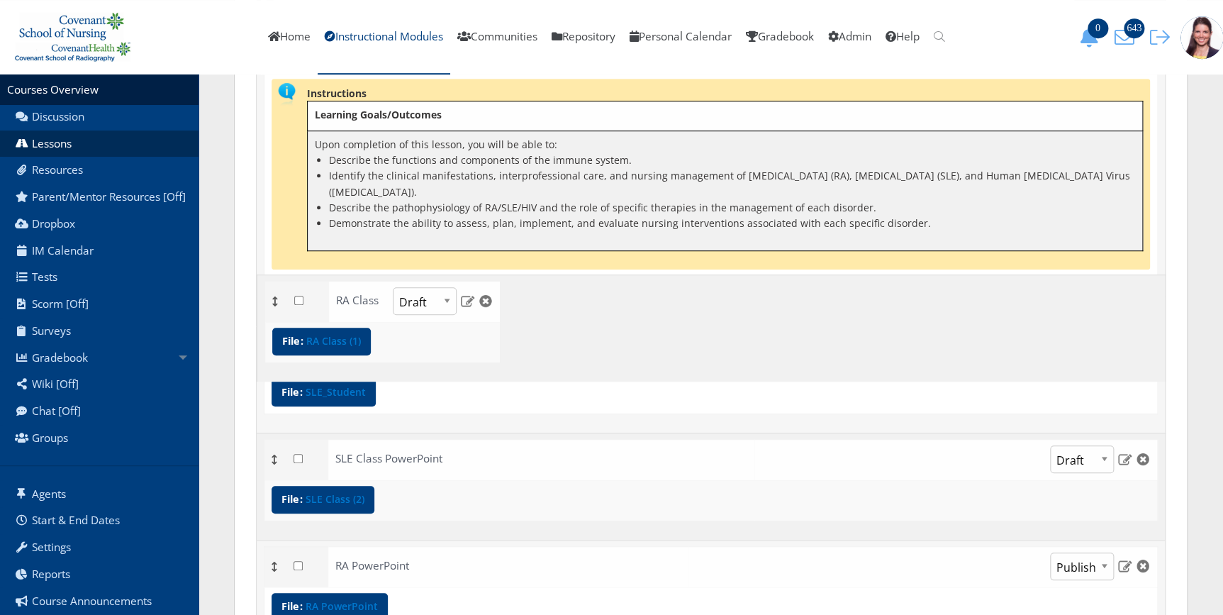
drag, startPoint x: 273, startPoint y: 560, endPoint x: 241, endPoint y: 303, distance: 258.6
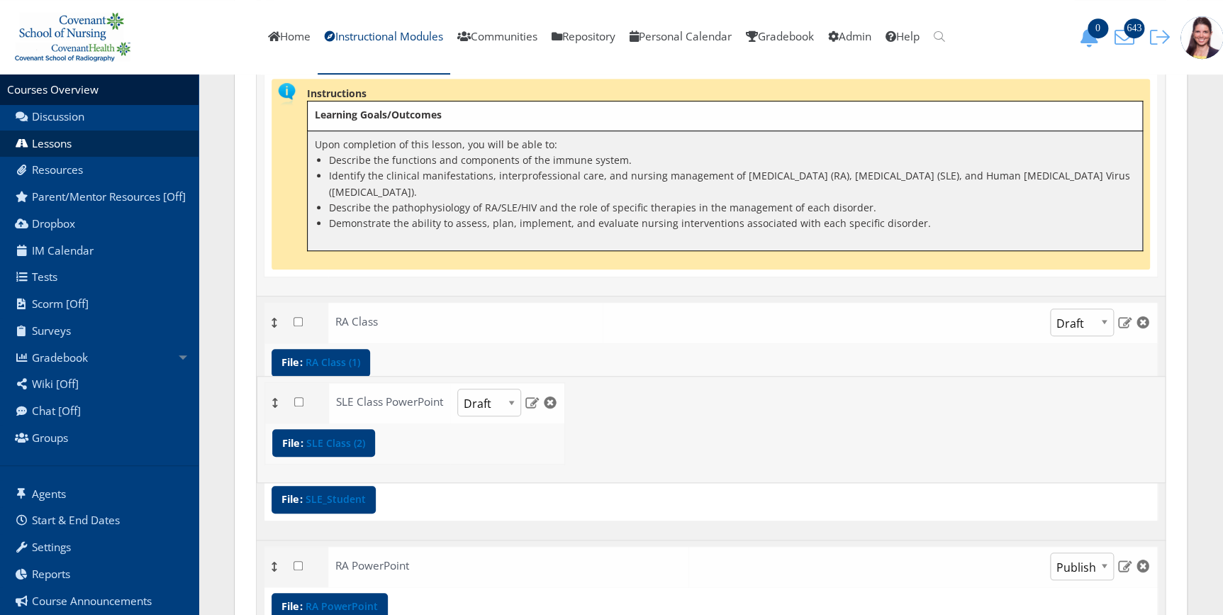
drag, startPoint x: 272, startPoint y: 542, endPoint x: 266, endPoint y: 410, distance: 132.7
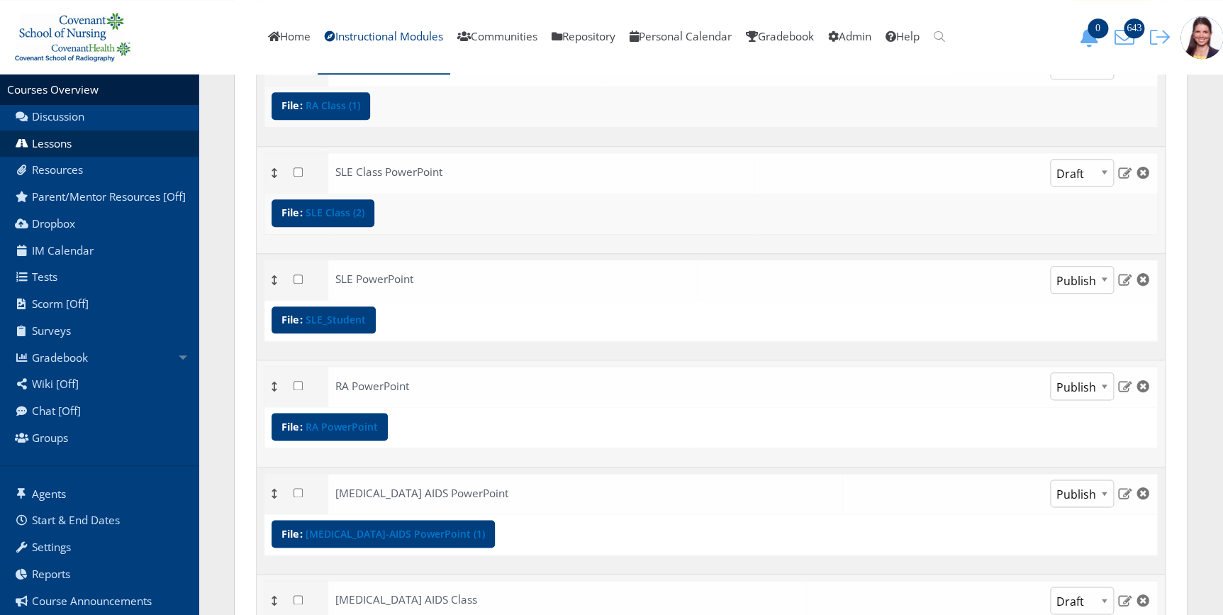
scroll to position [624, 0]
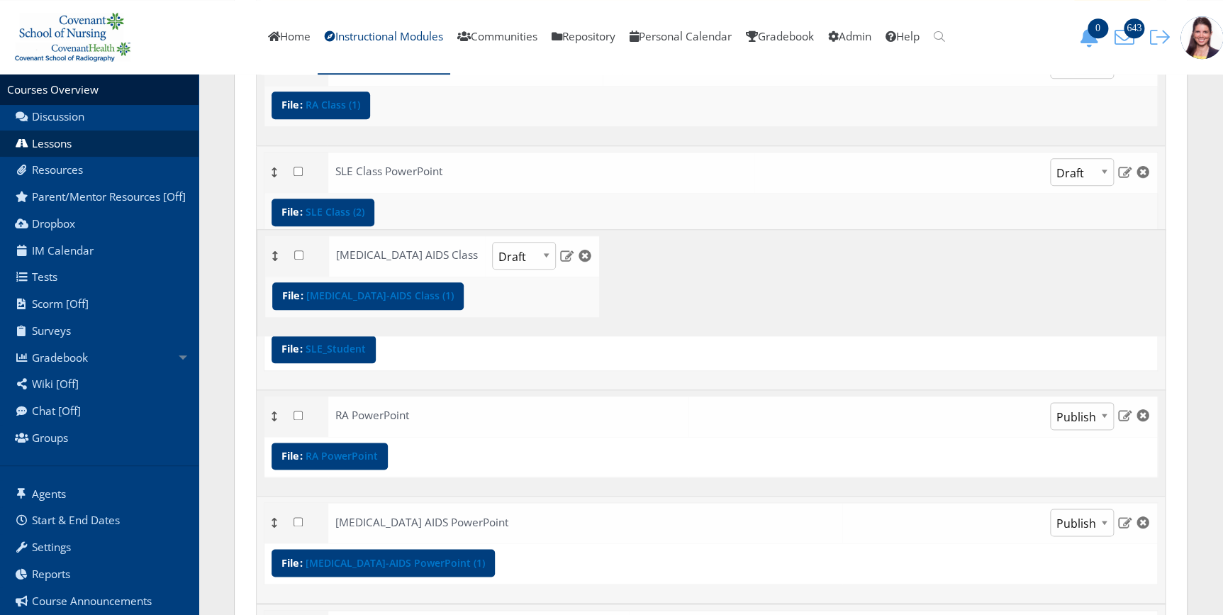
drag, startPoint x: 273, startPoint y: 593, endPoint x: 266, endPoint y: 251, distance: 342.4
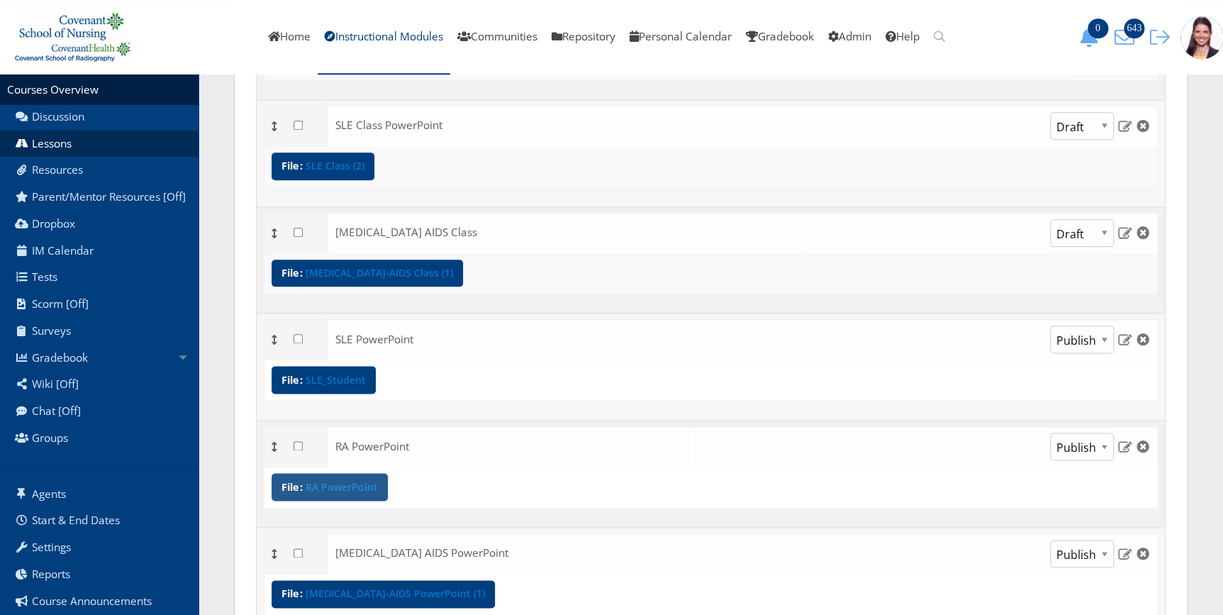
scroll to position [689, 0]
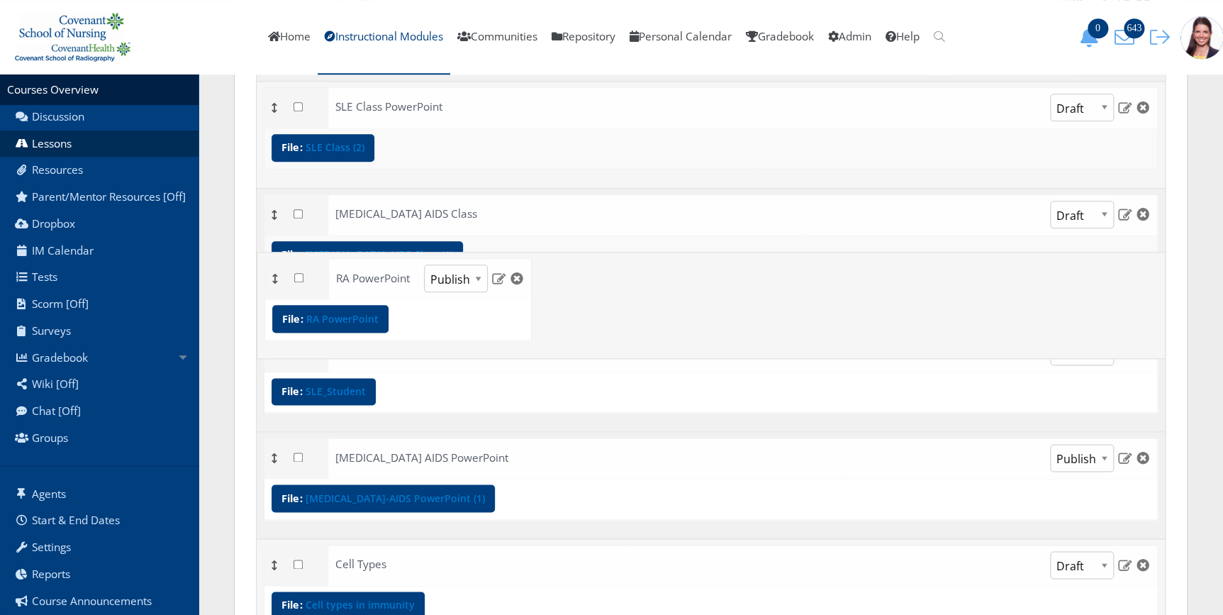
drag, startPoint x: 270, startPoint y: 425, endPoint x: 259, endPoint y: 277, distance: 148.5
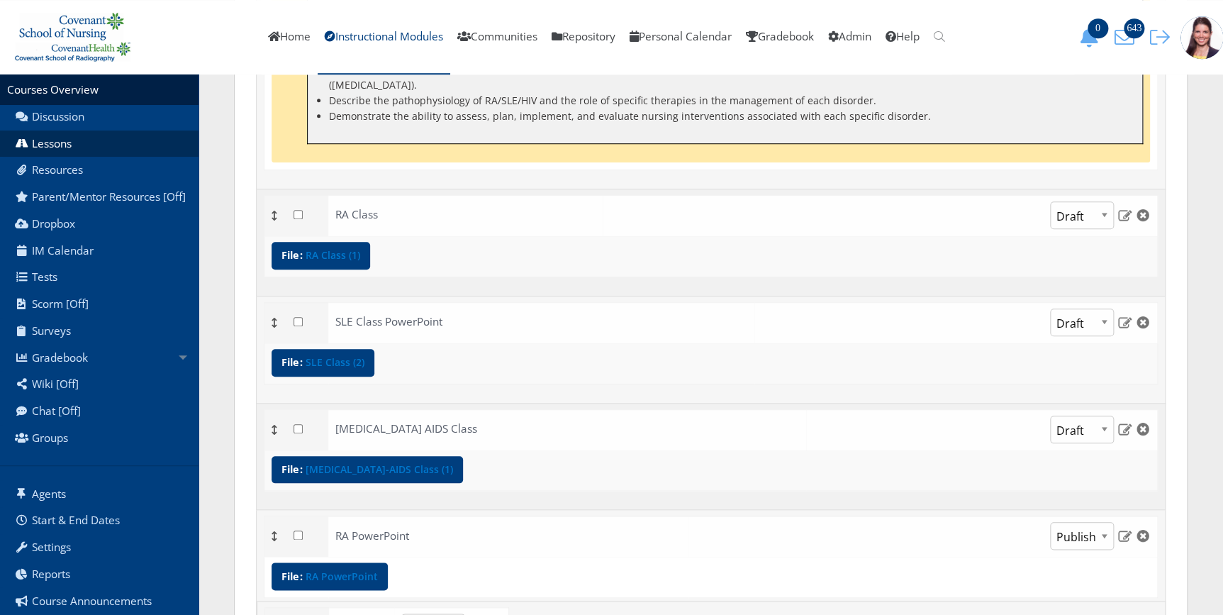
scroll to position [545, 0]
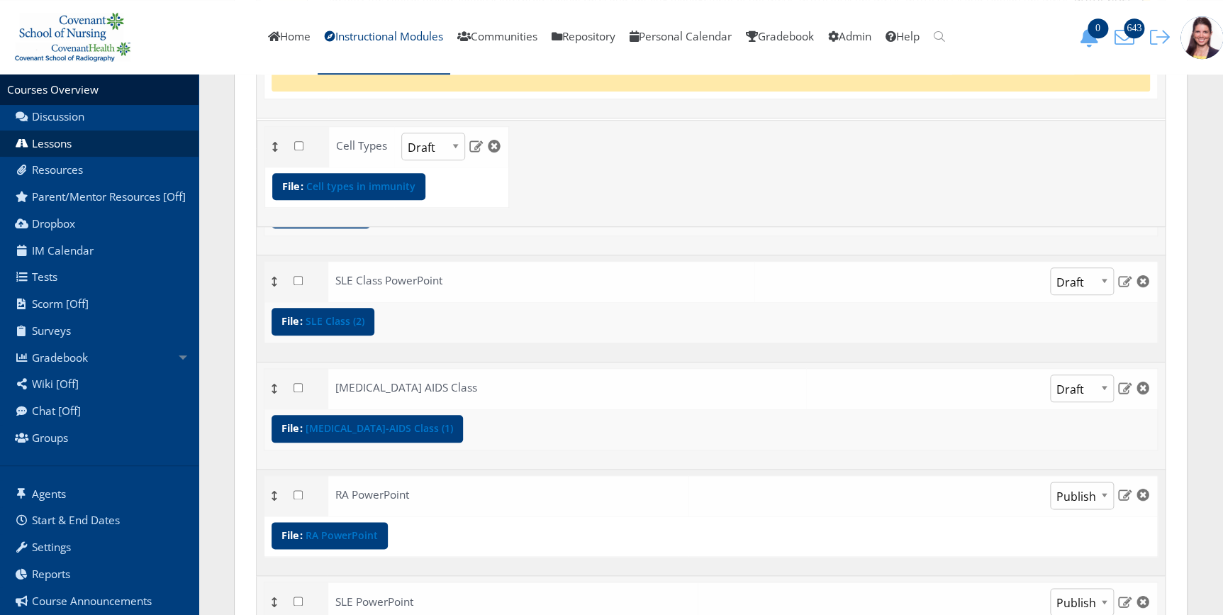
drag, startPoint x: 277, startPoint y: 453, endPoint x: 214, endPoint y: 152, distance: 307.1
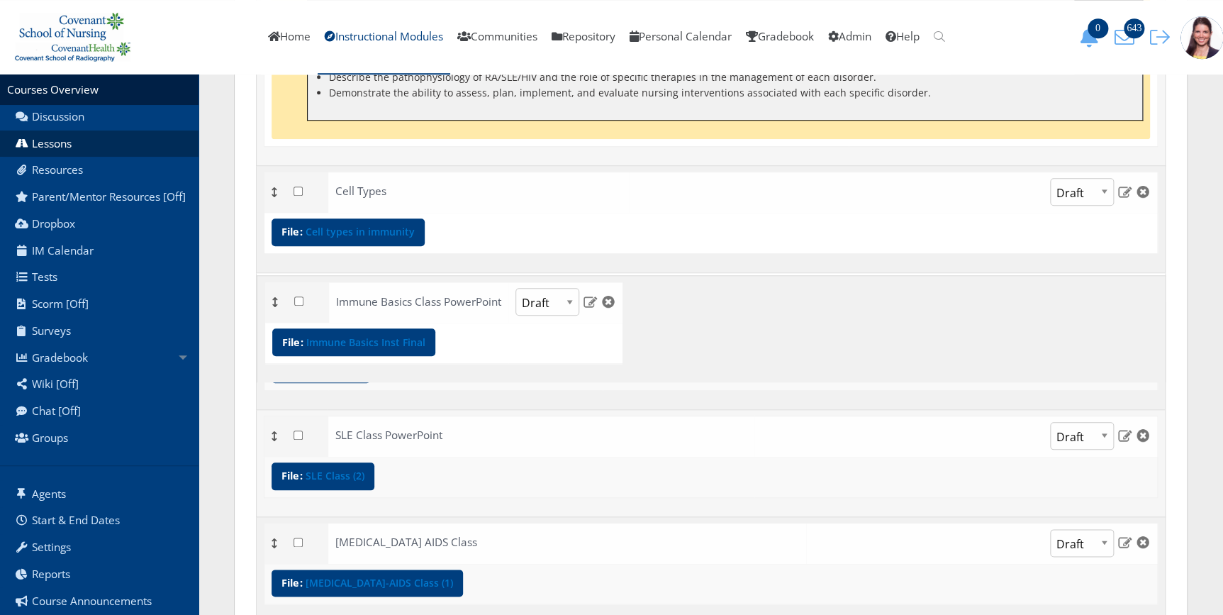
scroll to position [398, 0]
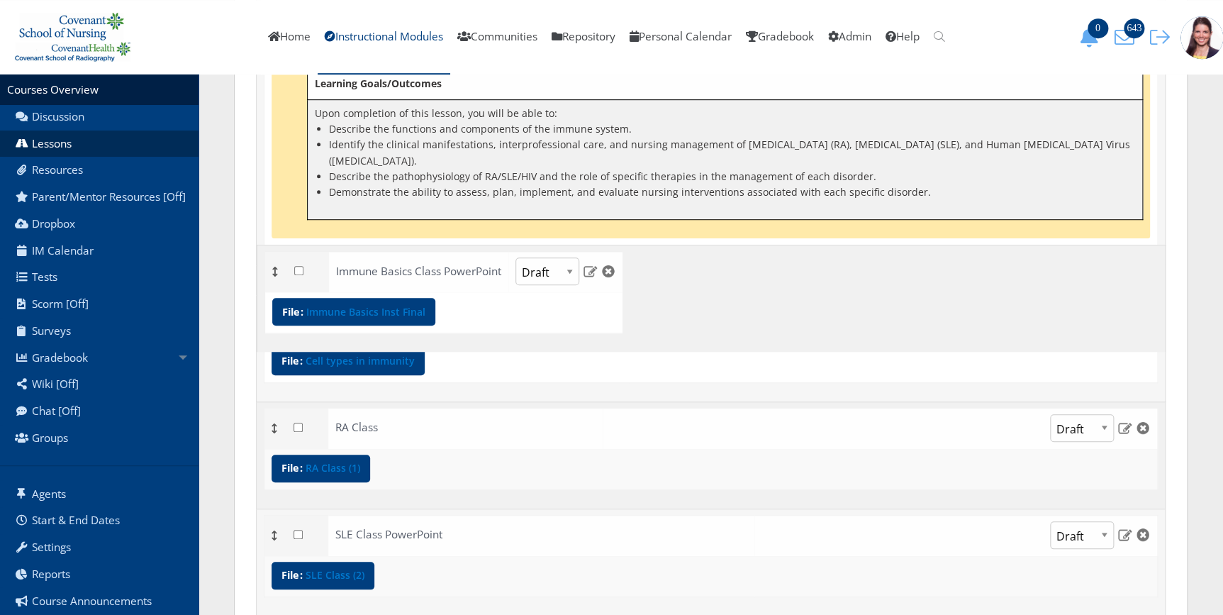
drag, startPoint x: 276, startPoint y: 513, endPoint x: 276, endPoint y: 269, distance: 243.8
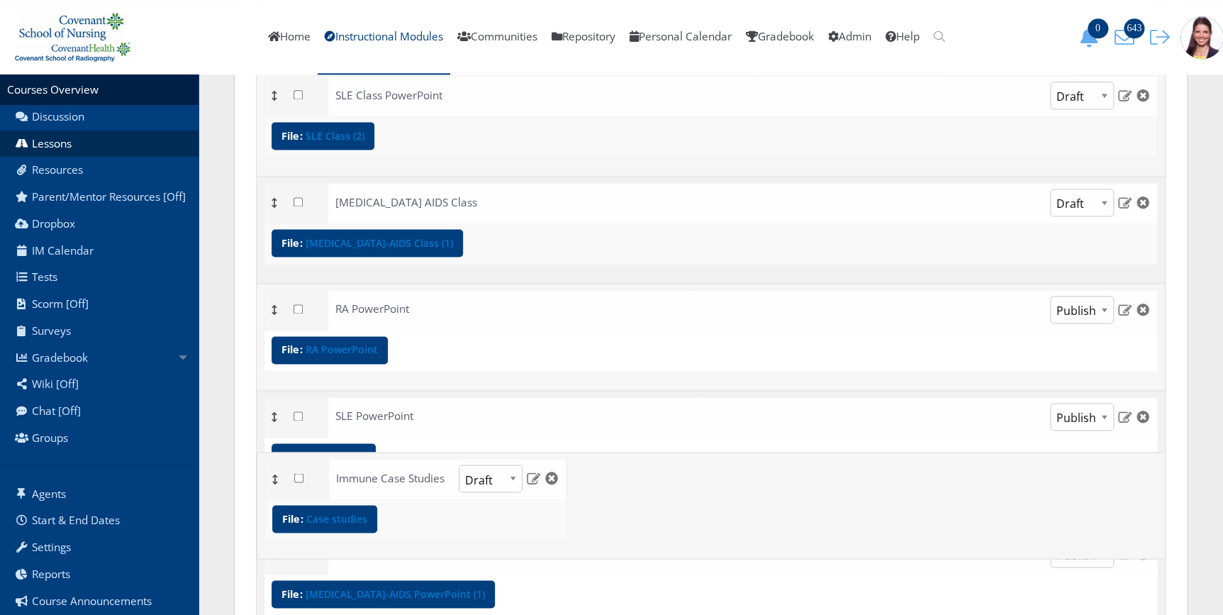
scroll to position [914, 0]
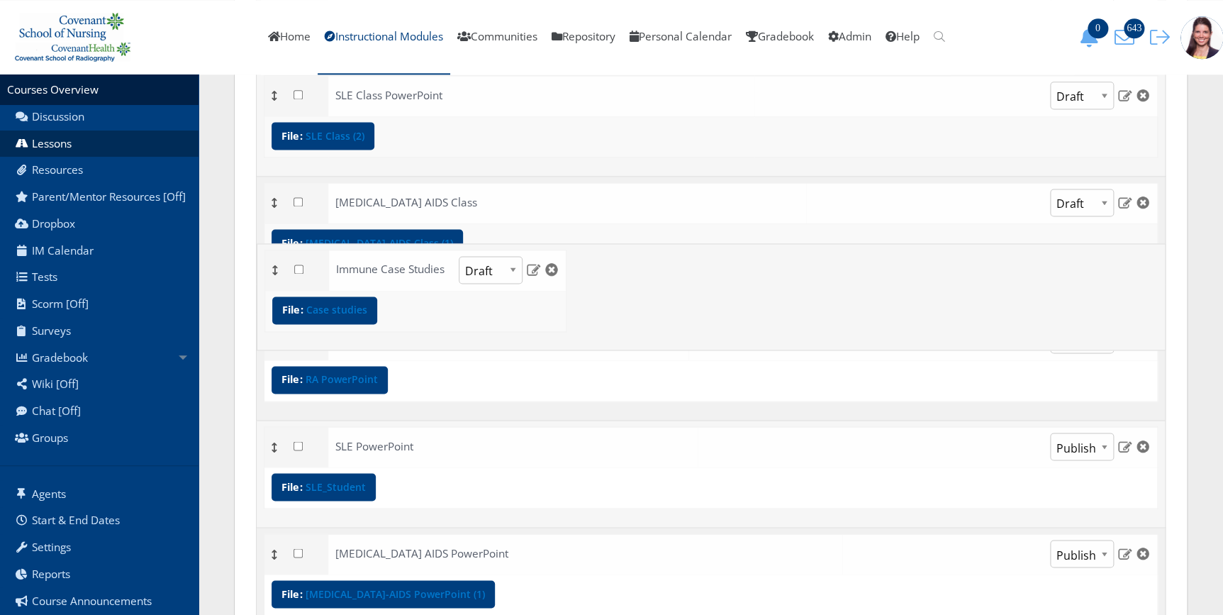
drag, startPoint x: 270, startPoint y: 434, endPoint x: 252, endPoint y: 269, distance: 166.2
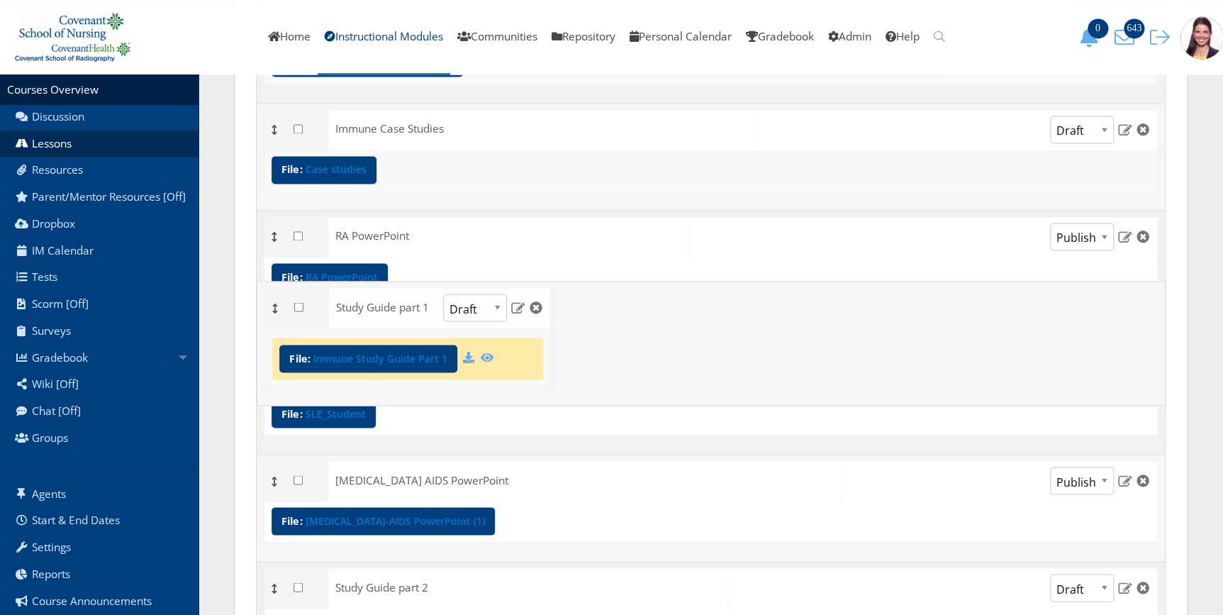
scroll to position [1078, 0]
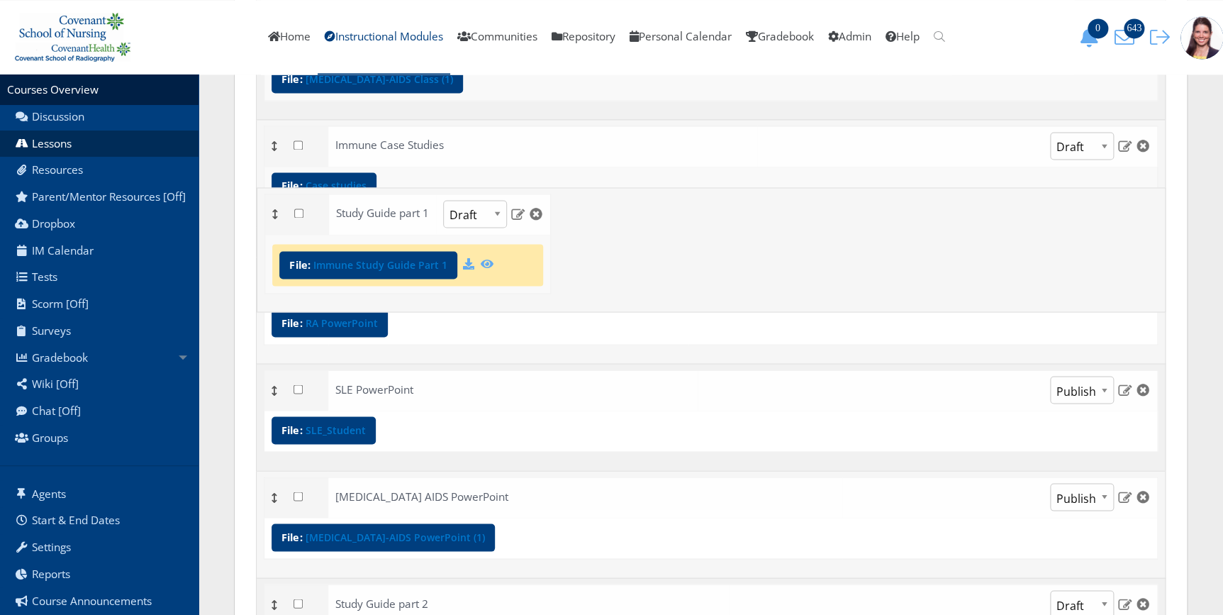
drag, startPoint x: 272, startPoint y: 499, endPoint x: 223, endPoint y: 211, distance: 292.6
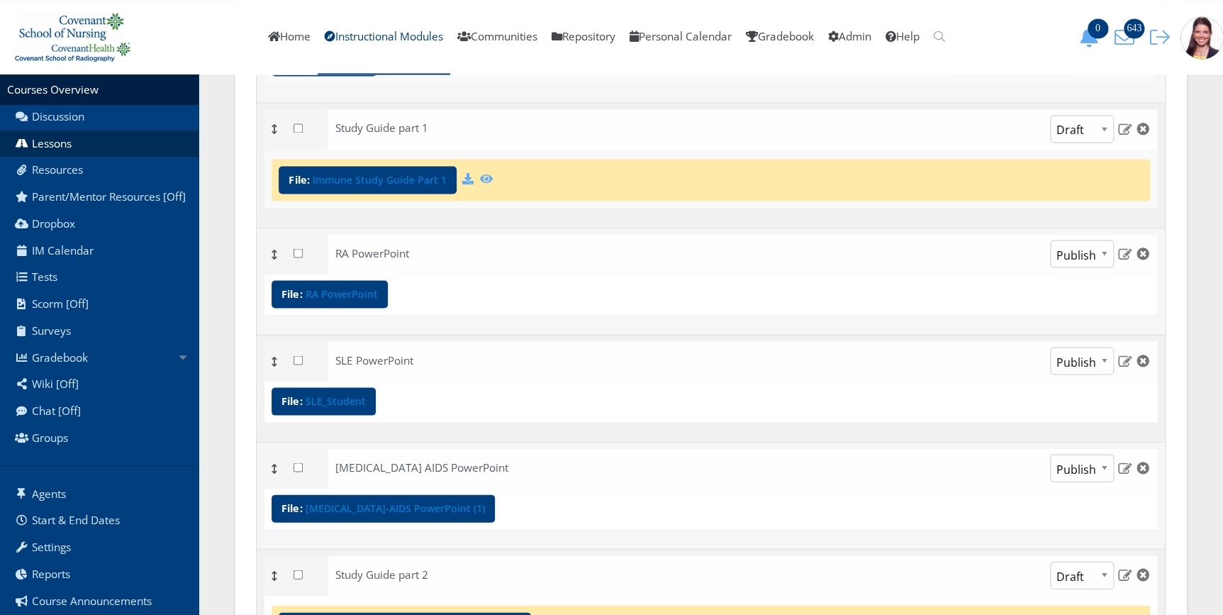
scroll to position [1207, 0]
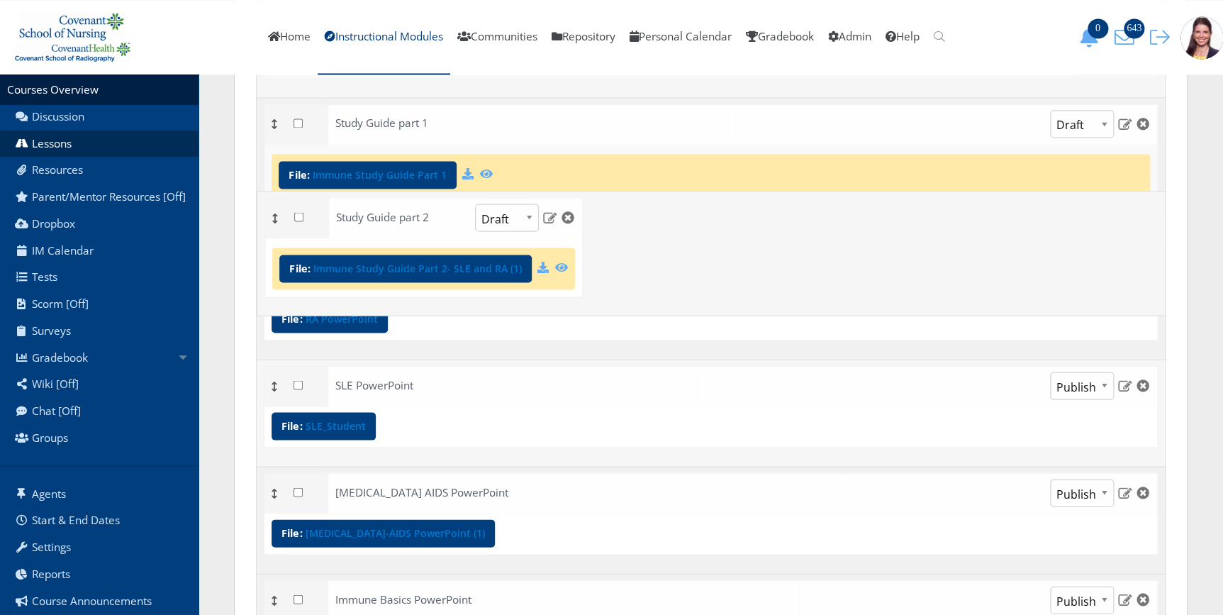
drag, startPoint x: 276, startPoint y: 562, endPoint x: 274, endPoint y: 213, distance: 349.4
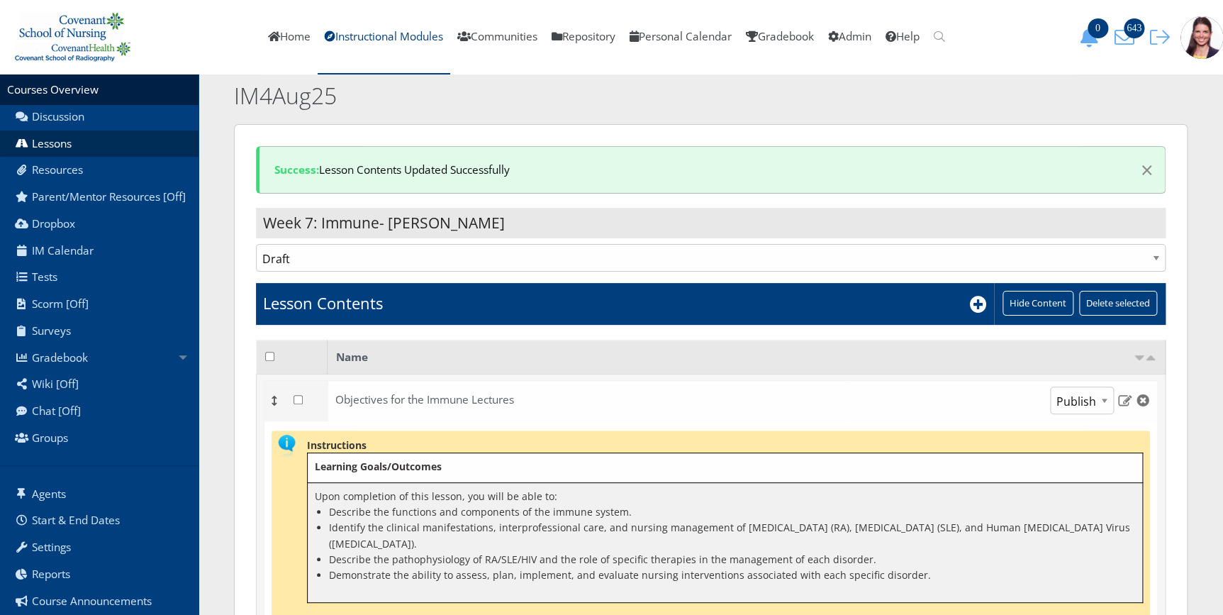
scroll to position [0, 0]
